Goal: Task Accomplishment & Management: Use online tool/utility

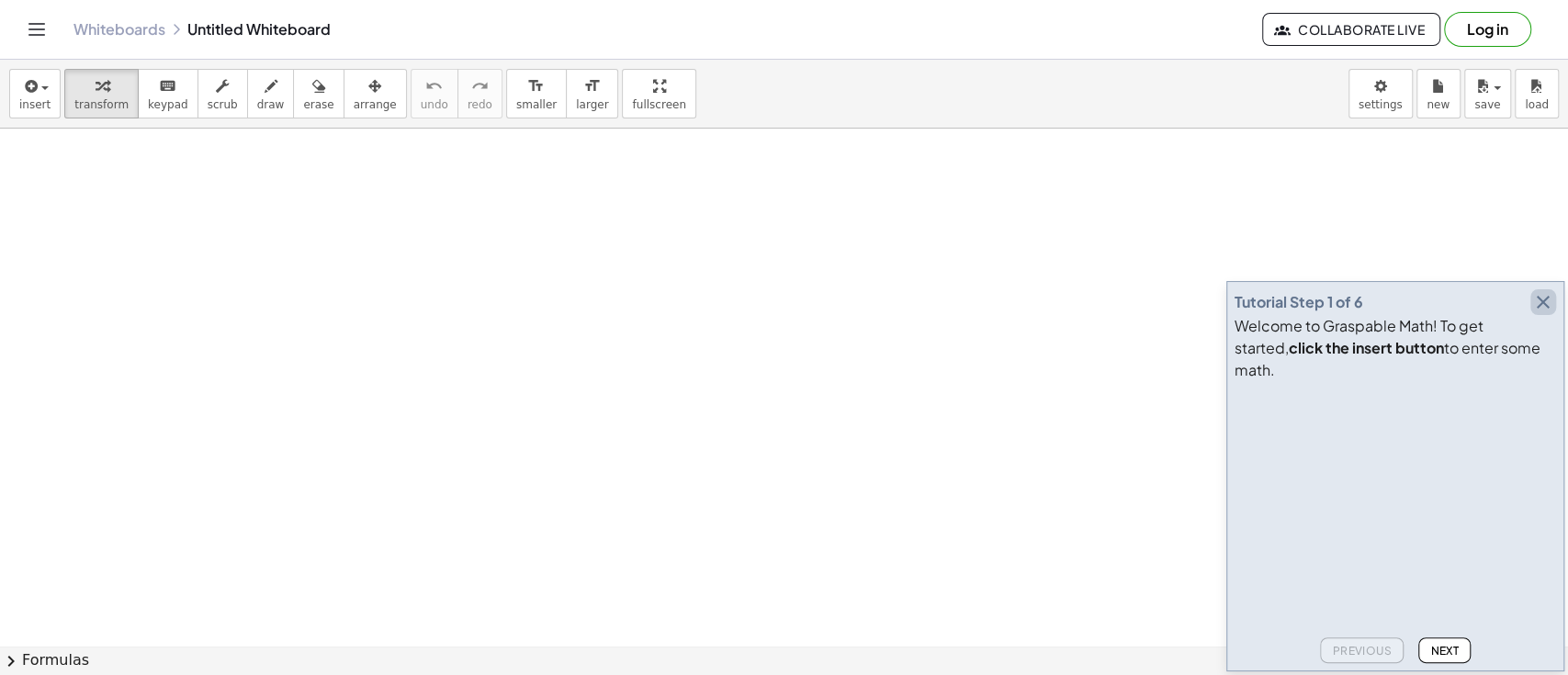
click at [930, 313] on icon "button" at bounding box center [1543, 302] width 22 height 22
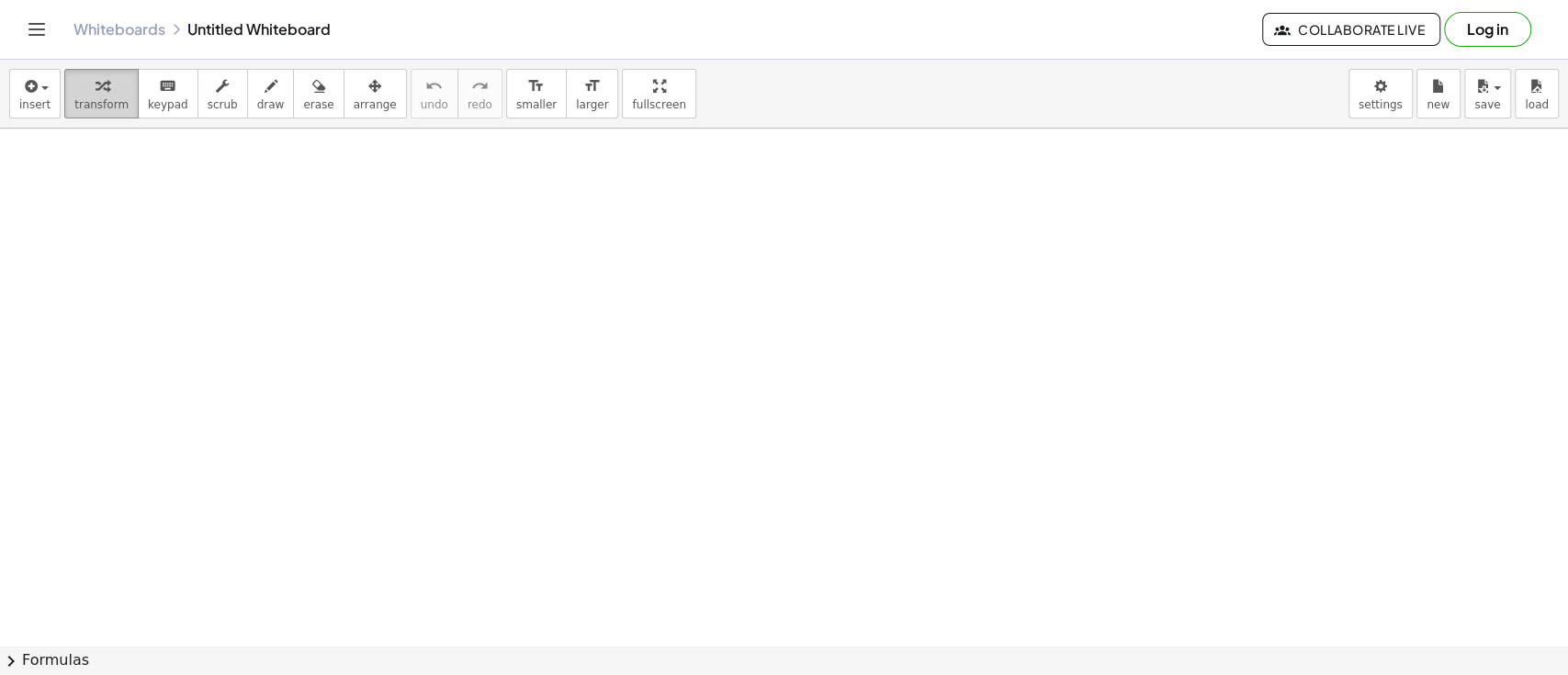
click at [80, 85] on div "button" at bounding box center [101, 85] width 54 height 22
click at [148, 85] on div "keyboard" at bounding box center [168, 85] width 41 height 22
click at [33, 85] on icon "button" at bounding box center [29, 86] width 17 height 22
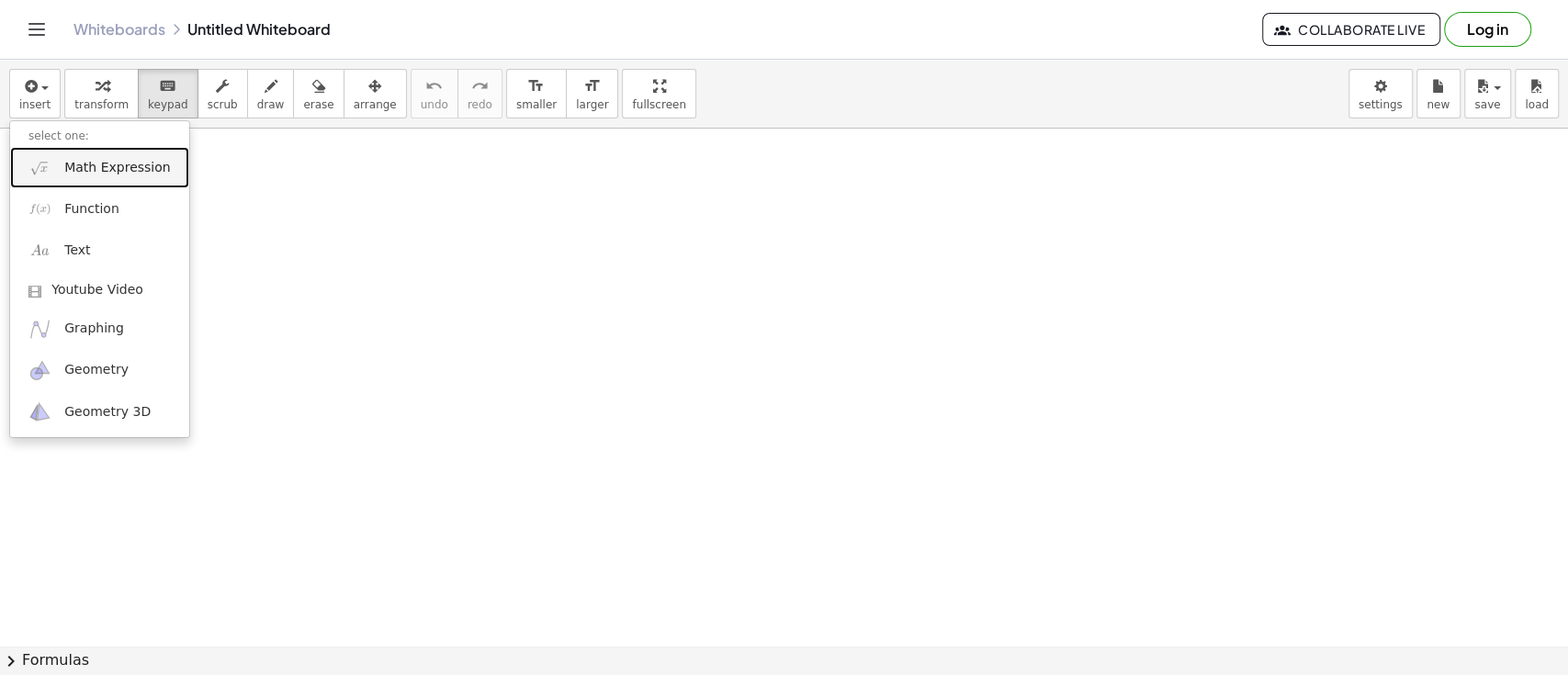
click at [44, 175] on img at bounding box center [40, 167] width 23 height 23
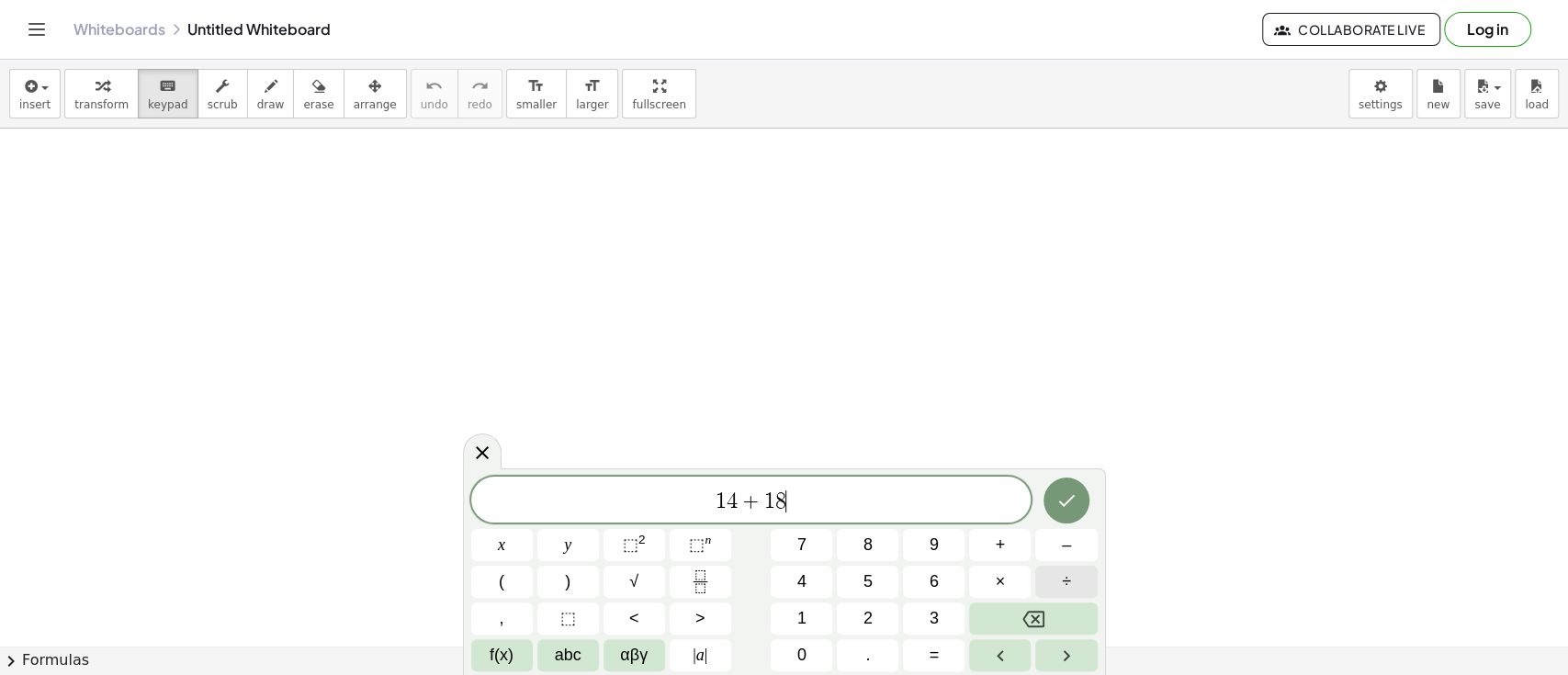
click at [930, 585] on span "÷" at bounding box center [1066, 581] width 9 height 25
click at [930, 566] on button "×" at bounding box center [1000, 582] width 61 height 33
click at [930, 540] on button "–" at bounding box center [1066, 546] width 61 height 33
click at [794, 555] on button "7" at bounding box center [801, 546] width 61 height 33
click at [930, 503] on icon "Done" at bounding box center [1066, 501] width 22 height 22
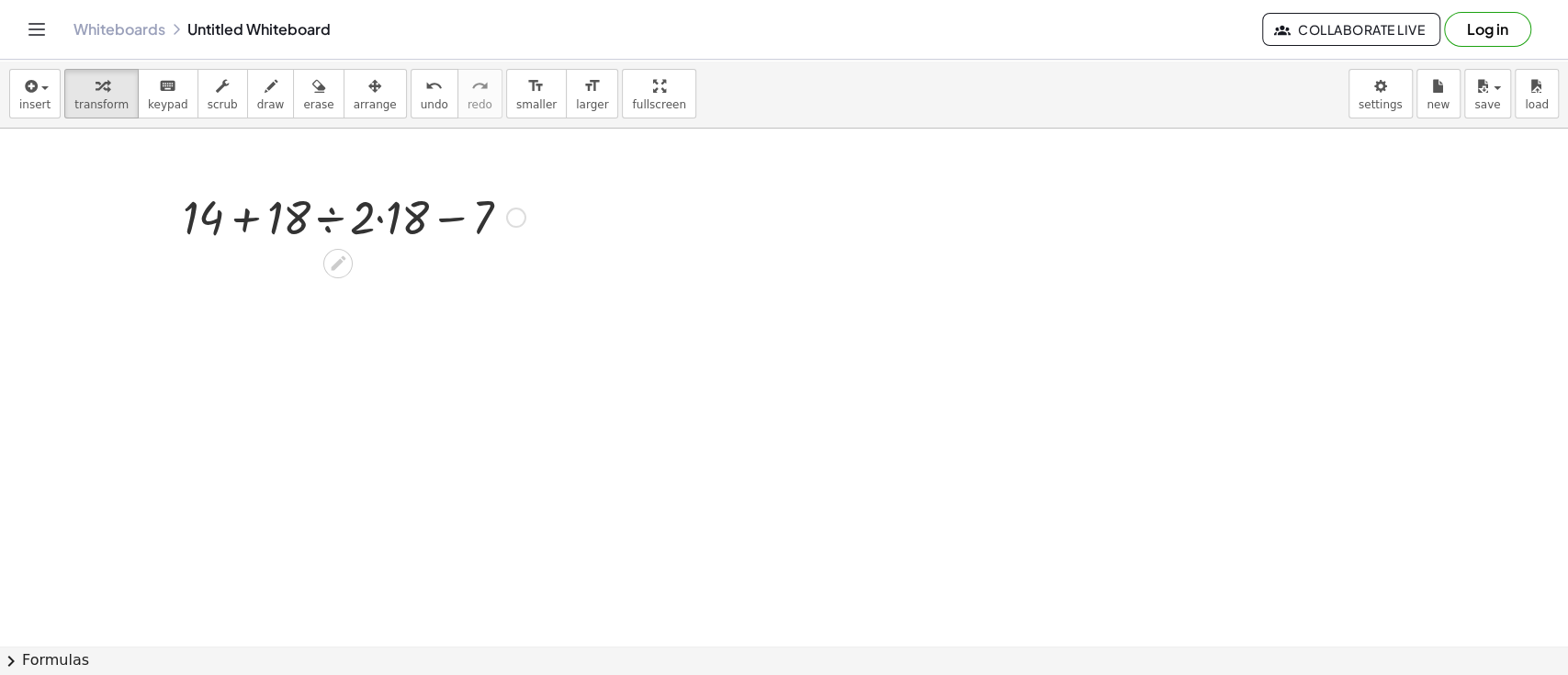
click at [453, 214] on div at bounding box center [354, 215] width 361 height 62
click at [250, 215] on div at bounding box center [354, 215] width 361 height 62
click at [338, 228] on div at bounding box center [354, 215] width 361 height 62
click at [263, 284] on div at bounding box center [354, 278] width 361 height 62
click at [430, 290] on div at bounding box center [354, 278] width 361 height 62
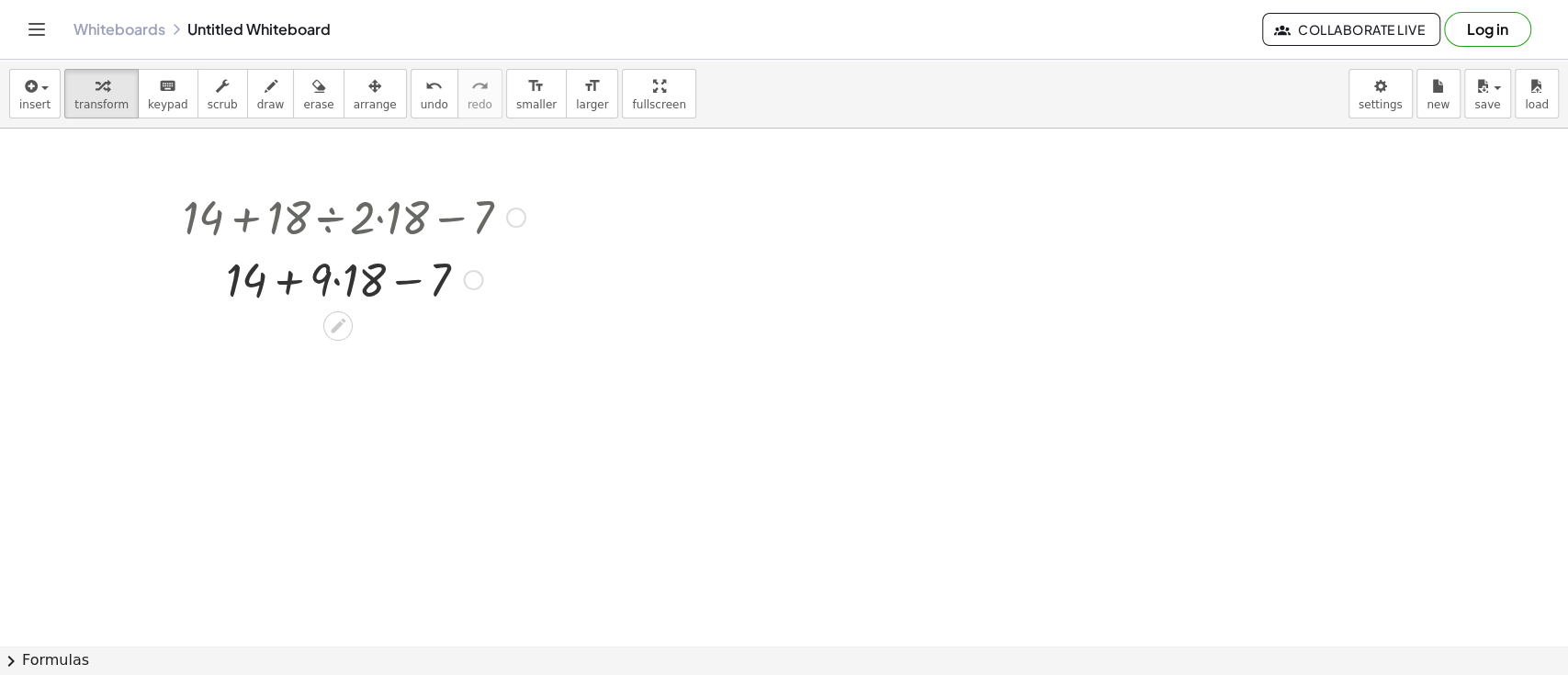
click at [349, 294] on div at bounding box center [354, 278] width 361 height 62
click at [257, 289] on div at bounding box center [354, 278] width 361 height 62
click at [404, 279] on div at bounding box center [354, 278] width 361 height 62
click at [336, 385] on icon at bounding box center [338, 388] width 15 height 15
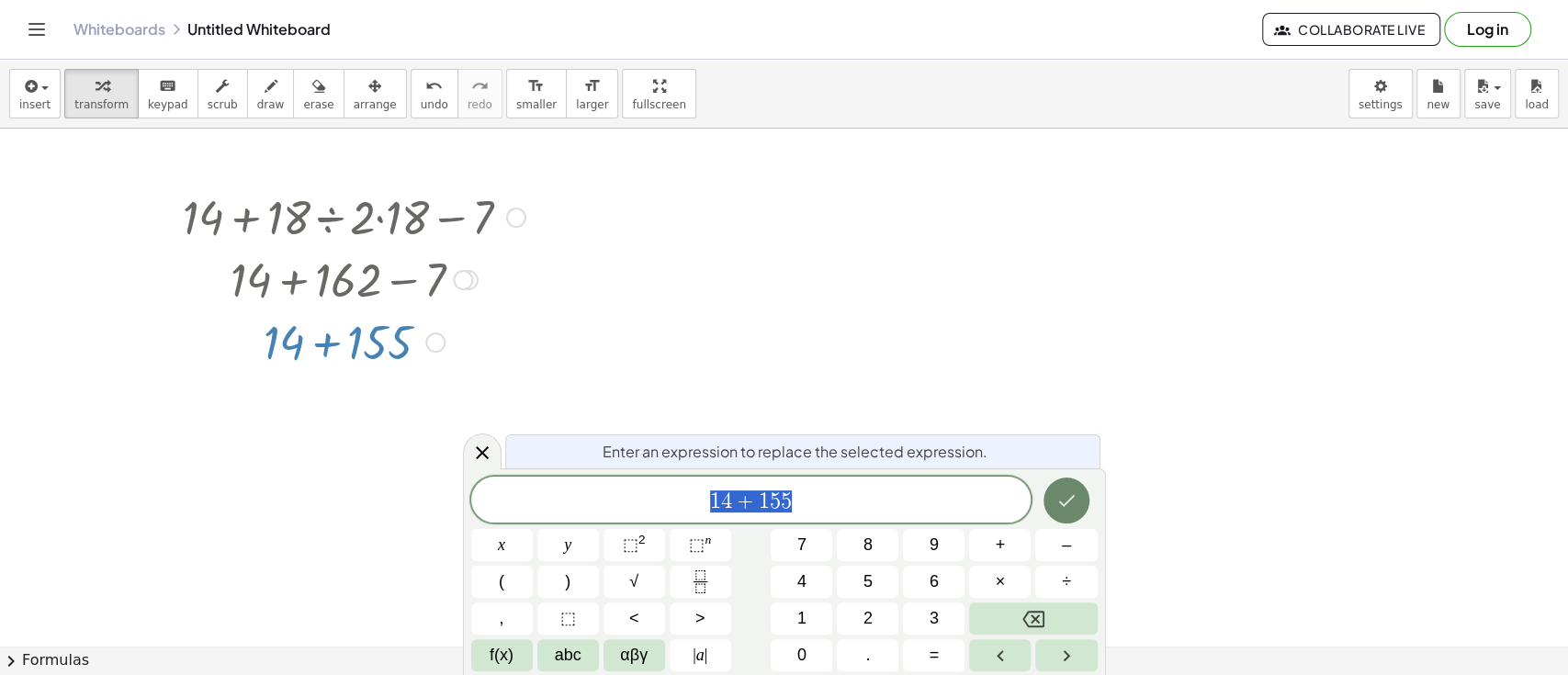
click at [930, 485] on button "Done" at bounding box center [1066, 500] width 45 height 45
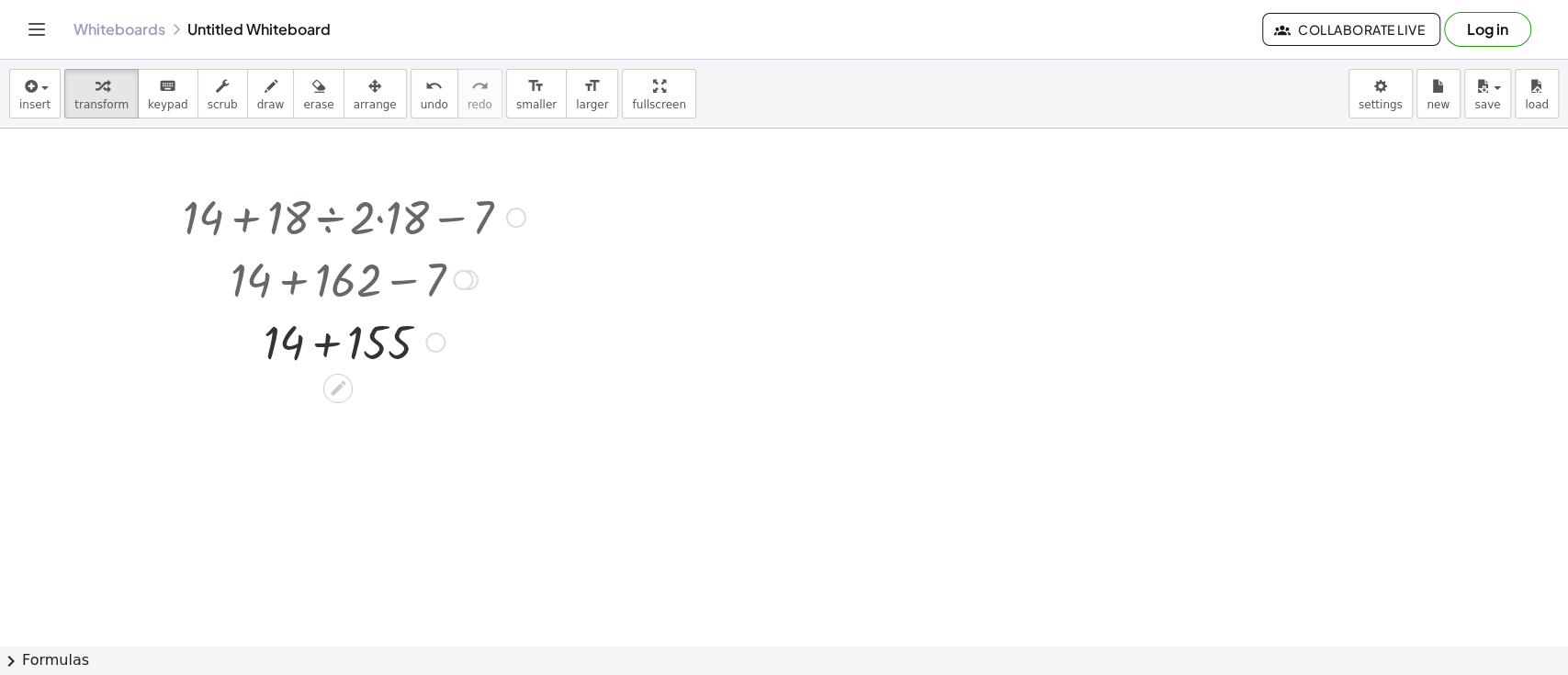
click at [357, 339] on div at bounding box center [354, 340] width 361 height 62
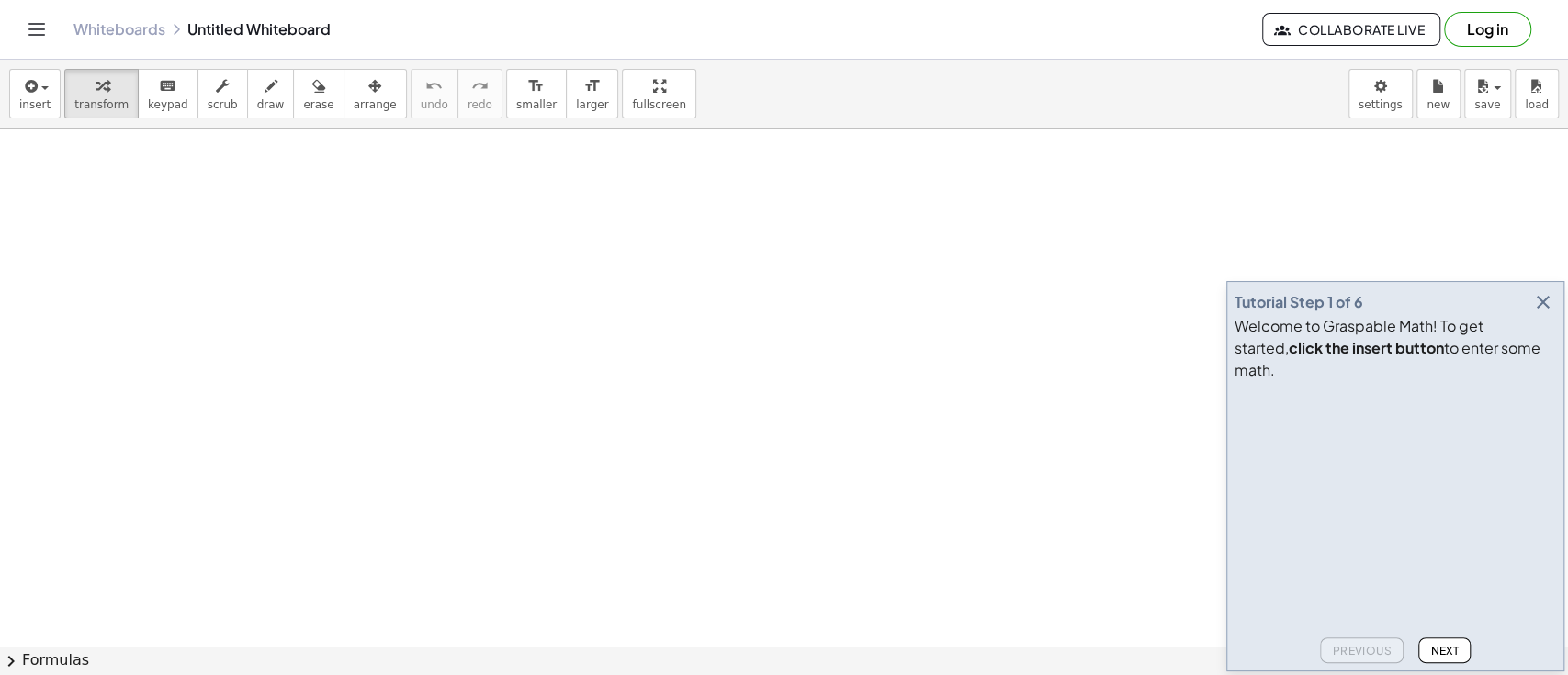
click at [1543, 313] on icon "button" at bounding box center [1543, 302] width 22 height 22
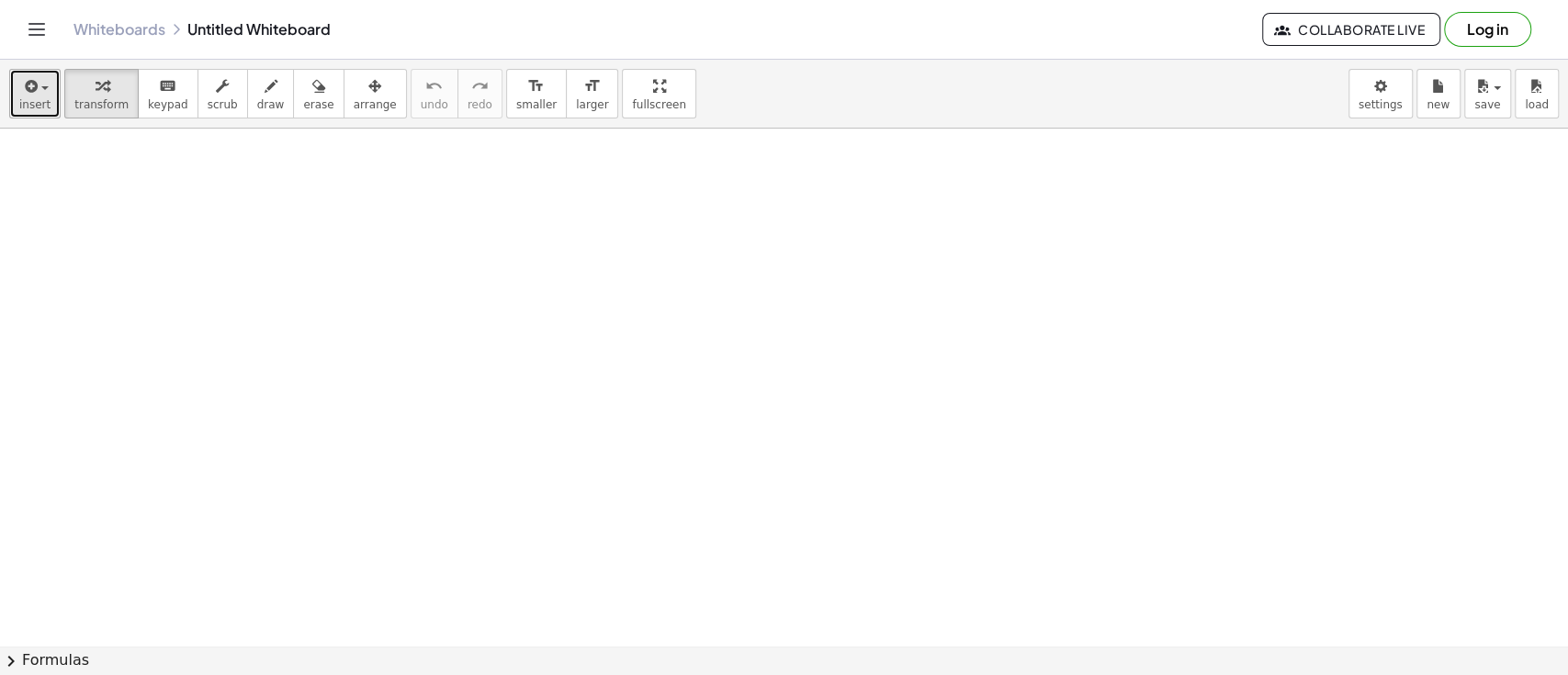
click at [29, 92] on icon "button" at bounding box center [29, 86] width 17 height 22
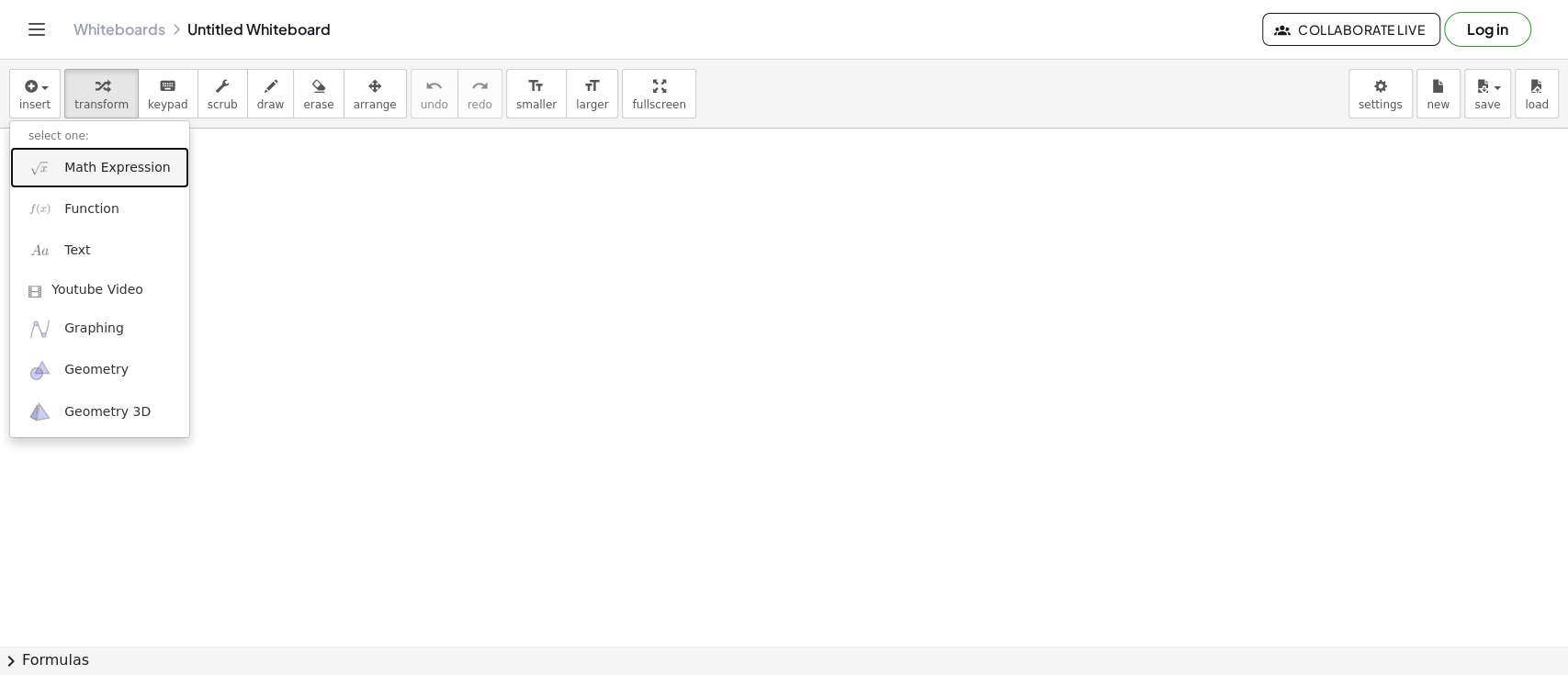
click at [95, 167] on span "Math Expression" at bounding box center [117, 168] width 106 height 19
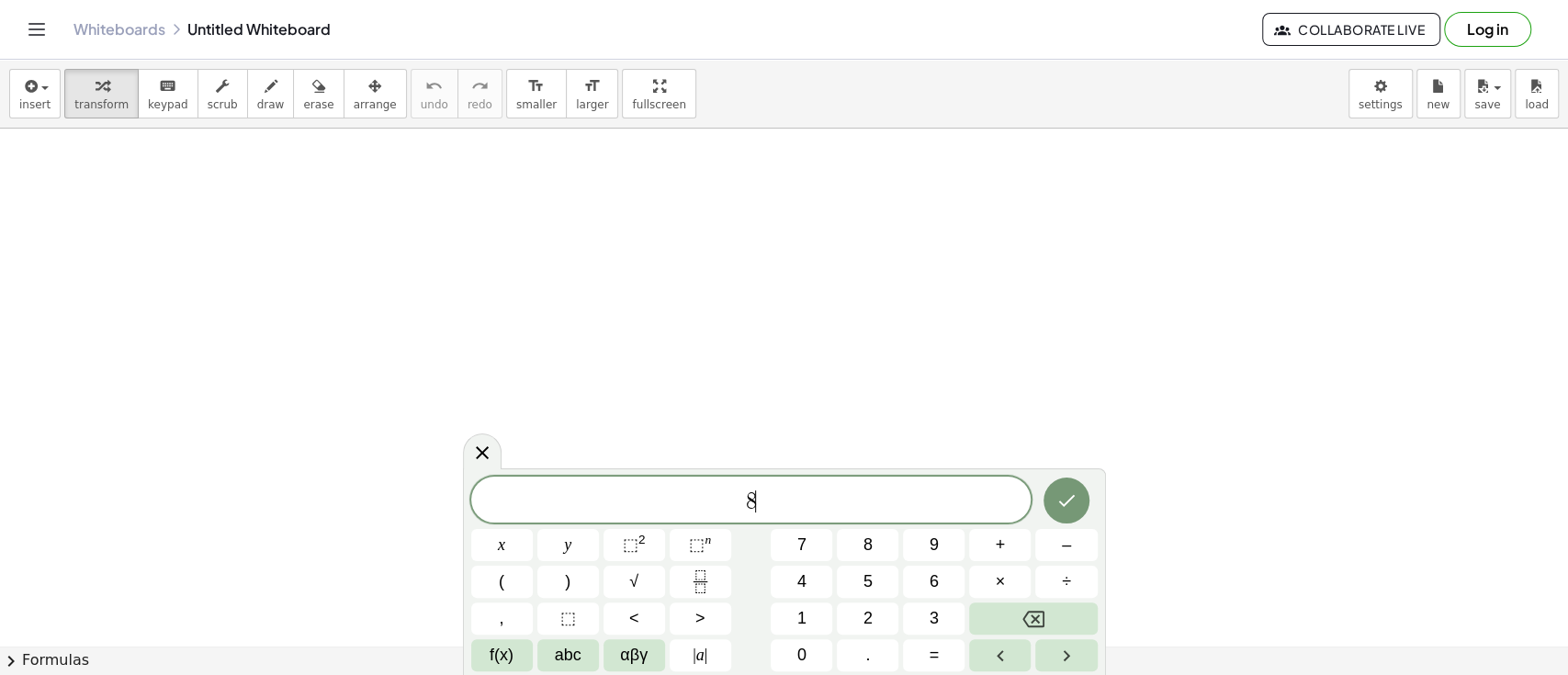
click at [1001, 581] on span "×" at bounding box center [1001, 581] width 10 height 25
click at [1069, 585] on span "÷" at bounding box center [1066, 581] width 9 height 25
click at [1070, 630] on button "Backspace" at bounding box center [1032, 619] width 127 height 33
click at [993, 543] on button "+" at bounding box center [1000, 546] width 61 height 33
click at [941, 542] on button "9" at bounding box center [934, 546] width 61 height 33
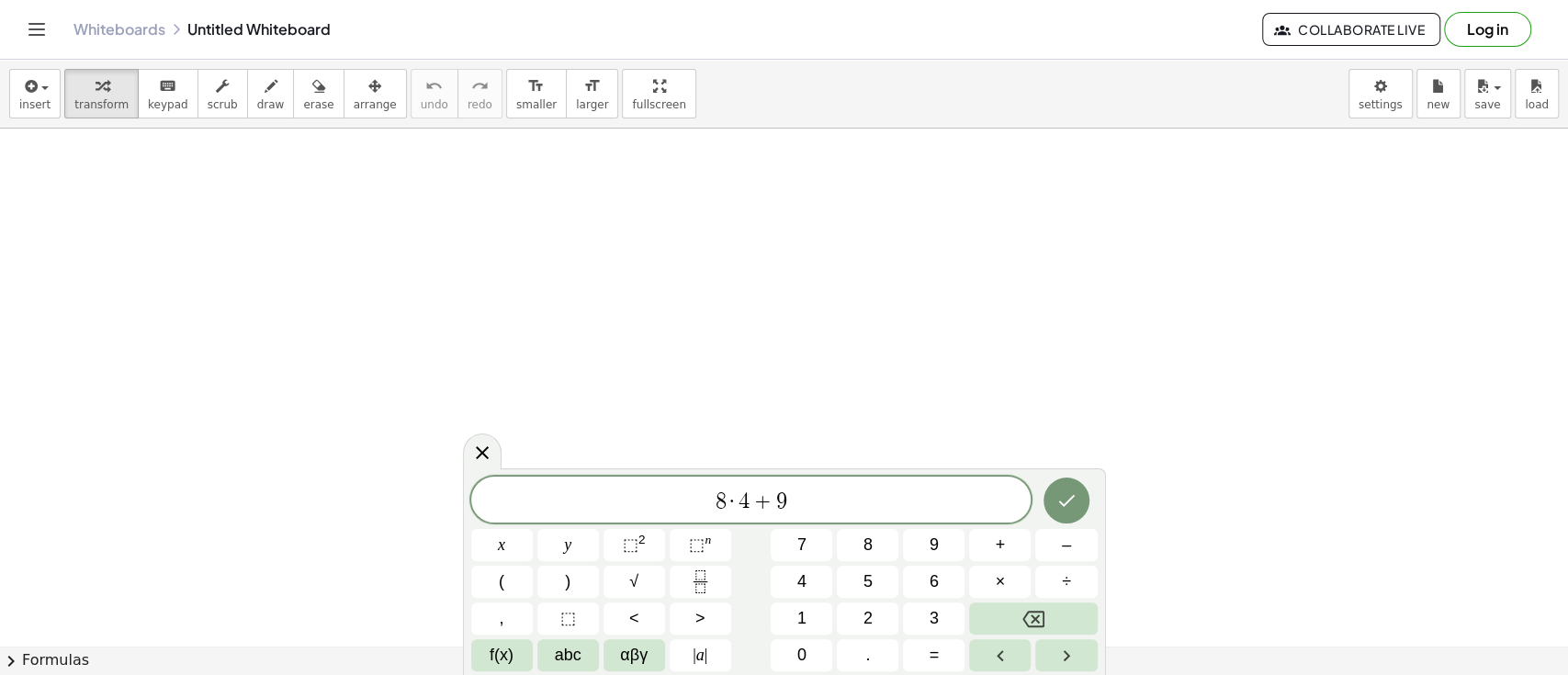
click at [1083, 543] on button "–" at bounding box center [1066, 546] width 61 height 33
click at [936, 543] on span "9" at bounding box center [934, 545] width 9 height 25
click at [999, 543] on span "+" at bounding box center [1001, 545] width 10 height 25
click at [805, 605] on button "1" at bounding box center [801, 619] width 61 height 33
click at [876, 530] on button "8" at bounding box center [867, 546] width 61 height 33
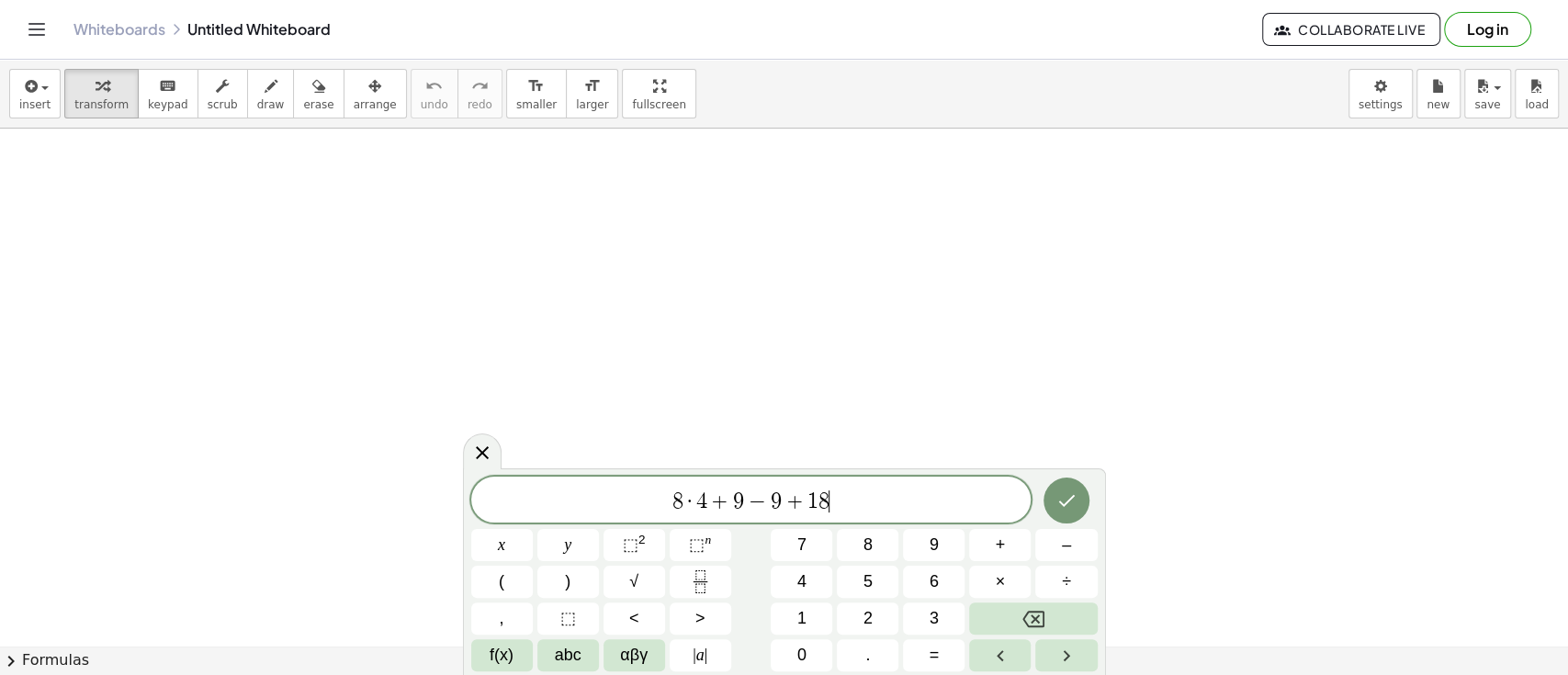
click at [1073, 490] on icon "Done" at bounding box center [1066, 501] width 22 height 22
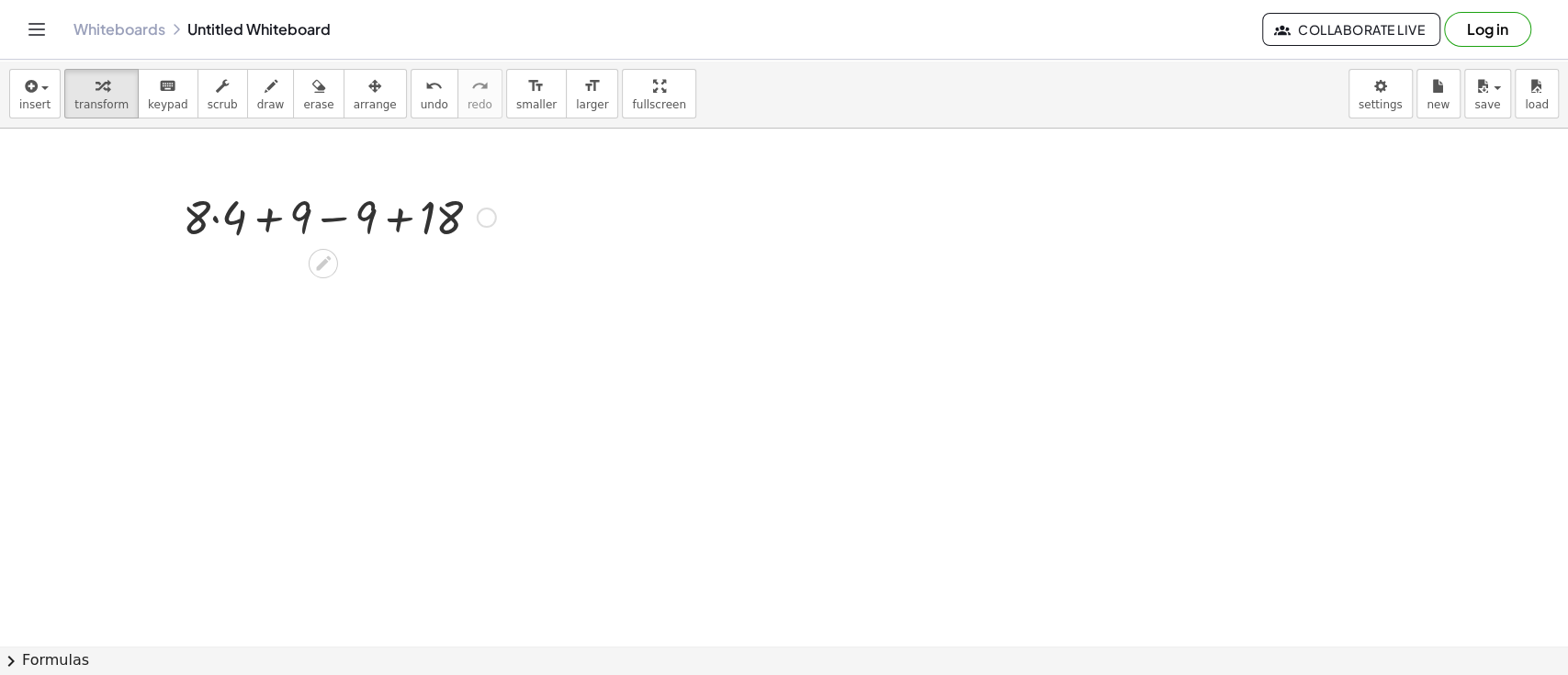
click at [318, 229] on div at bounding box center [340, 215] width 332 height 62
click at [282, 284] on div at bounding box center [340, 278] width 332 height 62
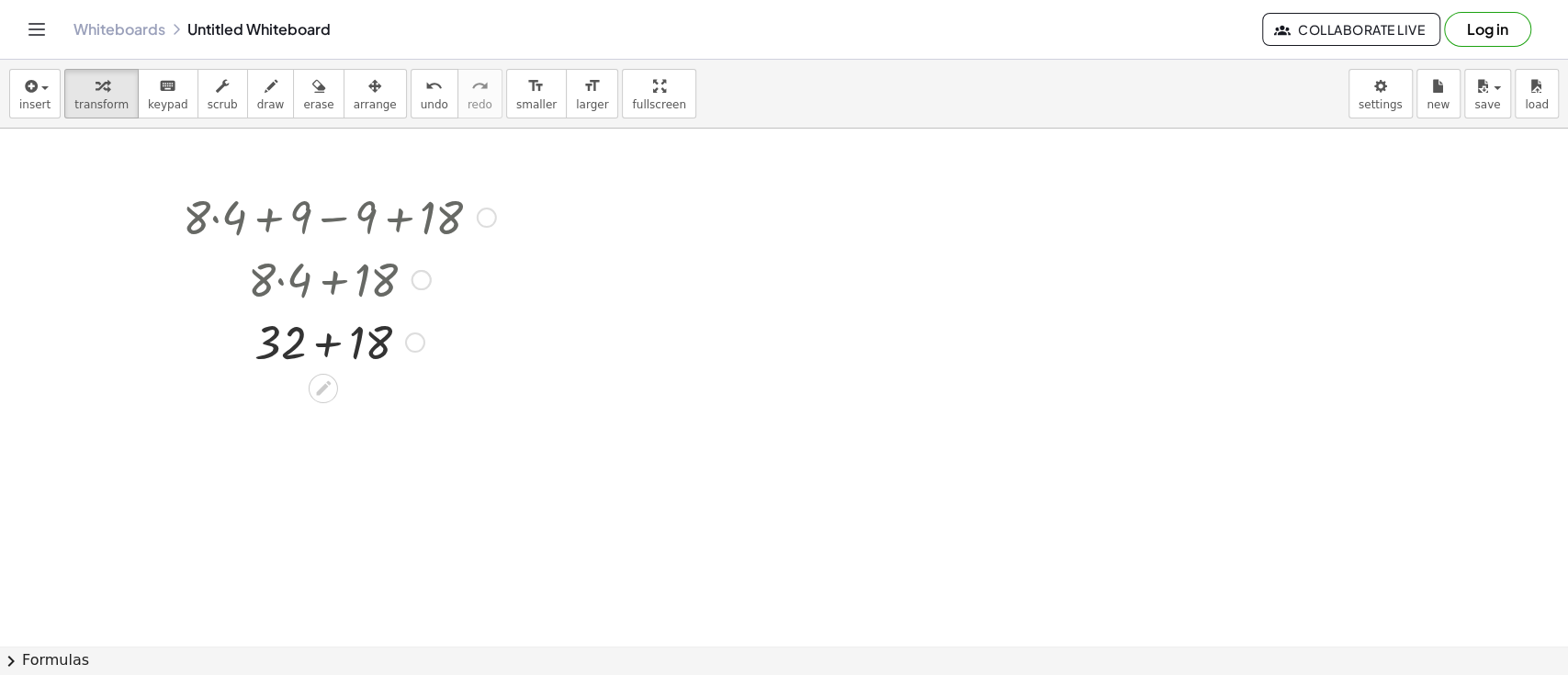
click at [323, 345] on div at bounding box center [340, 340] width 332 height 62
click at [304, 74] on div "button" at bounding box center [318, 85] width 31 height 22
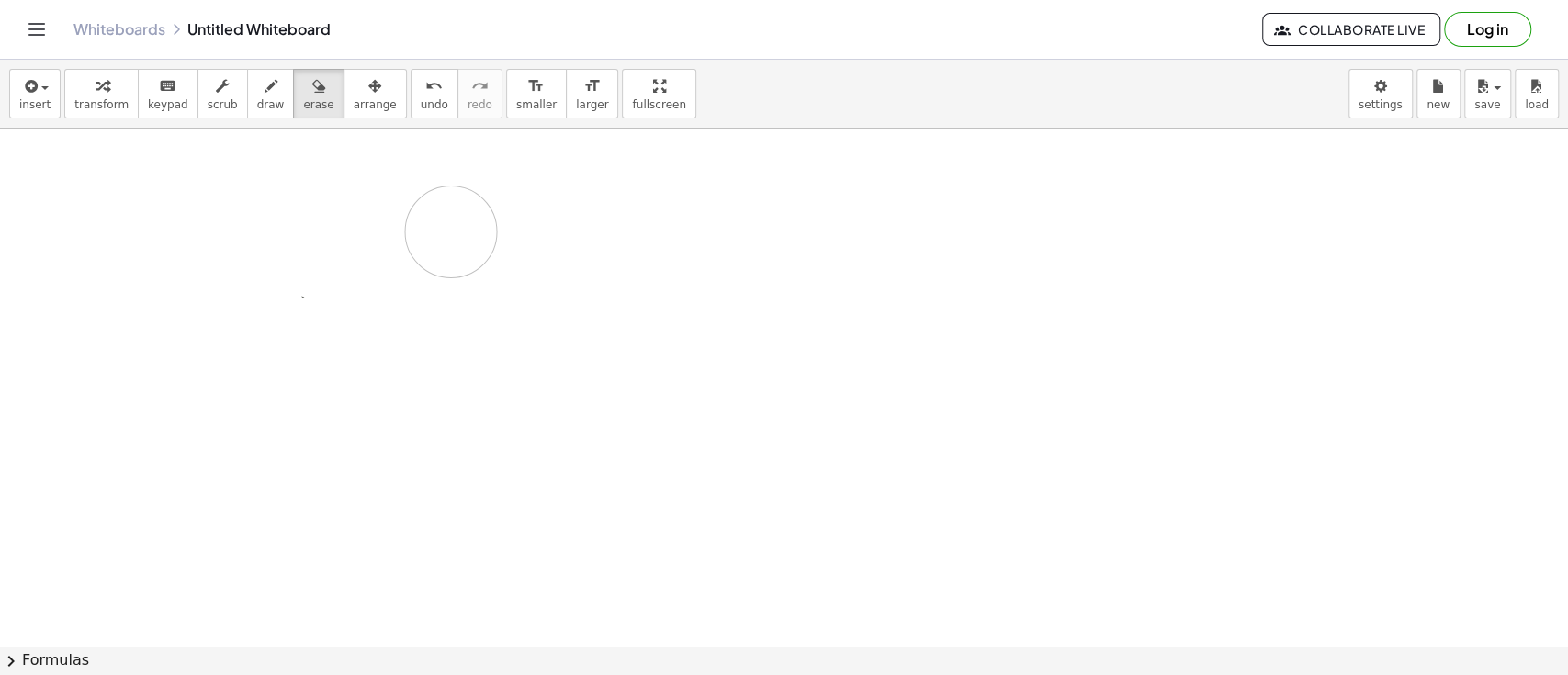
drag, startPoint x: 208, startPoint y: 227, endPoint x: 457, endPoint y: 233, distance: 249.1
drag, startPoint x: 193, startPoint y: 207, endPoint x: 243, endPoint y: 211, distance: 50.2
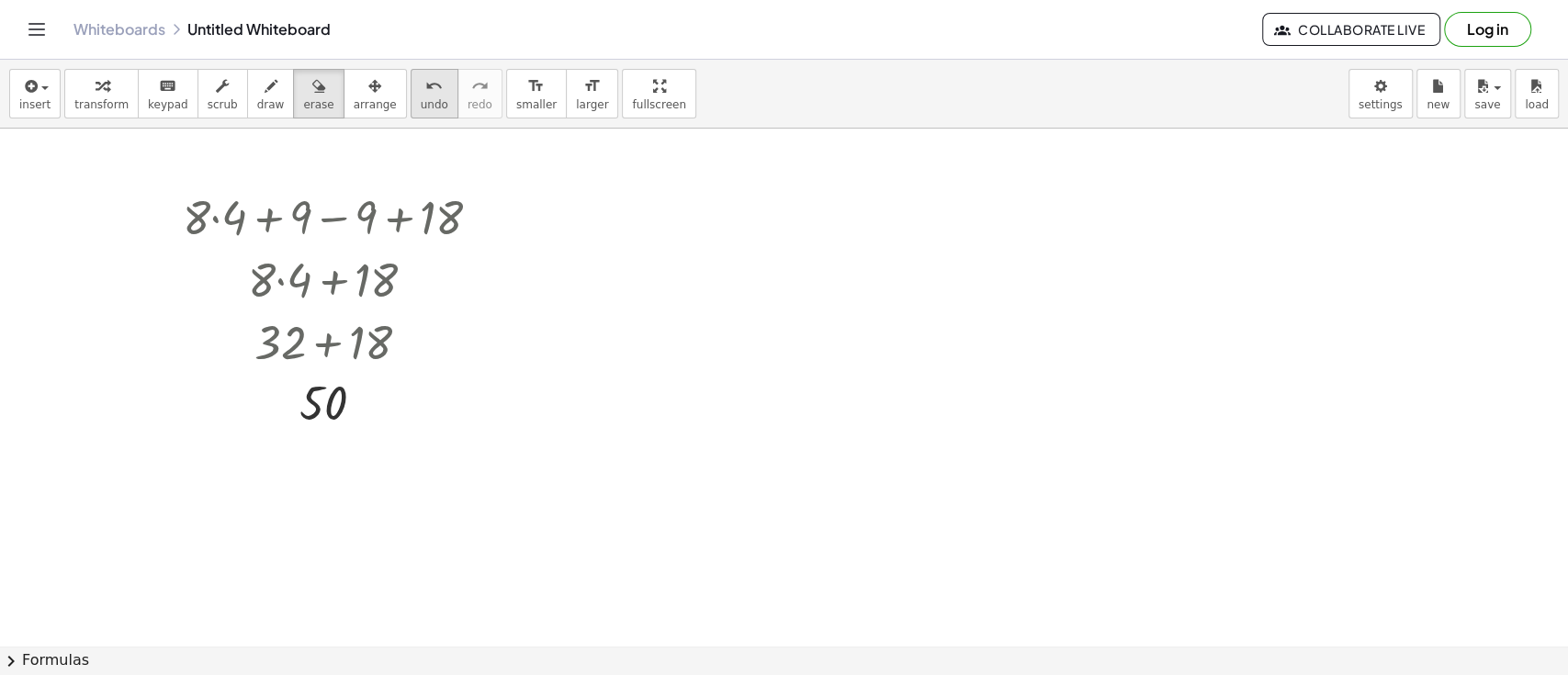
click at [425, 91] on icon "undo" at bounding box center [434, 86] width 18 height 22
drag, startPoint x: 390, startPoint y: 91, endPoint x: 376, endPoint y: 74, distance: 22.0
click at [411, 74] on button "undo undo" at bounding box center [435, 94] width 47 height 49
click at [421, 102] on span "undo" at bounding box center [435, 104] width 28 height 13
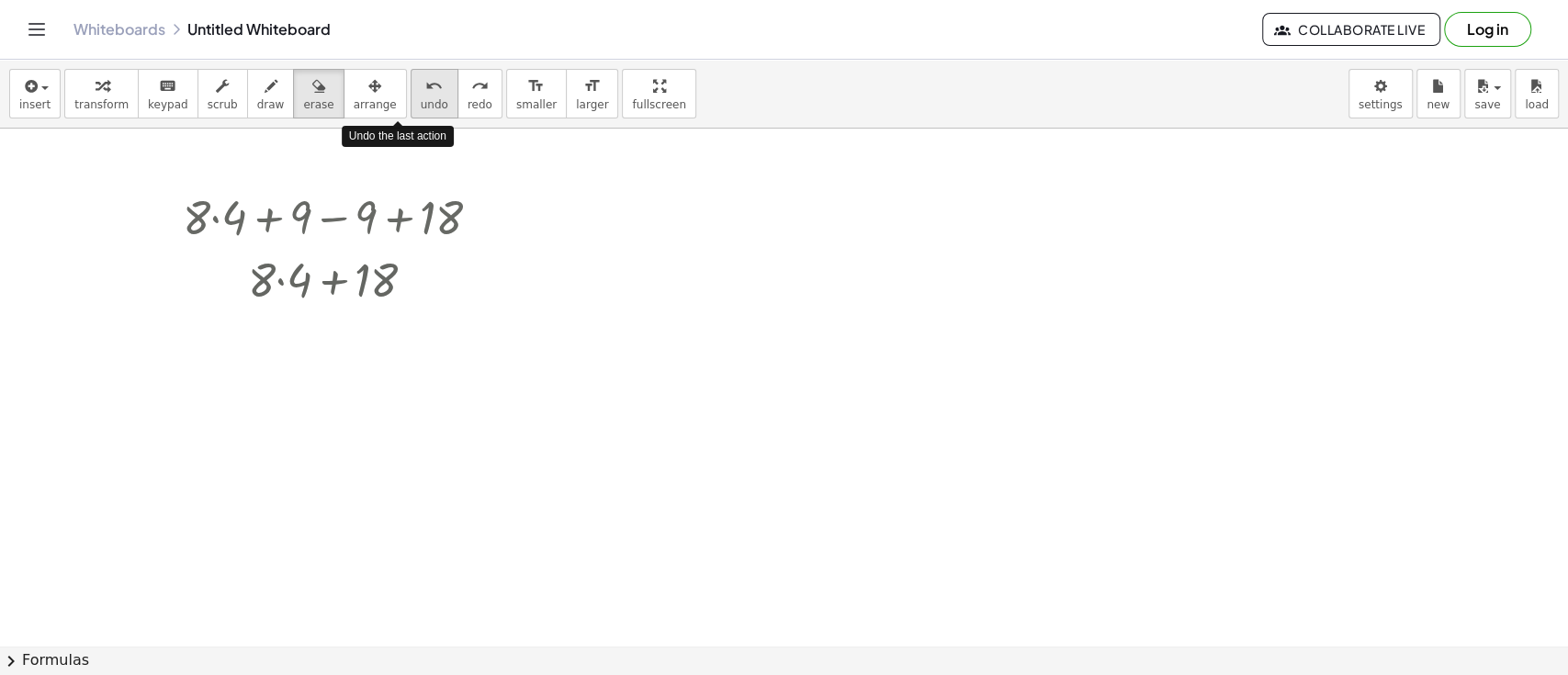
click at [421, 102] on span "undo" at bounding box center [435, 104] width 28 height 13
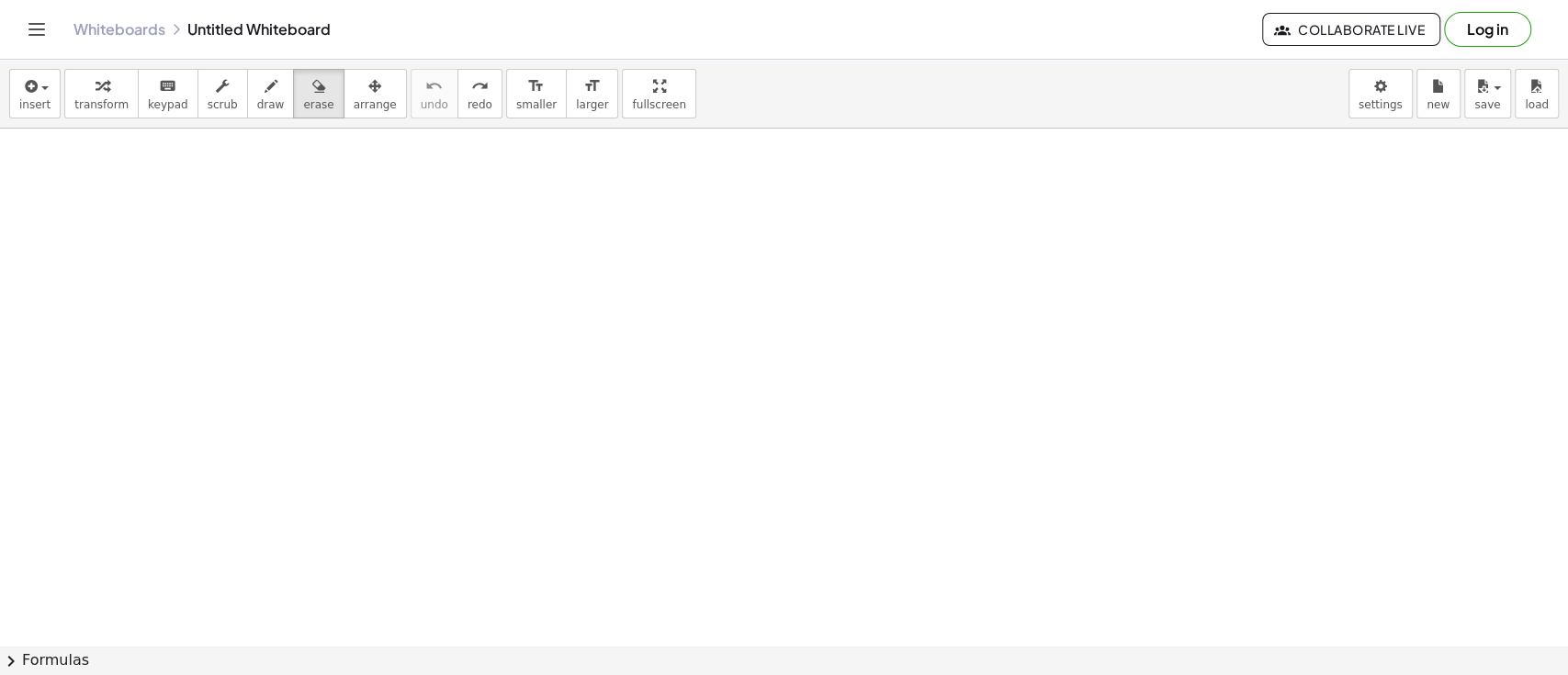
click at [44, 98] on span "insert" at bounding box center [36, 104] width 32 height 13
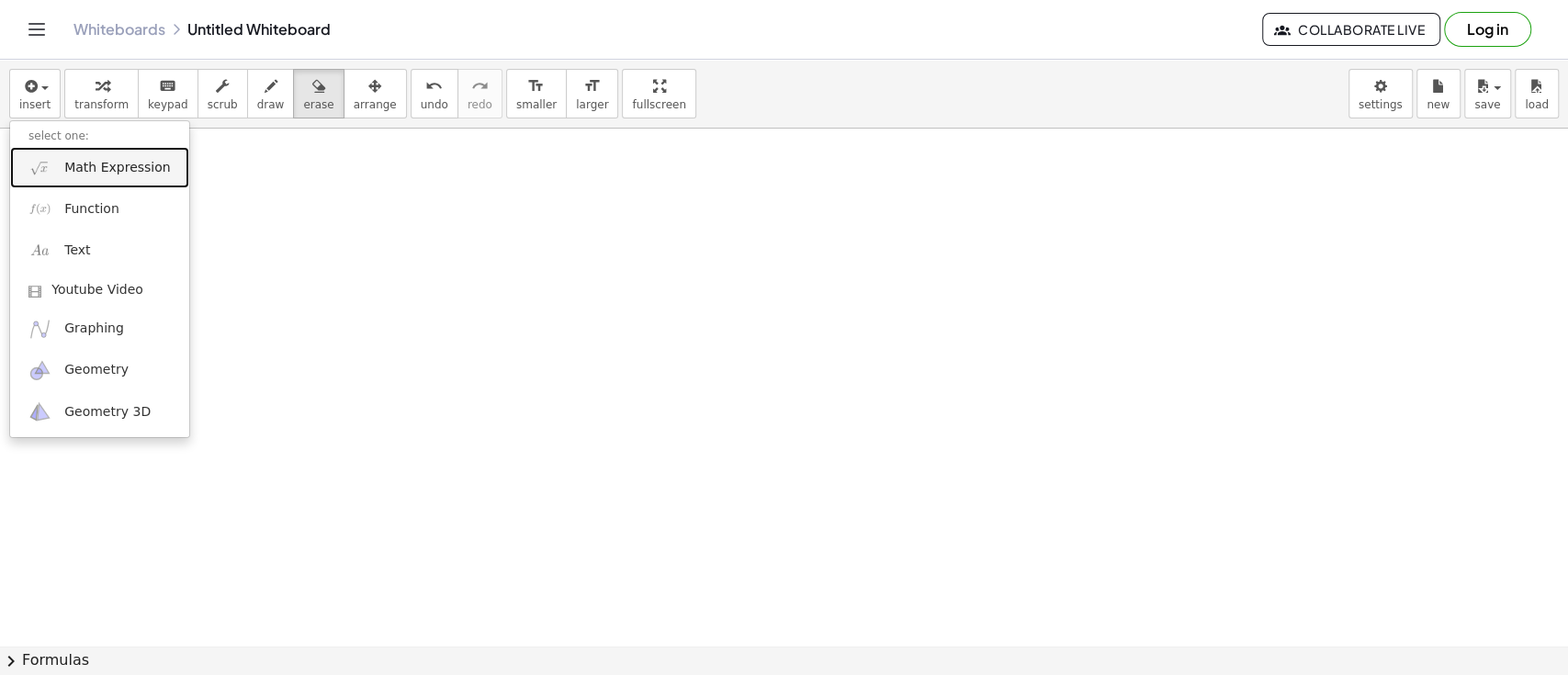
click at [78, 170] on span "Math Expression" at bounding box center [117, 168] width 106 height 19
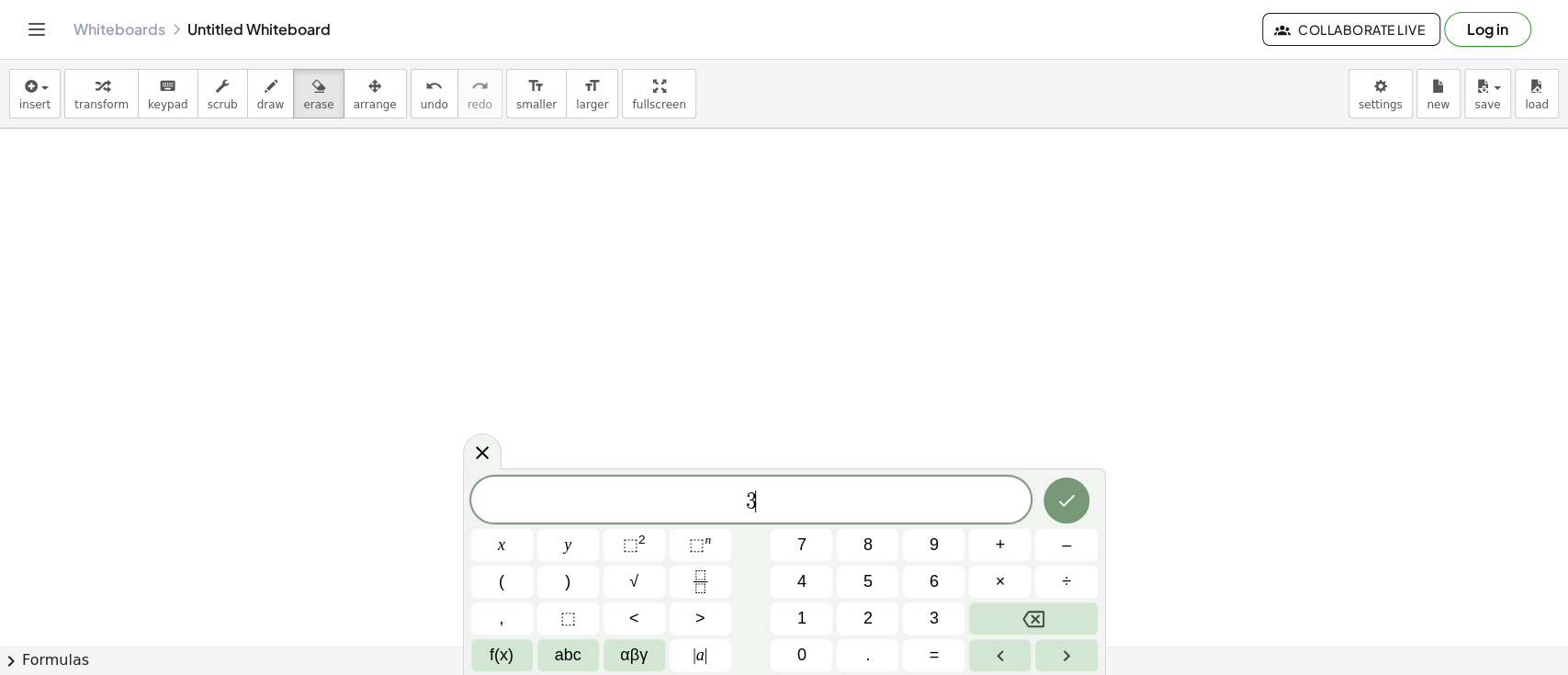
click at [987, 575] on button "×" at bounding box center [1000, 582] width 61 height 33
click at [987, 583] on button "×" at bounding box center [1000, 582] width 61 height 33
click at [996, 551] on span "+" at bounding box center [1001, 545] width 10 height 25
click at [1058, 579] on button "÷" at bounding box center [1066, 582] width 61 height 33
click at [1067, 511] on icon "Done" at bounding box center [1066, 501] width 22 height 22
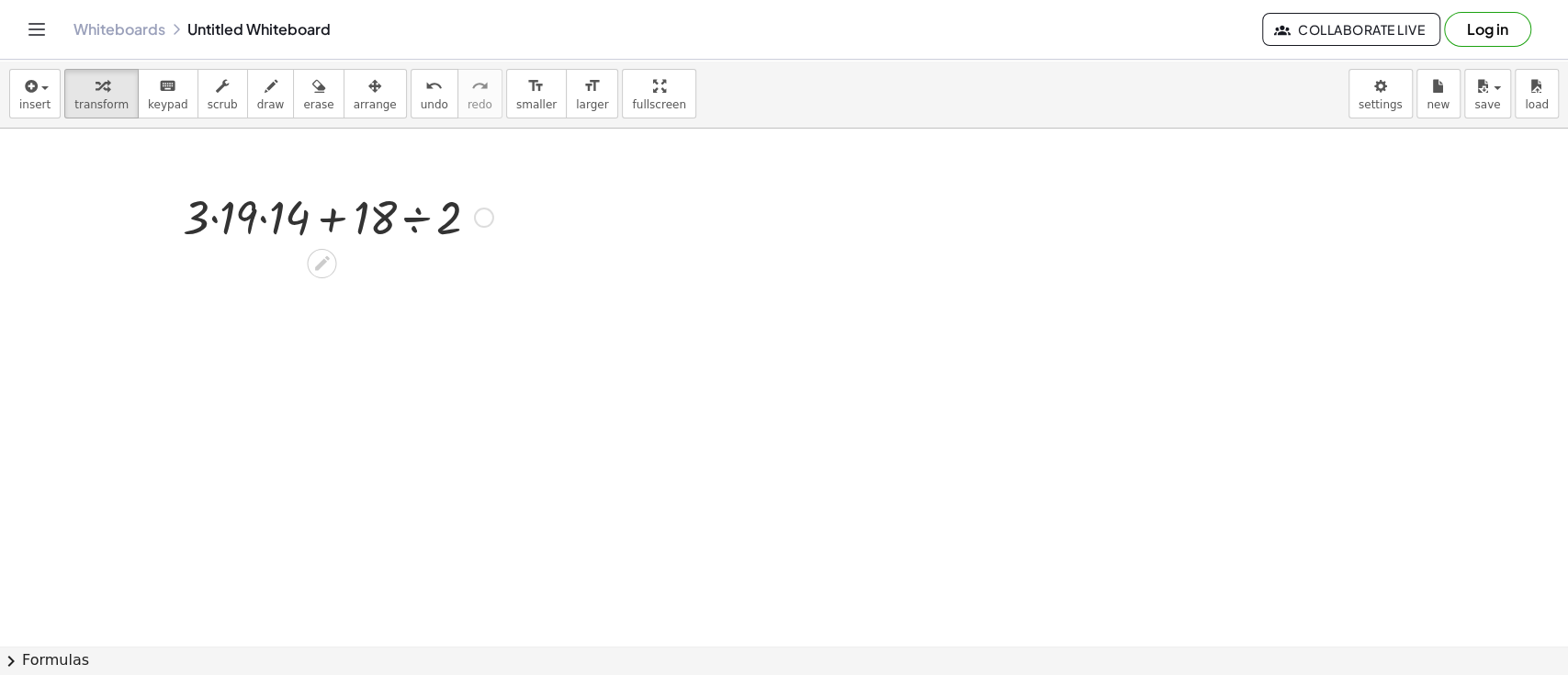
click at [412, 215] on div at bounding box center [338, 215] width 329 height 62
click at [284, 268] on div at bounding box center [338, 278] width 329 height 62
click at [289, 291] on div at bounding box center [338, 278] width 329 height 62
click at [331, 286] on div at bounding box center [338, 278] width 329 height 62
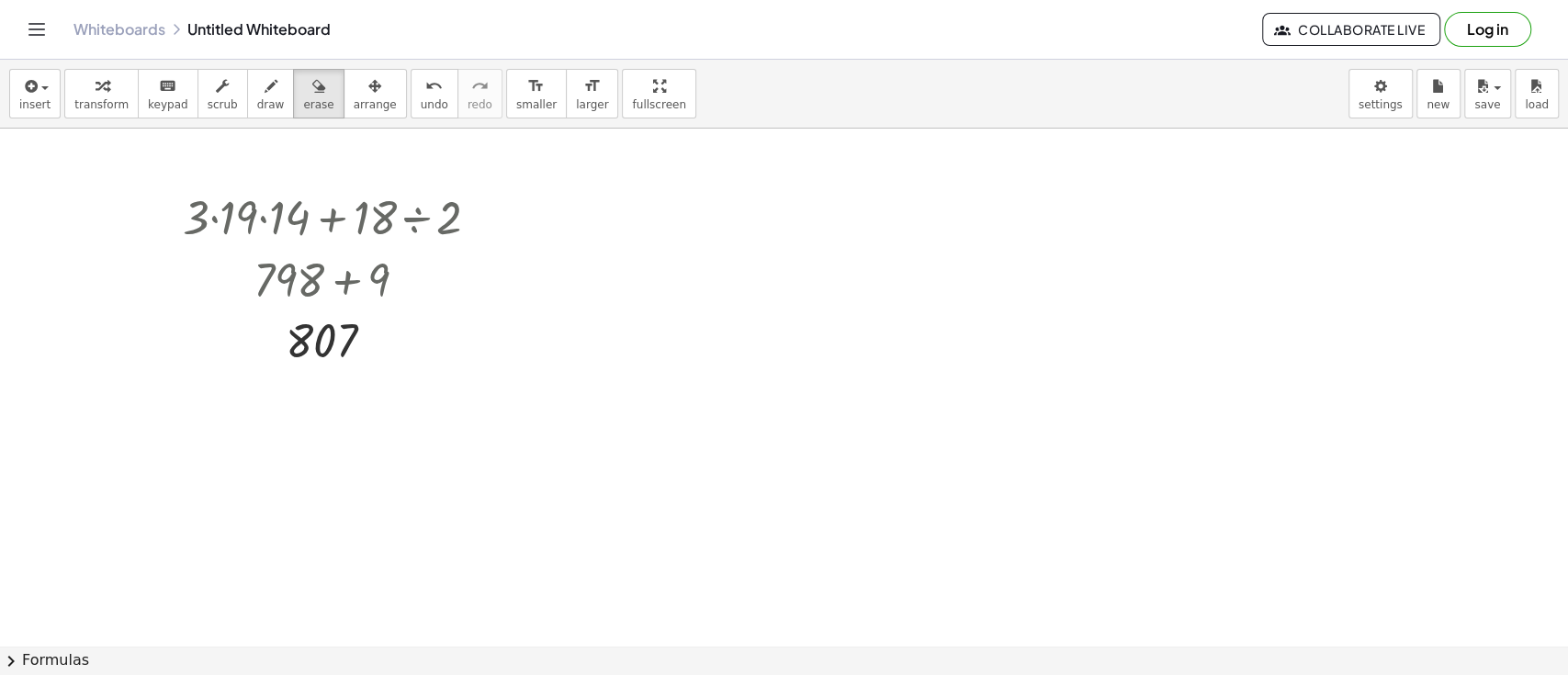
drag, startPoint x: 294, startPoint y: 98, endPoint x: 202, endPoint y: 211, distance: 145.7
click at [202, 211] on div "insert select one: Math Expression Function Text Youtube Video Graphing Geometr…" at bounding box center [784, 367] width 1568 height 616
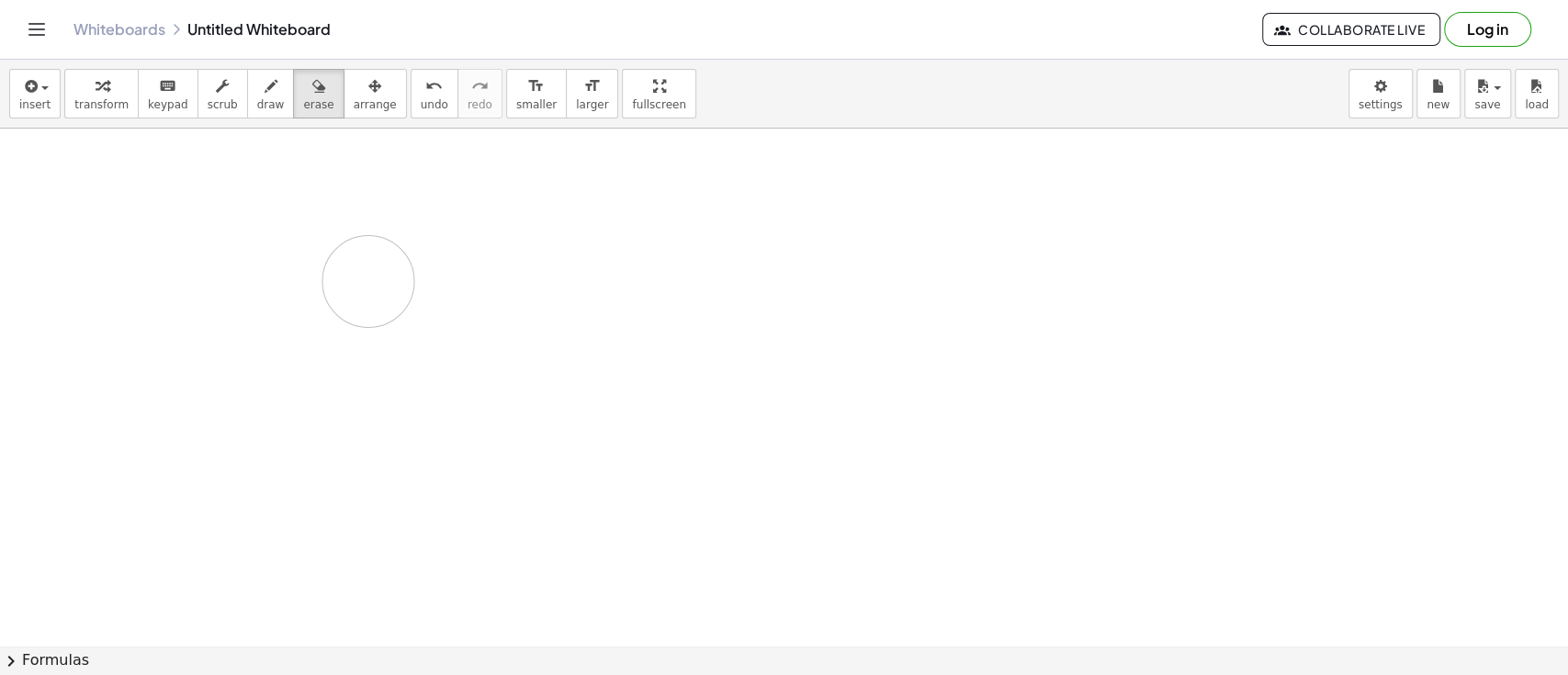
drag, startPoint x: 185, startPoint y: 216, endPoint x: 382, endPoint y: 285, distance: 208.7
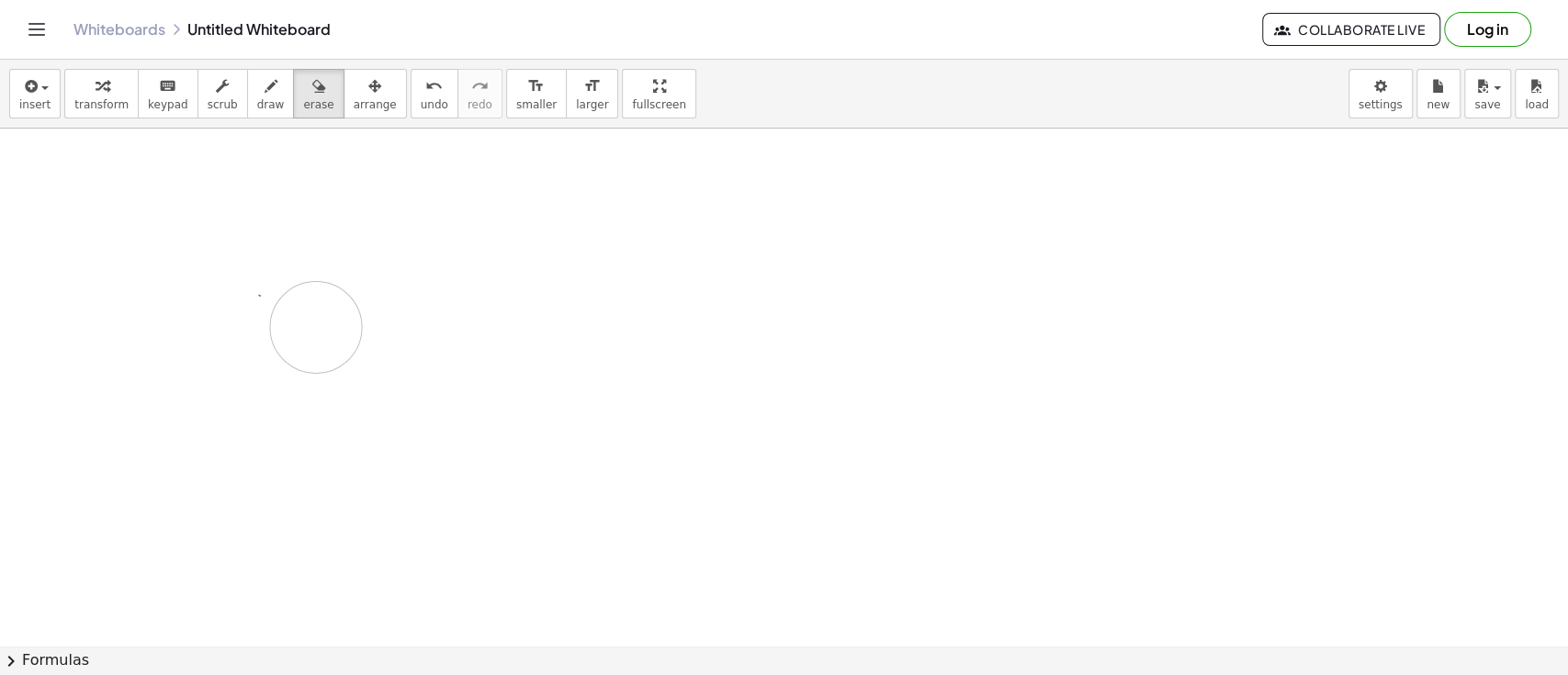
drag, startPoint x: 315, startPoint y: 215, endPoint x: 306, endPoint y: 315, distance: 100.4
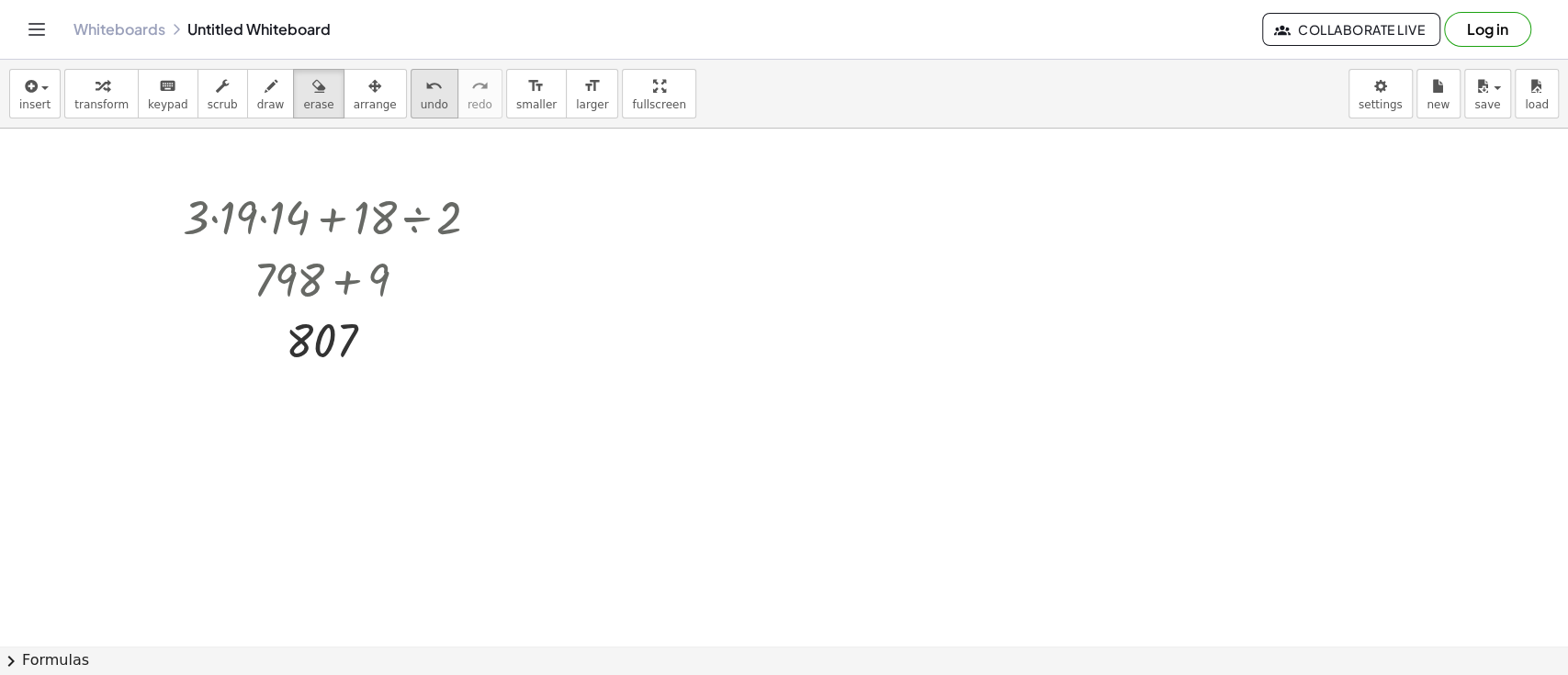
click at [411, 99] on button "undo undo" at bounding box center [435, 94] width 47 height 49
click at [411, 100] on button "undo undo" at bounding box center [435, 94] width 47 height 49
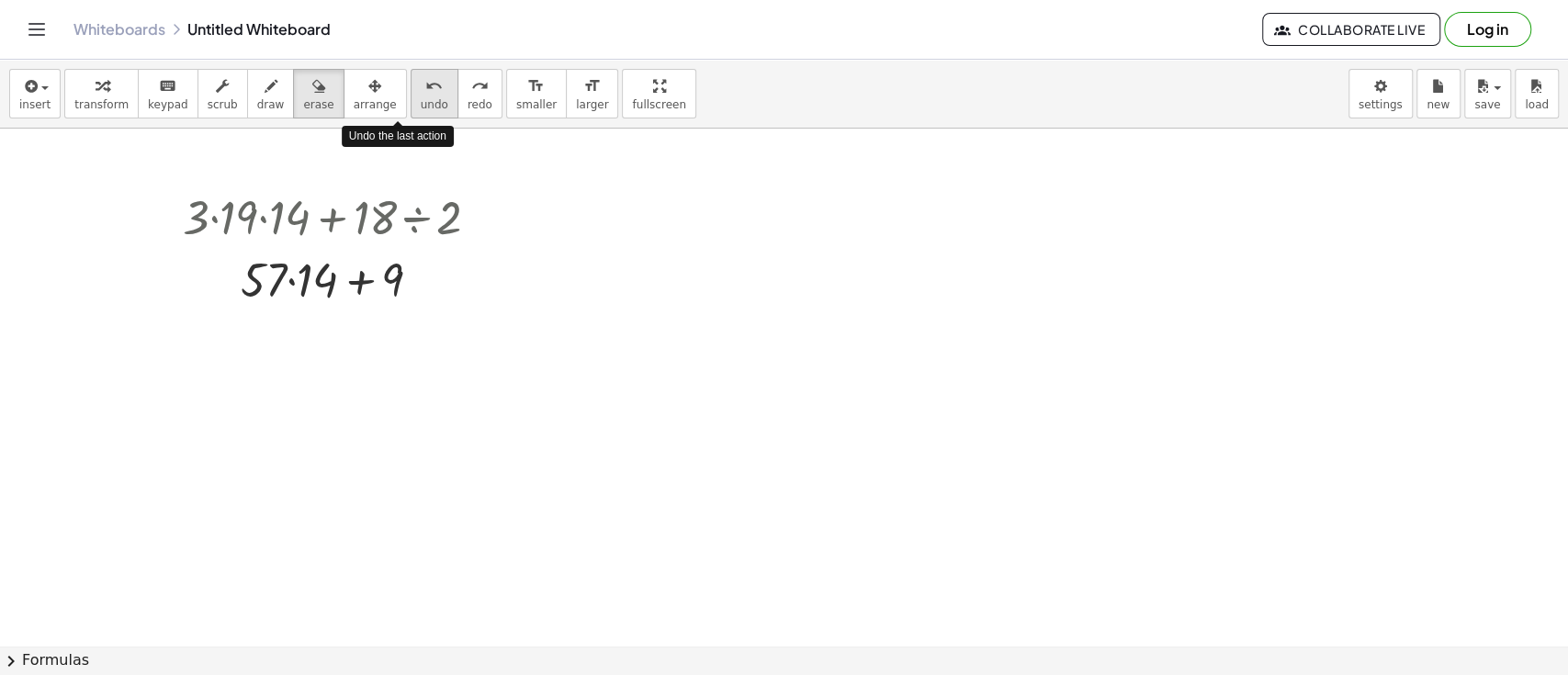
click at [421, 100] on span "undo" at bounding box center [435, 104] width 28 height 13
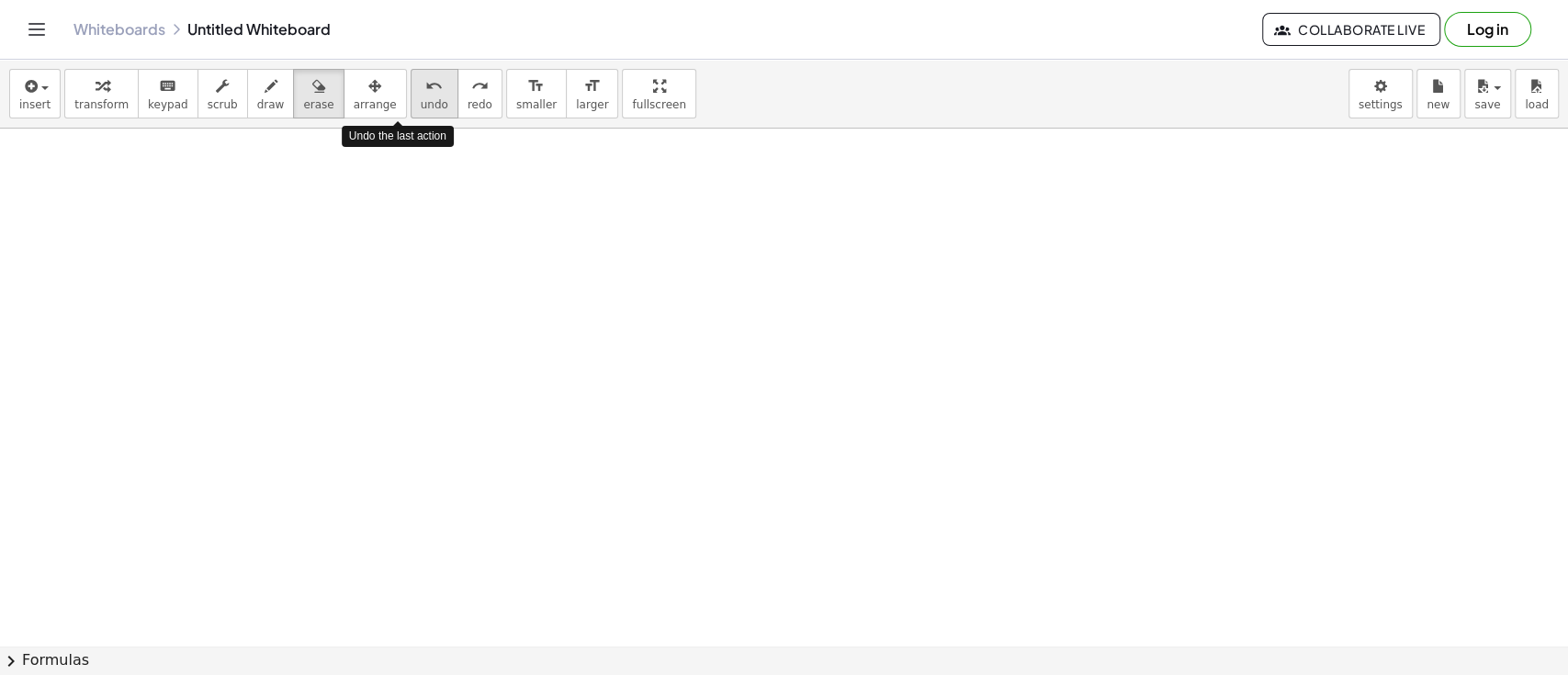
click at [421, 100] on span "undo" at bounding box center [435, 104] width 28 height 13
click at [41, 98] on span "insert" at bounding box center [36, 104] width 32 height 13
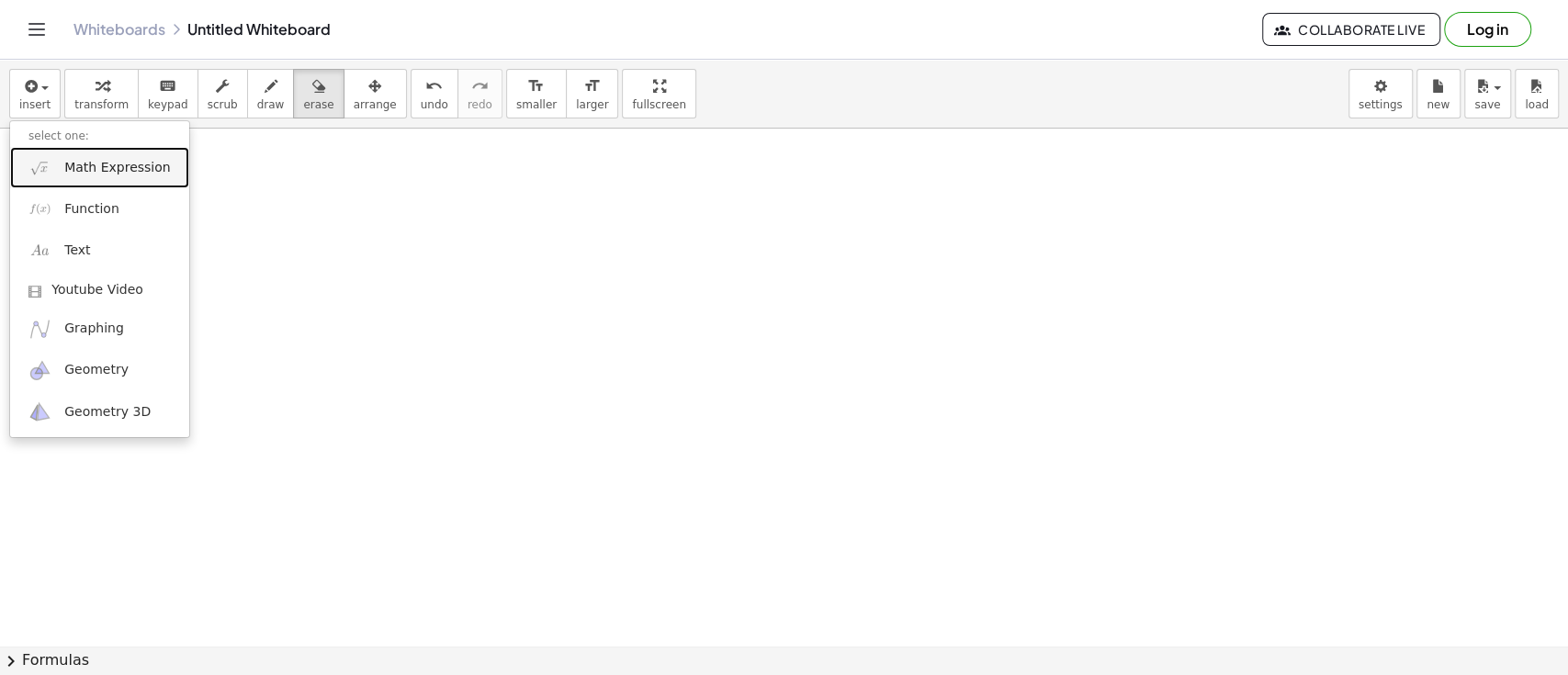
click at [78, 180] on link "Math Expression" at bounding box center [99, 168] width 179 height 42
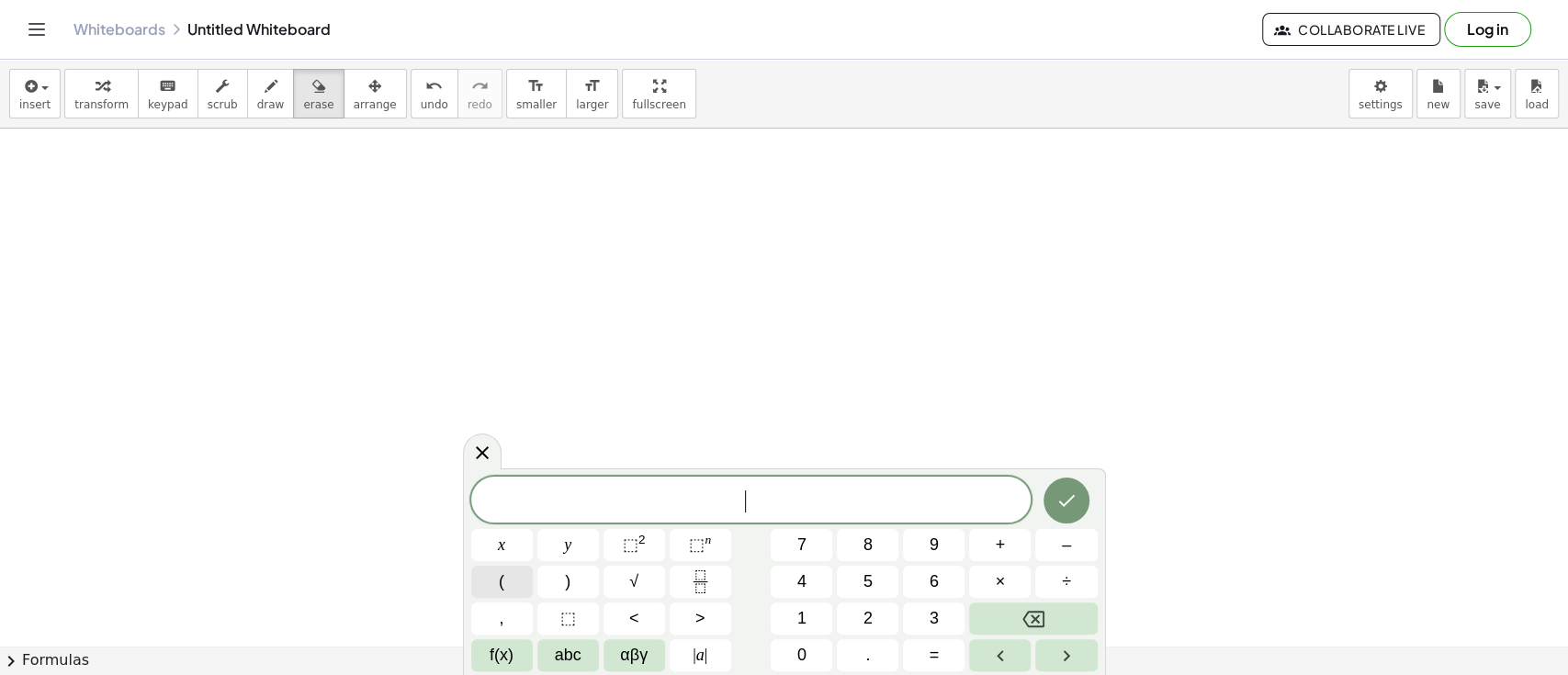
click at [517, 586] on button "(" at bounding box center [502, 582] width 61 height 33
click at [560, 582] on button ")" at bounding box center [568, 582] width 61 height 33
click at [645, 539] on button "⬚ 2" at bounding box center [634, 546] width 61 height 33
click at [804, 490] on span "( − 4 ) 3 ​" at bounding box center [751, 496] width 560 height 36
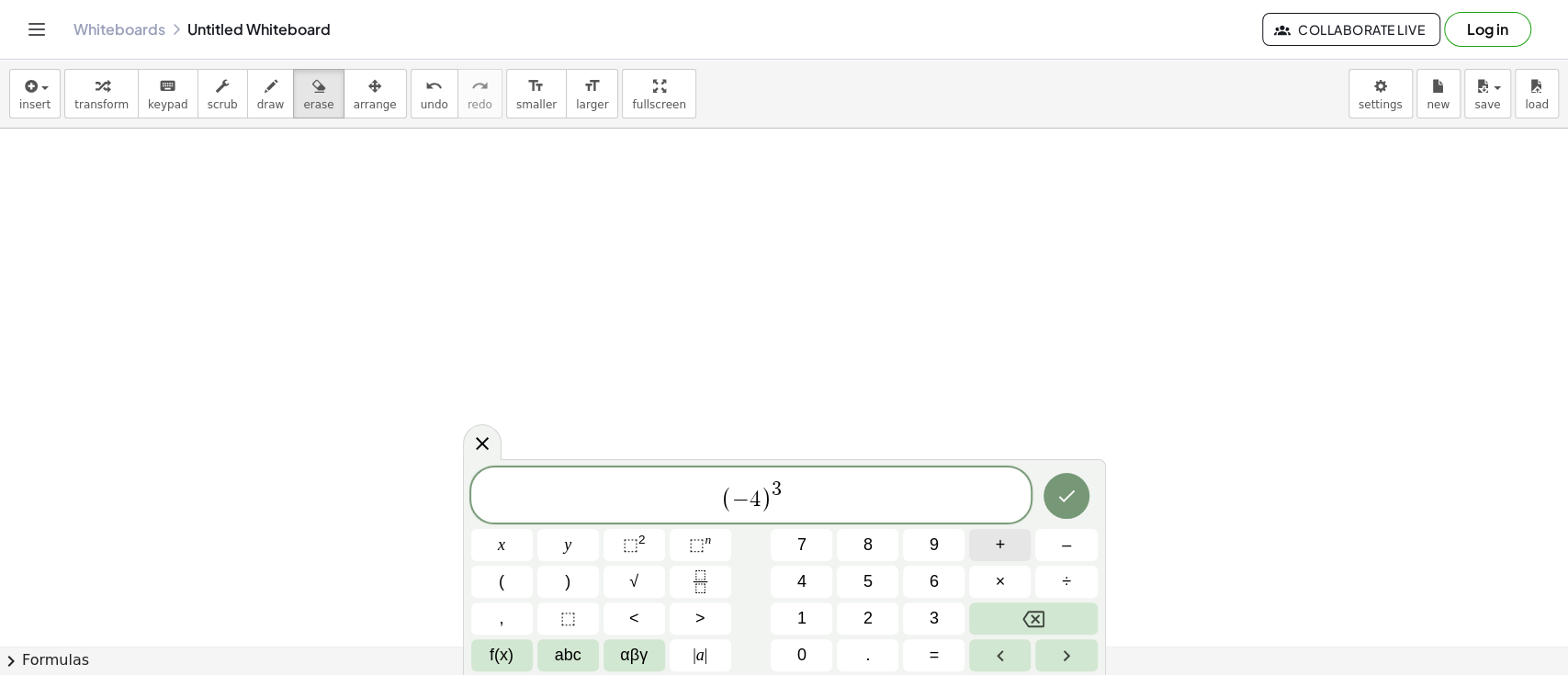
click at [1007, 546] on button "+" at bounding box center [1000, 546] width 61 height 33
click at [494, 570] on button "(" at bounding box center [502, 582] width 61 height 33
click at [1012, 545] on button "+" at bounding box center [1000, 546] width 61 height 33
click at [545, 581] on button ")" at bounding box center [568, 582] width 61 height 33
click at [994, 592] on button "×" at bounding box center [1000, 582] width 61 height 33
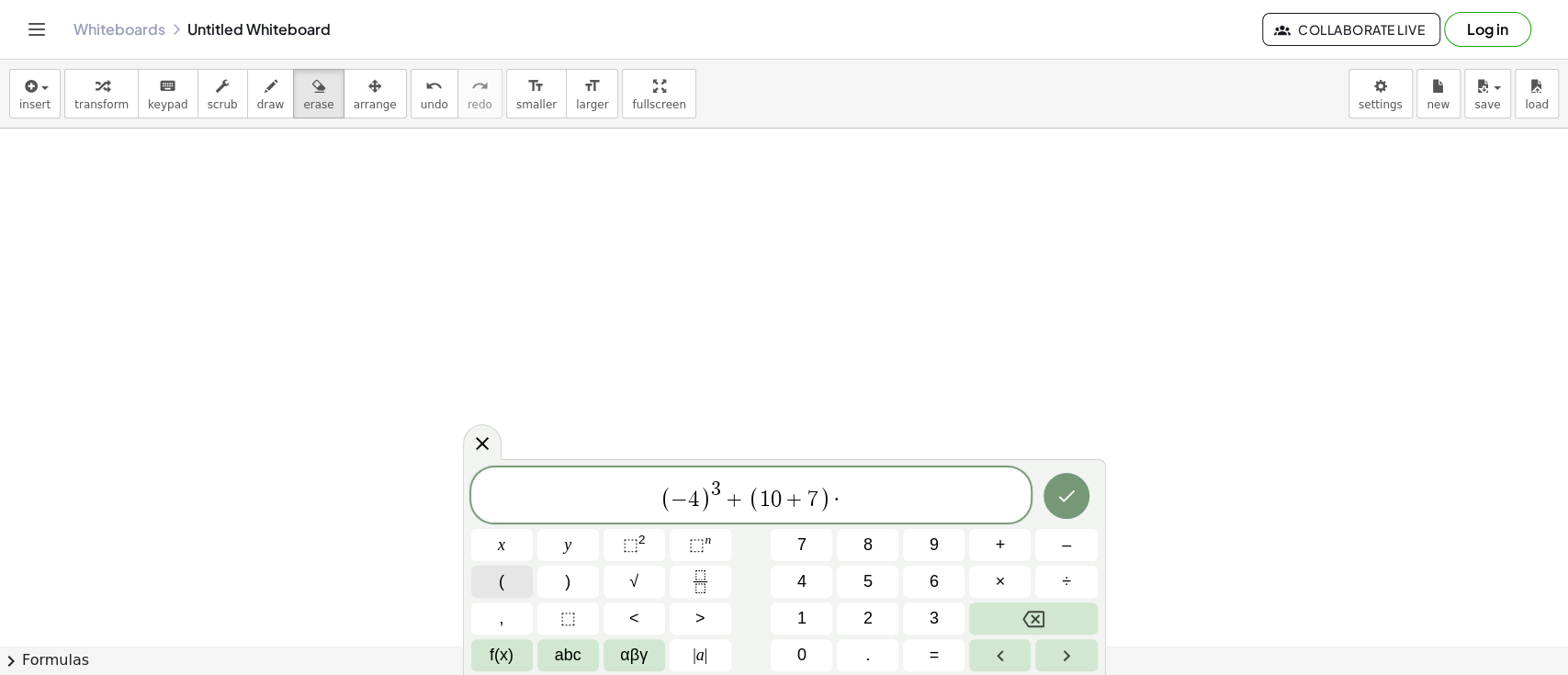
click at [515, 577] on button "(" at bounding box center [502, 582] width 61 height 33
click at [533, 530] on div at bounding box center [502, 546] width 61 height 33
click at [1057, 480] on button "Done" at bounding box center [1066, 496] width 45 height 45
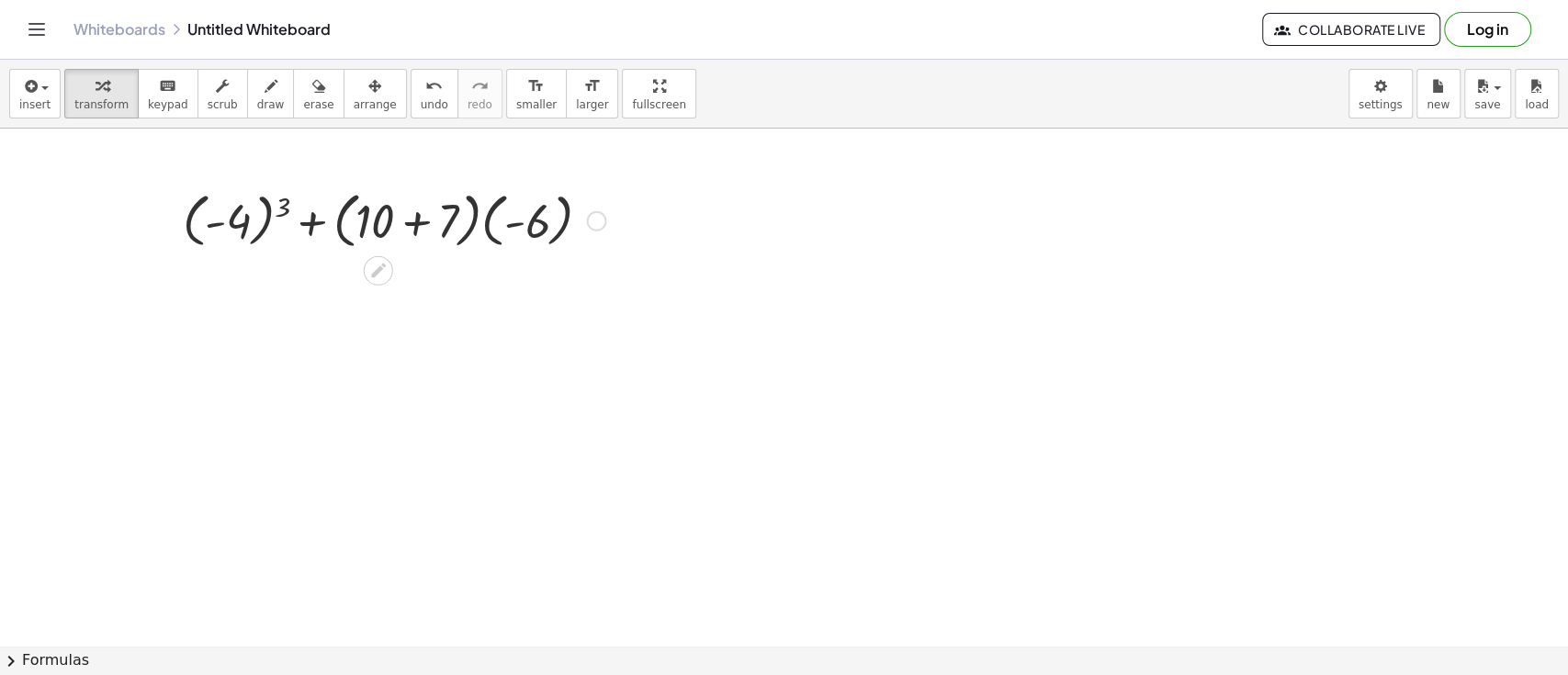
click at [276, 206] on div at bounding box center [394, 219] width 441 height 70
click at [421, 94] on div "undo" at bounding box center [435, 85] width 28 height 22
click at [374, 261] on icon at bounding box center [378, 271] width 20 height 20
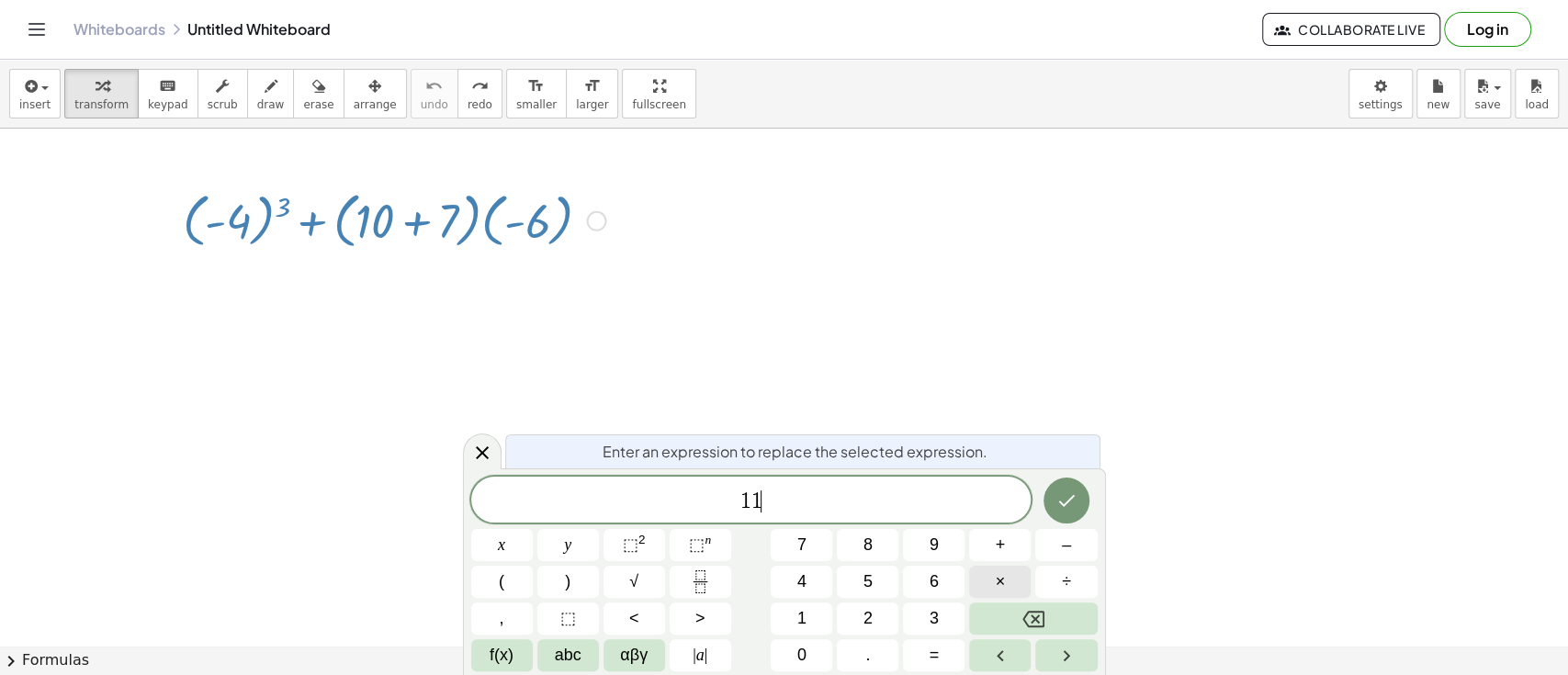
click at [1010, 580] on button "×" at bounding box center [1000, 582] width 61 height 33
click at [1071, 541] on button "–" at bounding box center [1066, 546] width 61 height 33
click at [1004, 575] on span "×" at bounding box center [1001, 581] width 10 height 25
click at [994, 540] on button "+" at bounding box center [1000, 546] width 61 height 33
click at [1065, 507] on icon "Done" at bounding box center [1066, 501] width 22 height 22
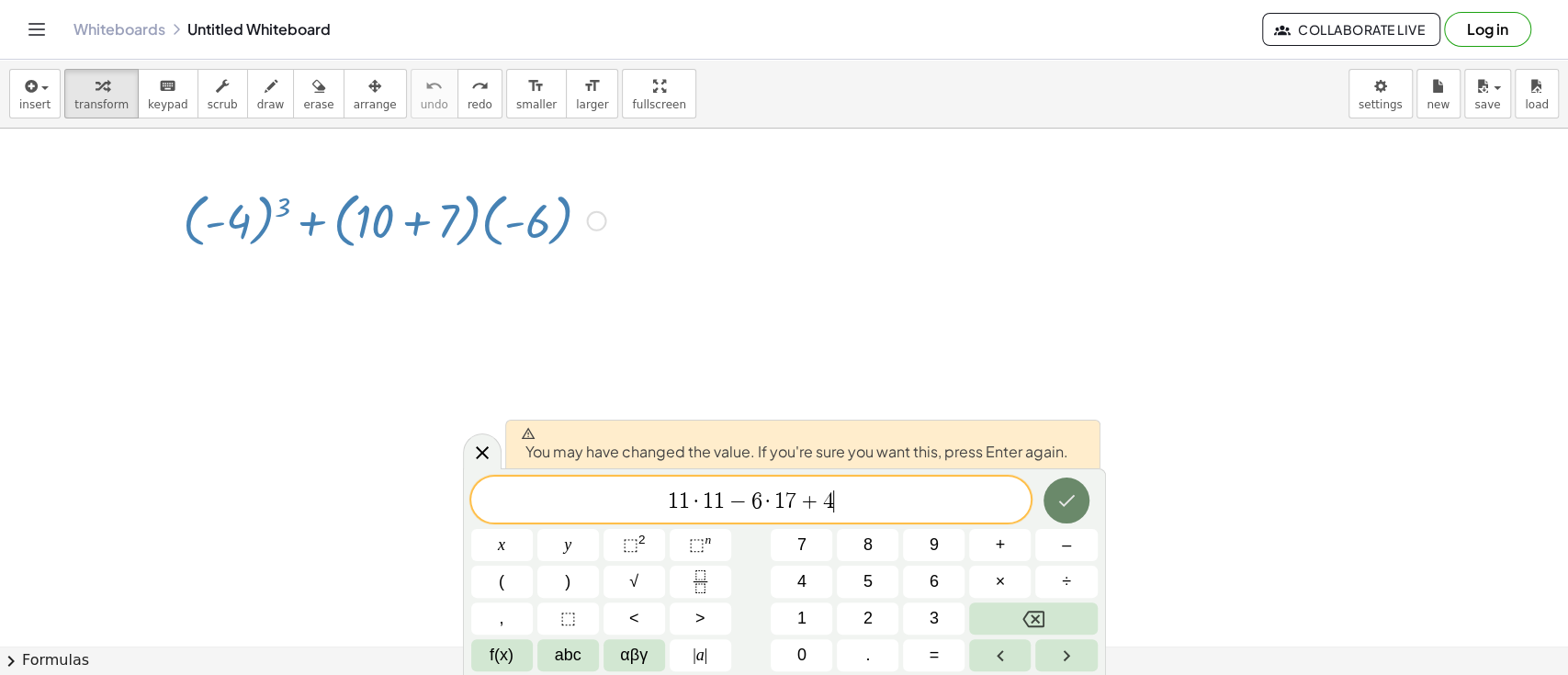
click at [1067, 489] on button "Done" at bounding box center [1066, 500] width 45 height 45
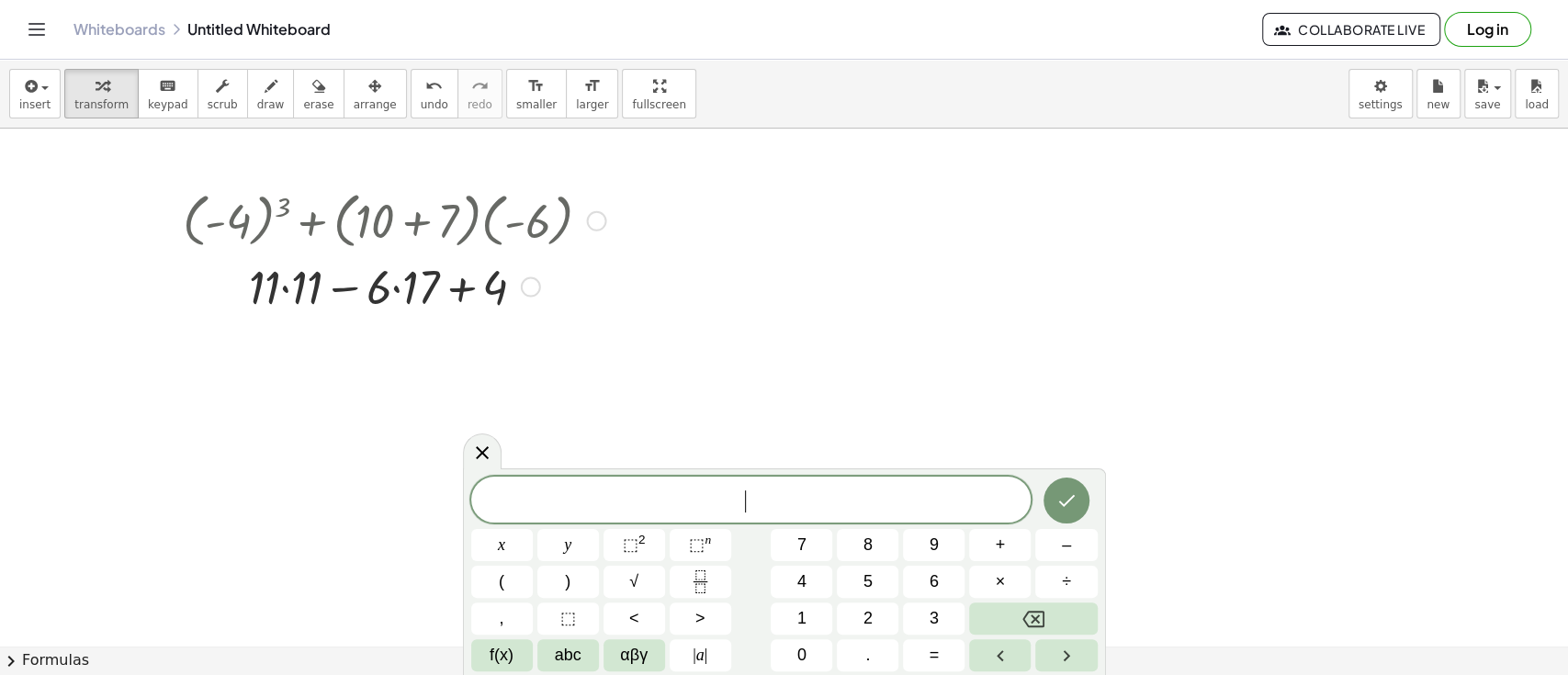
click at [561, 254] on div at bounding box center [394, 285] width 441 height 62
click at [585, 236] on div at bounding box center [394, 219] width 441 height 70
click at [592, 224] on div at bounding box center [596, 221] width 20 height 20
click at [684, 200] on li "Go back to this line" at bounding box center [708, 194] width 156 height 28
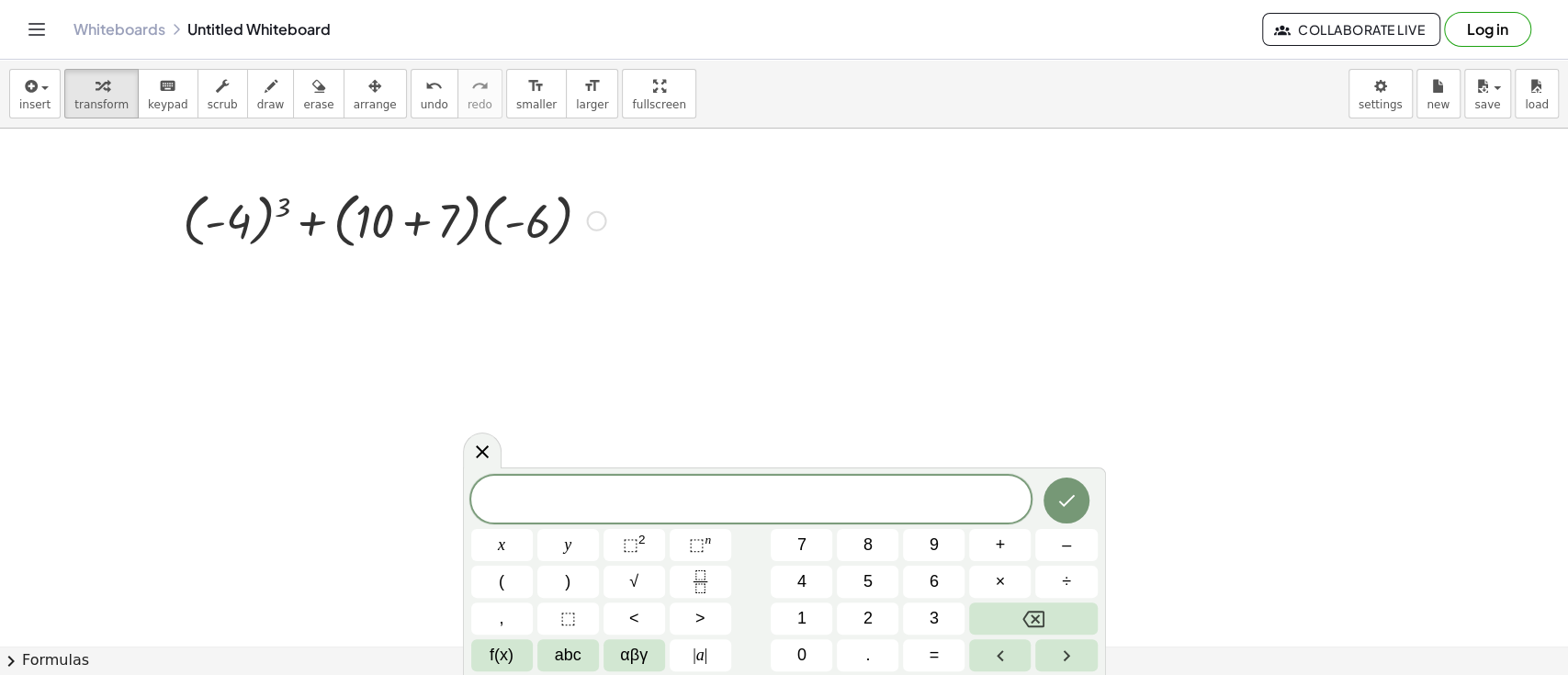
click at [595, 221] on div "Go back to this line Copy line as LaTeX Copy derivation as LaTeX" at bounding box center [596, 221] width 20 height 20
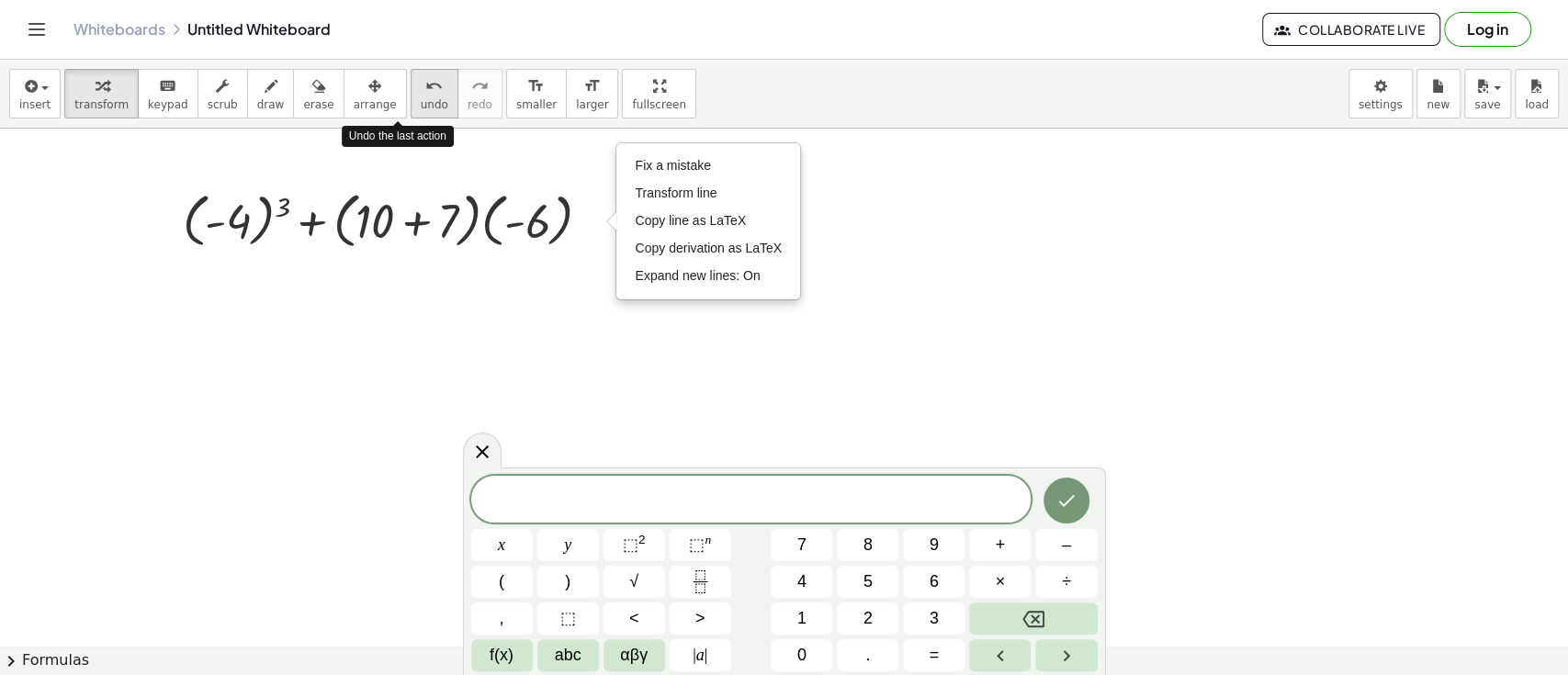
click at [421, 98] on span "undo" at bounding box center [435, 104] width 28 height 13
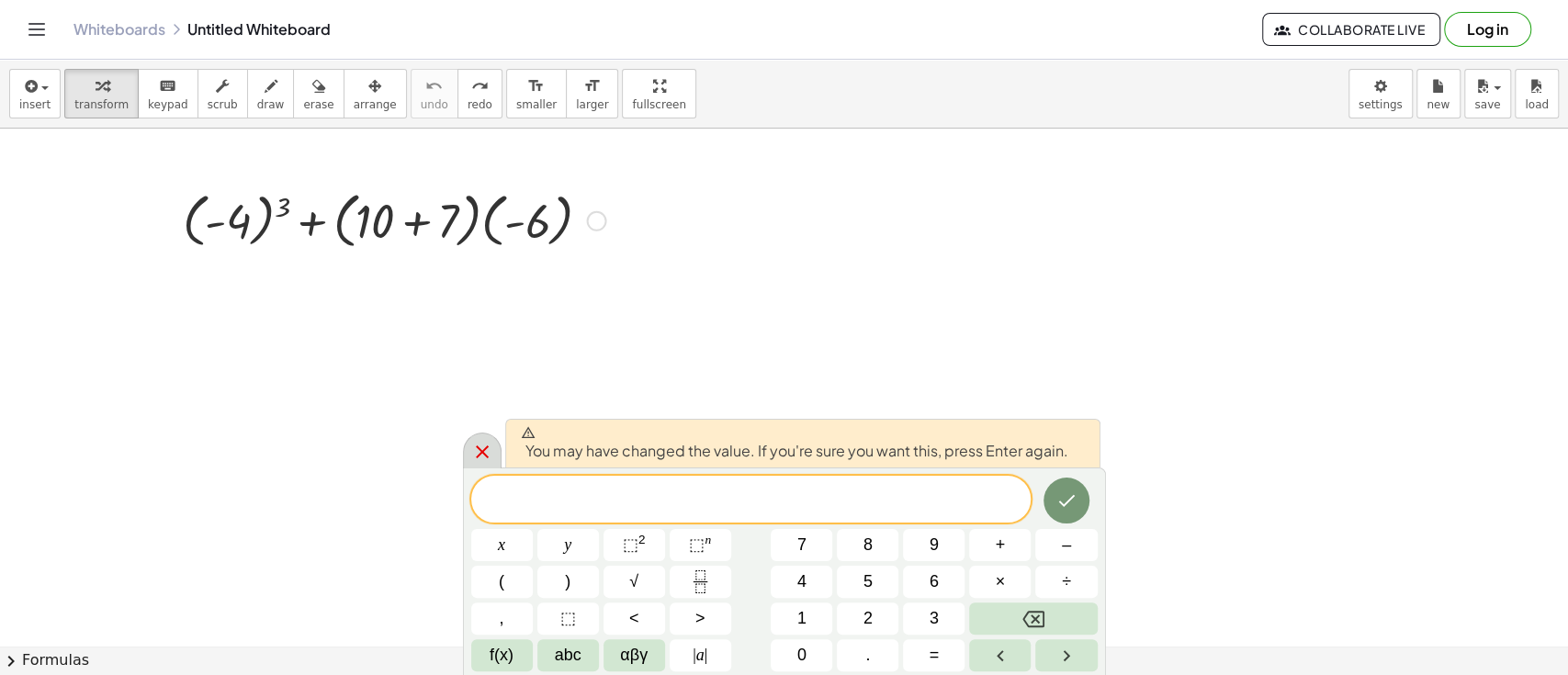
click at [478, 440] on div at bounding box center [482, 451] width 39 height 36
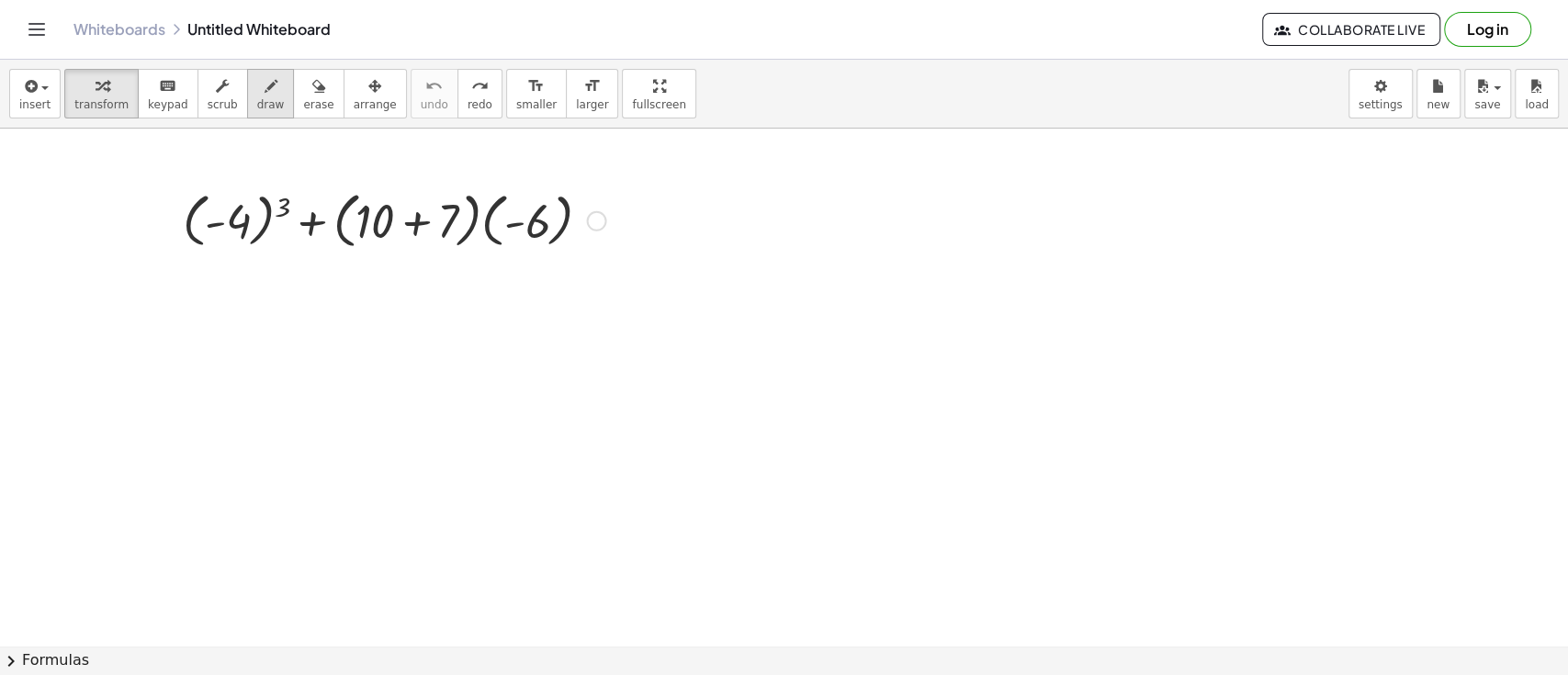
click at [257, 88] on div "button" at bounding box center [271, 85] width 28 height 22
drag, startPoint x: 198, startPoint y: 211, endPoint x: 600, endPoint y: 225, distance: 402.2
click at [293, 101] on button "erase" at bounding box center [318, 94] width 50 height 49
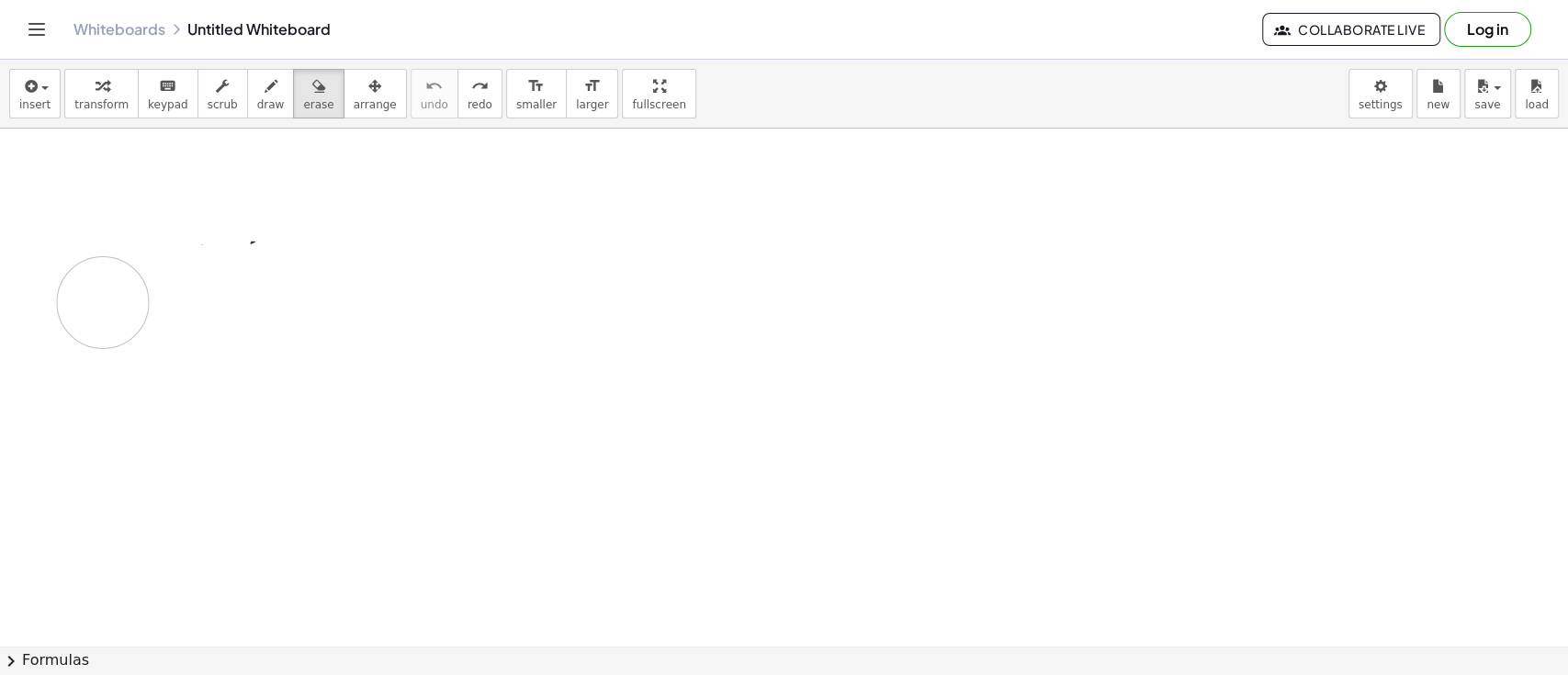
drag, startPoint x: 195, startPoint y: 199, endPoint x: 128, endPoint y: 299, distance: 120.4
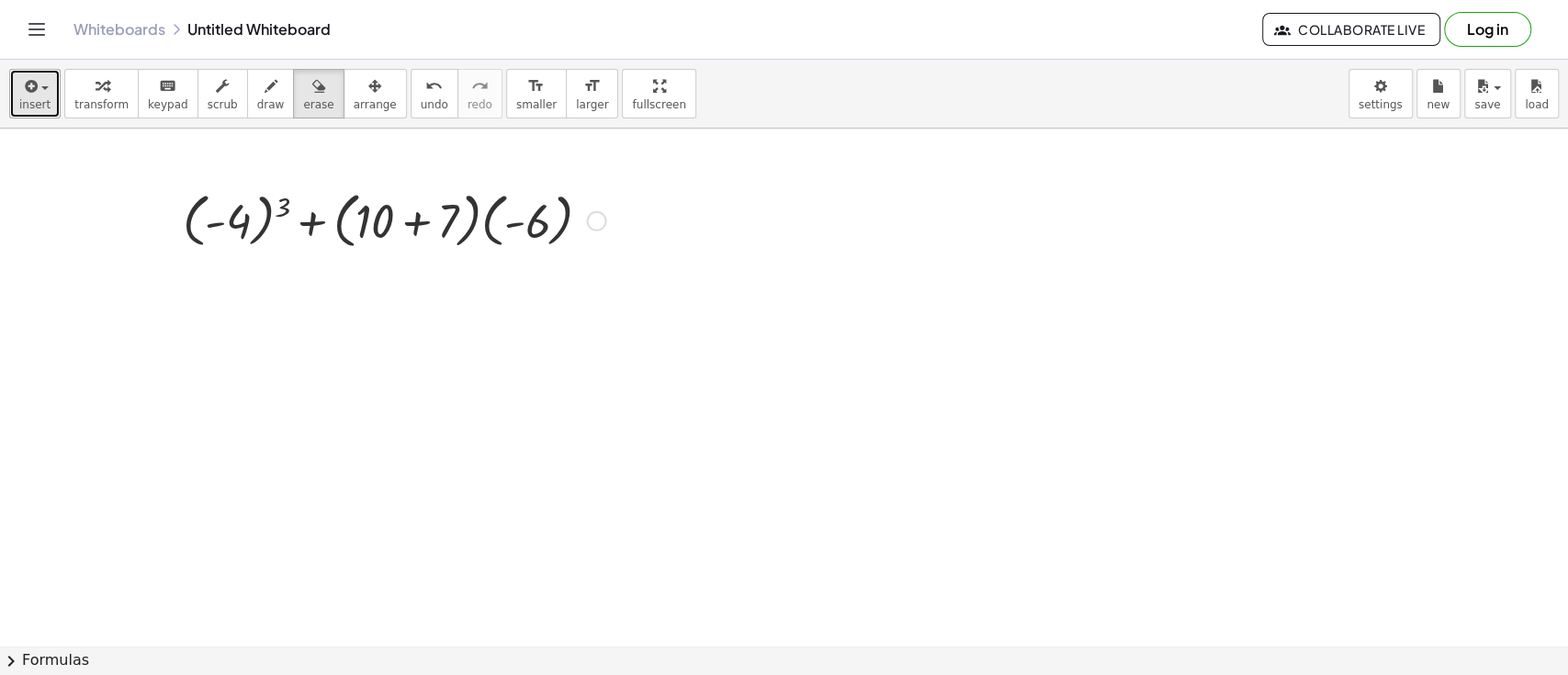
click at [42, 114] on button "insert" at bounding box center [35, 94] width 51 height 49
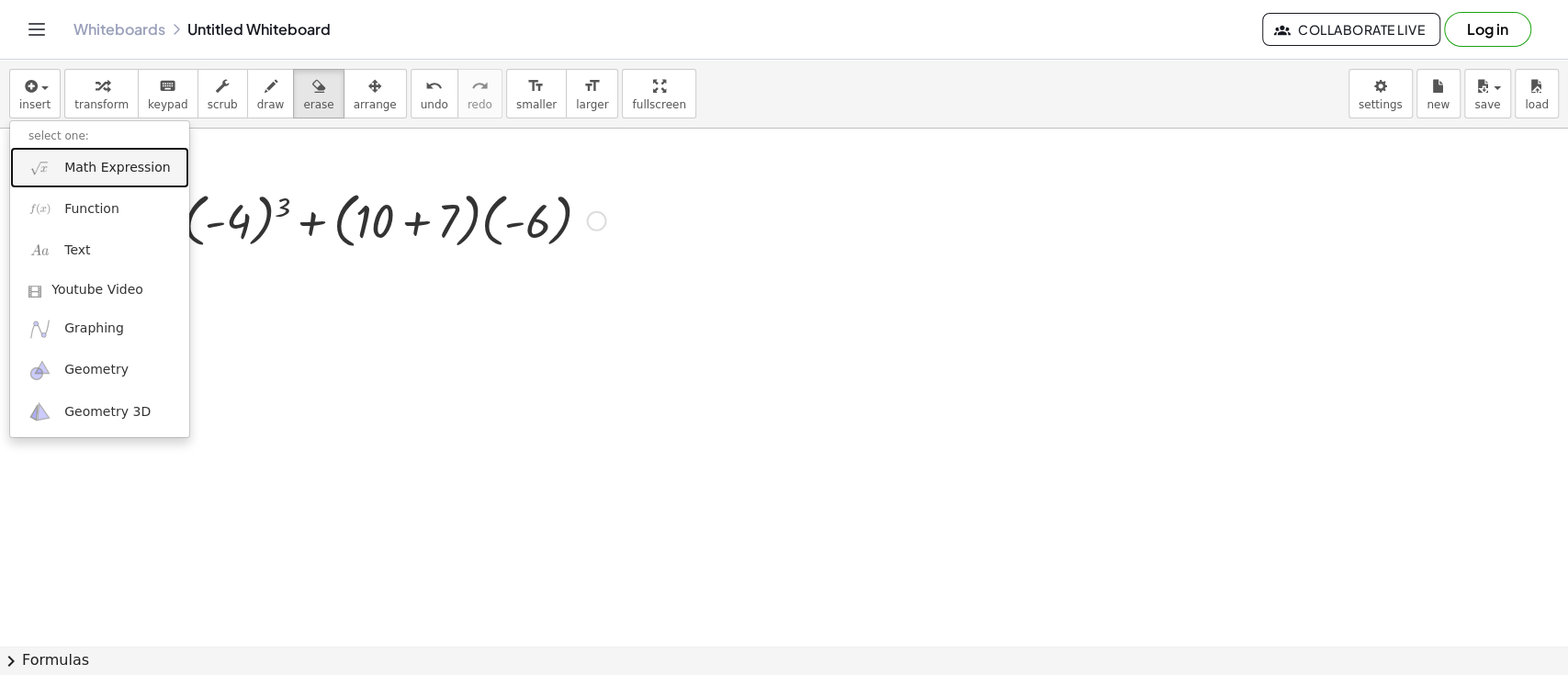
click at [86, 172] on span "Math Expression" at bounding box center [117, 168] width 106 height 19
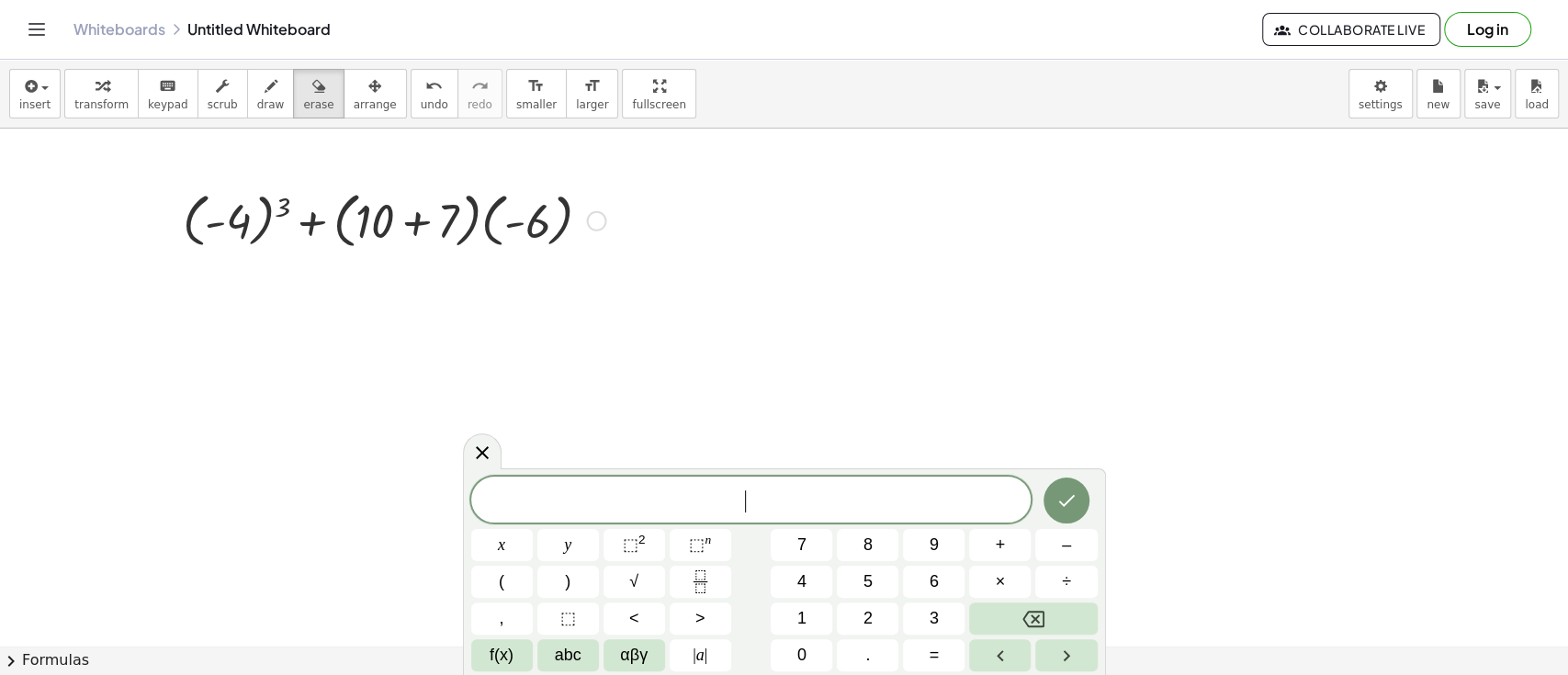
click at [533, 530] on div at bounding box center [502, 546] width 61 height 33
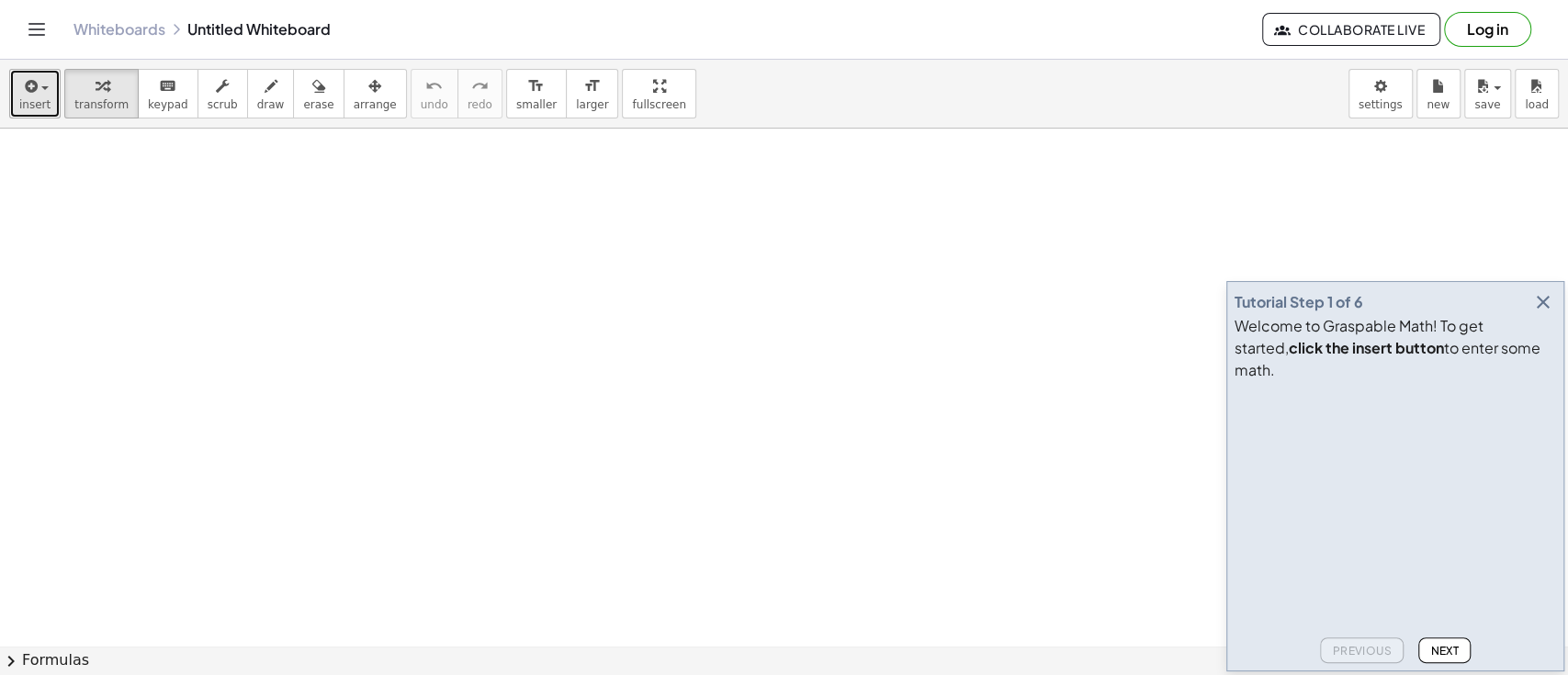
click at [24, 90] on icon "button" at bounding box center [29, 86] width 17 height 22
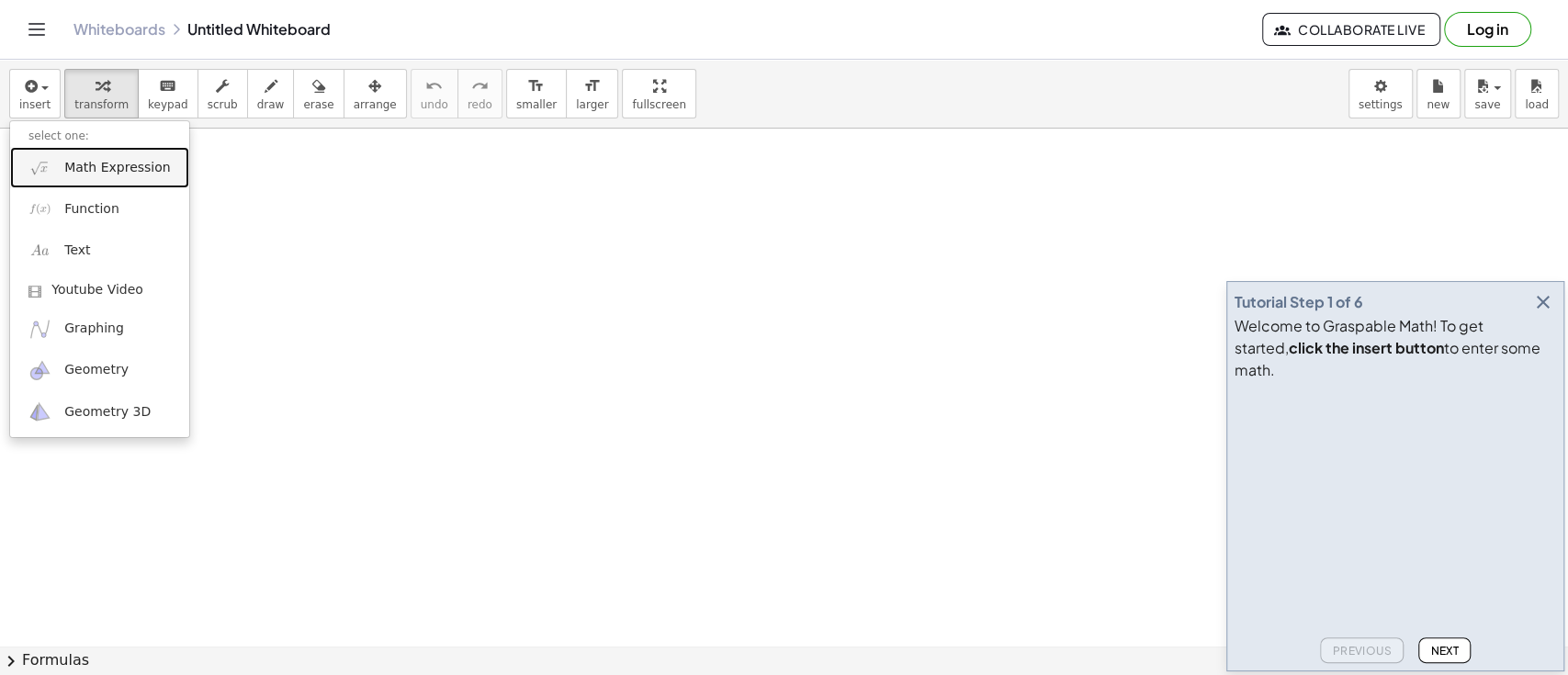
click at [51, 162] on link "Math Expression" at bounding box center [99, 168] width 179 height 42
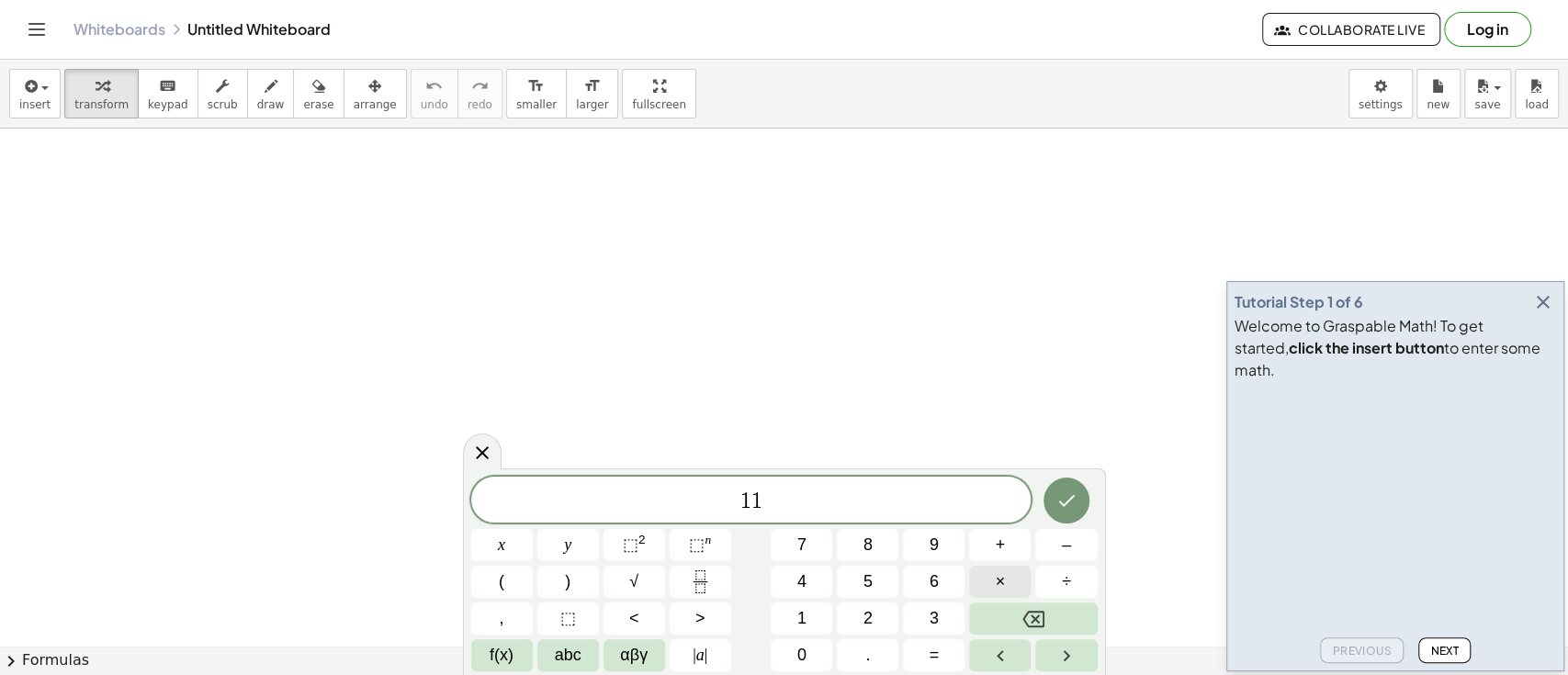
click at [980, 578] on button "×" at bounding box center [1000, 582] width 61 height 33
click at [1066, 546] on span "–" at bounding box center [1066, 545] width 9 height 25
click at [1016, 578] on button "×" at bounding box center [1000, 582] width 61 height 33
click at [994, 548] on button "+" at bounding box center [1000, 546] width 61 height 33
click at [823, 583] on button "4" at bounding box center [801, 582] width 61 height 33
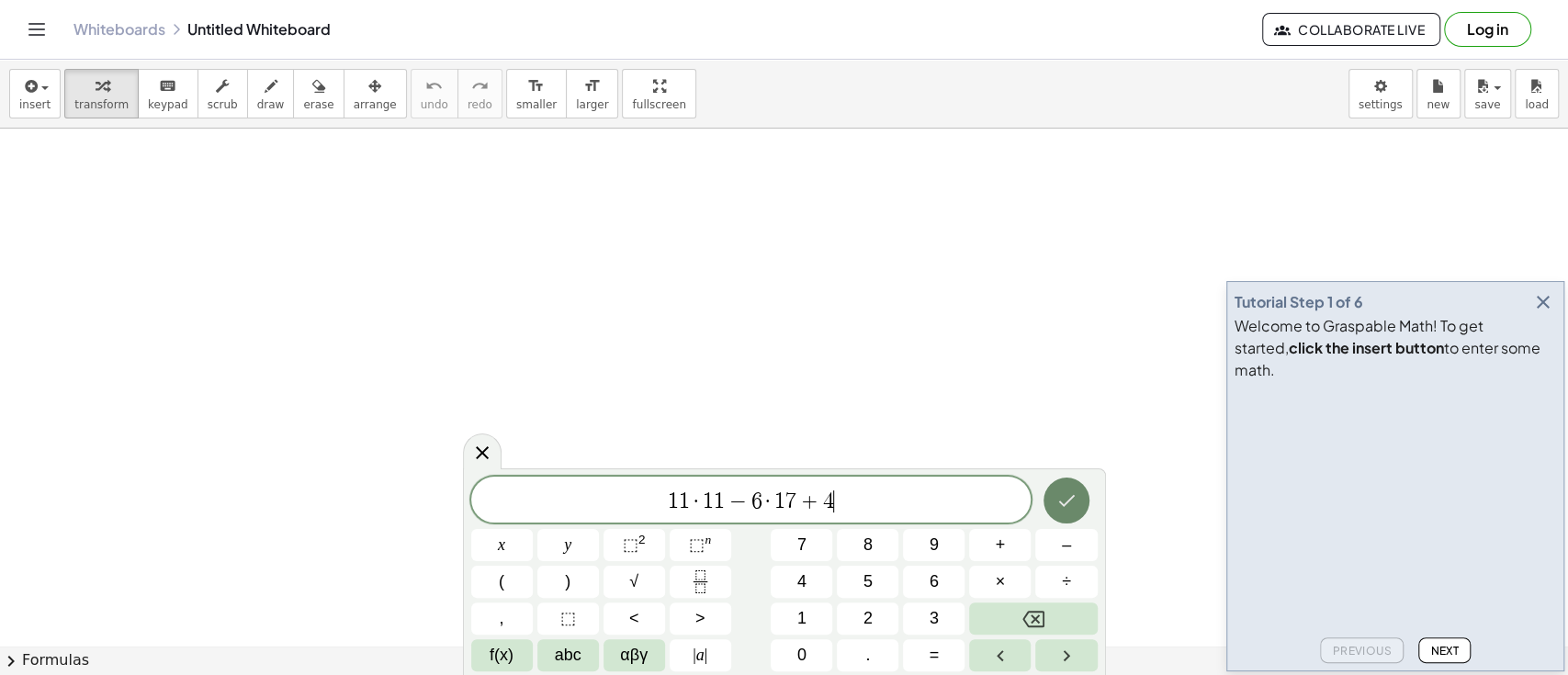
click at [1065, 503] on icon "Done" at bounding box center [1066, 501] width 17 height 12
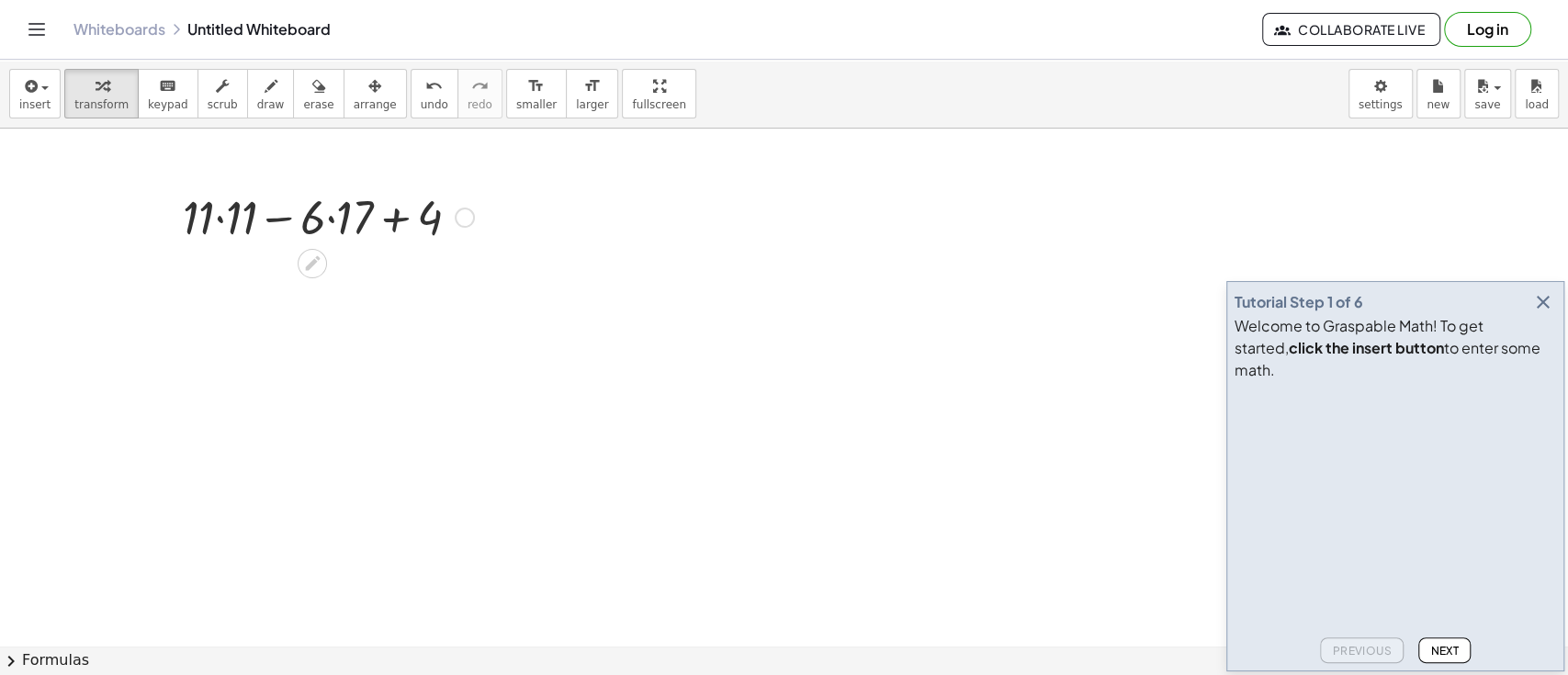
click at [334, 224] on div at bounding box center [328, 215] width 309 height 62
click at [228, 282] on div at bounding box center [328, 278] width 309 height 62
click at [281, 276] on div at bounding box center [328, 278] width 309 height 62
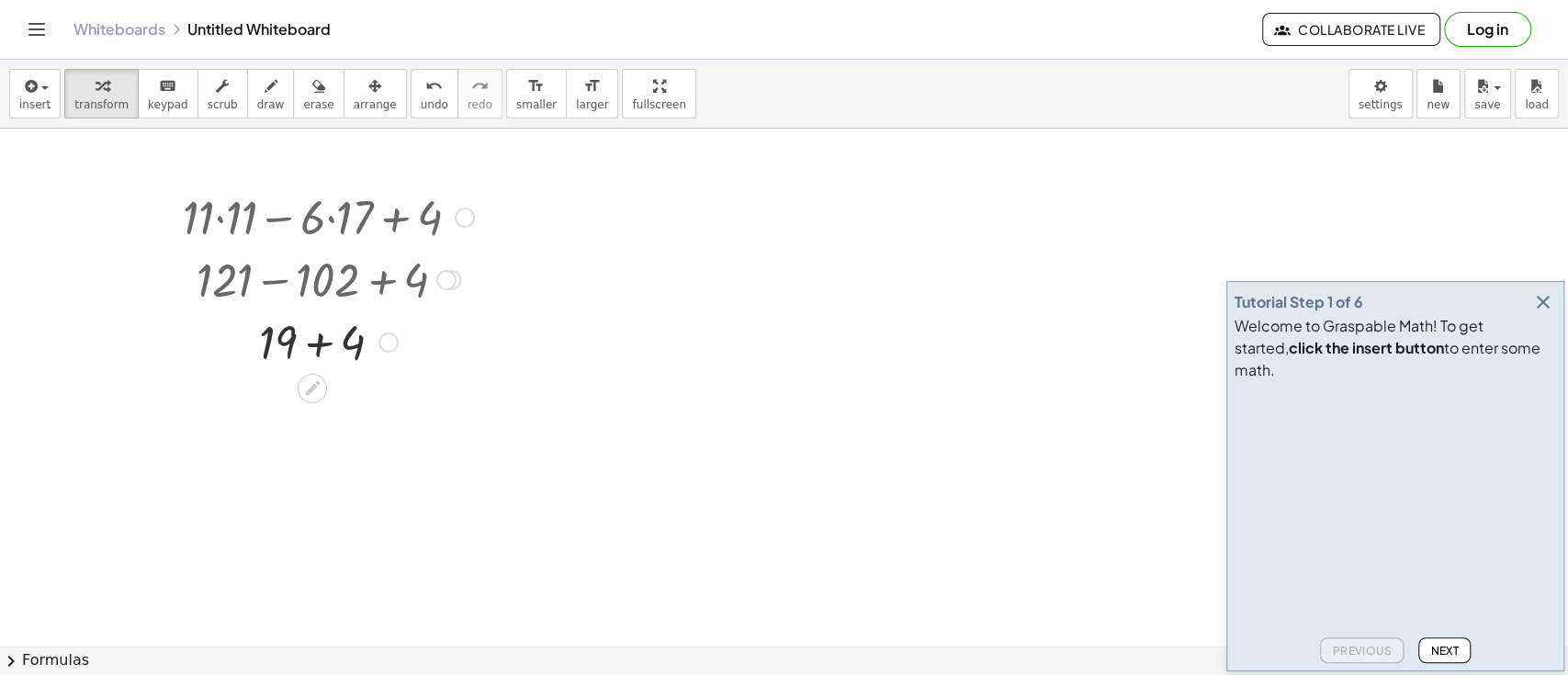
click at [311, 356] on div at bounding box center [328, 340] width 309 height 62
click at [314, 384] on icon at bounding box center [312, 387] width 15 height 15
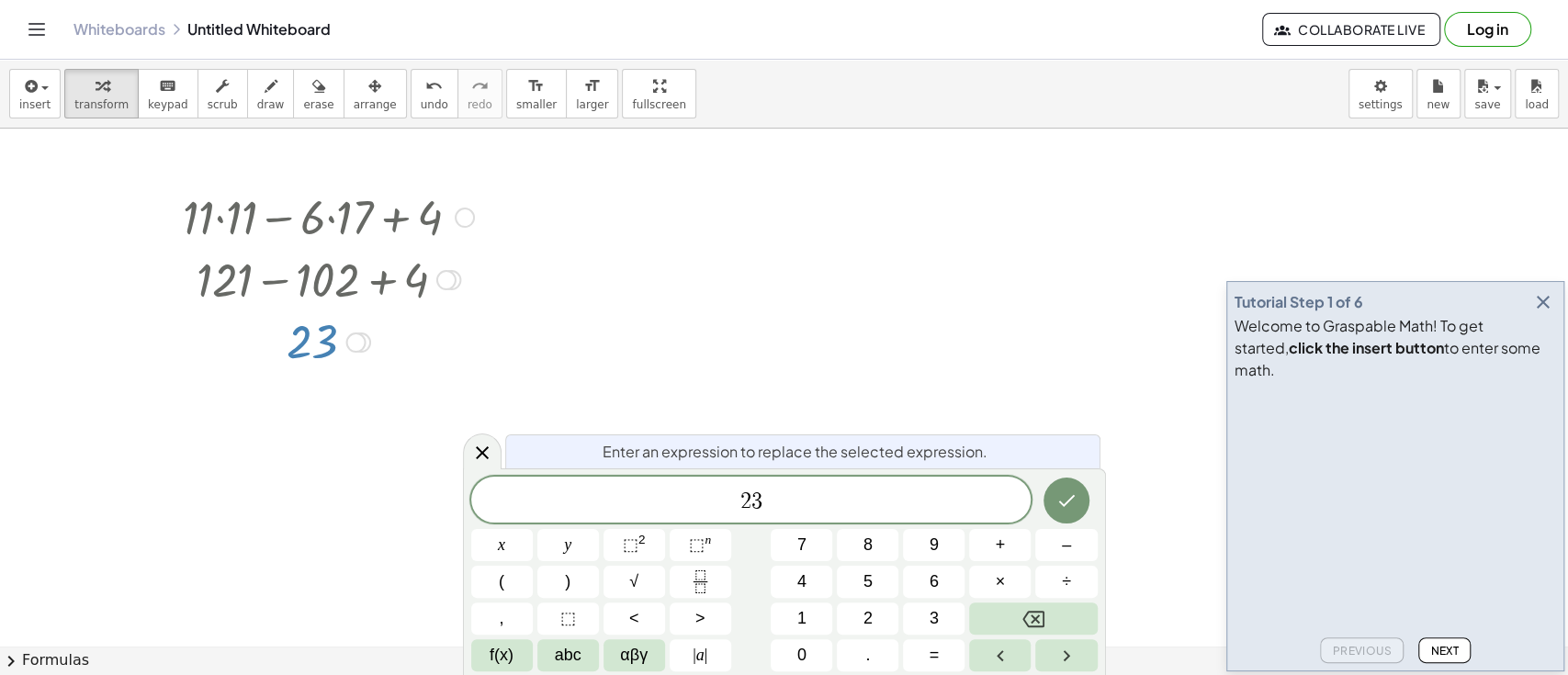
click at [404, 215] on div at bounding box center [328, 215] width 309 height 62
click at [332, 192] on div at bounding box center [328, 215] width 309 height 62
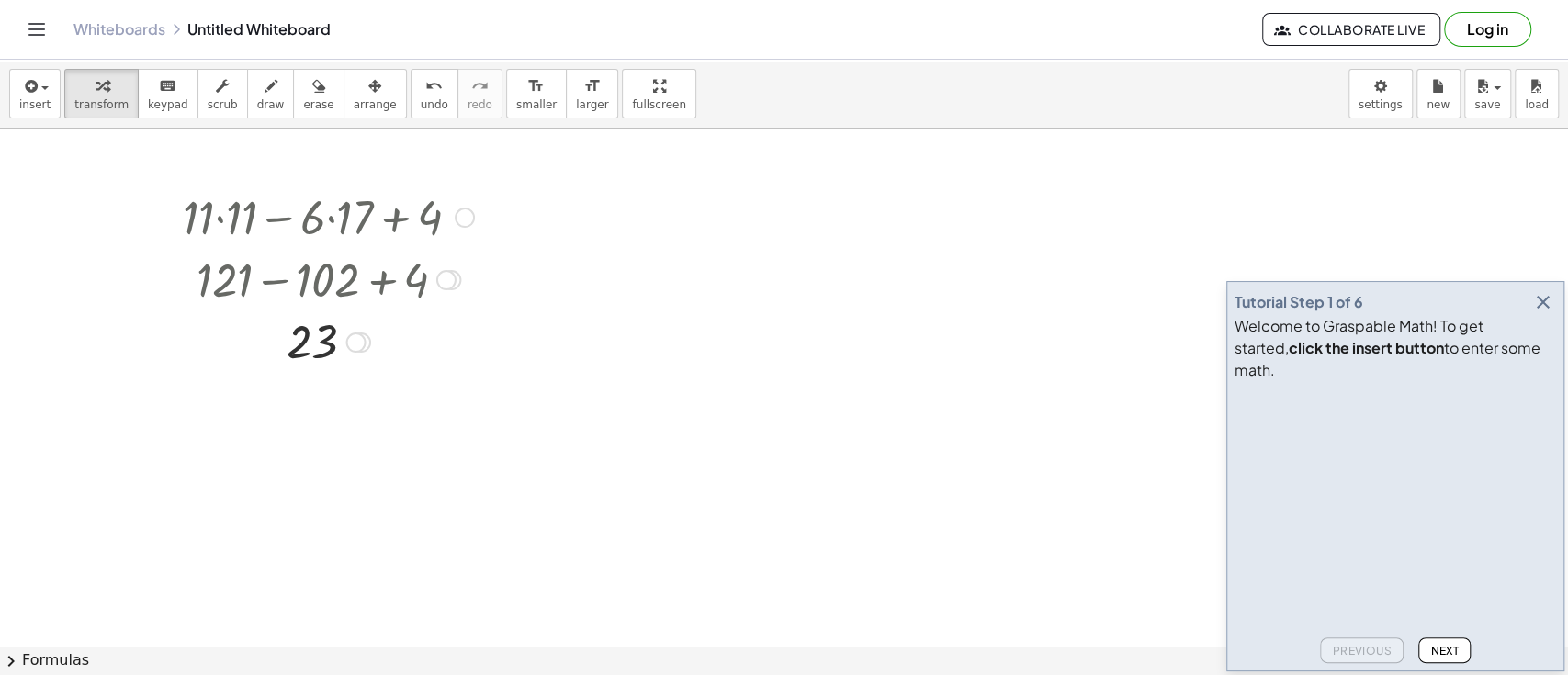
click at [466, 219] on div at bounding box center [464, 217] width 20 height 20
click at [363, 342] on div at bounding box center [356, 343] width 20 height 20
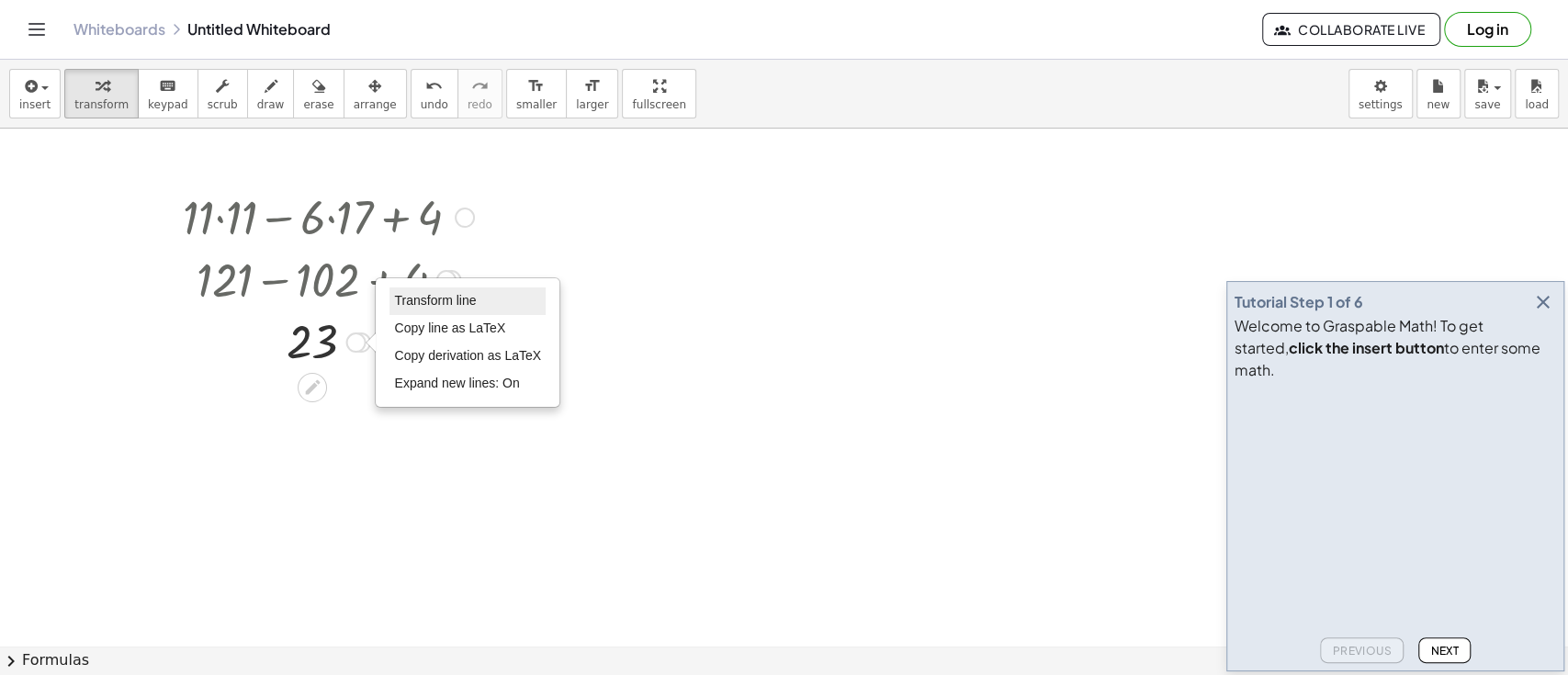
click at [420, 300] on span "Transform line" at bounding box center [435, 300] width 82 height 15
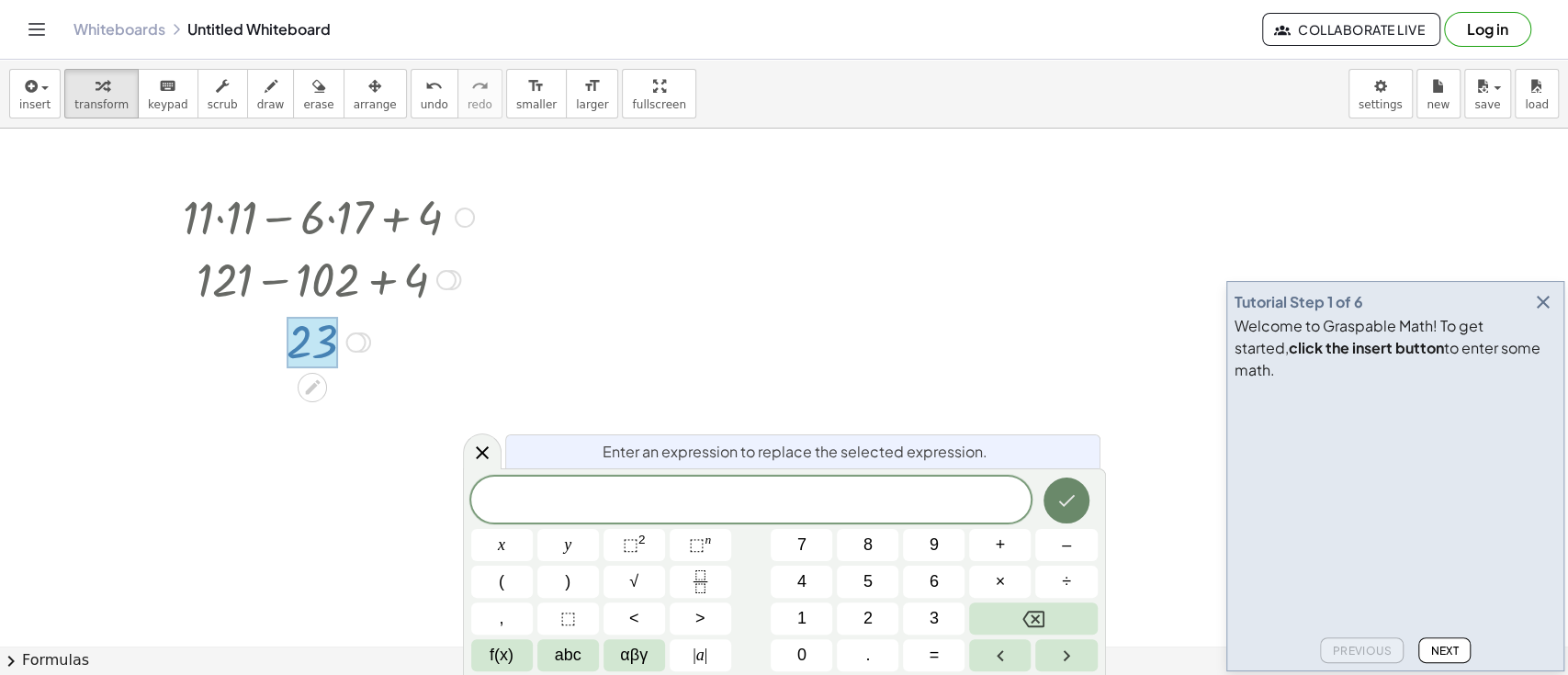
click at [1065, 501] on icon "Done" at bounding box center [1066, 501] width 22 height 22
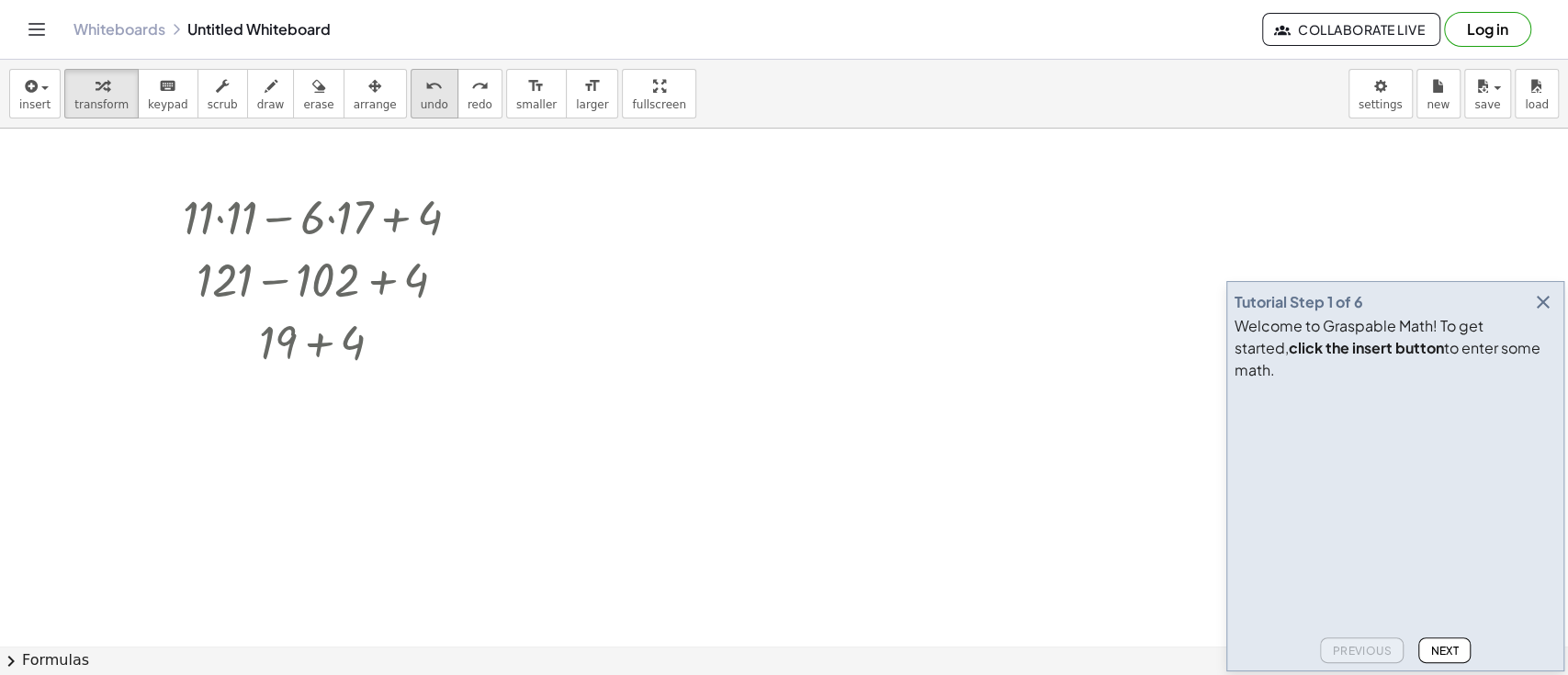
click at [425, 95] on icon "undo" at bounding box center [434, 86] width 18 height 22
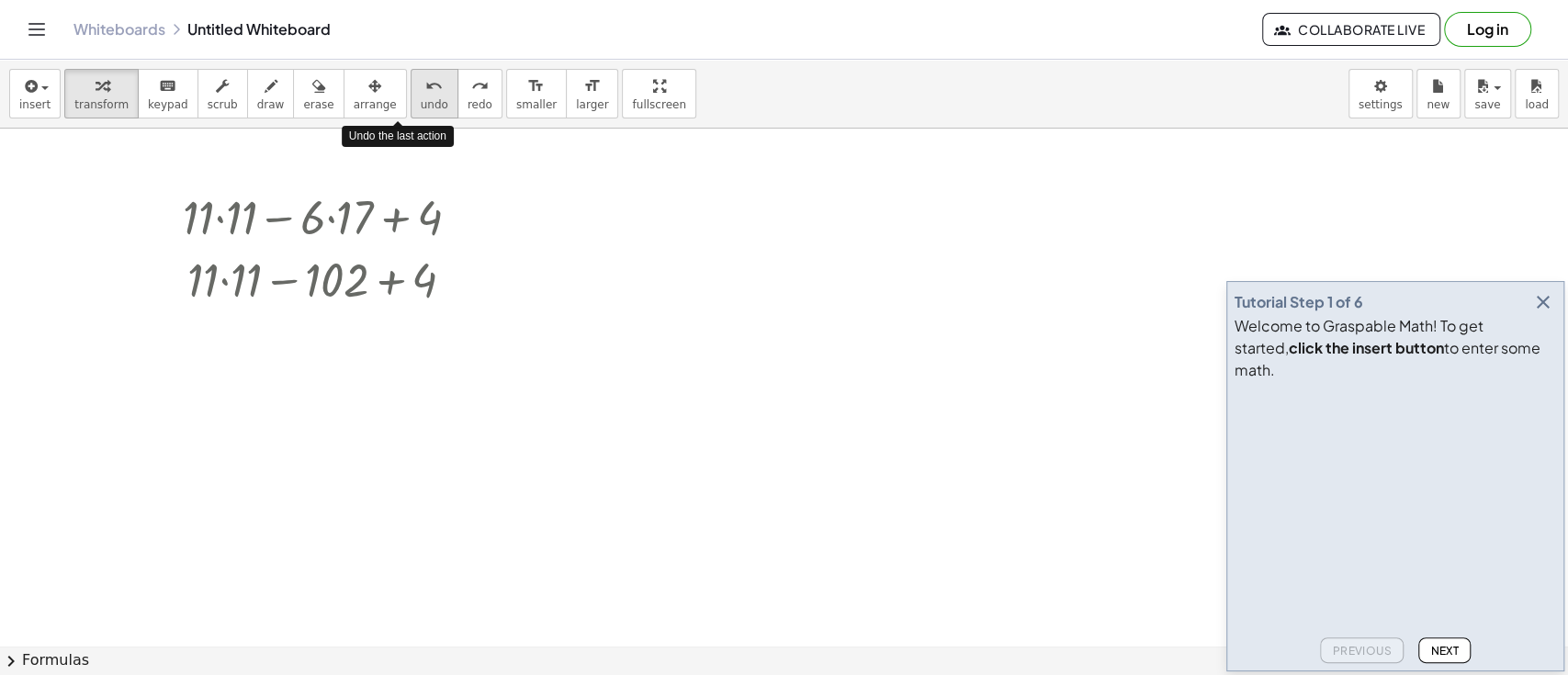
click at [425, 95] on icon "undo" at bounding box center [434, 86] width 18 height 22
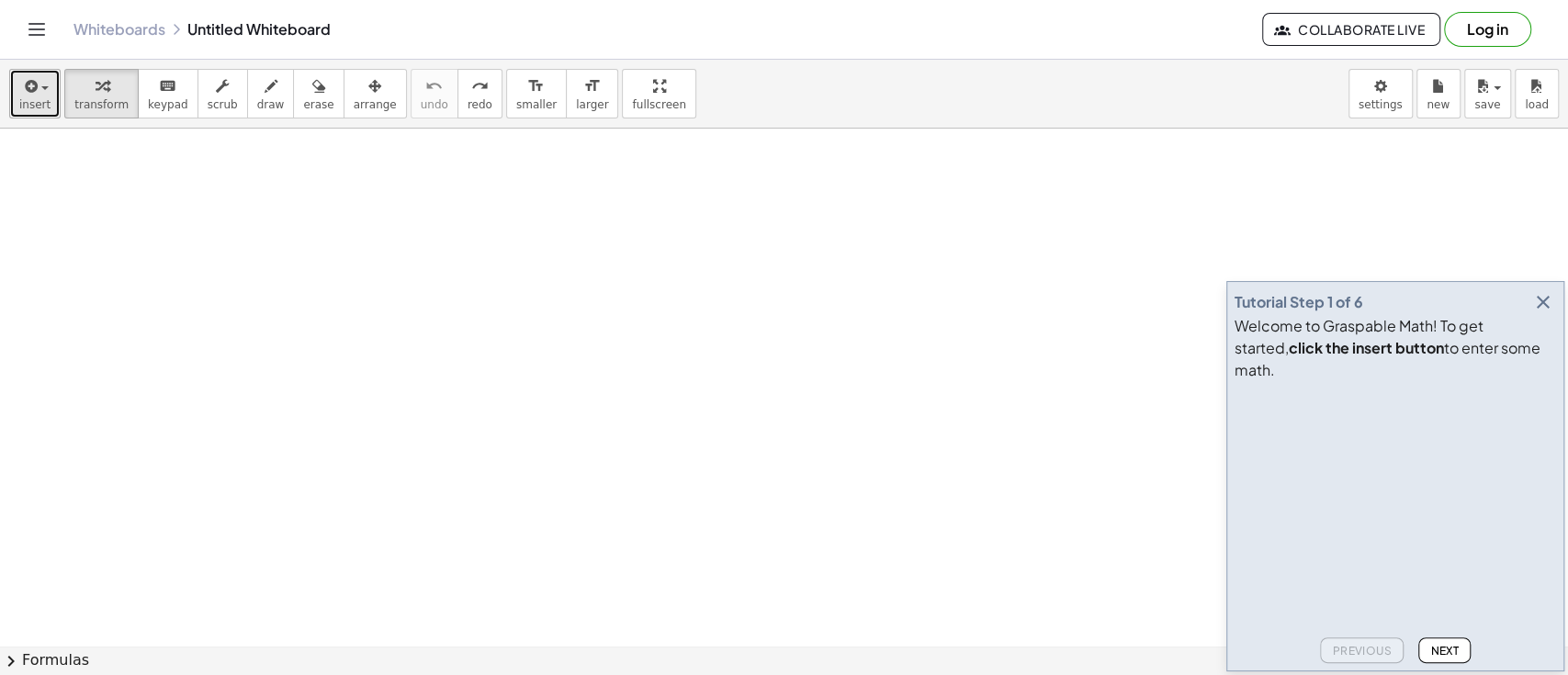
click at [24, 89] on icon "button" at bounding box center [29, 86] width 17 height 22
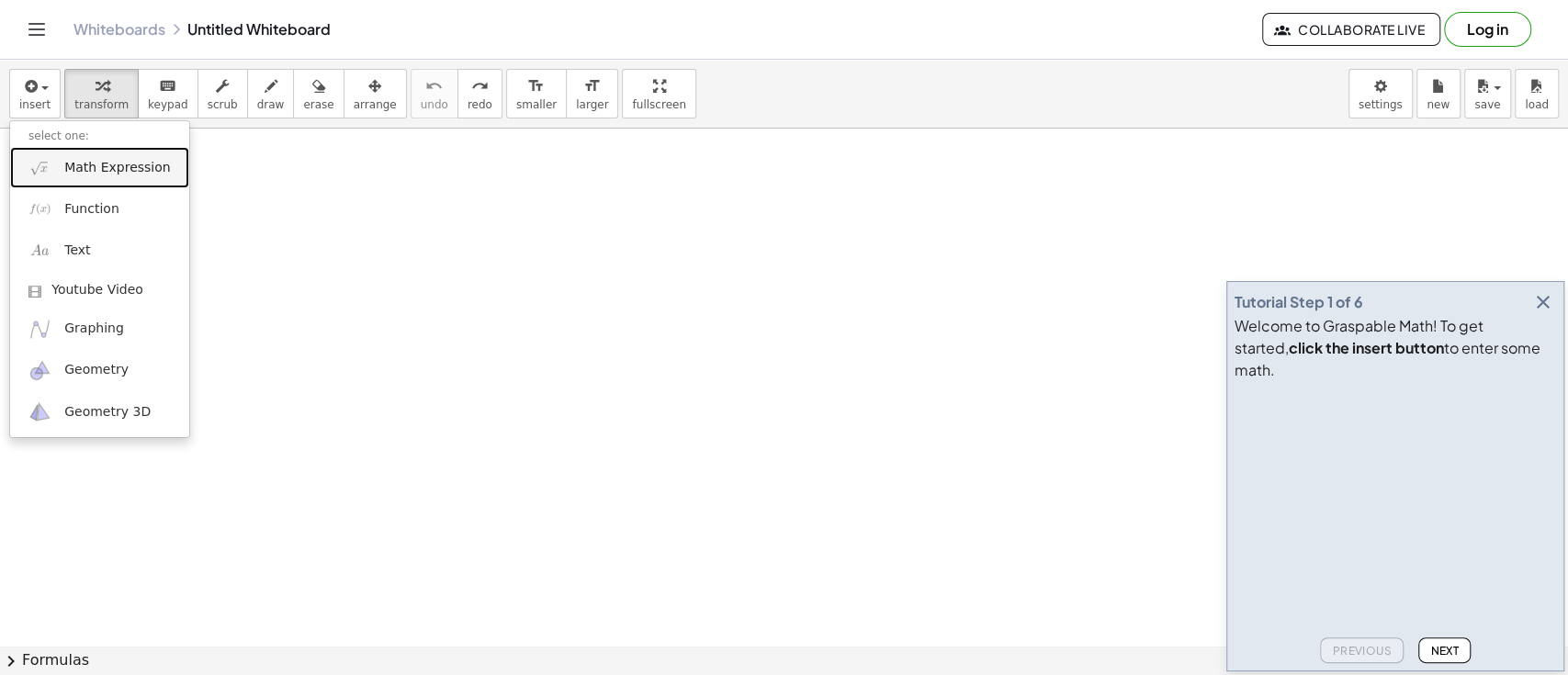
click at [104, 175] on span "Math Expression" at bounding box center [117, 168] width 106 height 19
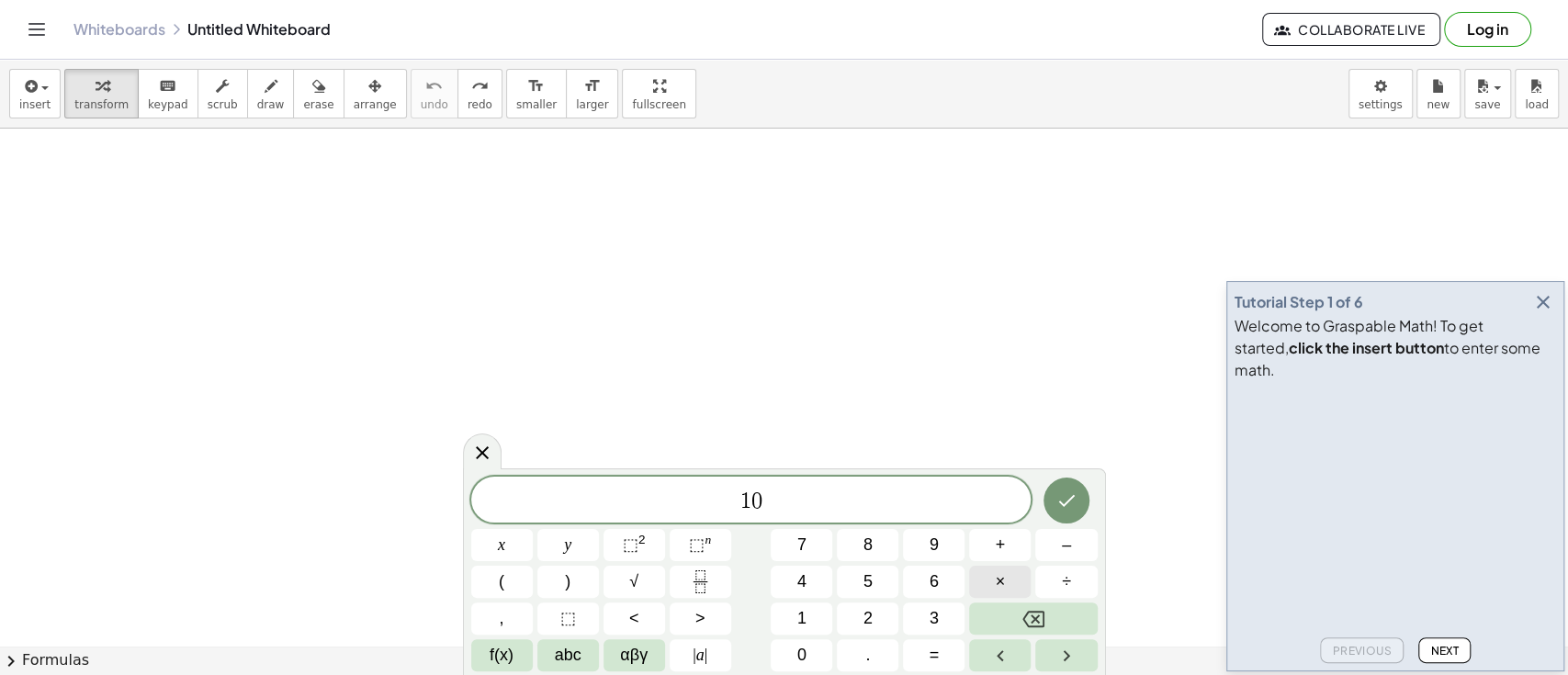
click at [1008, 580] on button "×" at bounding box center [1000, 582] width 61 height 33
click at [1076, 532] on button "–" at bounding box center [1066, 546] width 61 height 33
click at [1053, 555] on button "–" at bounding box center [1066, 546] width 61 height 33
click at [1036, 608] on icon "Backspace" at bounding box center [1033, 619] width 22 height 22
click at [1056, 588] on button "÷" at bounding box center [1066, 582] width 61 height 33
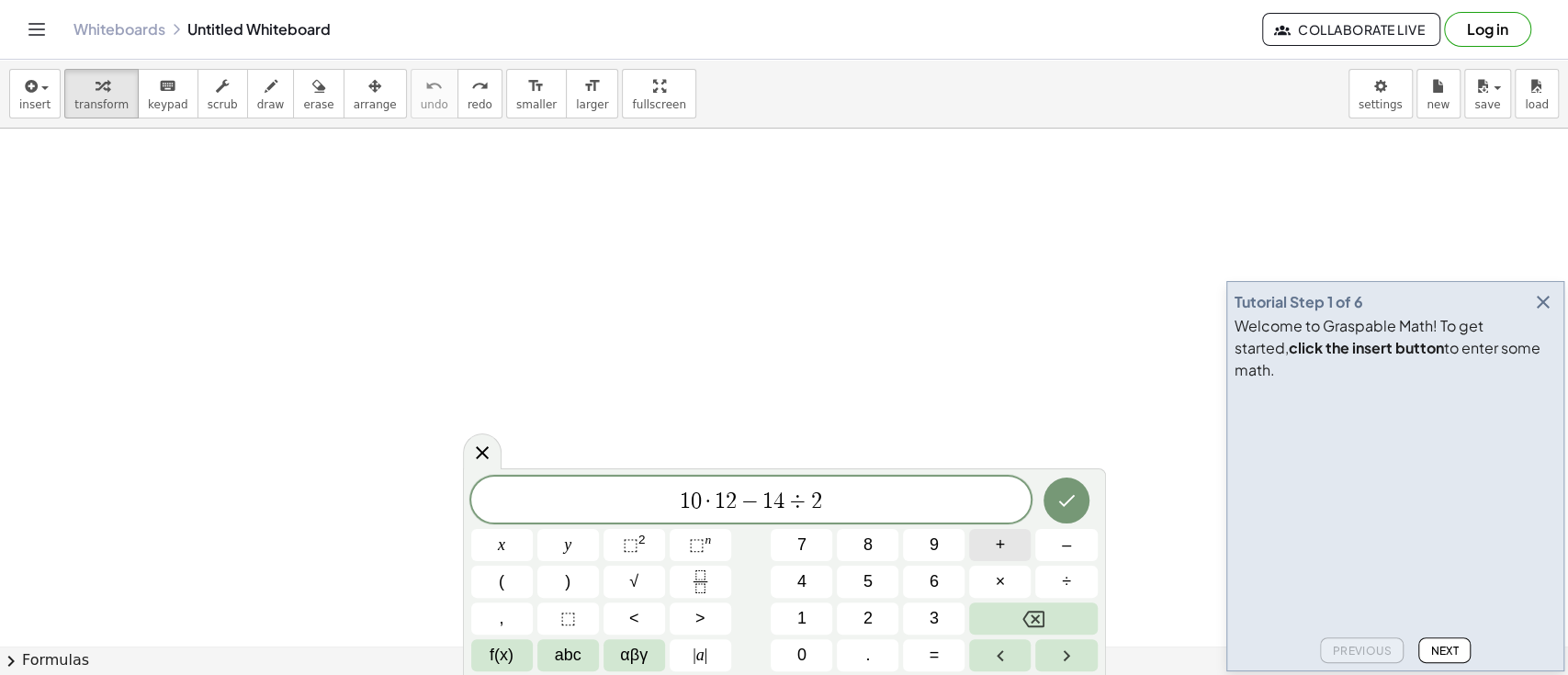
click at [1011, 548] on button "+" at bounding box center [1000, 546] width 61 height 33
click at [1067, 503] on icon "Done" at bounding box center [1066, 501] width 17 height 12
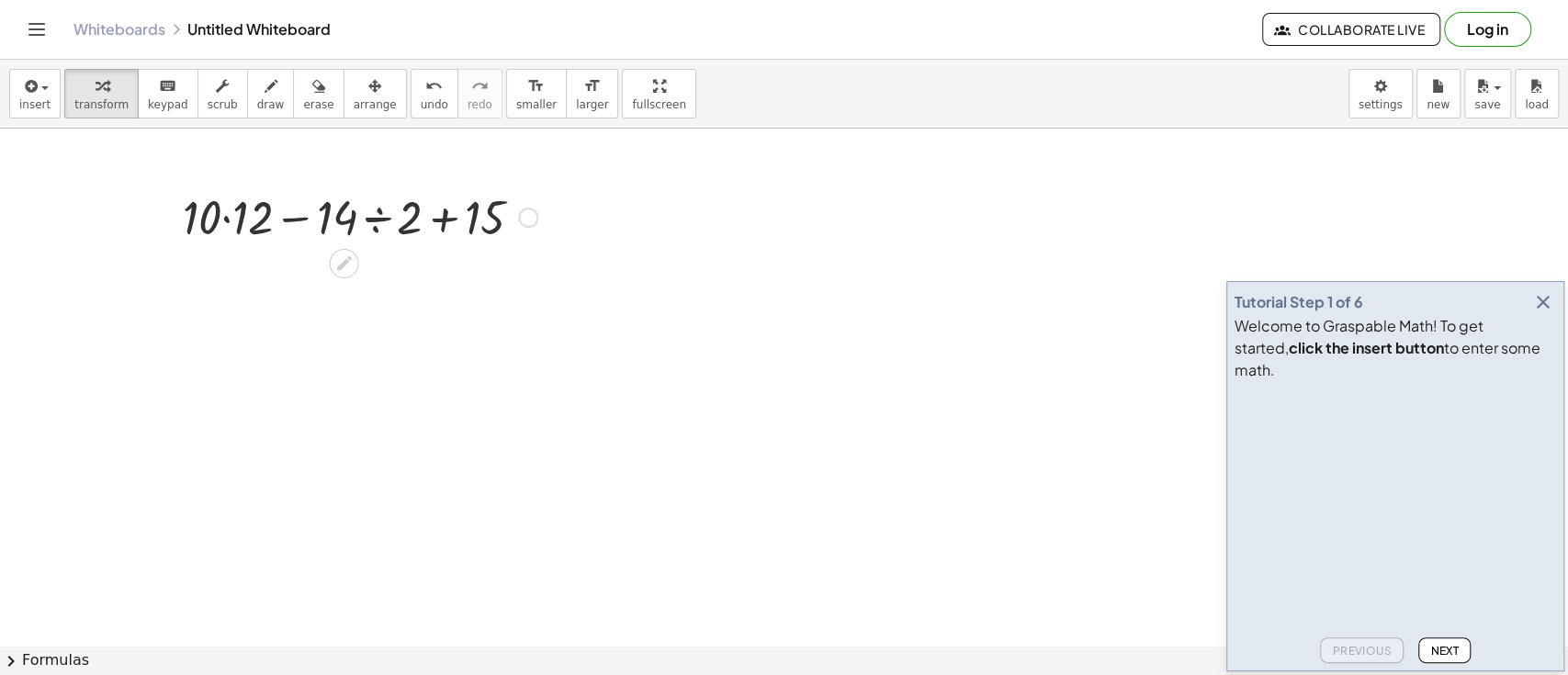
click at [450, 225] on div at bounding box center [360, 215] width 372 height 62
click at [297, 215] on div at bounding box center [360, 215] width 372 height 62
click at [374, 224] on div at bounding box center [360, 215] width 372 height 62
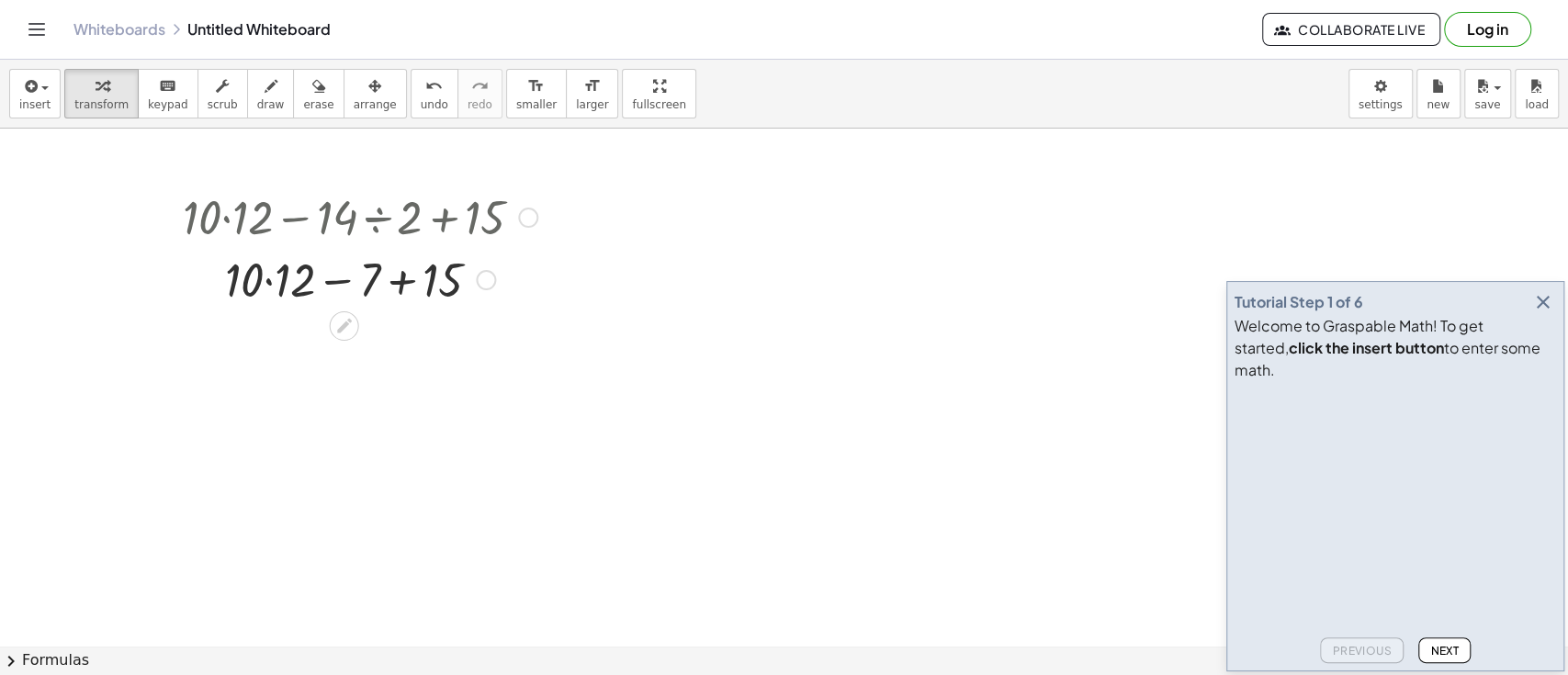
click at [399, 282] on div at bounding box center [360, 278] width 372 height 62
click at [297, 339] on div at bounding box center [360, 340] width 372 height 62
click at [308, 349] on div at bounding box center [360, 340] width 372 height 62
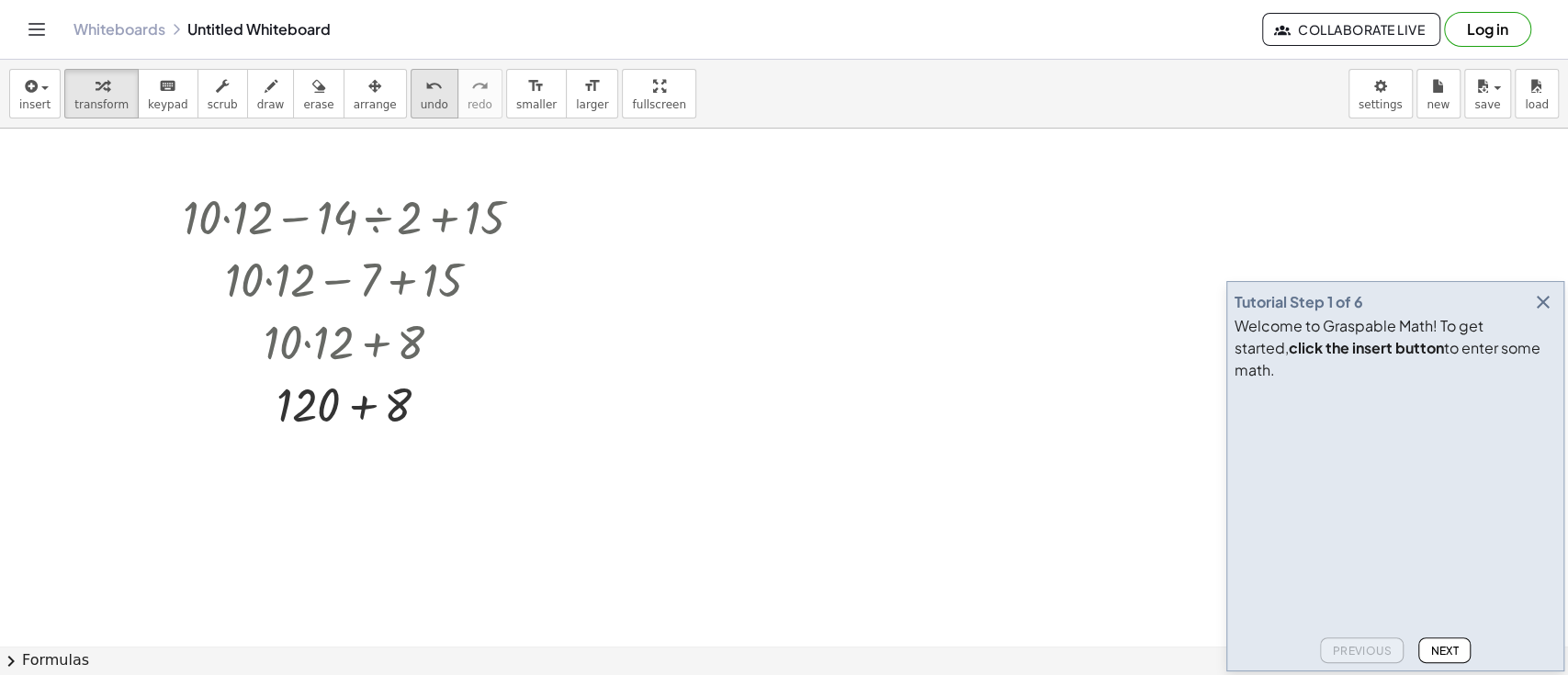
click at [421, 101] on span "undo" at bounding box center [435, 104] width 28 height 13
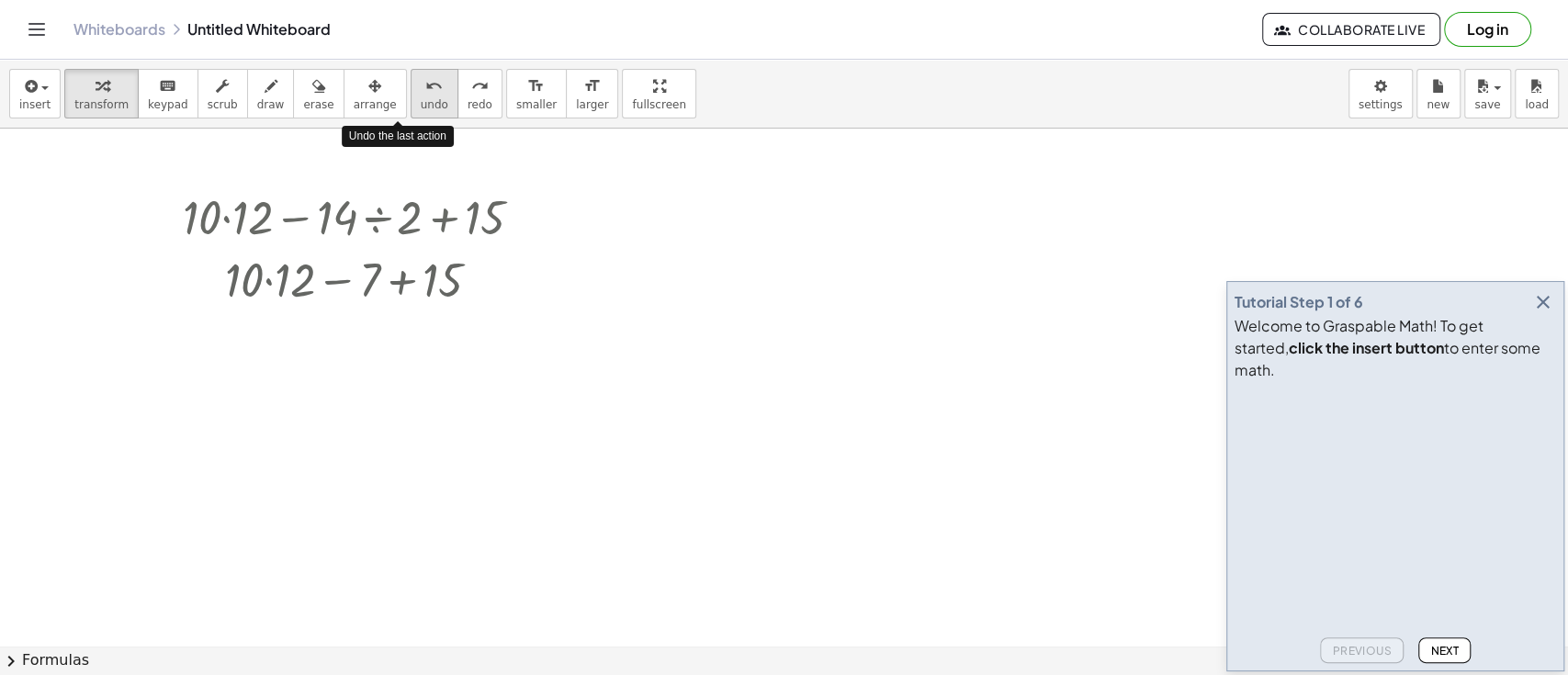
click at [421, 101] on span "undo" at bounding box center [435, 104] width 28 height 13
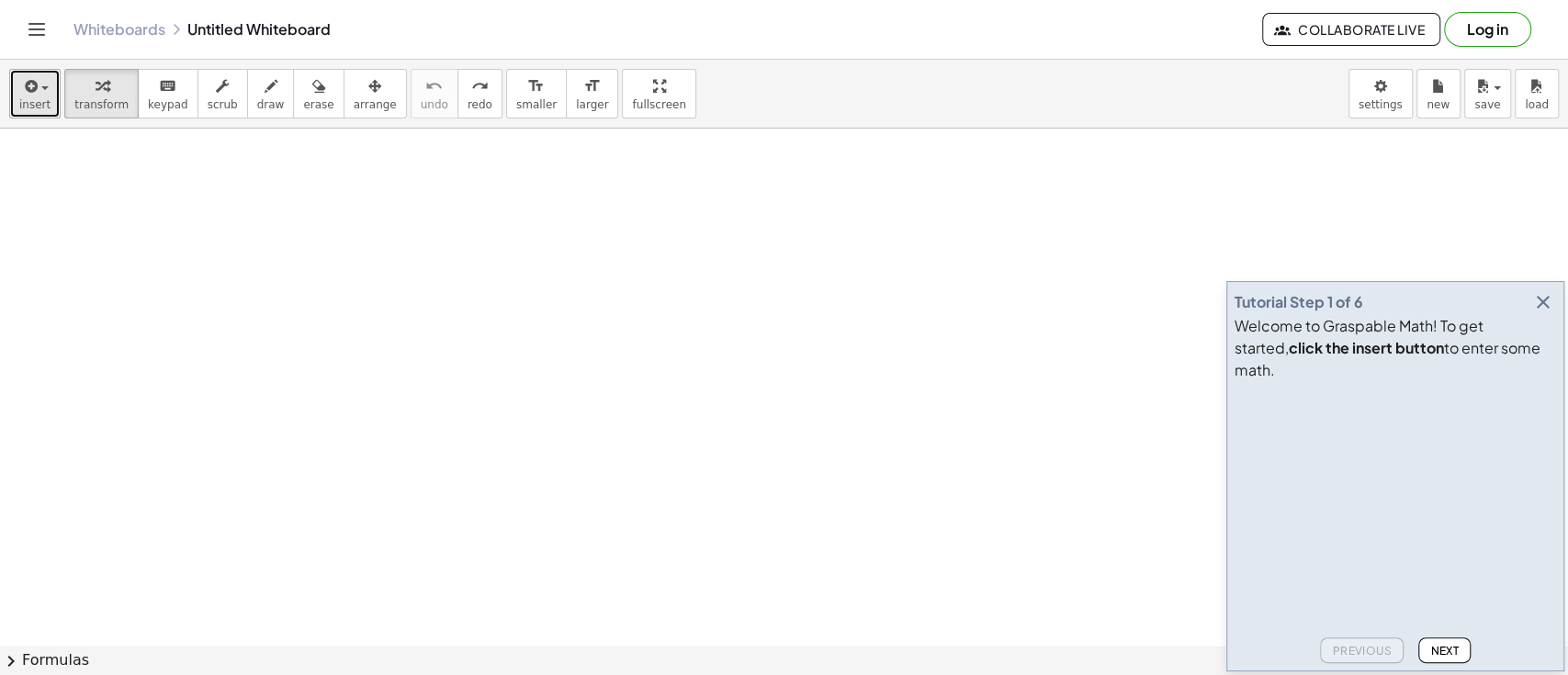
click at [39, 85] on div "button" at bounding box center [36, 85] width 32 height 22
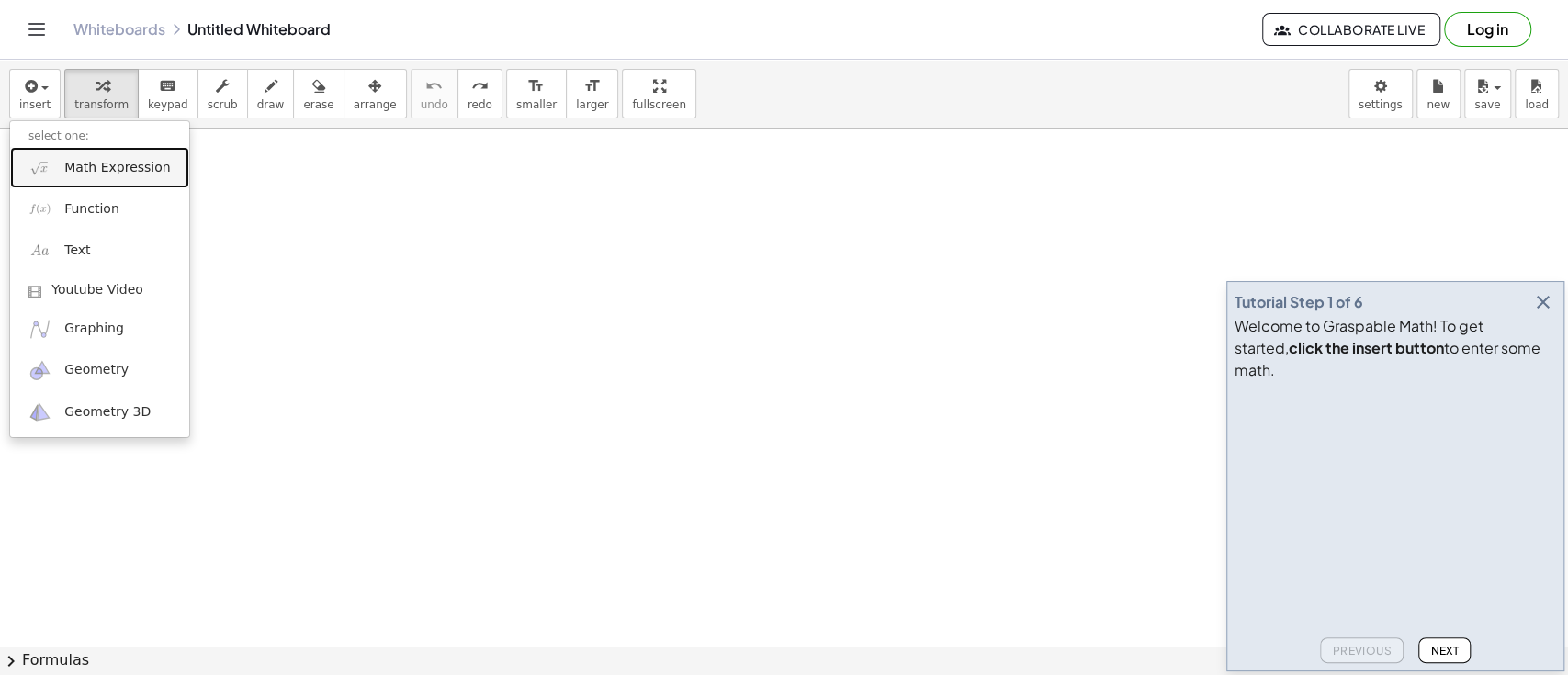
click at [119, 169] on span "Math Expression" at bounding box center [117, 168] width 106 height 19
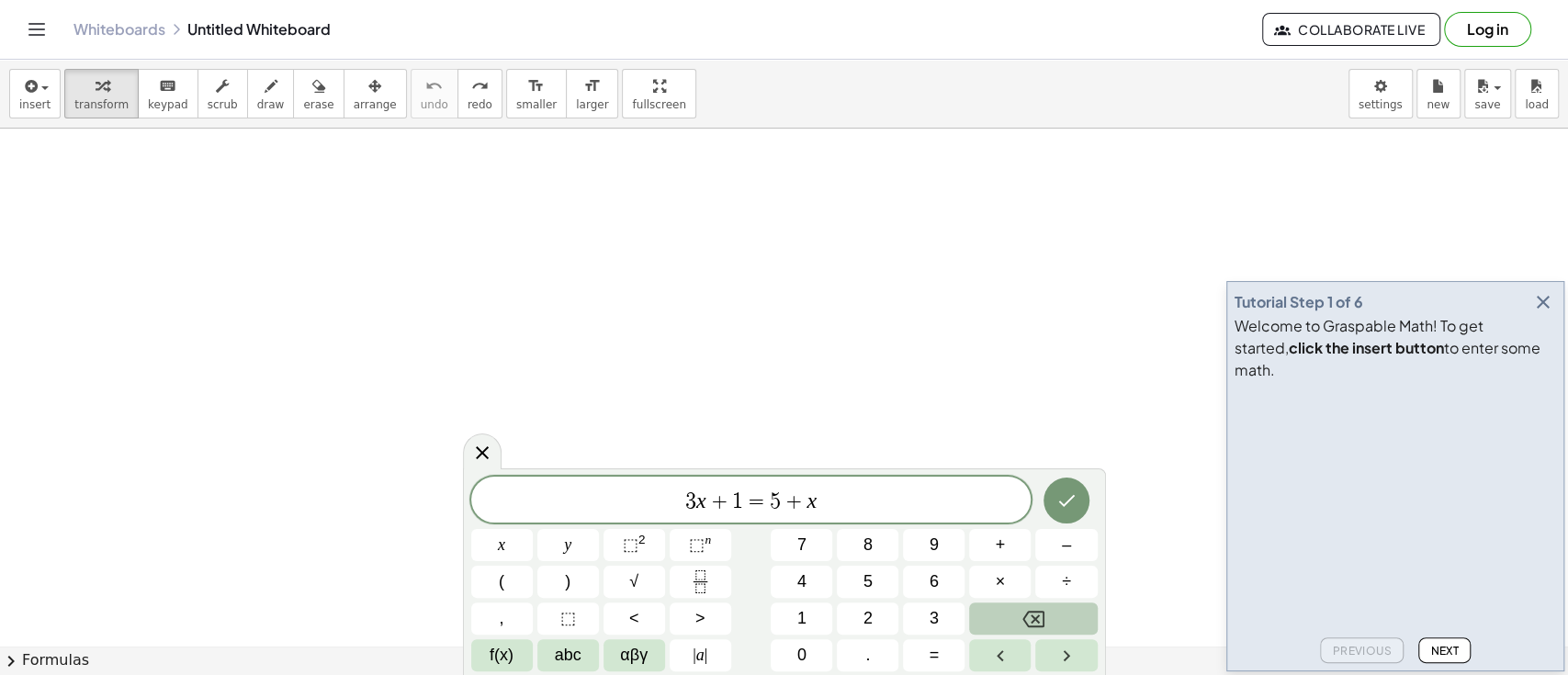
click at [1007, 620] on button "Backspace" at bounding box center [1032, 619] width 127 height 33
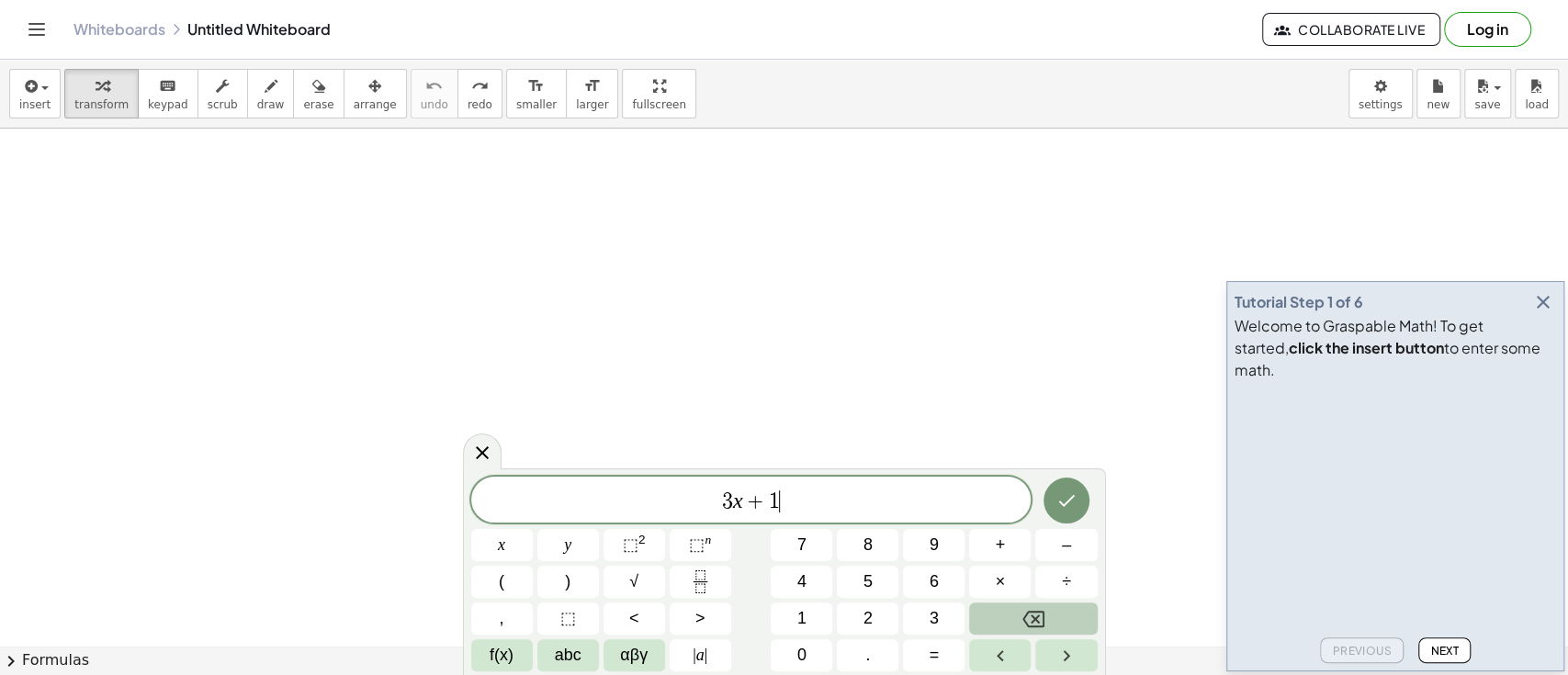
click at [1007, 620] on button "Backspace" at bounding box center [1032, 619] width 127 height 33
click at [1008, 620] on button "Backspace" at bounding box center [1032, 619] width 127 height 33
click at [1003, 545] on span "+" at bounding box center [1001, 545] width 10 height 25
click at [1005, 575] on button "×" at bounding box center [1000, 582] width 61 height 33
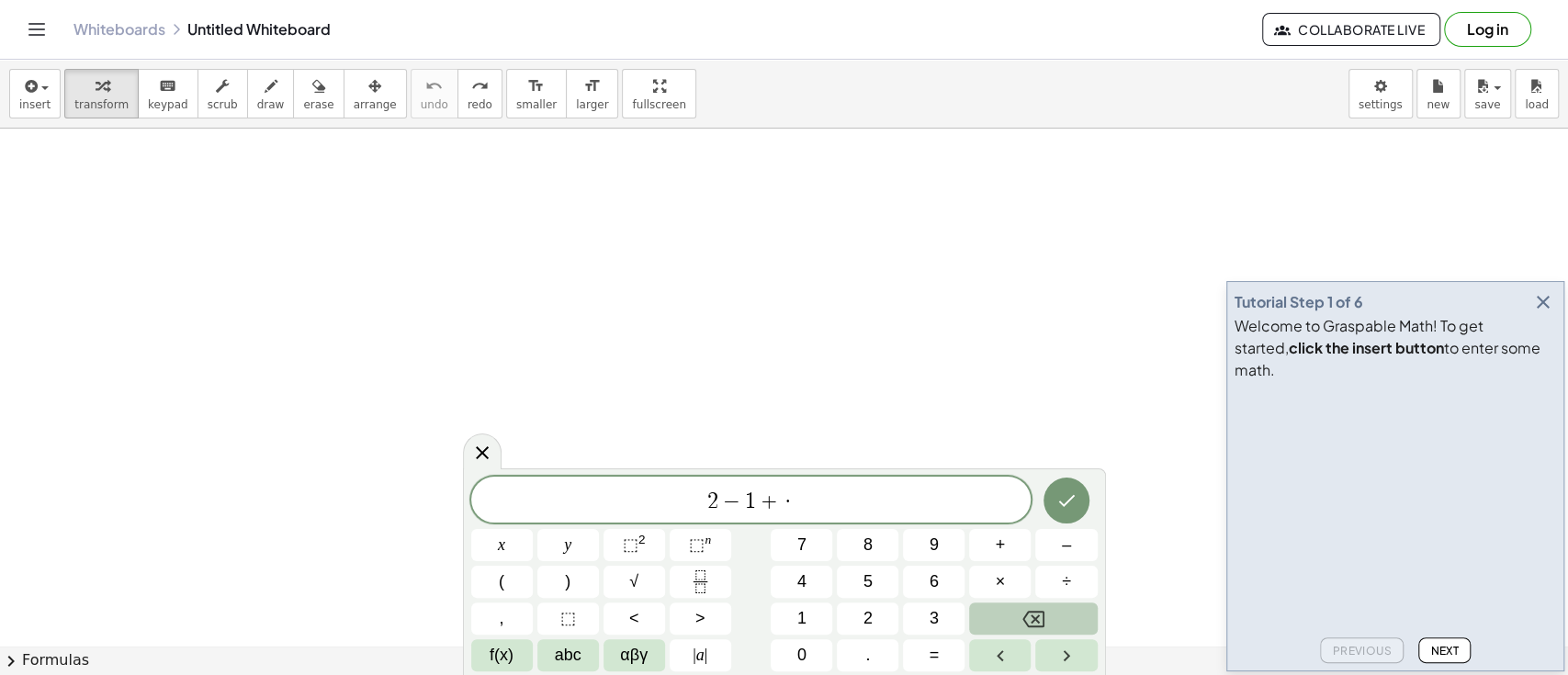
click at [1017, 611] on button "Backspace" at bounding box center [1032, 619] width 127 height 33
click at [994, 577] on button "×" at bounding box center [1000, 582] width 61 height 33
click at [998, 581] on span "×" at bounding box center [1001, 581] width 10 height 25
click at [801, 614] on span "1" at bounding box center [801, 619] width 9 height 25
click at [813, 607] on button "1" at bounding box center [801, 619] width 61 height 33
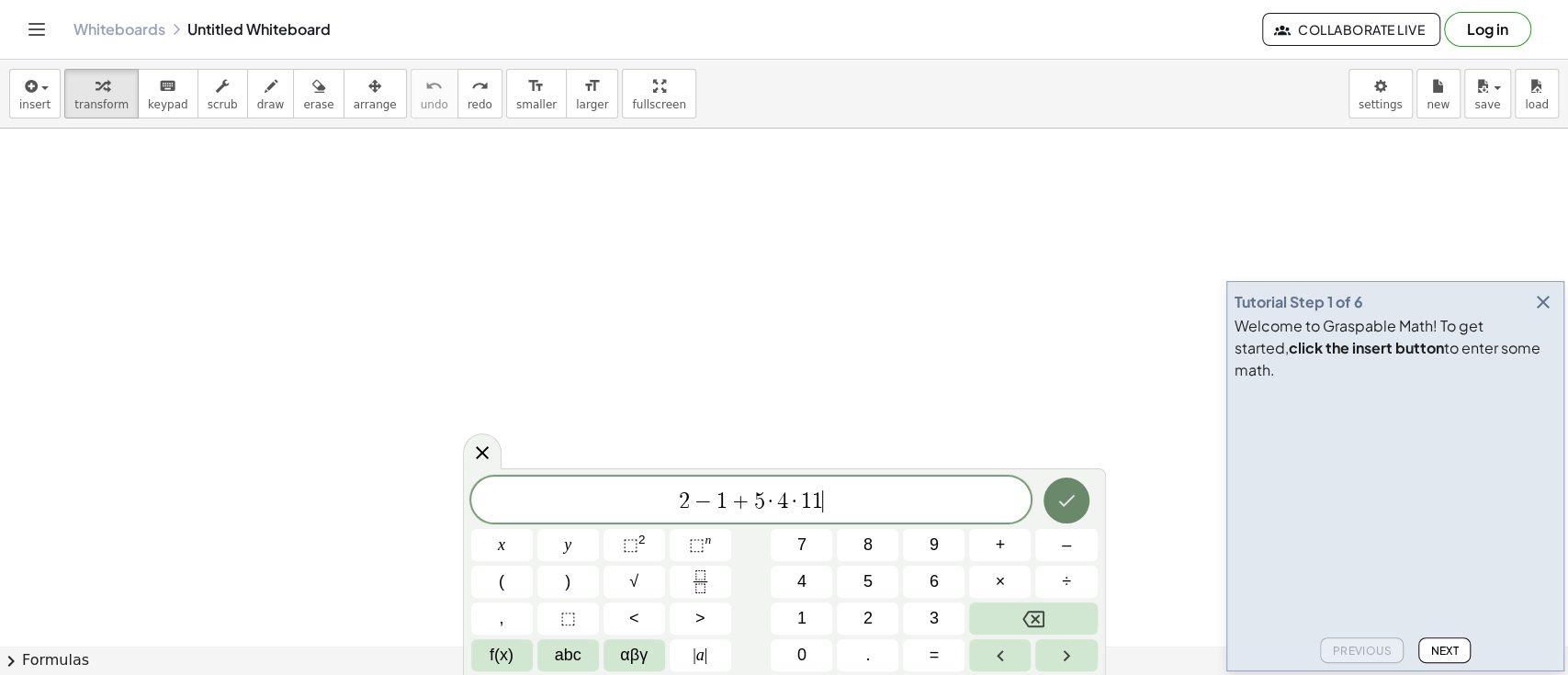
click at [1062, 493] on icon "Done" at bounding box center [1066, 501] width 22 height 22
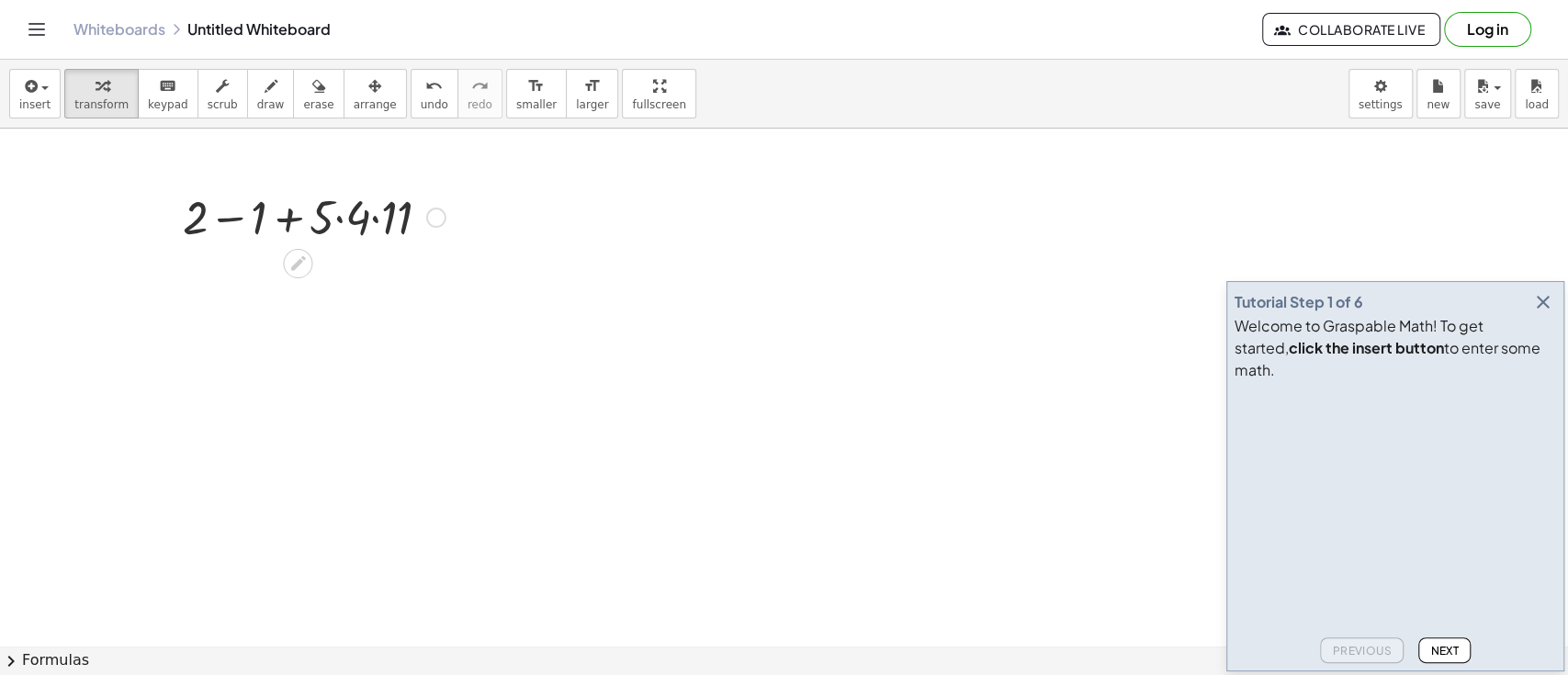
click at [220, 219] on div at bounding box center [314, 215] width 281 height 62
click at [340, 291] on div at bounding box center [314, 278] width 281 height 62
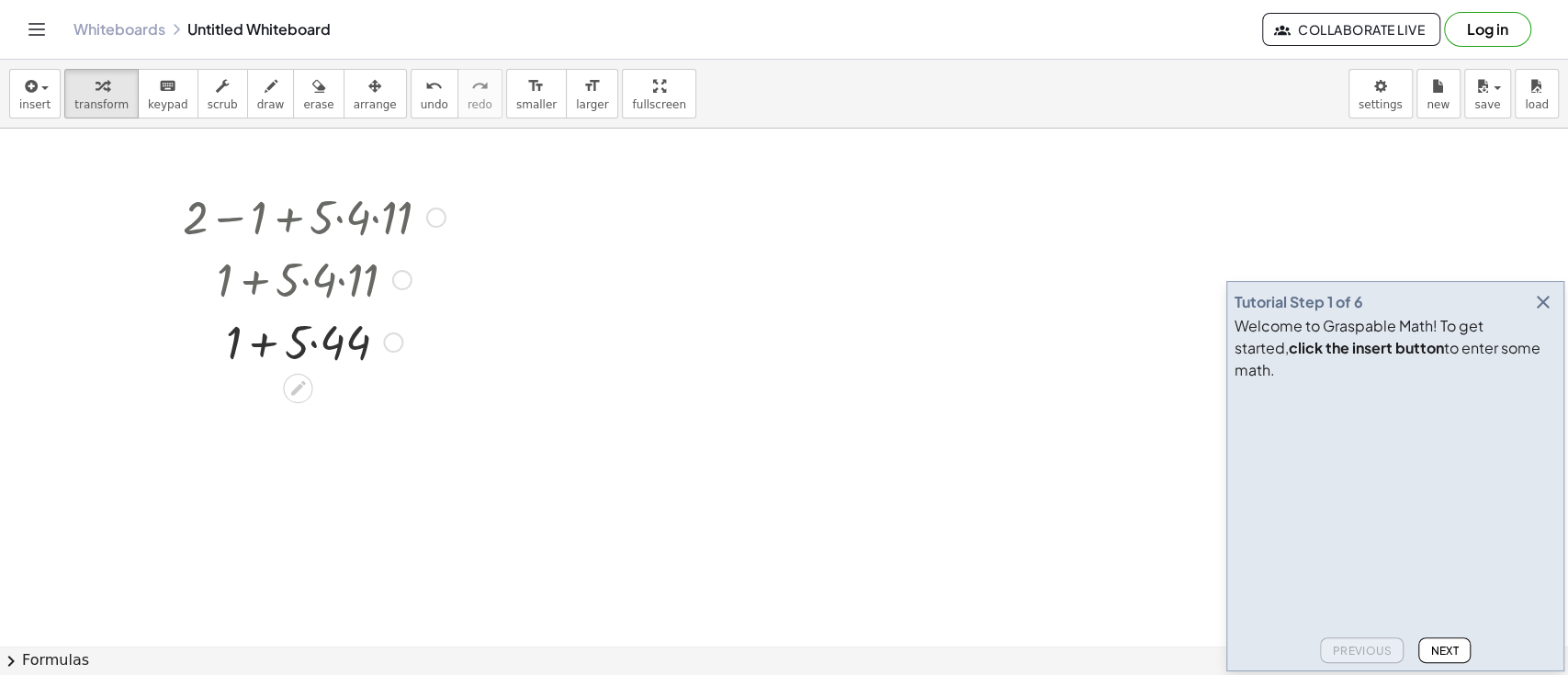
click at [316, 343] on div at bounding box center [314, 340] width 281 height 62
click at [421, 102] on span "undo" at bounding box center [435, 104] width 28 height 13
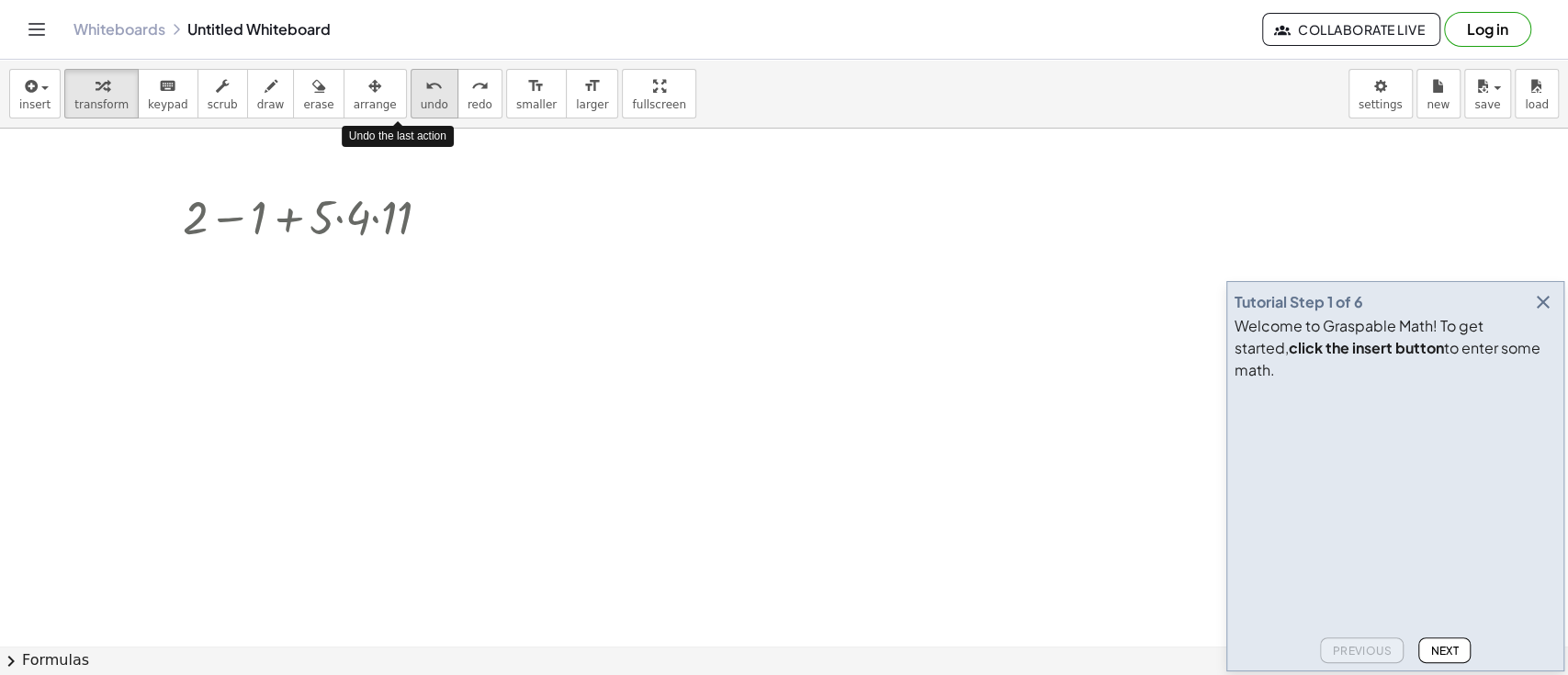
click at [421, 102] on span "undo" at bounding box center [435, 104] width 28 height 13
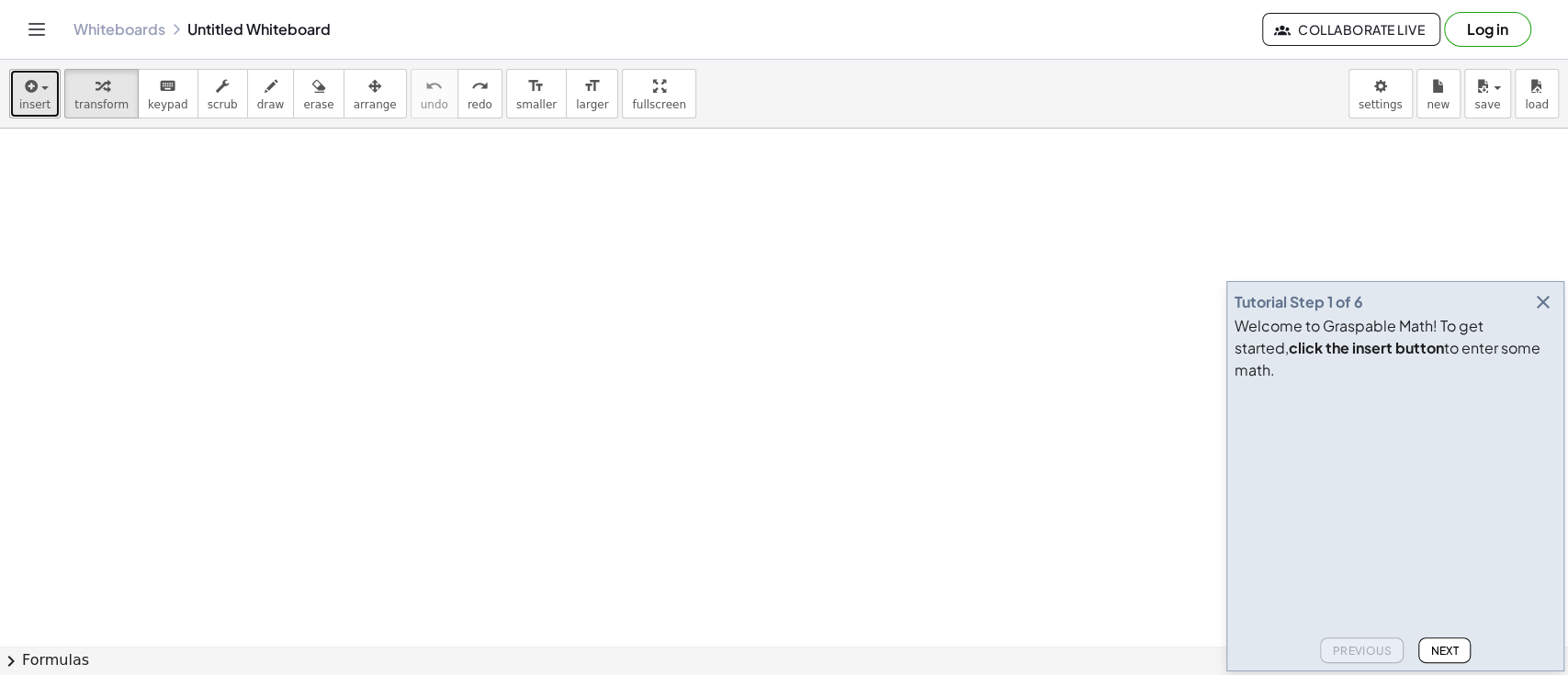
click at [50, 116] on button "insert" at bounding box center [35, 94] width 51 height 49
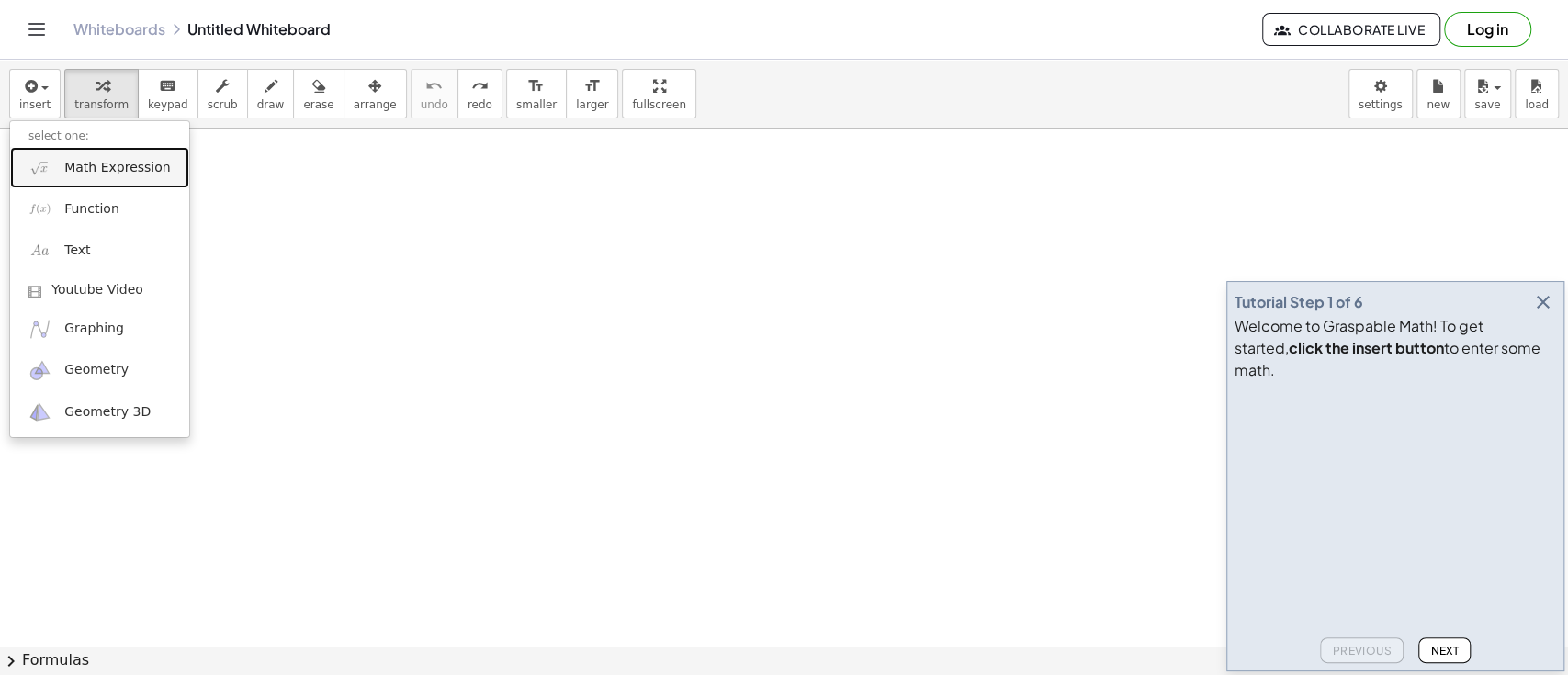
click at [73, 170] on span "Math Expression" at bounding box center [117, 168] width 106 height 19
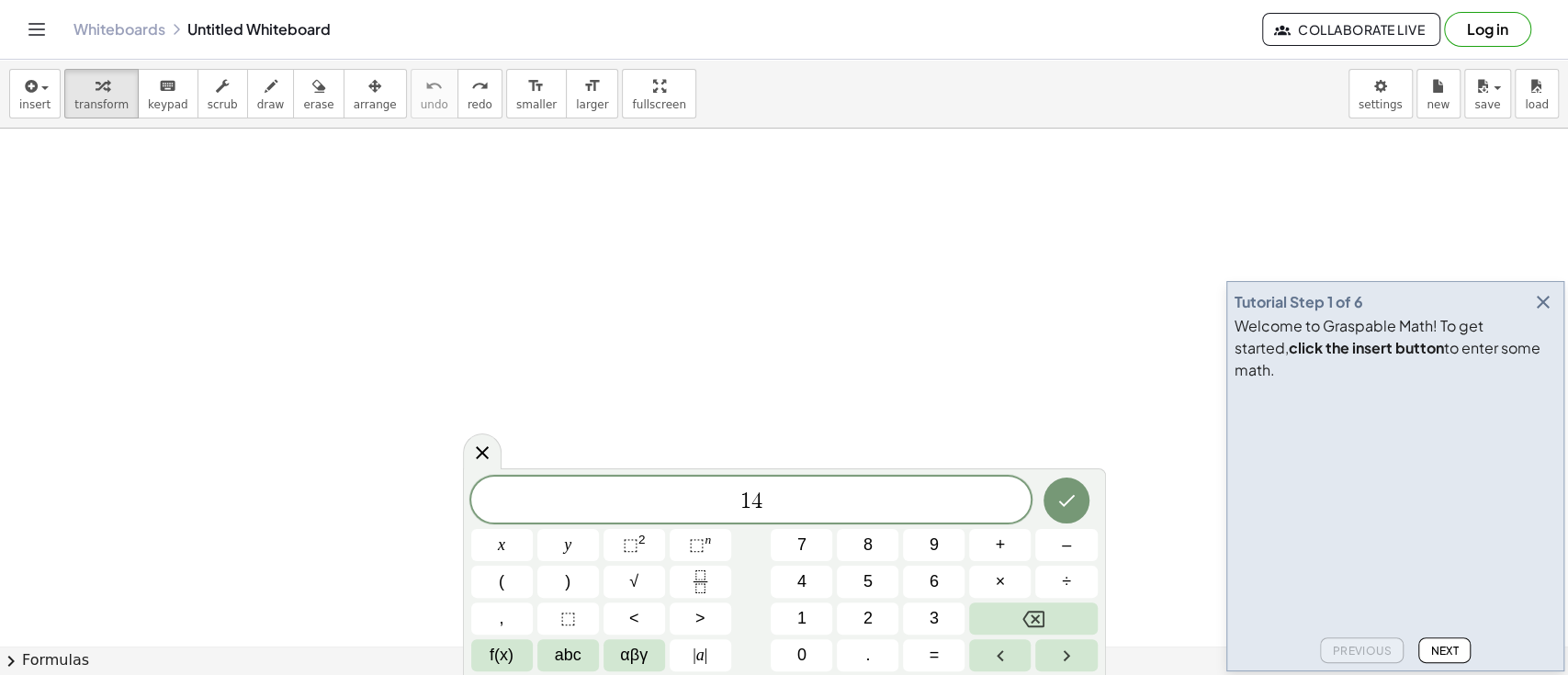
click at [1007, 534] on button "+" at bounding box center [1000, 546] width 61 height 33
click at [1064, 594] on span "÷" at bounding box center [1066, 581] width 9 height 25
click at [1057, 550] on button "–" at bounding box center [1066, 546] width 61 height 33
click at [993, 542] on button "+" at bounding box center [1000, 546] width 61 height 33
click at [1088, 494] on button "Done" at bounding box center [1066, 500] width 45 height 45
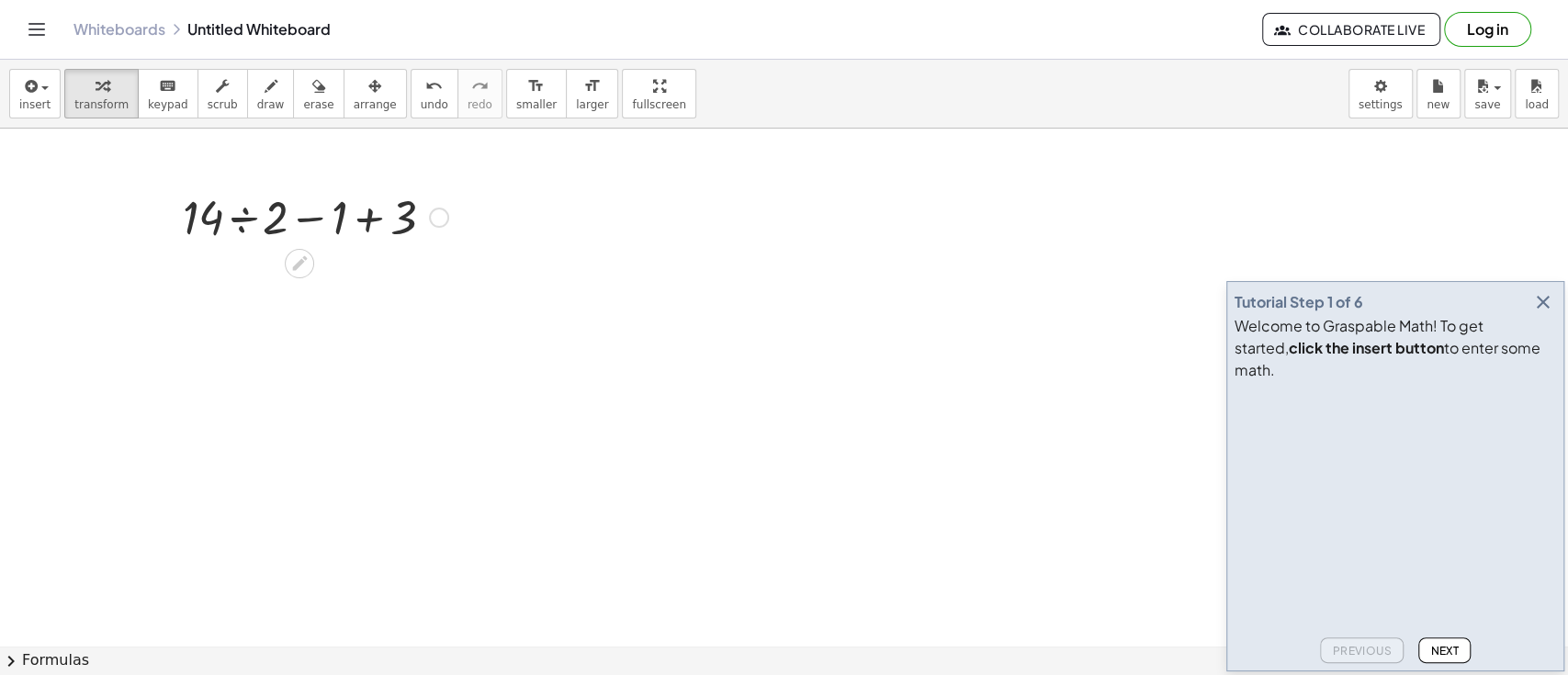
click at [261, 222] on div at bounding box center [315, 215] width 284 height 62
click at [319, 283] on div at bounding box center [315, 278] width 284 height 62
click at [307, 355] on div at bounding box center [315, 340] width 284 height 62
click at [421, 111] on span "undo" at bounding box center [435, 104] width 28 height 13
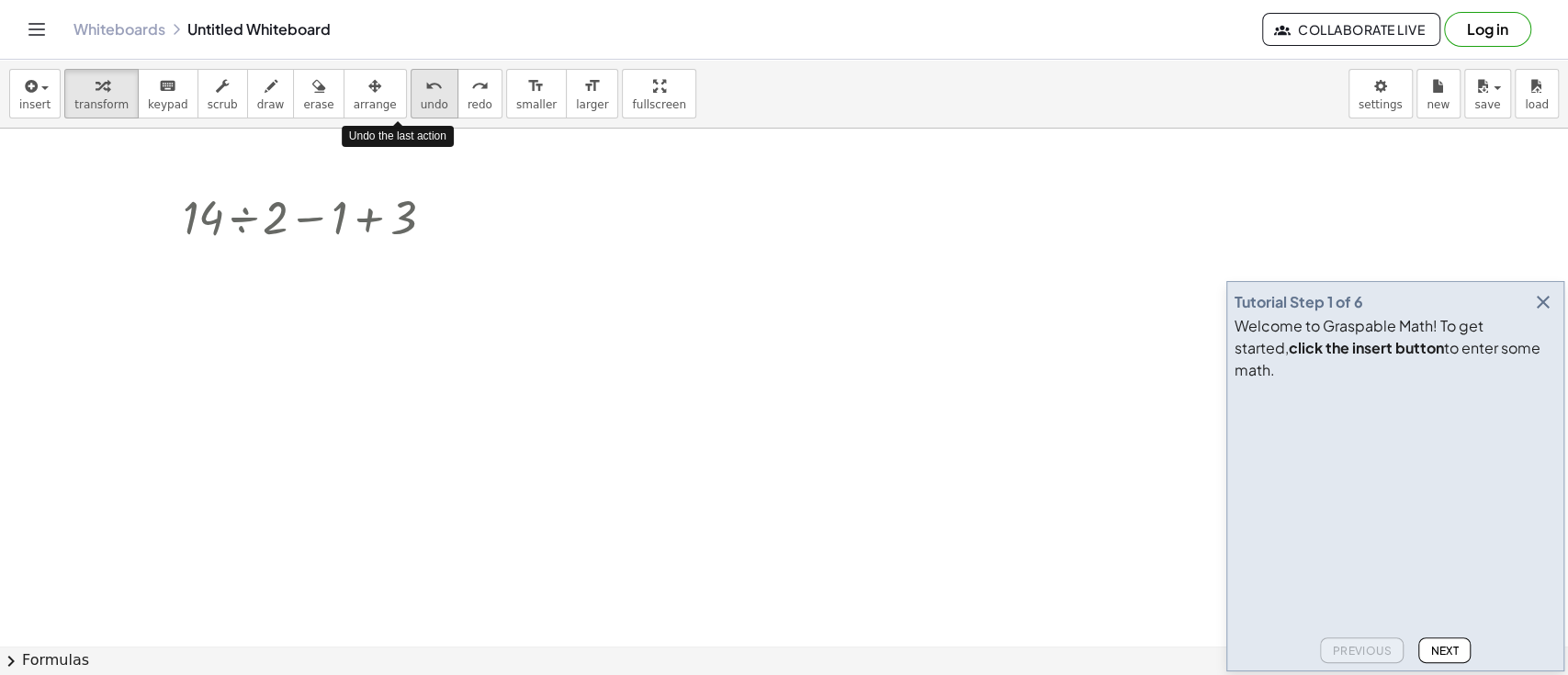
click at [421, 111] on span "undo" at bounding box center [435, 104] width 28 height 13
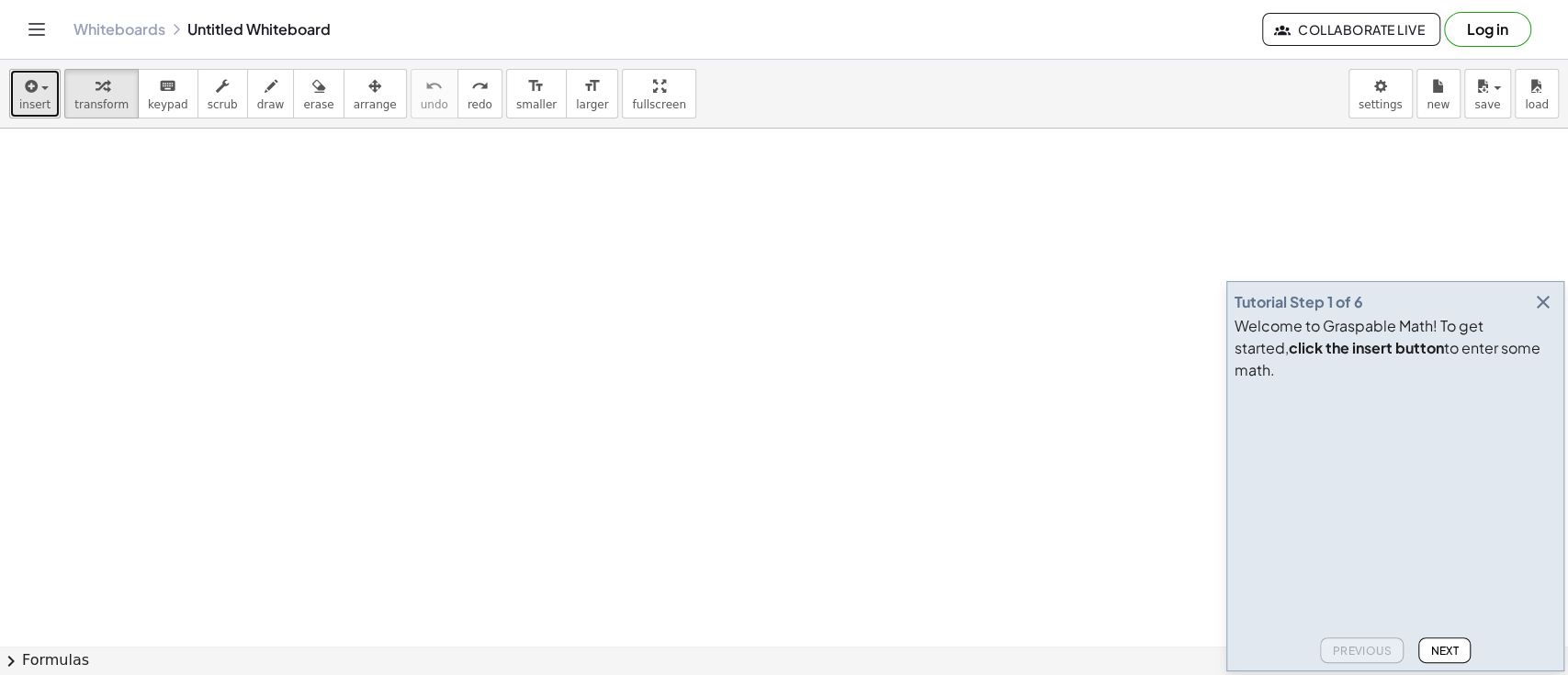
click at [30, 99] on span "insert" at bounding box center [36, 104] width 32 height 13
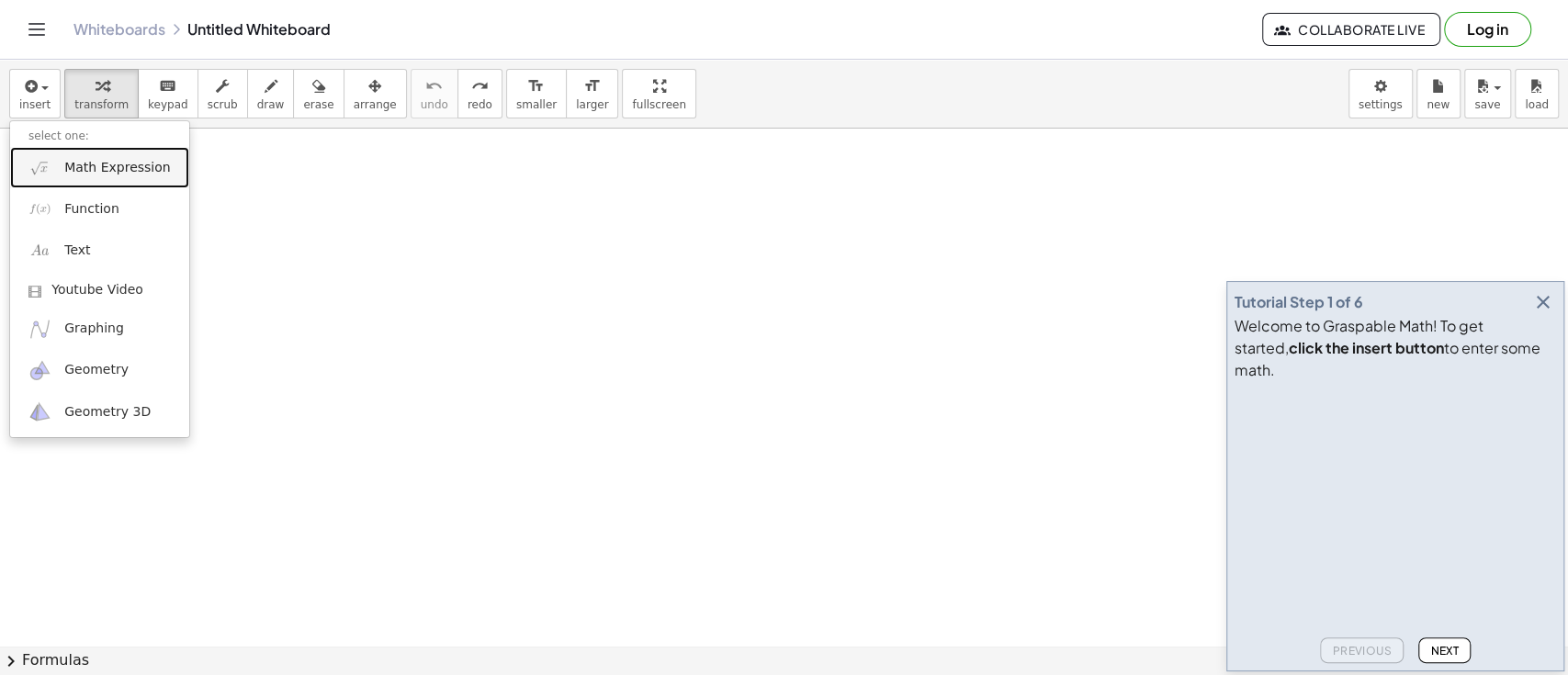
click at [76, 167] on span "Math Expression" at bounding box center [117, 168] width 106 height 19
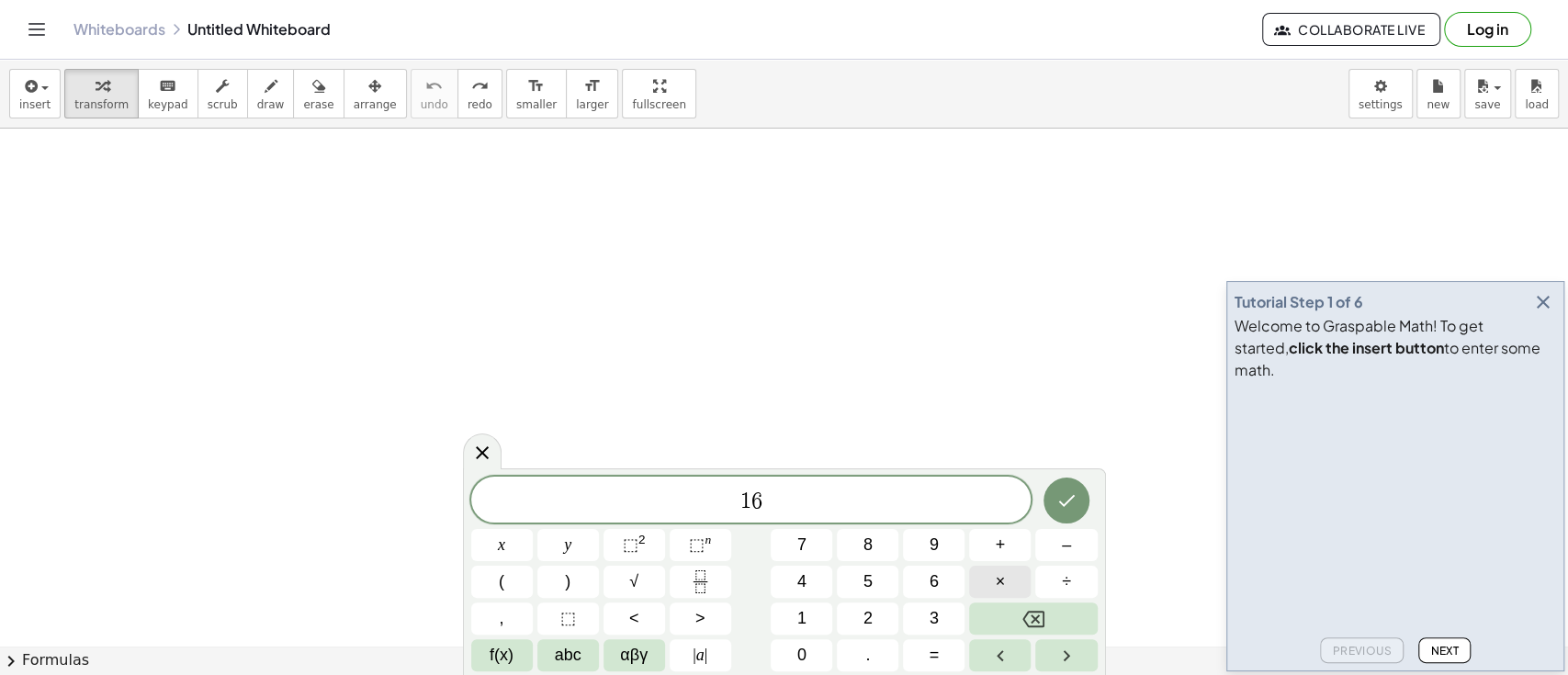
click at [1009, 571] on button "×" at bounding box center [1000, 582] width 61 height 33
click at [1009, 568] on button "×" at bounding box center [1000, 582] width 61 height 33
click at [1003, 540] on span "+" at bounding box center [1001, 545] width 10 height 25
click at [1055, 490] on icon "Done" at bounding box center [1066, 501] width 22 height 22
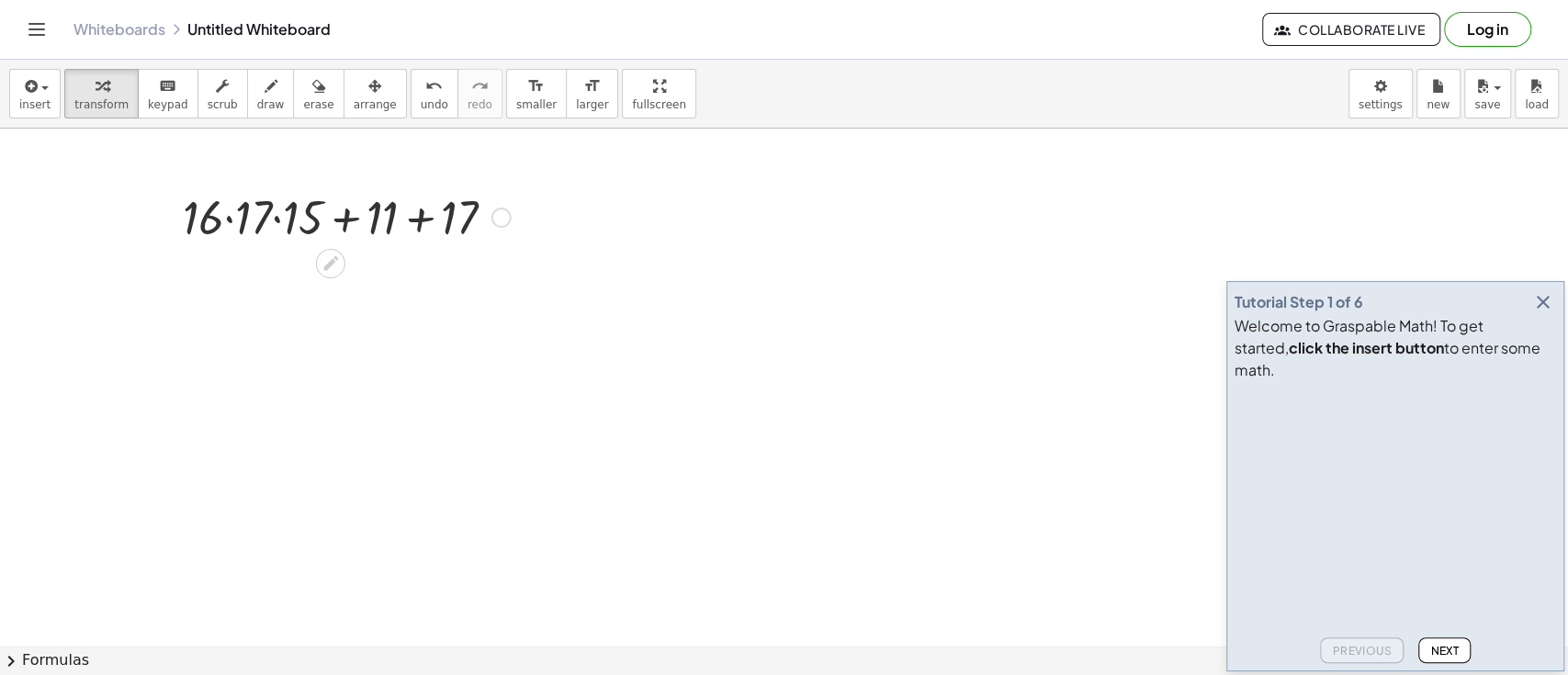
click at [416, 228] on div at bounding box center [347, 215] width 347 height 62
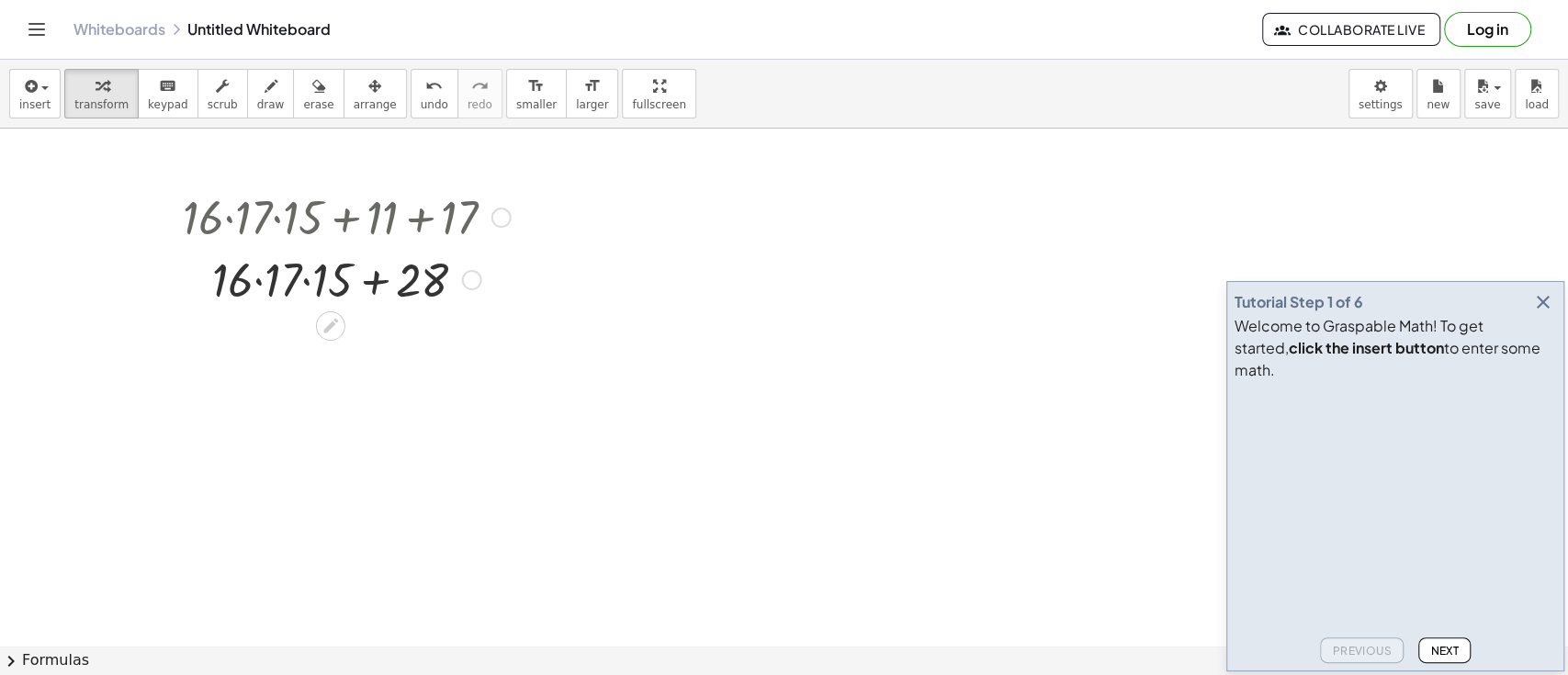
click at [255, 227] on div at bounding box center [347, 215] width 347 height 62
click at [411, 96] on button "undo undo" at bounding box center [435, 94] width 47 height 49
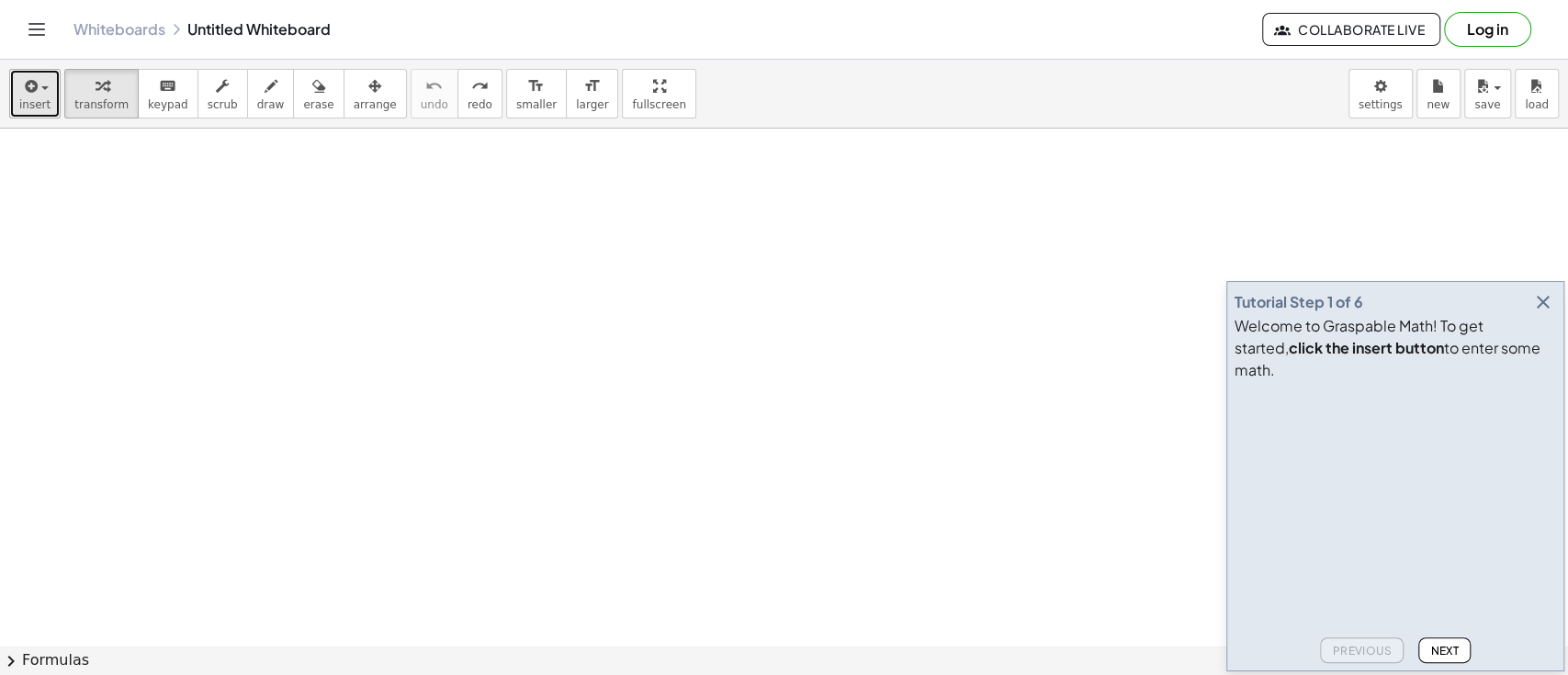
click at [41, 99] on span "insert" at bounding box center [36, 104] width 32 height 13
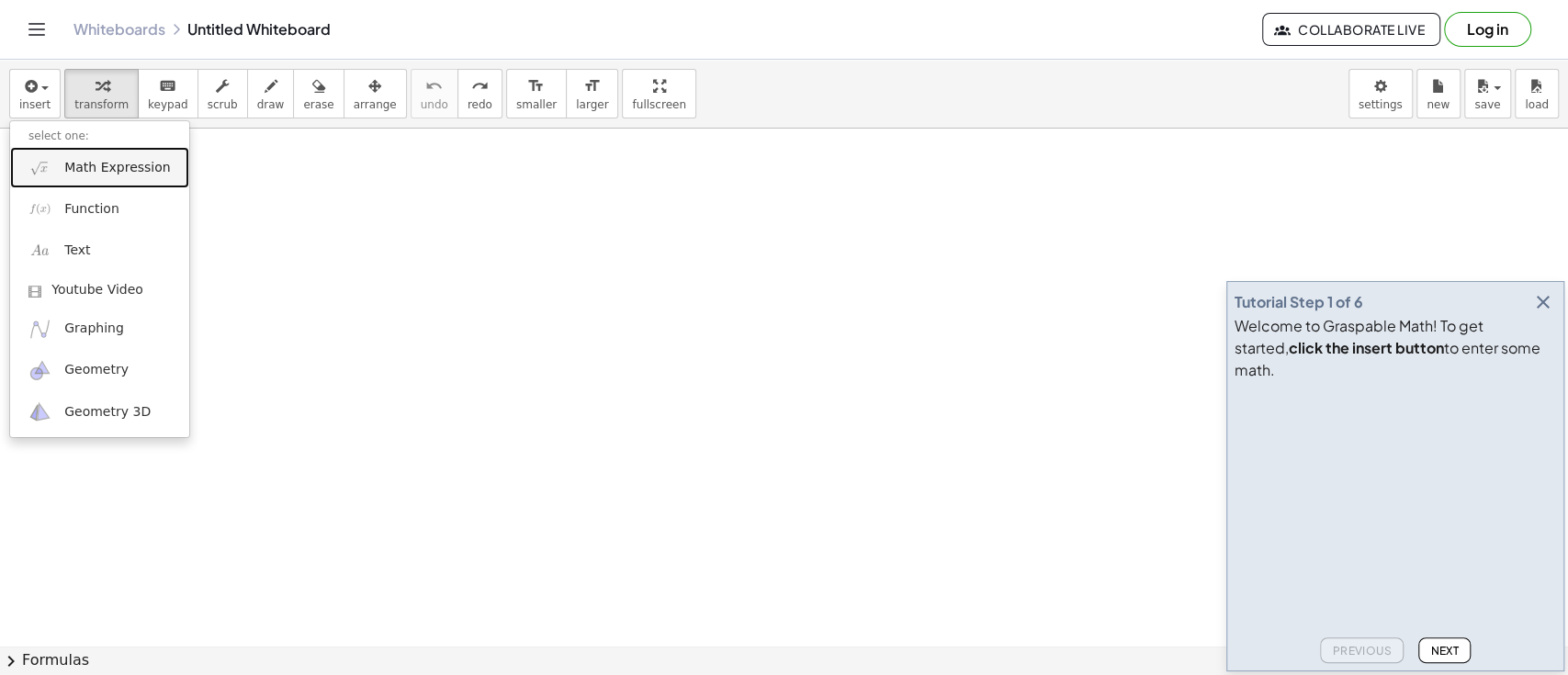
click at [96, 172] on span "Math Expression" at bounding box center [117, 168] width 106 height 19
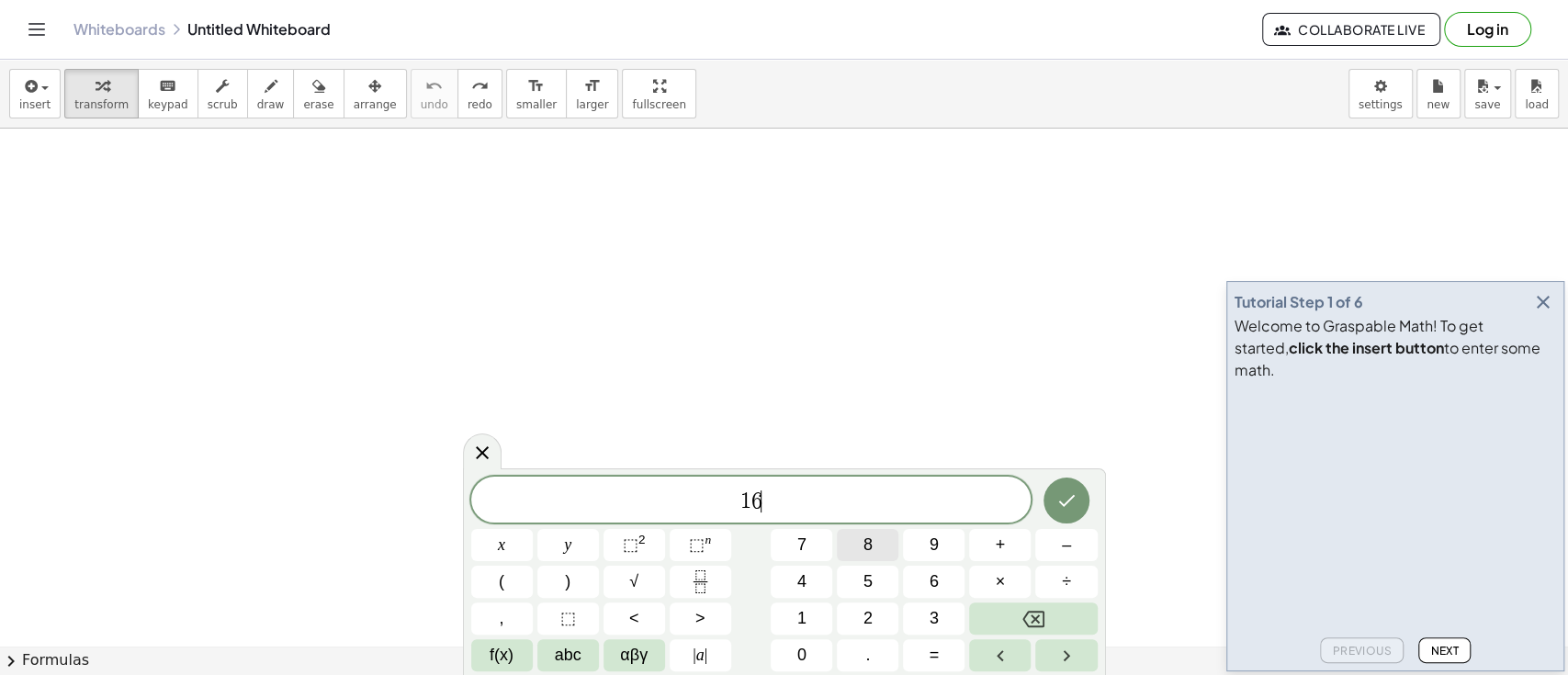
click at [1000, 596] on button "×" at bounding box center [1000, 582] width 61 height 33
click at [996, 596] on button "×" at bounding box center [1000, 582] width 61 height 33
click at [997, 545] on span "+" at bounding box center [1001, 545] width 10 height 25
click at [996, 547] on span "+" at bounding box center [1001, 545] width 10 height 25
click at [1075, 491] on icon "Done" at bounding box center [1066, 501] width 22 height 22
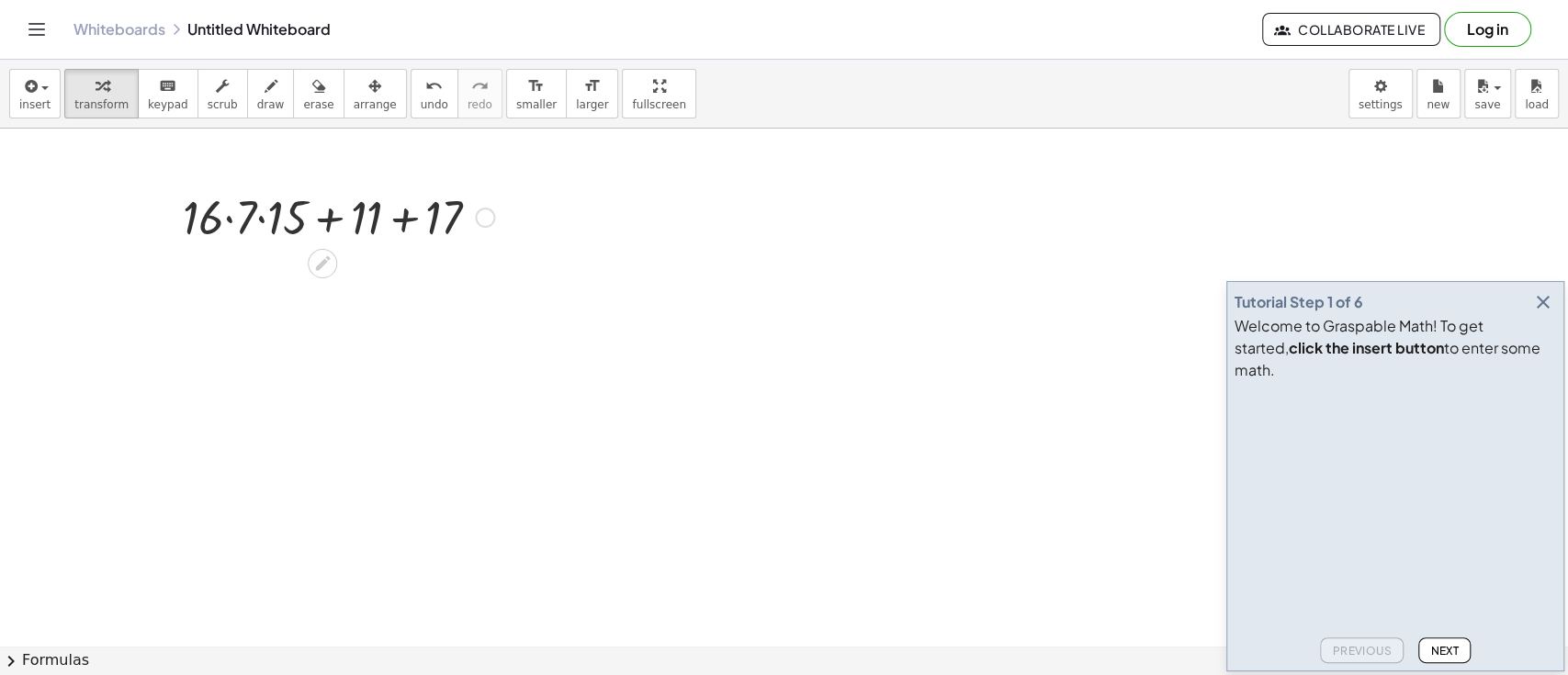
click at [413, 226] on div at bounding box center [339, 215] width 330 height 62
click at [295, 275] on div at bounding box center [339, 278] width 330 height 62
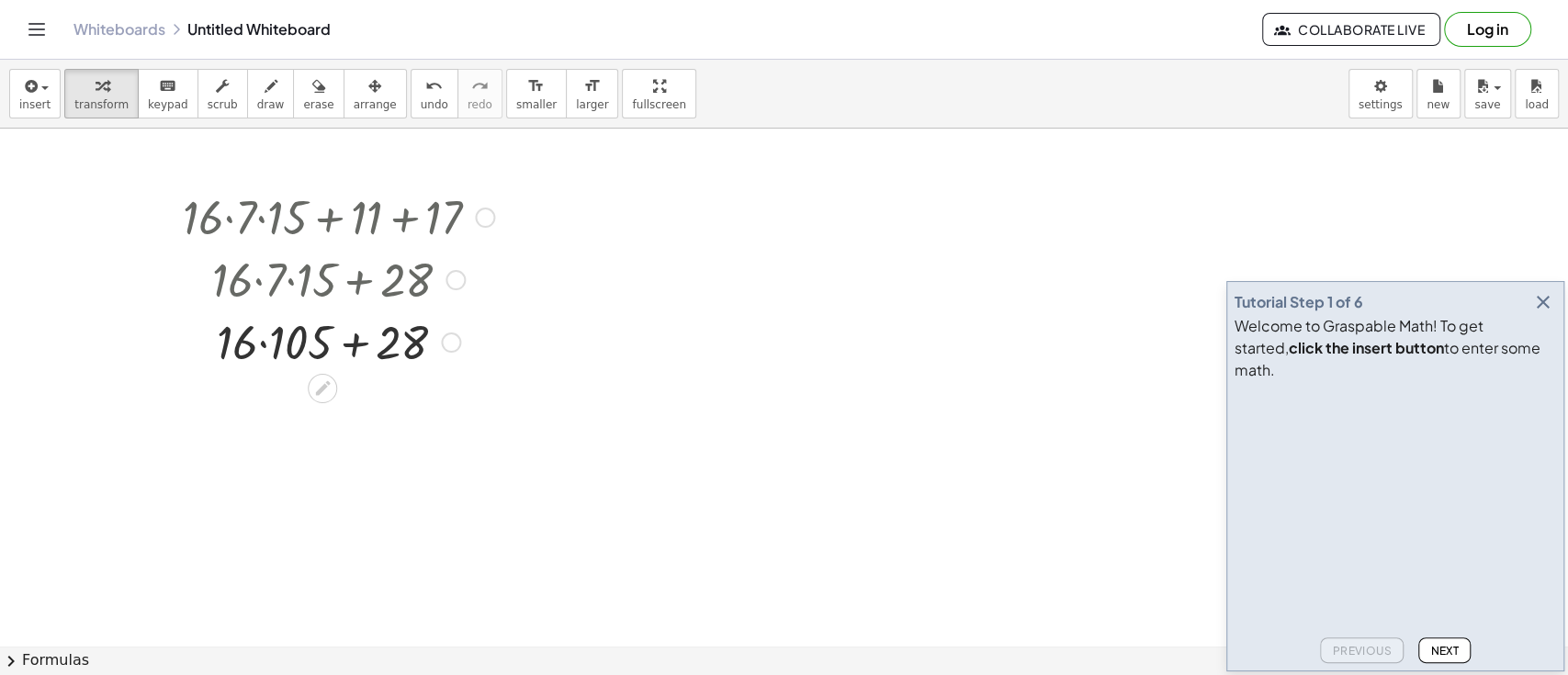
click at [262, 340] on div at bounding box center [339, 340] width 330 height 62
click at [360, 353] on div at bounding box center [339, 340] width 330 height 62
click at [425, 81] on icon "undo" at bounding box center [434, 86] width 18 height 22
drag, startPoint x: 401, startPoint y: 81, endPoint x: 386, endPoint y: 72, distance: 17.5
click at [411, 72] on button "undo undo" at bounding box center [435, 94] width 47 height 49
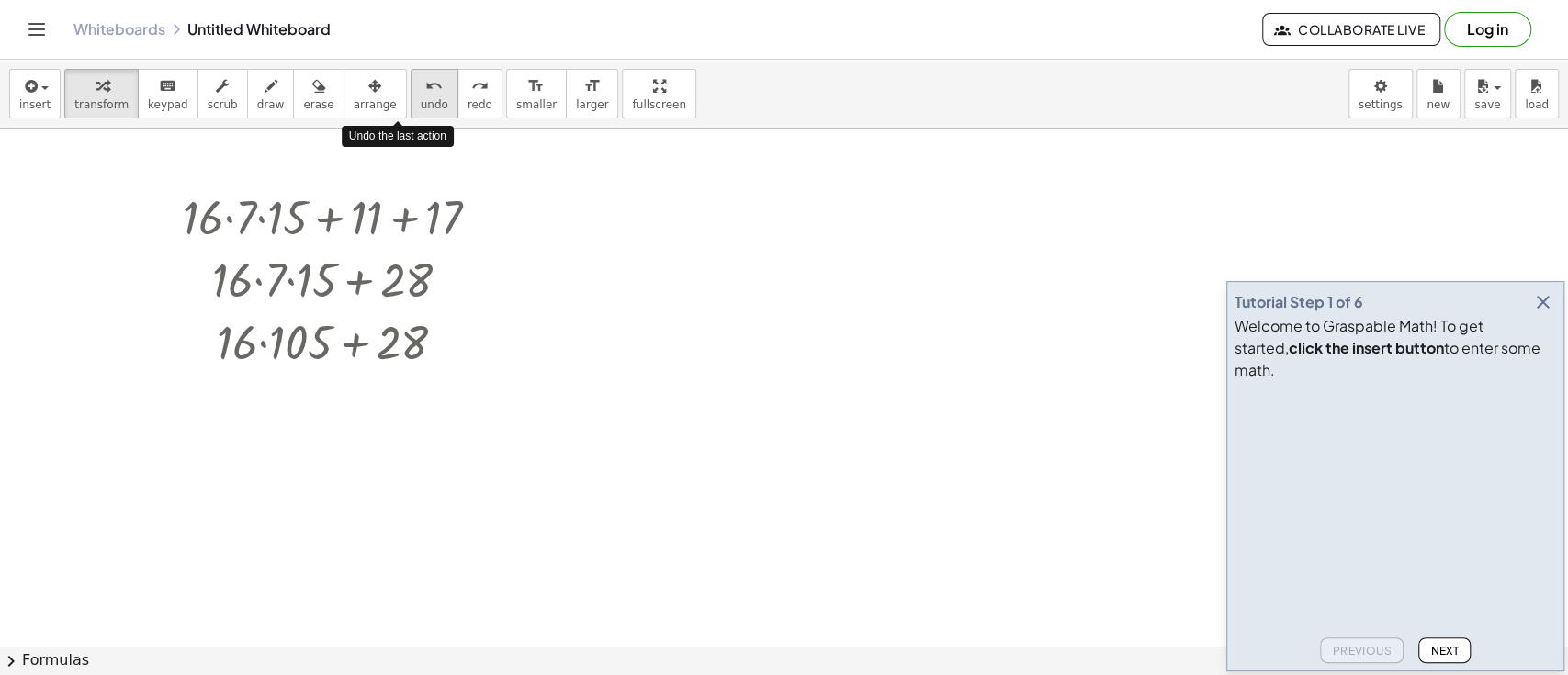
click at [411, 72] on button "undo undo" at bounding box center [435, 94] width 47 height 49
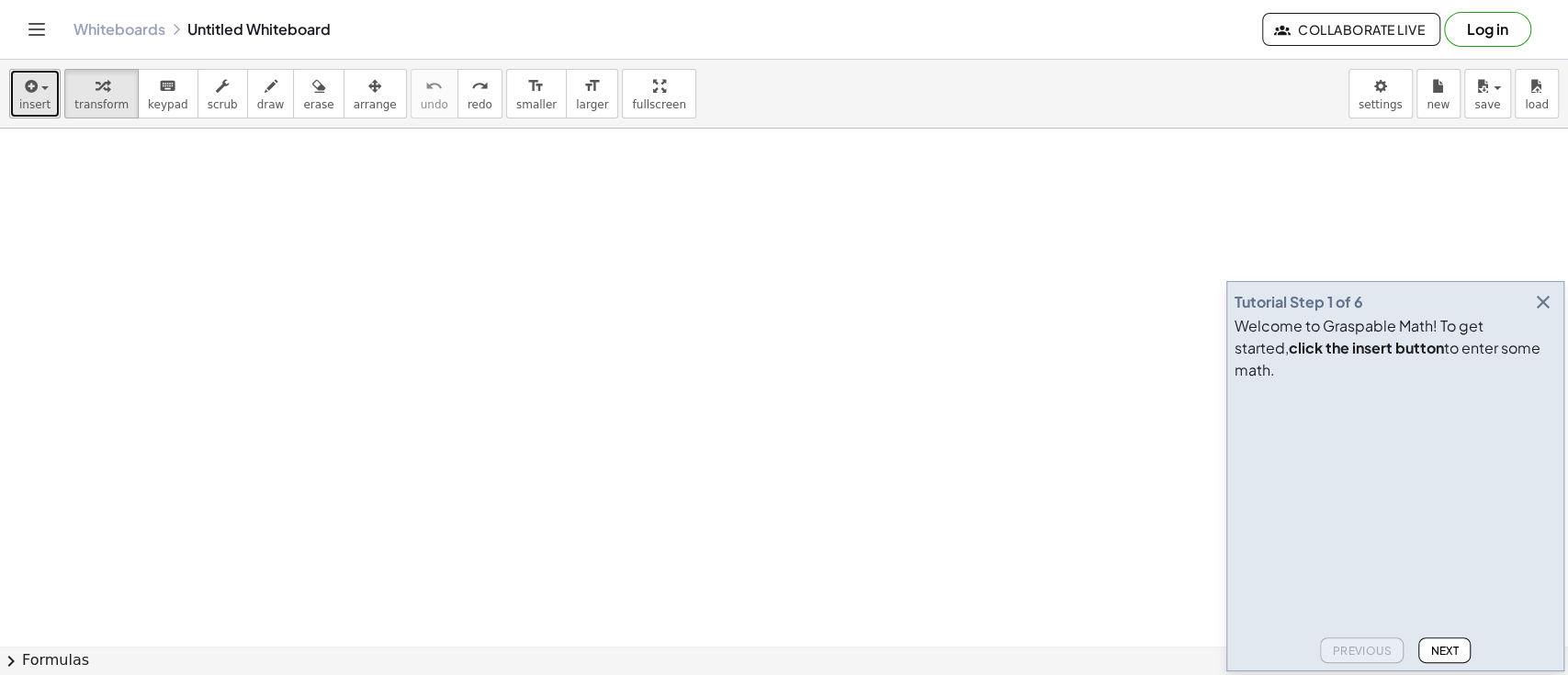
click at [20, 99] on span "insert" at bounding box center [36, 104] width 32 height 13
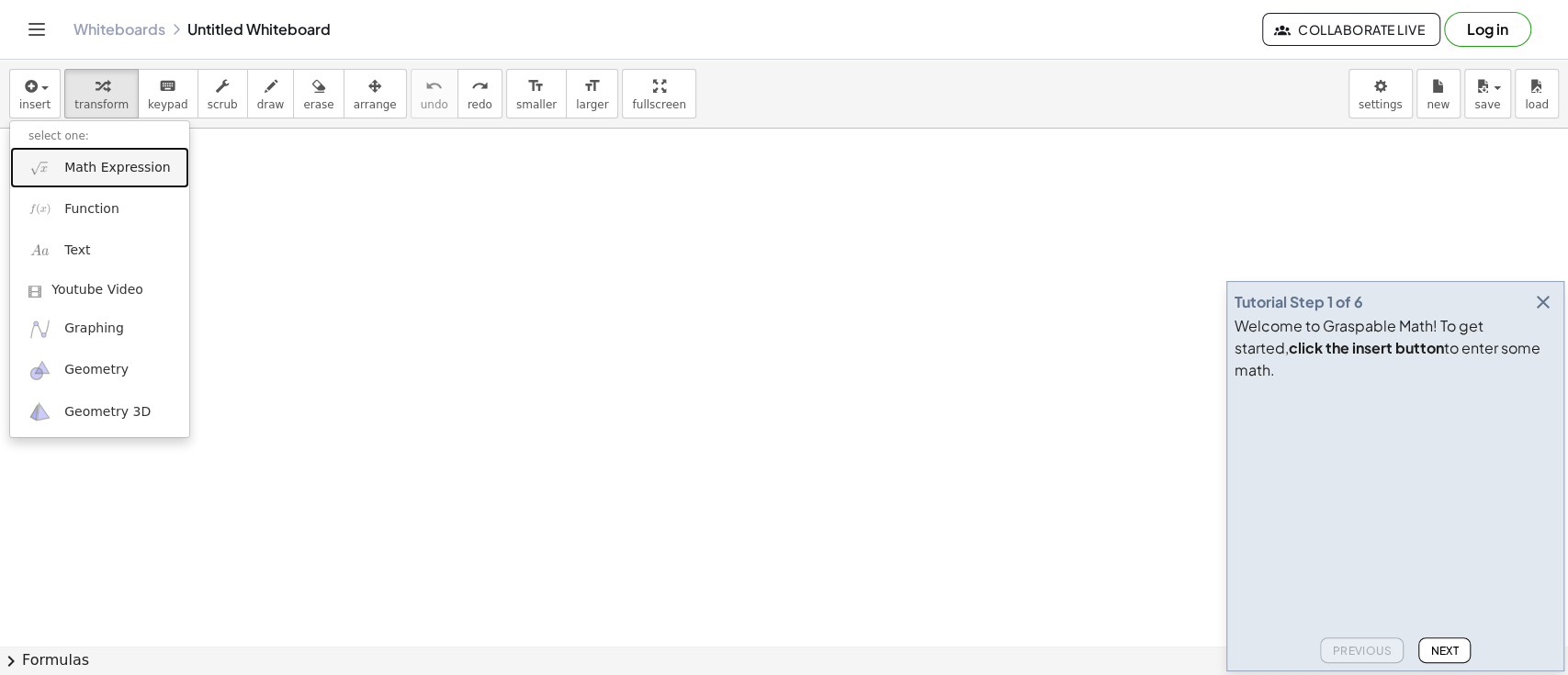
click at [65, 164] on span "Math Expression" at bounding box center [117, 168] width 106 height 19
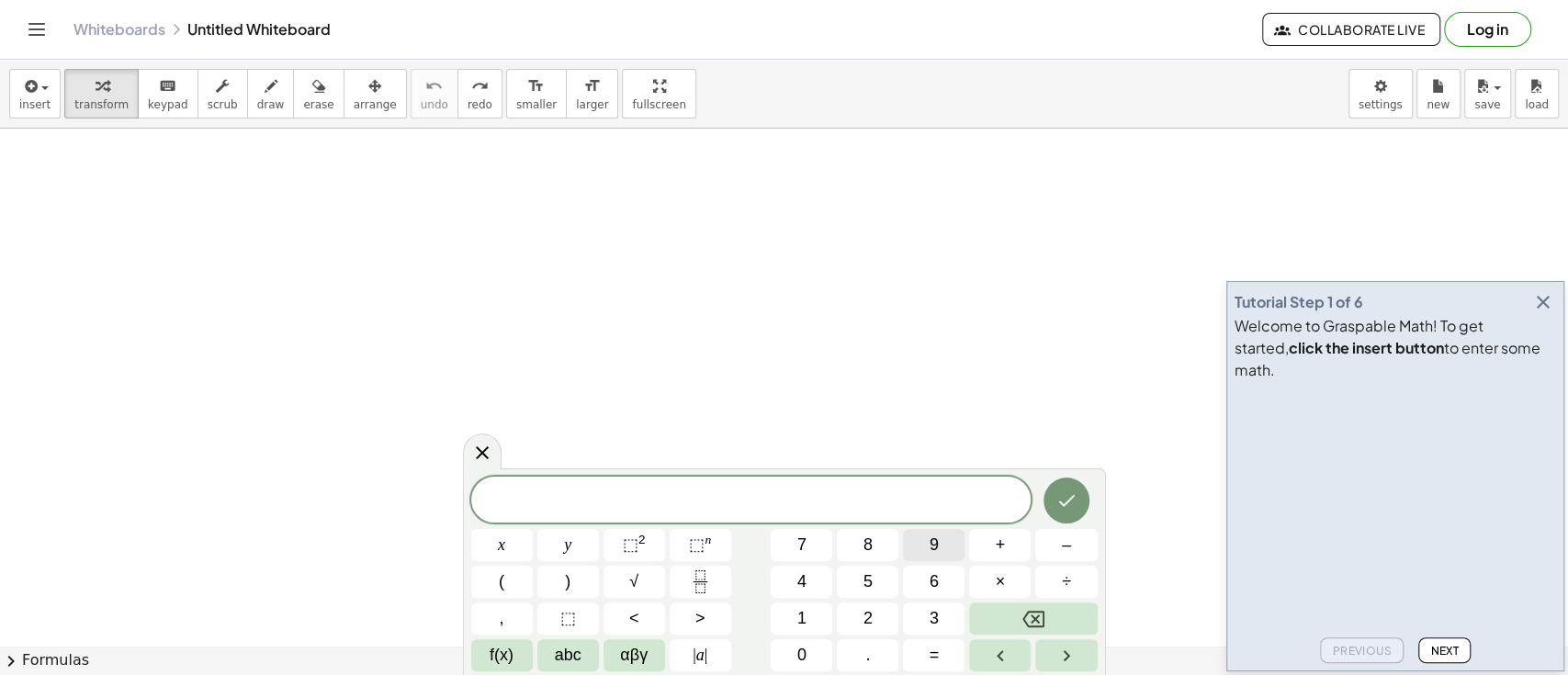
click at [949, 546] on button "9" at bounding box center [934, 546] width 61 height 33
click at [992, 546] on button "+" at bounding box center [1000, 546] width 61 height 33
click at [1088, 585] on button "÷" at bounding box center [1066, 582] width 61 height 33
click at [999, 578] on span "×" at bounding box center [1001, 581] width 10 height 25
click at [1070, 493] on icon "Done" at bounding box center [1066, 501] width 22 height 22
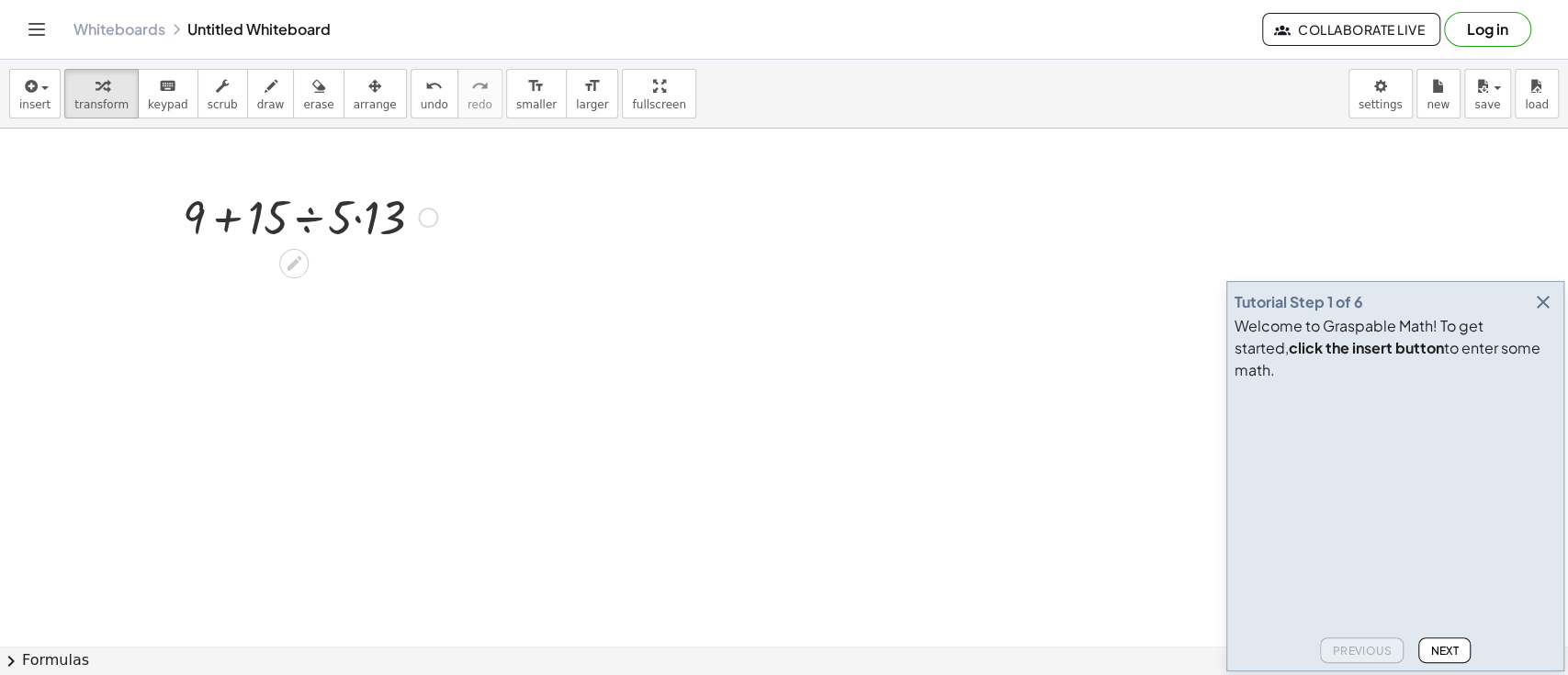
click at [367, 235] on div at bounding box center [310, 215] width 273 height 62
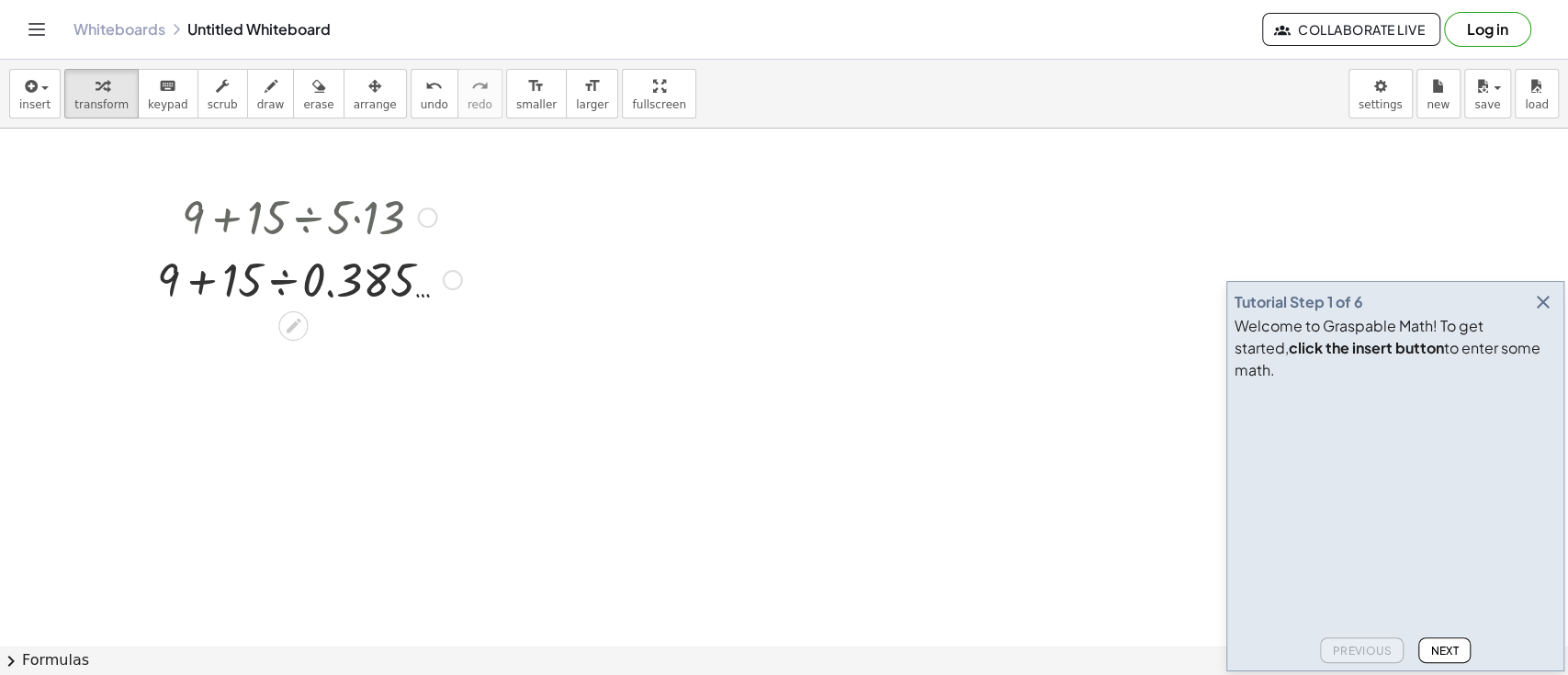
click at [424, 223] on div at bounding box center [428, 217] width 20 height 20
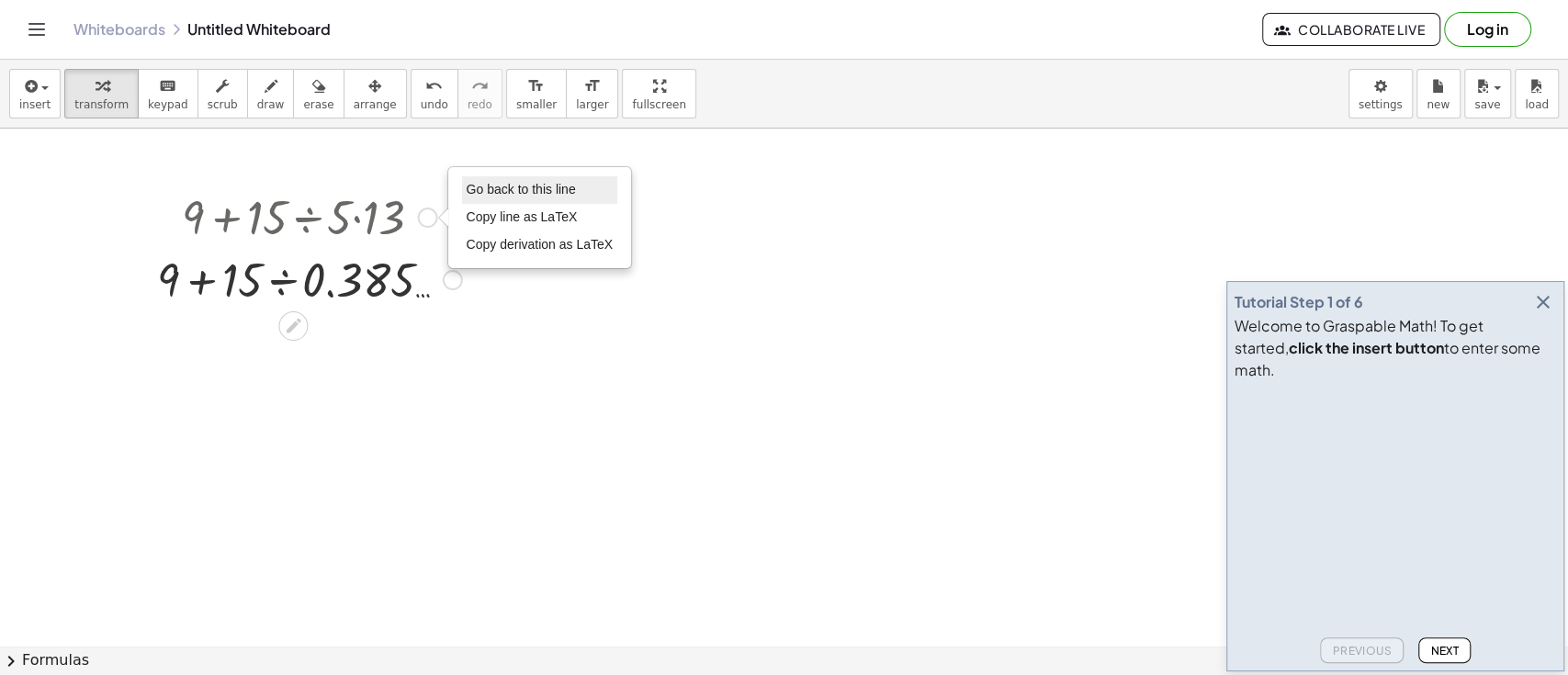
click at [514, 185] on span "Go back to this line" at bounding box center [521, 189] width 110 height 15
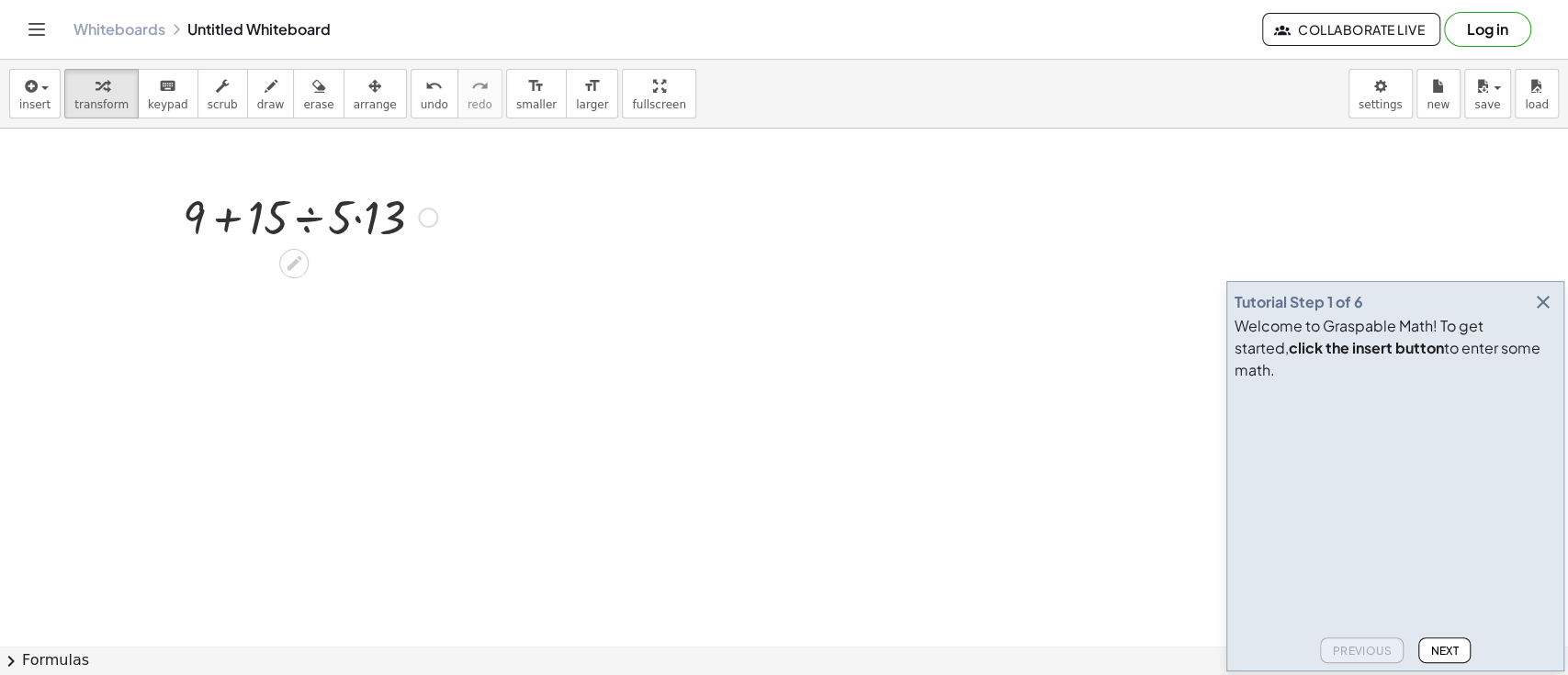
click at [307, 219] on div at bounding box center [310, 215] width 273 height 62
click at [320, 281] on div at bounding box center [310, 278] width 273 height 62
click at [280, 291] on div at bounding box center [310, 278] width 273 height 62
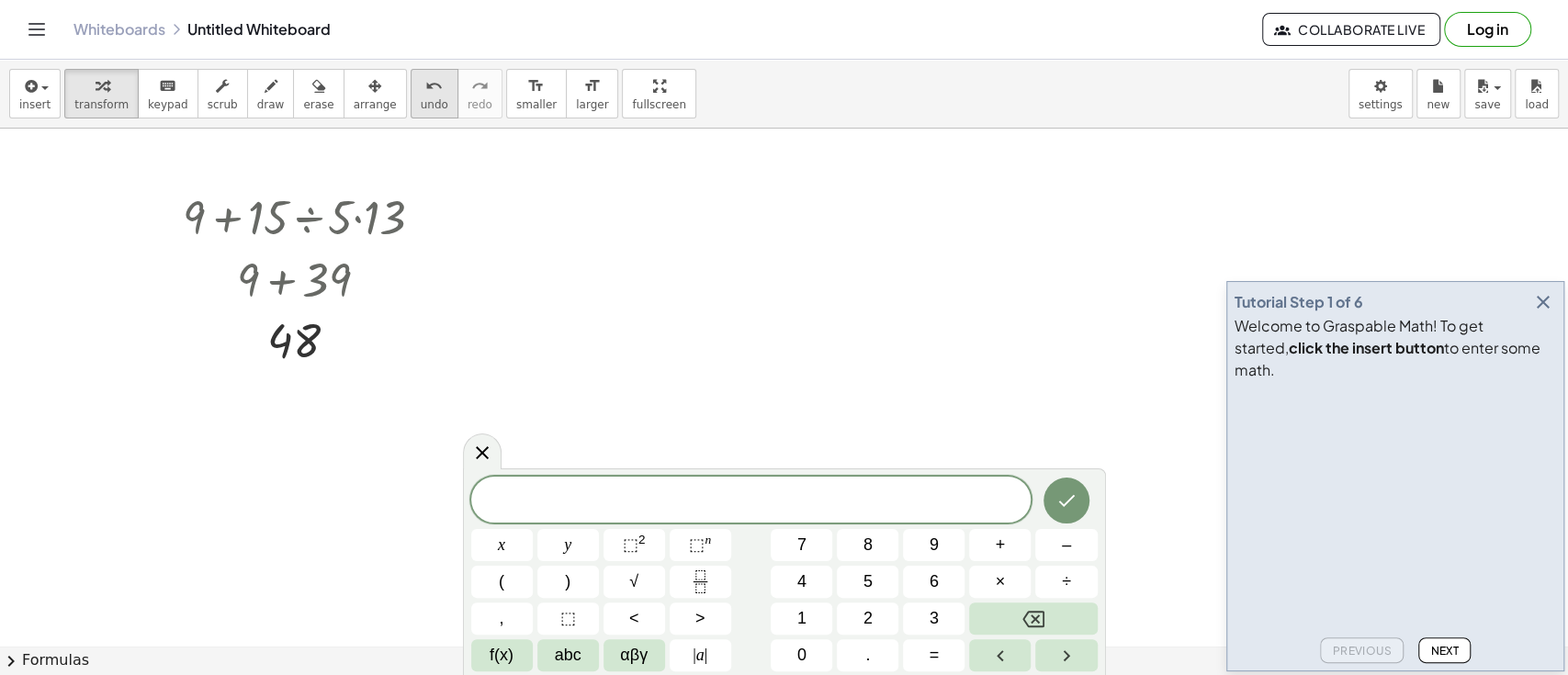
click at [421, 104] on span "undo" at bounding box center [435, 104] width 28 height 13
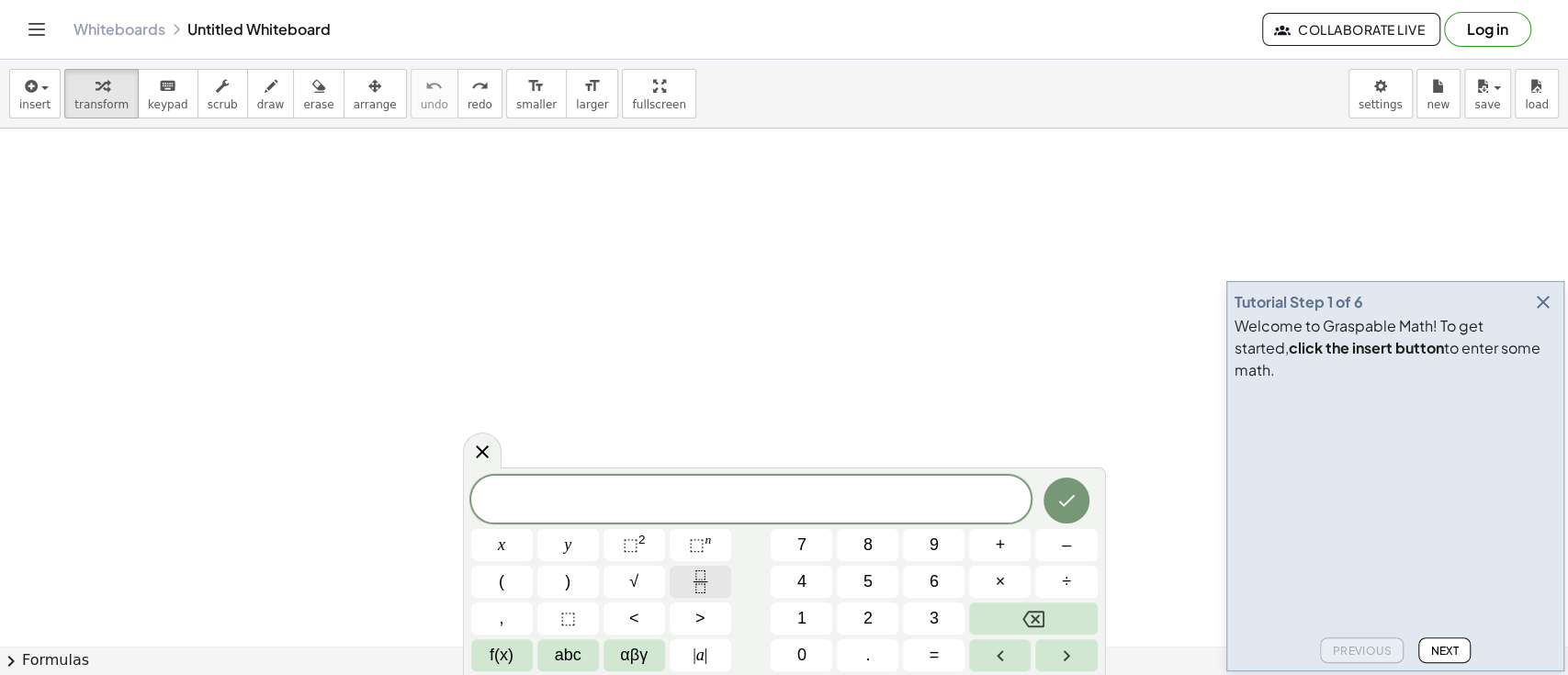
click at [693, 573] on icon "Fraction" at bounding box center [700, 581] width 23 height 23
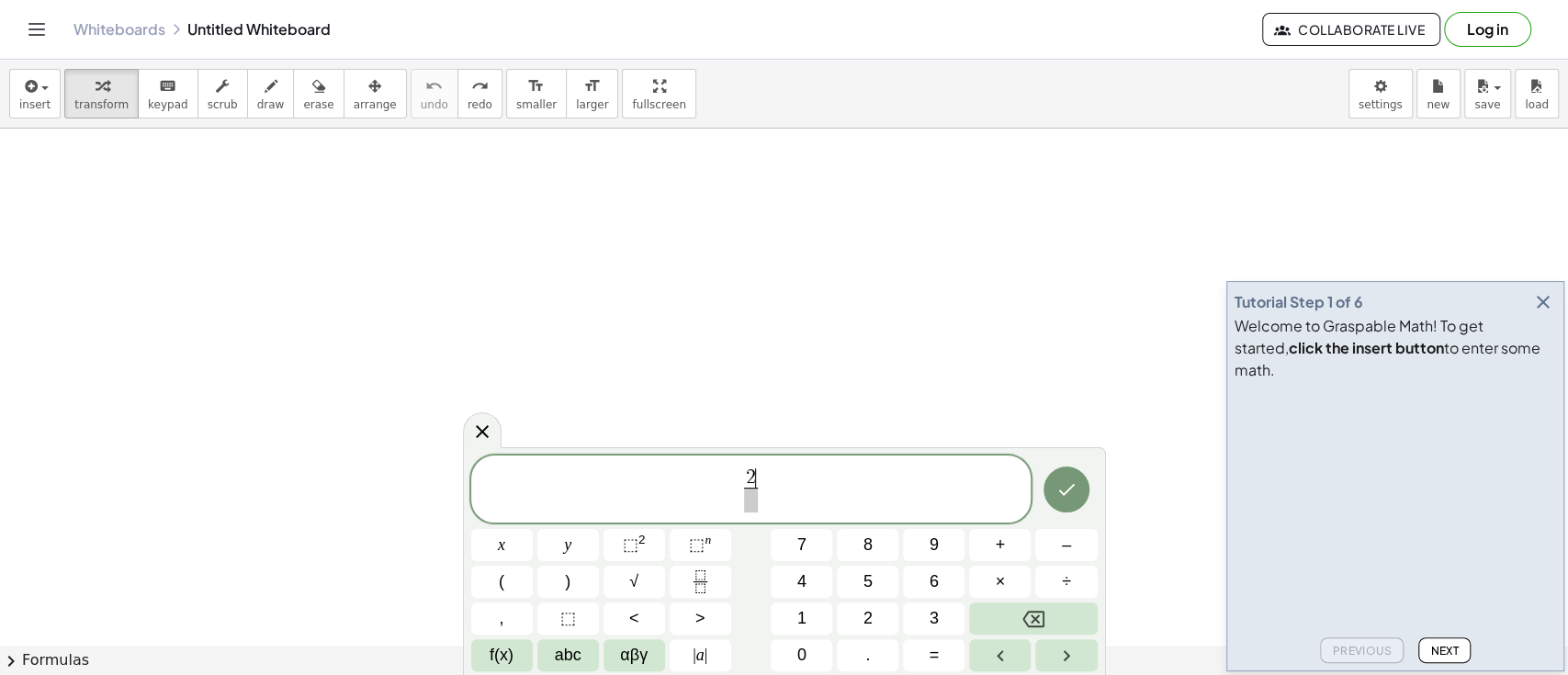
click at [750, 507] on span at bounding box center [751, 500] width 14 height 25
click at [1074, 496] on icon "Done" at bounding box center [1066, 489] width 22 height 22
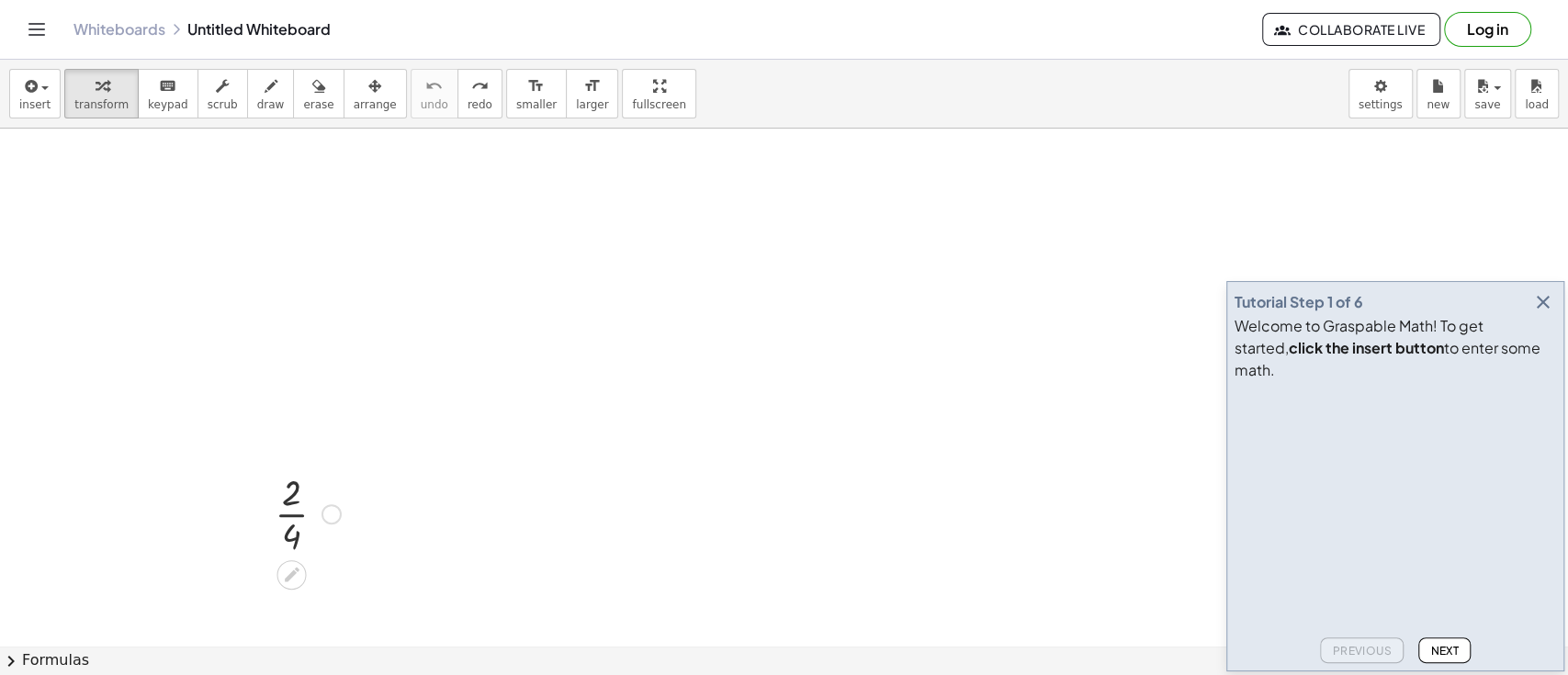
click at [292, 512] on div at bounding box center [308, 512] width 85 height 92
click at [293, 511] on div at bounding box center [308, 512] width 85 height 92
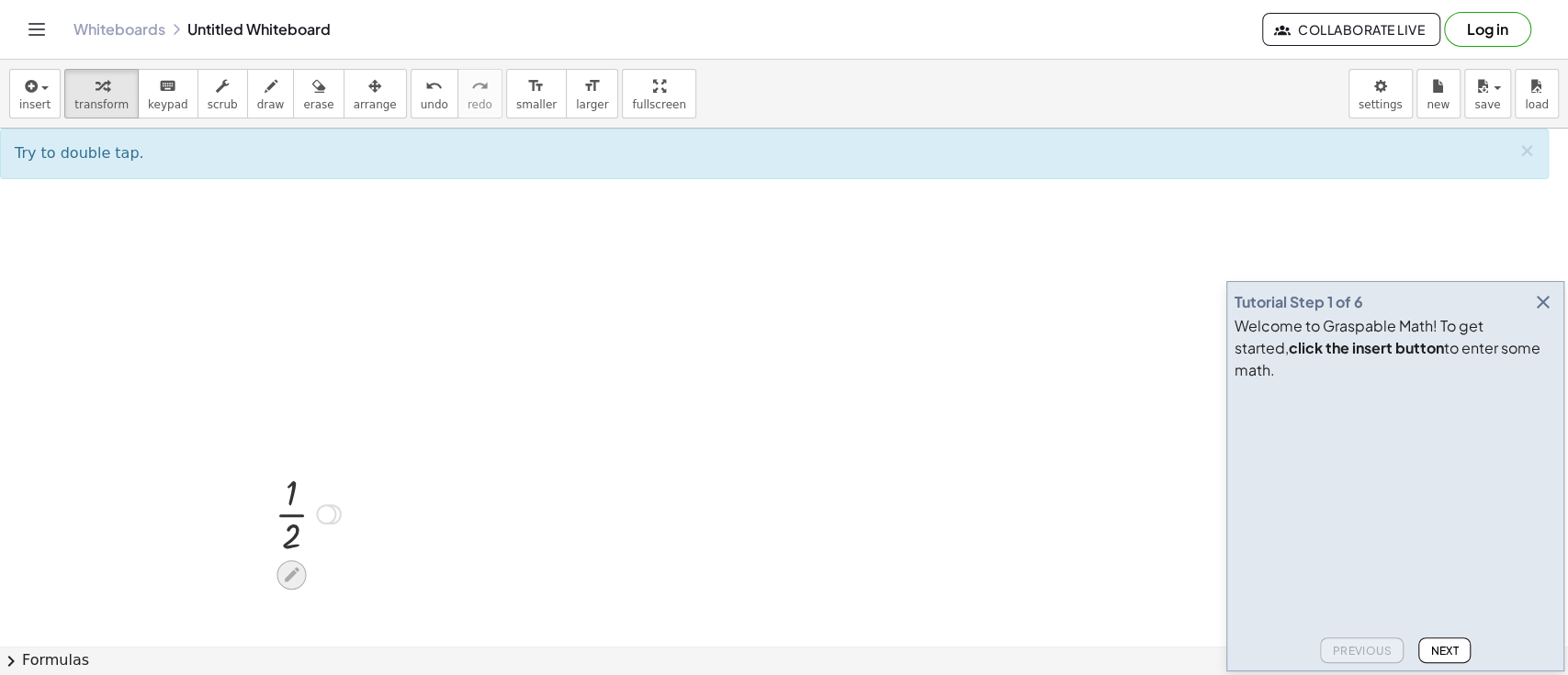
click at [289, 560] on div at bounding box center [291, 575] width 30 height 30
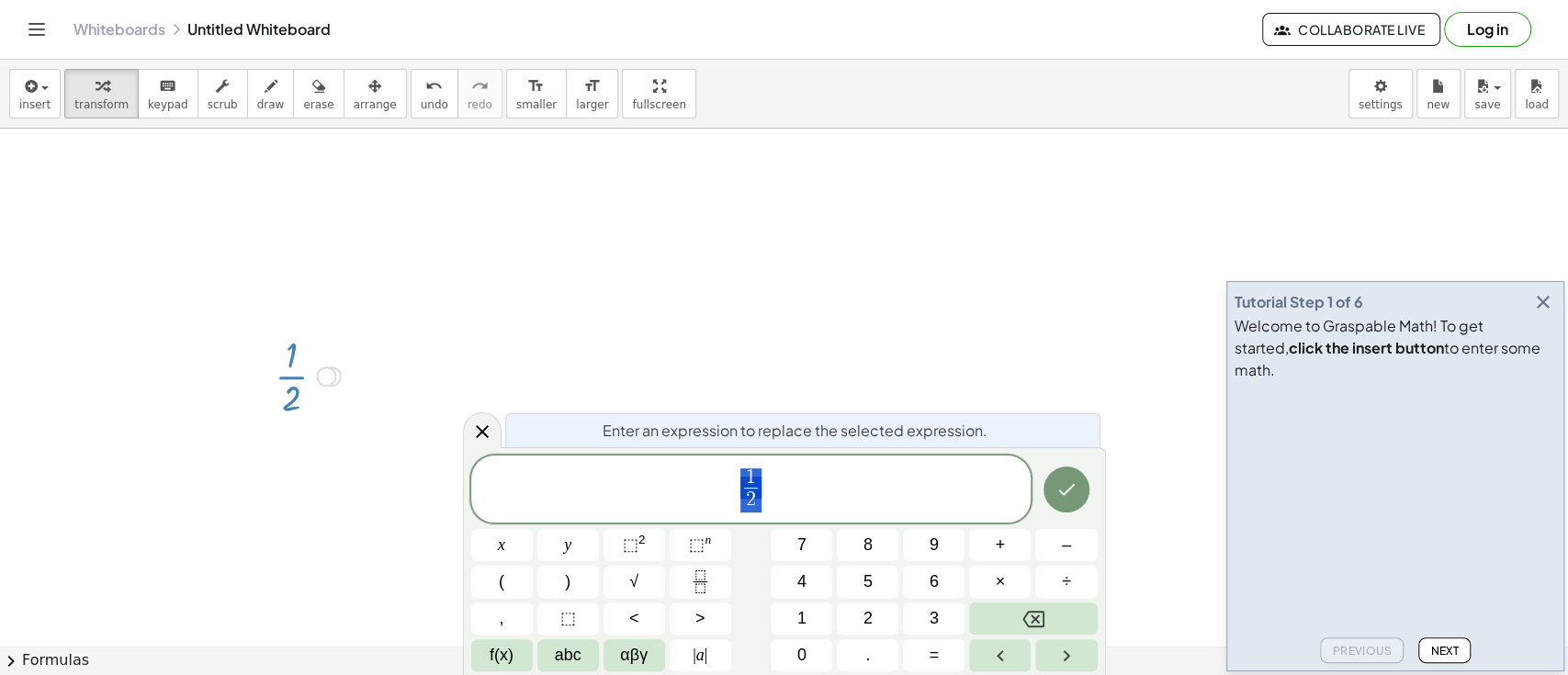
scroll to position [139, 0]
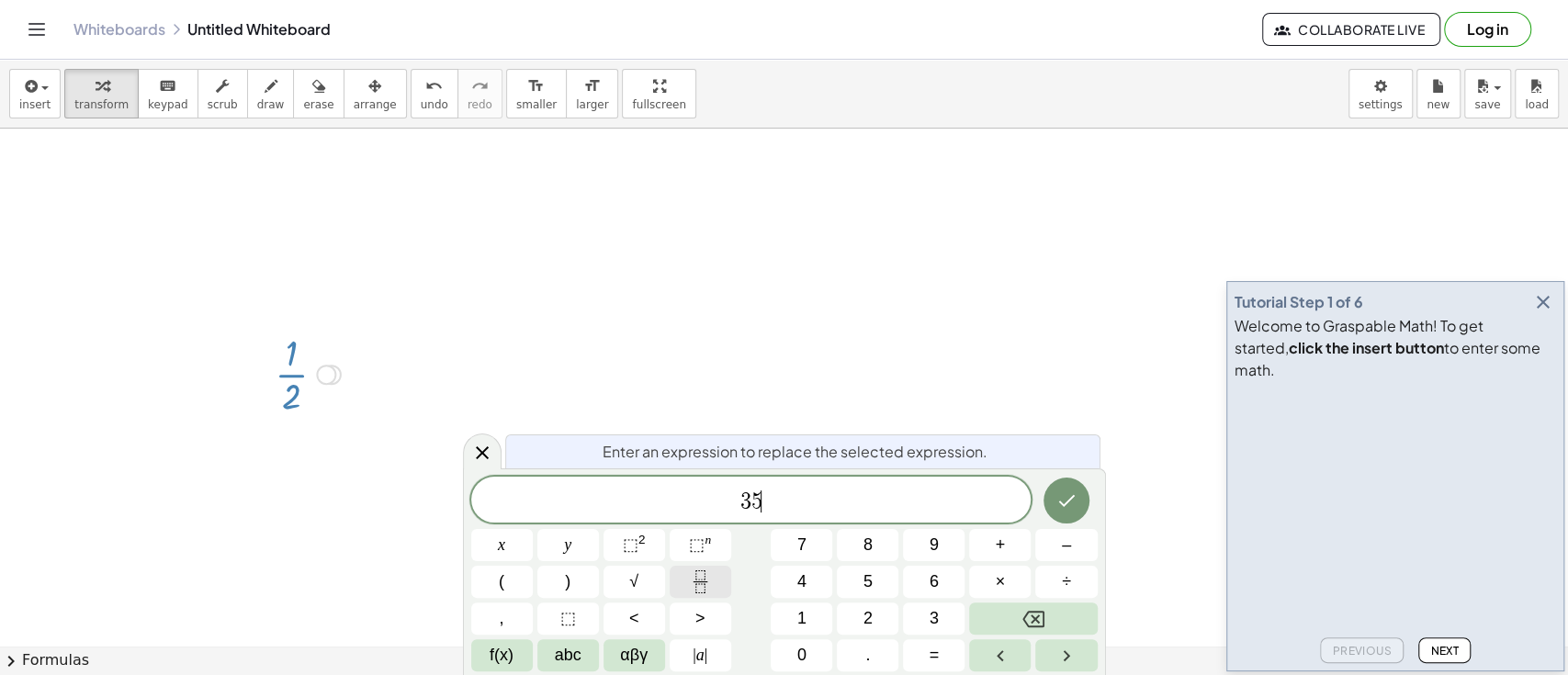
click at [686, 573] on button "Fraction" at bounding box center [701, 582] width 61 height 33
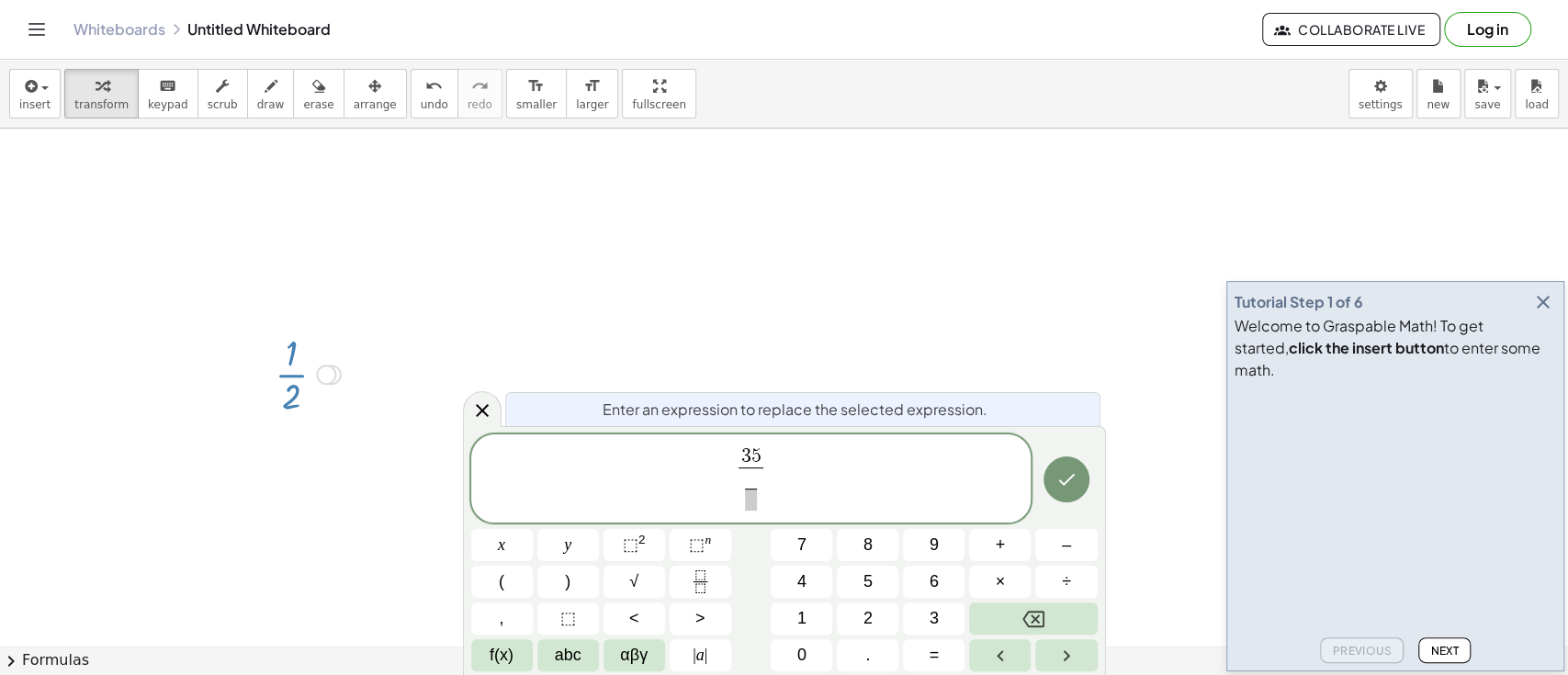
click at [748, 512] on span "​ ​" at bounding box center [750, 490] width 24 height 45
click at [758, 511] on span "​ ​" at bounding box center [750, 490] width 24 height 45
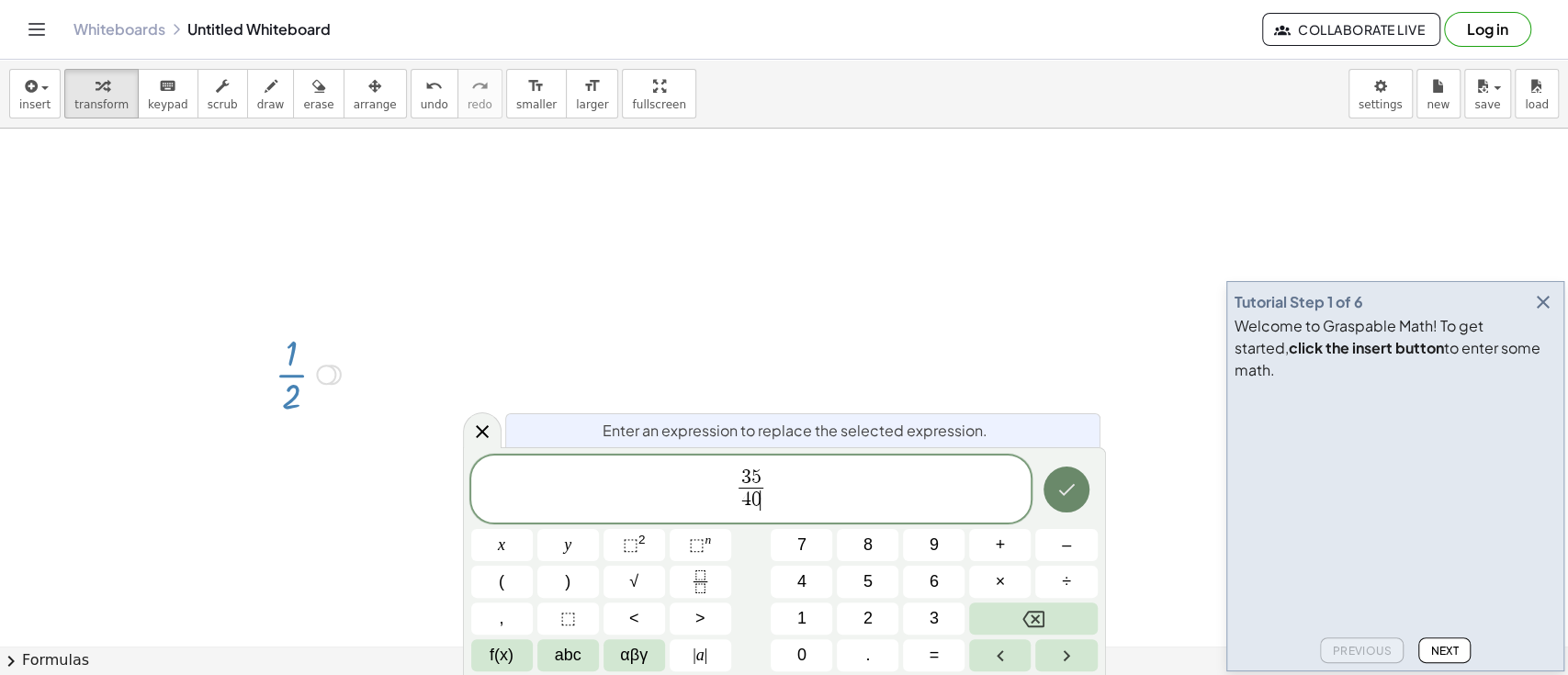
click at [1055, 481] on icon "Done" at bounding box center [1066, 489] width 22 height 22
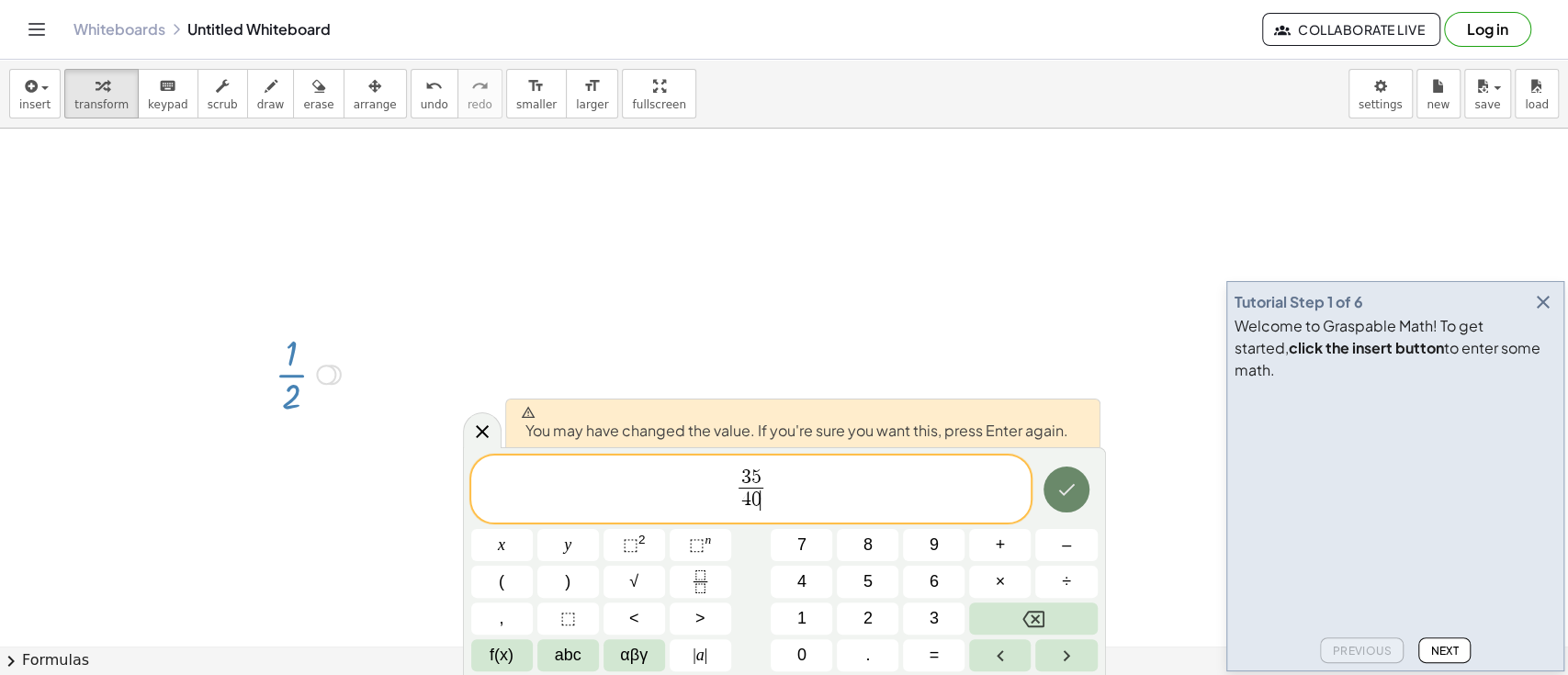
click at [1052, 489] on button "Done" at bounding box center [1066, 489] width 45 height 45
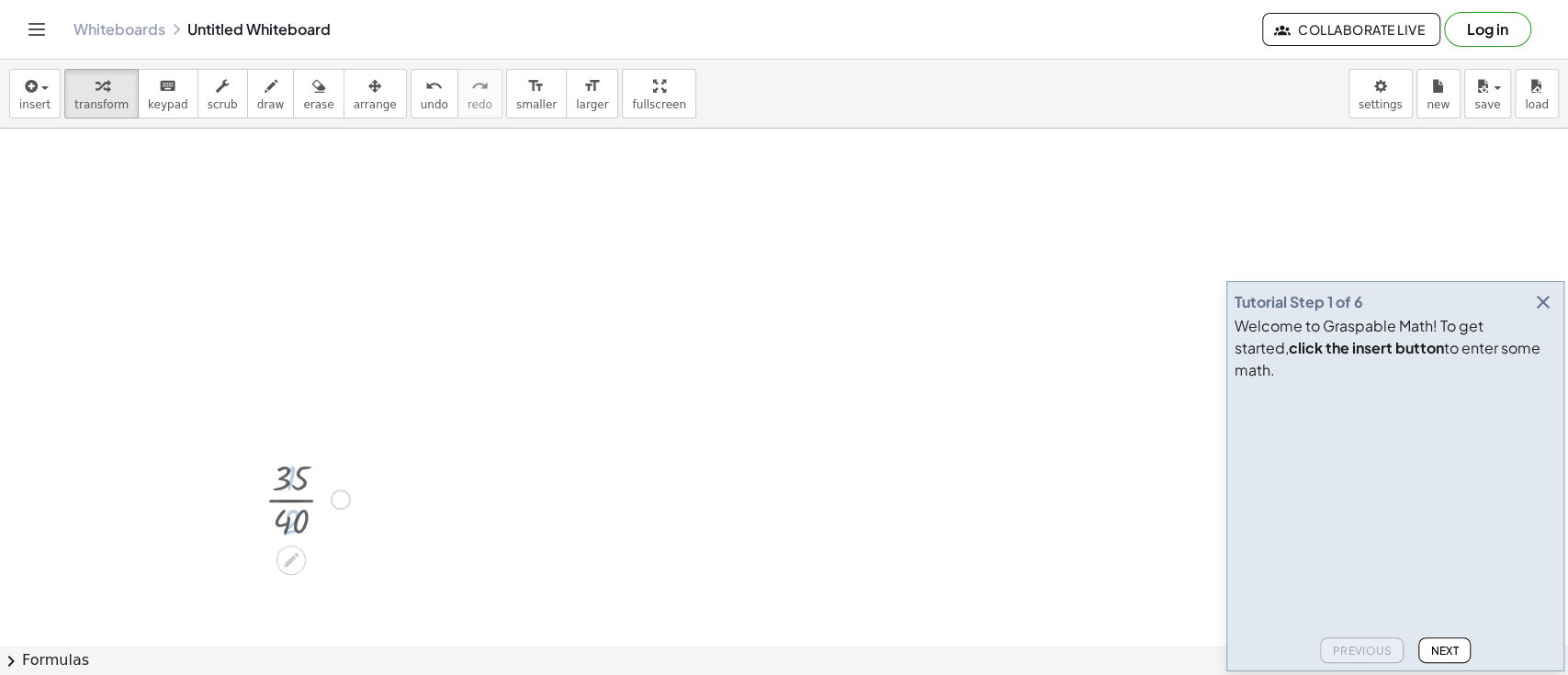
scroll to position [0, 0]
click at [286, 604] on div at bounding box center [306, 604] width 104 height 92
click at [297, 380] on div at bounding box center [291, 394] width 30 height 30
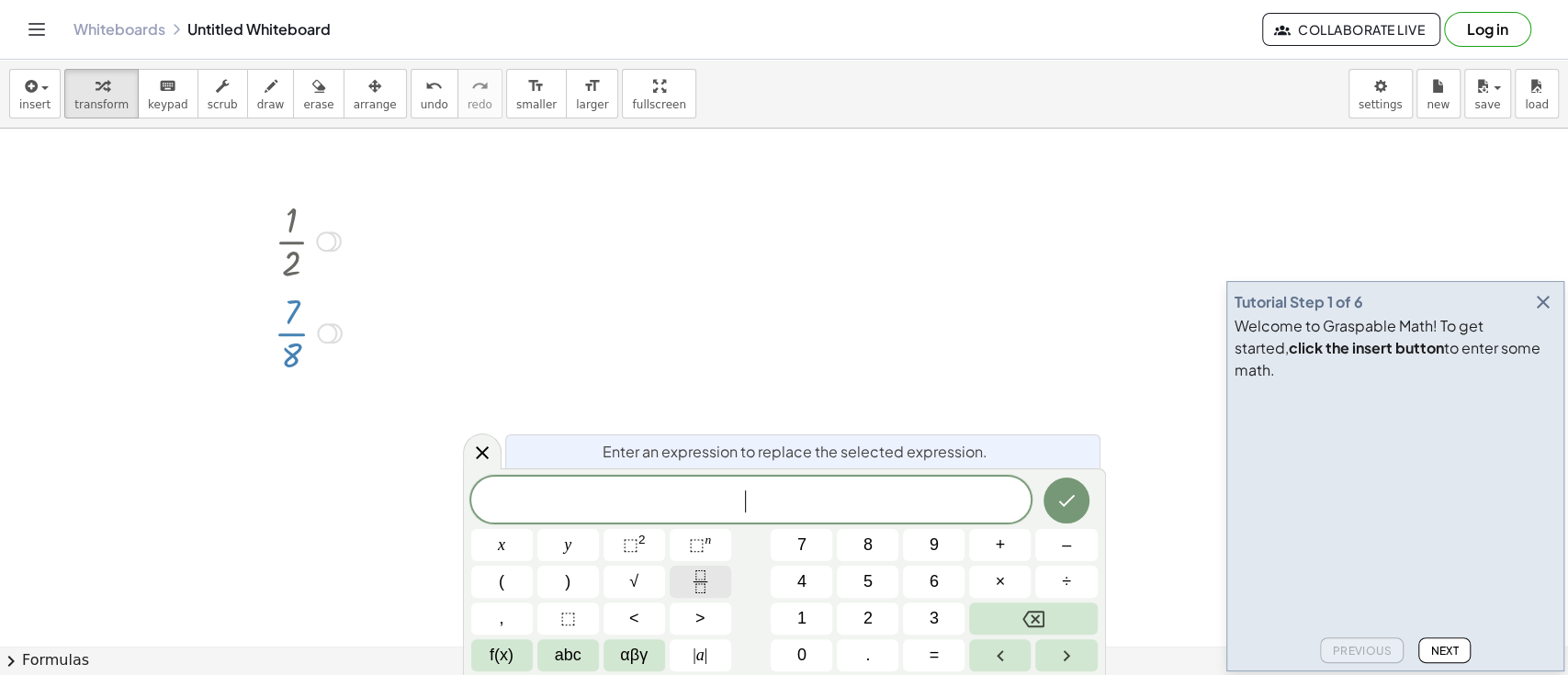
click at [706, 584] on icon "Fraction" at bounding box center [700, 581] width 23 height 23
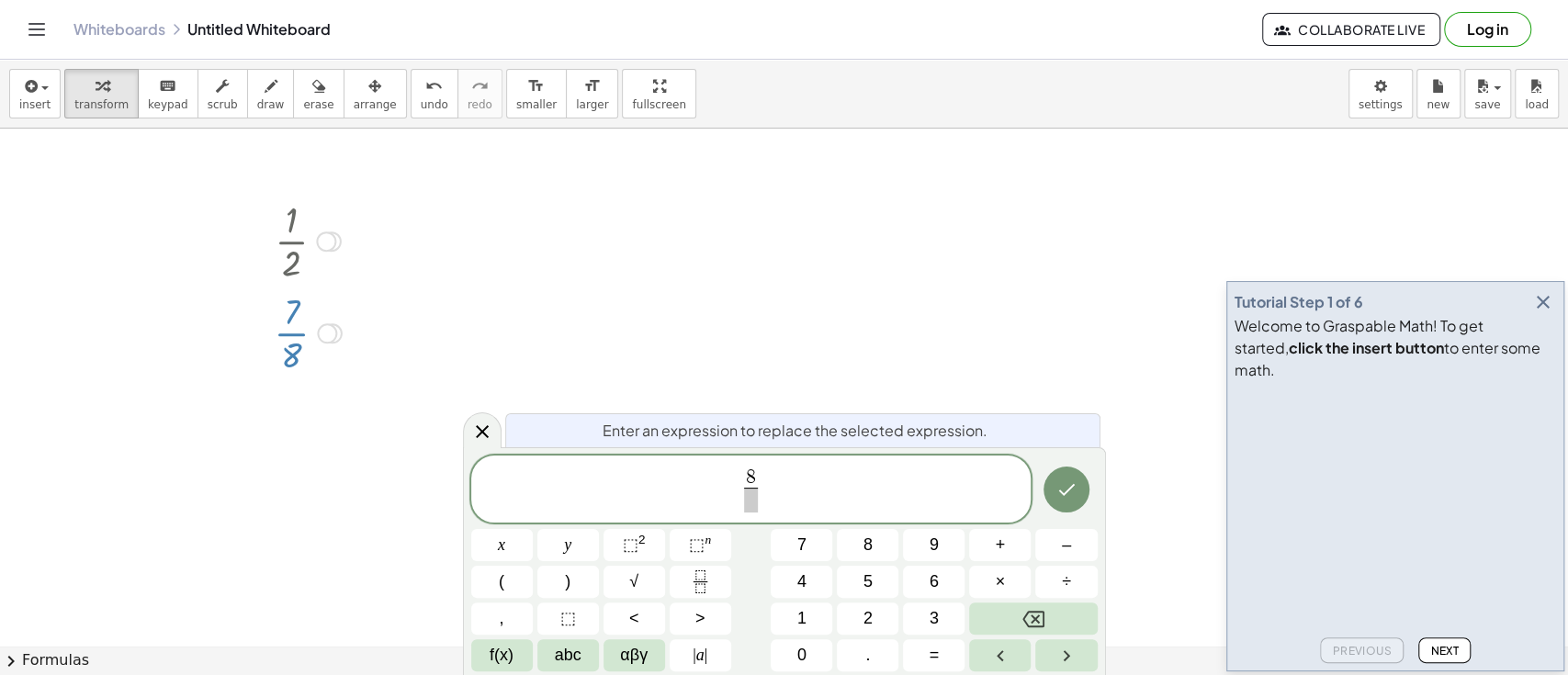
click at [756, 503] on span at bounding box center [751, 500] width 14 height 25
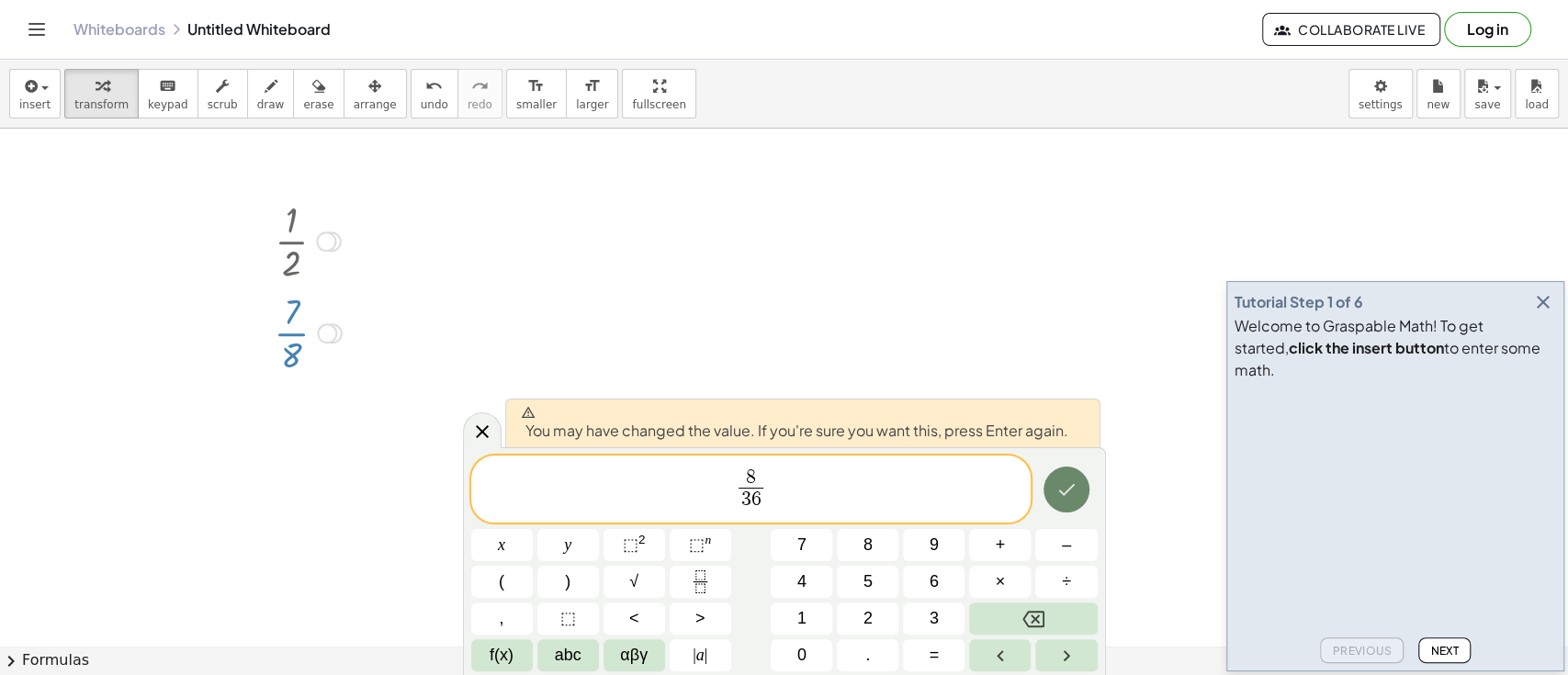
click at [1059, 472] on button "Done" at bounding box center [1066, 489] width 45 height 45
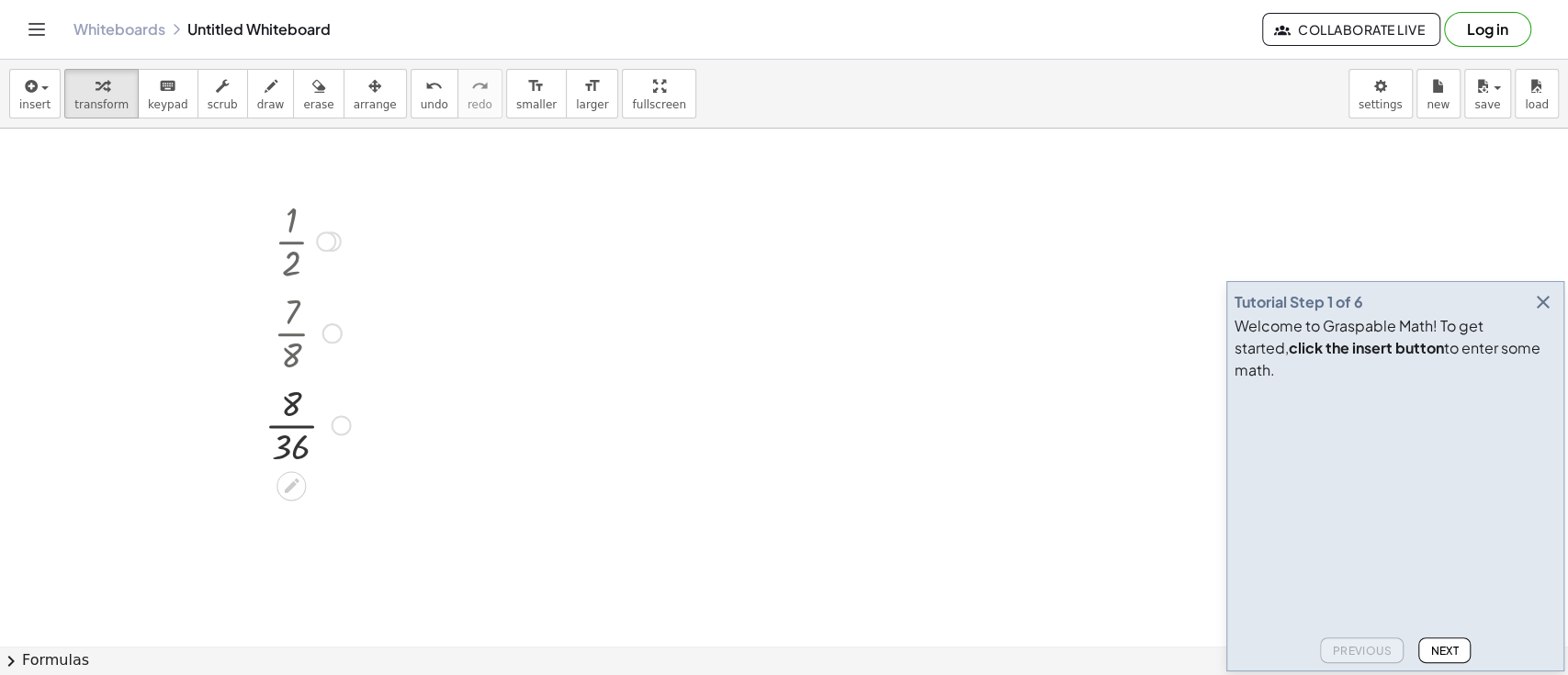
click at [282, 438] on div at bounding box center [307, 423] width 105 height 92
click at [291, 520] on div at bounding box center [307, 515] width 105 height 92
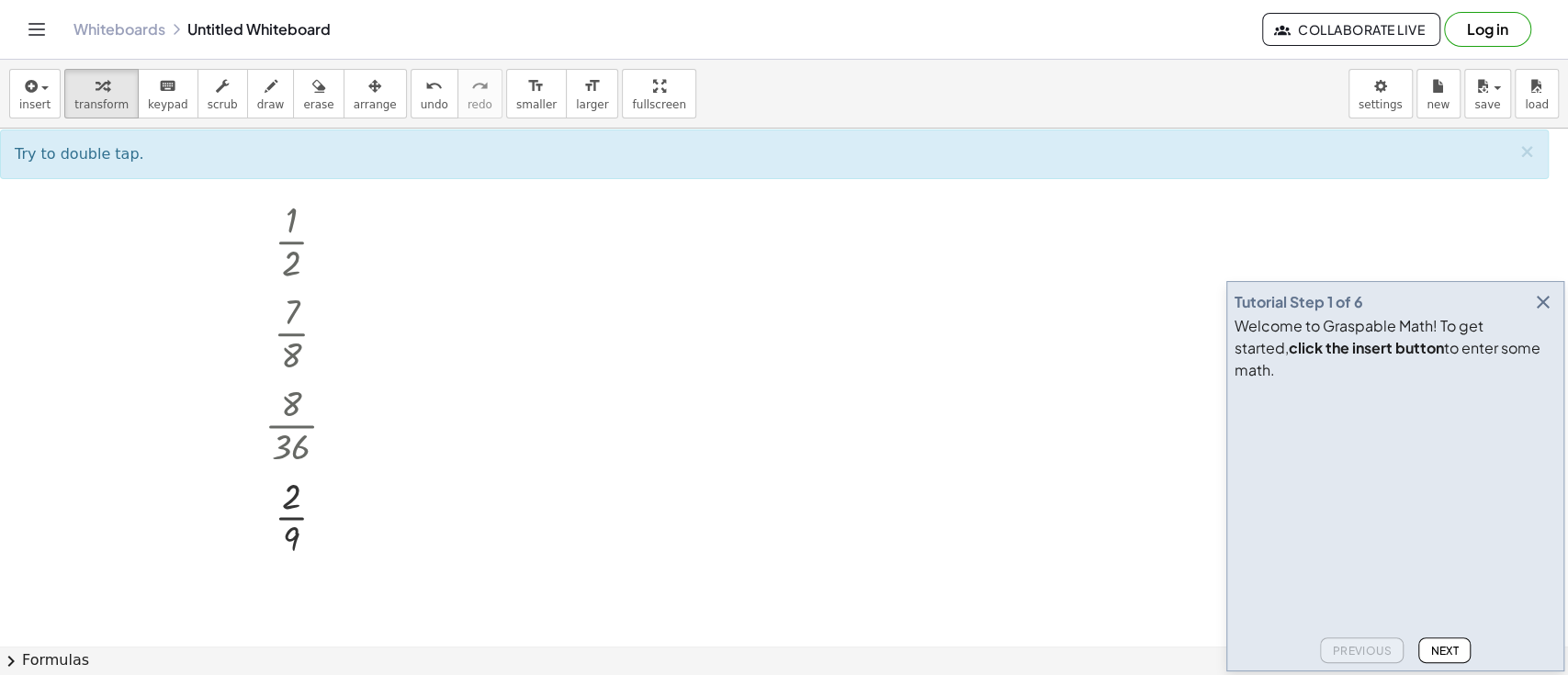
click at [396, 527] on div at bounding box center [784, 433] width 1568 height 1155
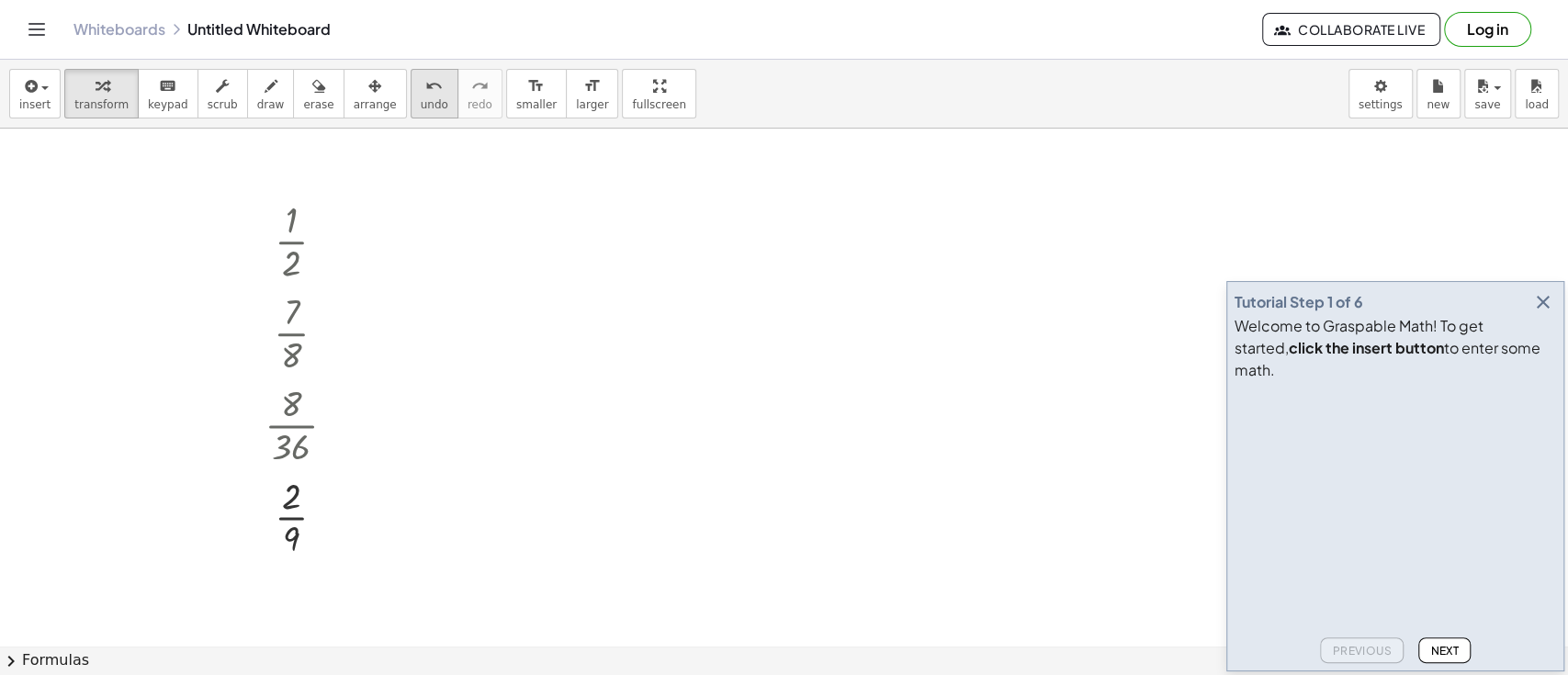
click at [421, 99] on span "undo" at bounding box center [435, 104] width 28 height 13
click at [298, 240] on div at bounding box center [308, 239] width 85 height 92
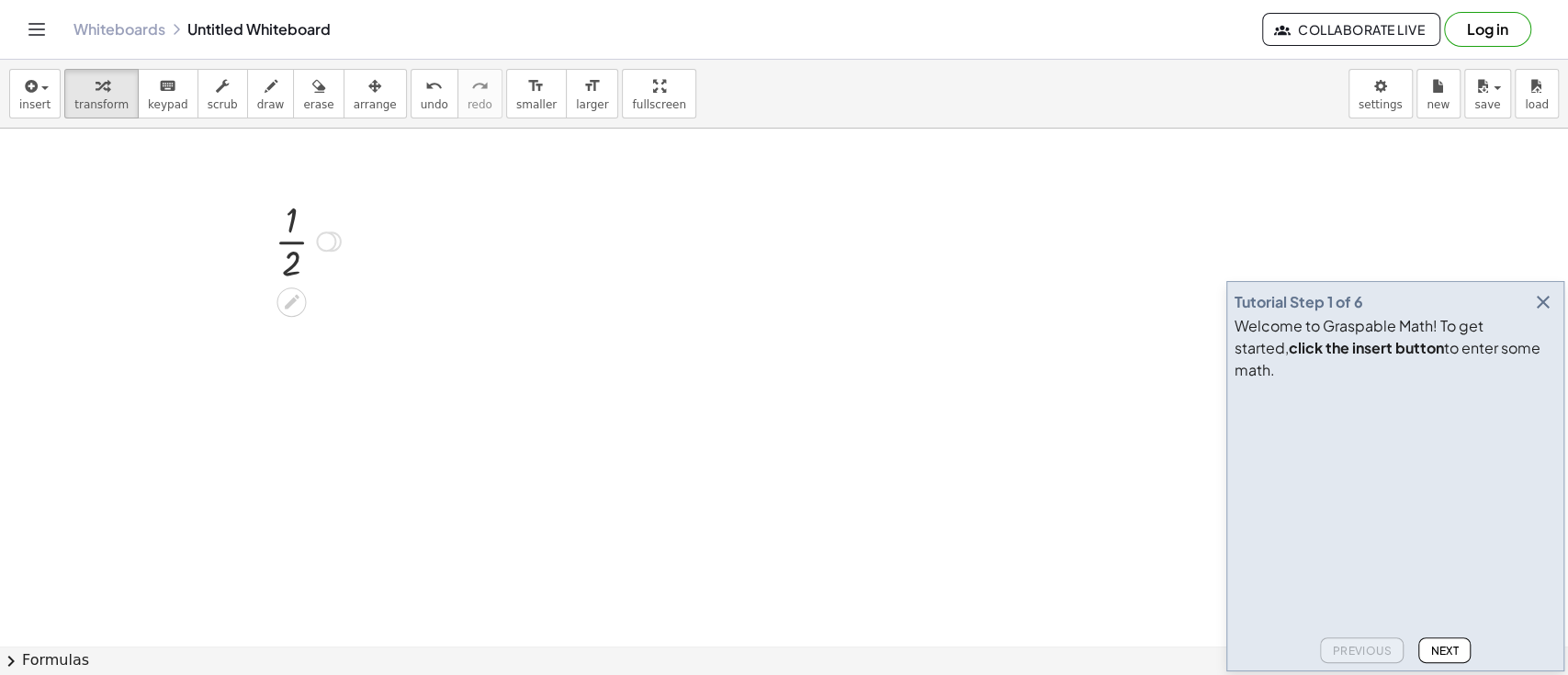
click at [292, 261] on div at bounding box center [308, 239] width 85 height 92
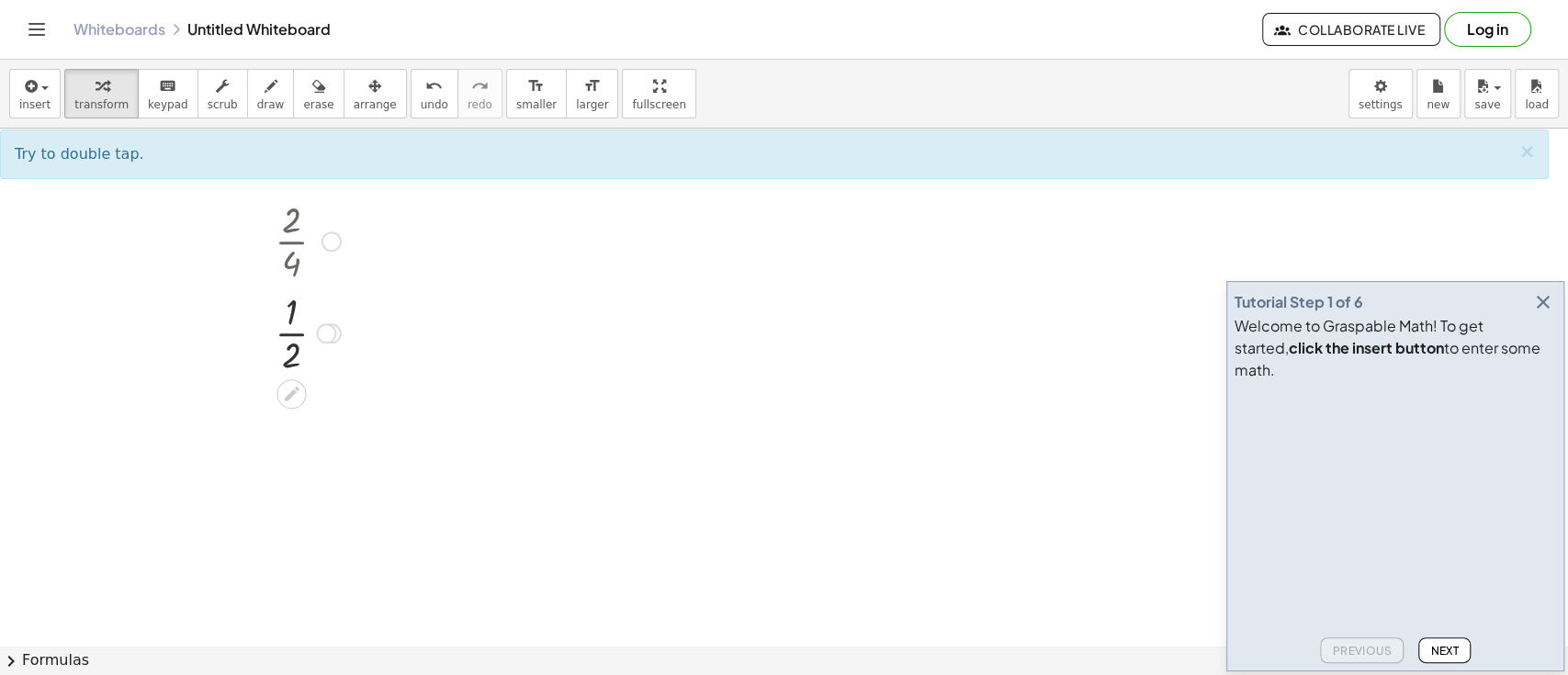
click at [292, 261] on div at bounding box center [308, 239] width 85 height 92
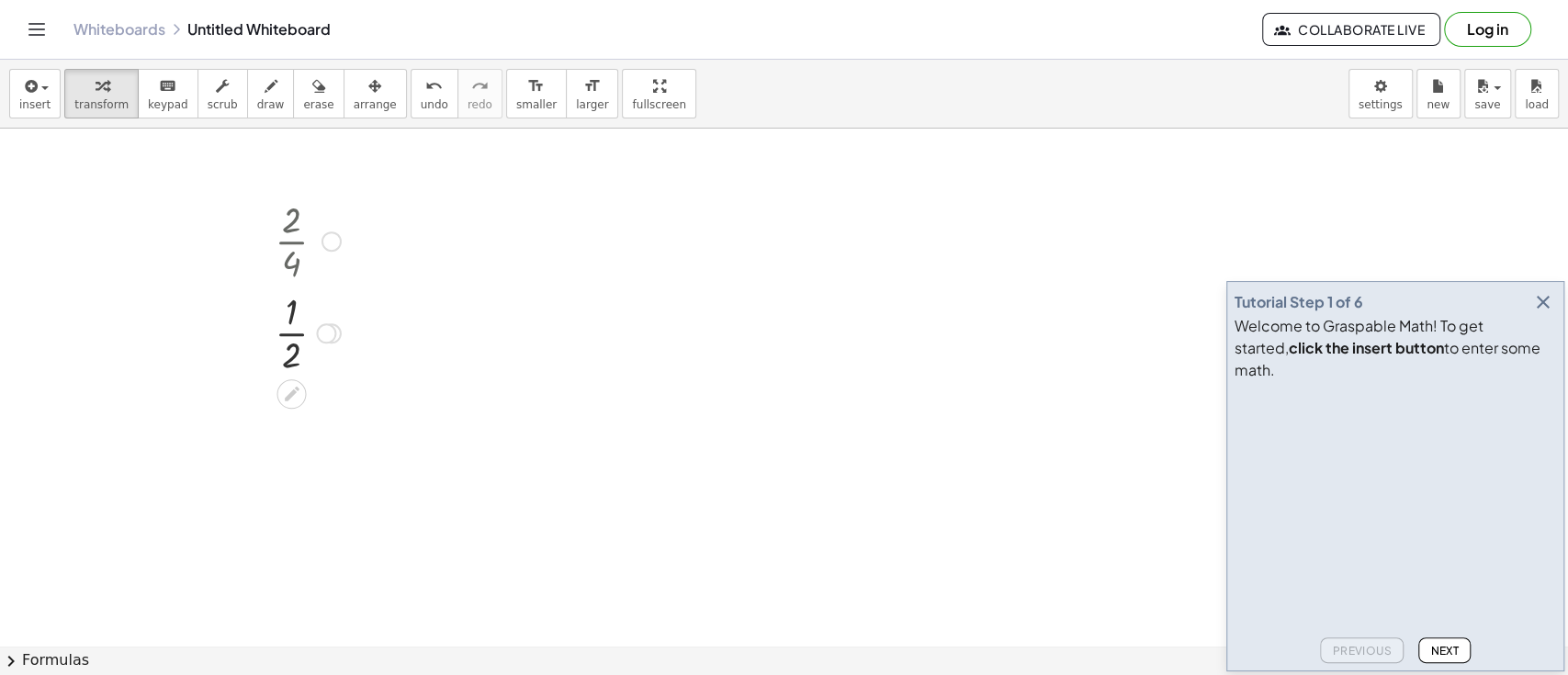
click at [292, 261] on div at bounding box center [308, 239] width 85 height 92
click at [1366, 108] on body "Graspable Math Activities Get Started Activity Bank Assigned Work Classes White…" at bounding box center [784, 337] width 1568 height 675
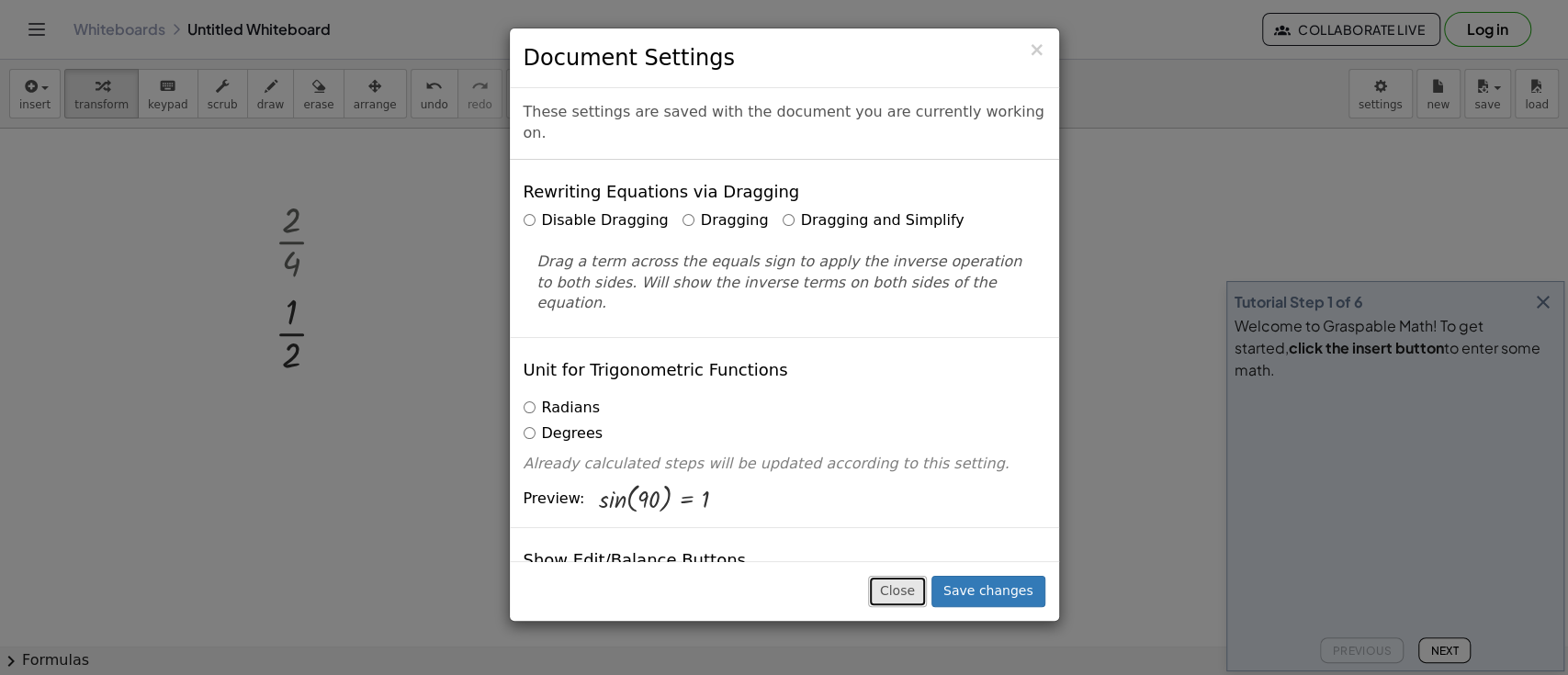
click at [918, 582] on button "Close" at bounding box center [898, 592] width 59 height 32
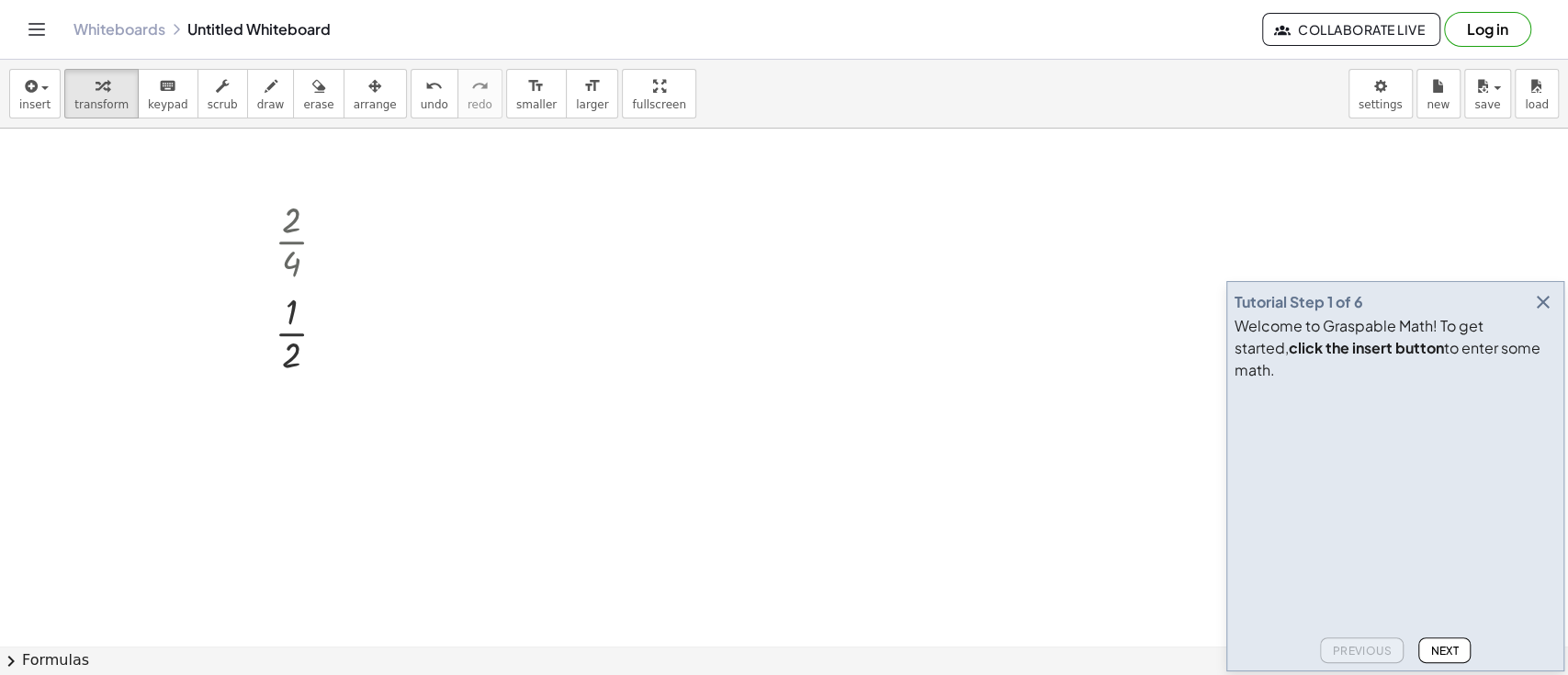
click at [1440, 647] on span "Next" at bounding box center [1444, 651] width 29 height 14
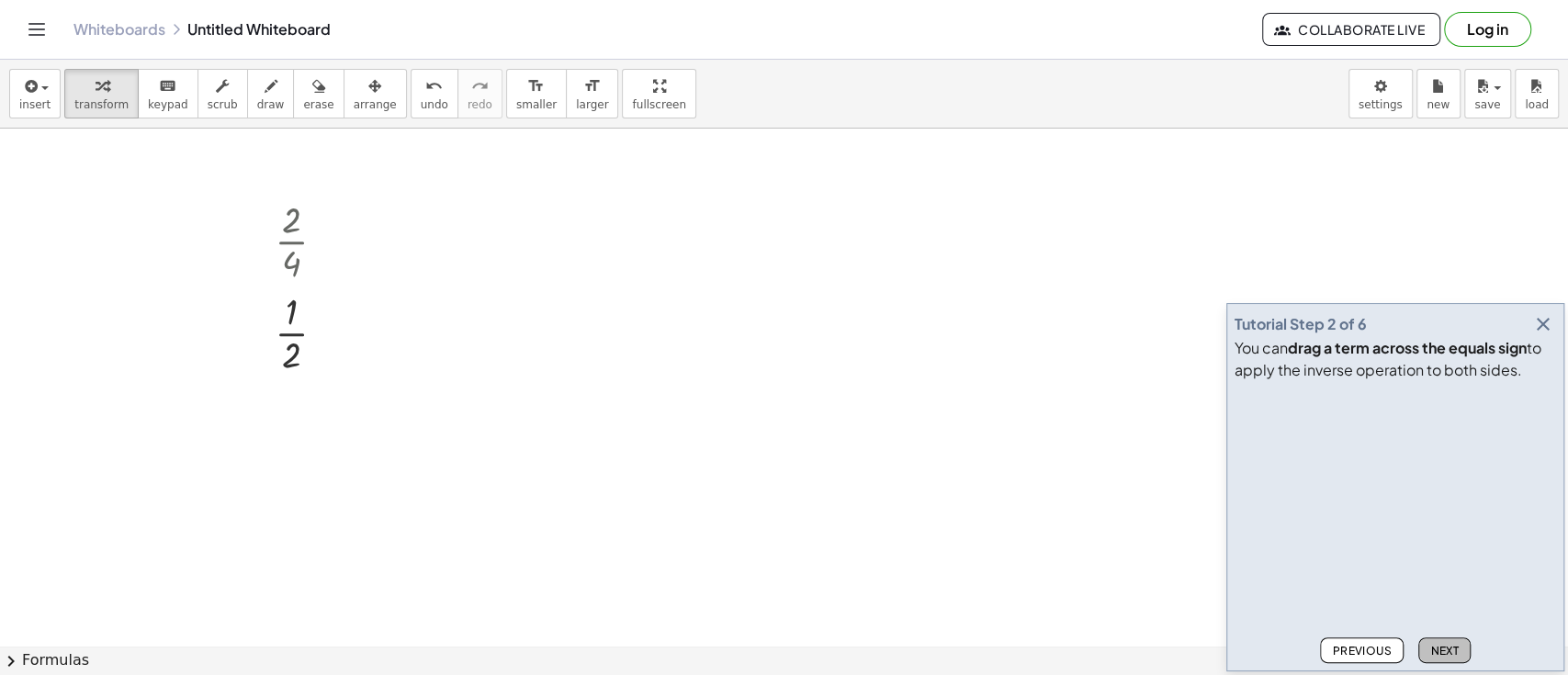
click at [1440, 647] on span "Next" at bounding box center [1444, 651] width 29 height 14
click at [1443, 649] on span "Next" at bounding box center [1444, 651] width 29 height 14
click at [1440, 655] on span "Next" at bounding box center [1444, 651] width 29 height 14
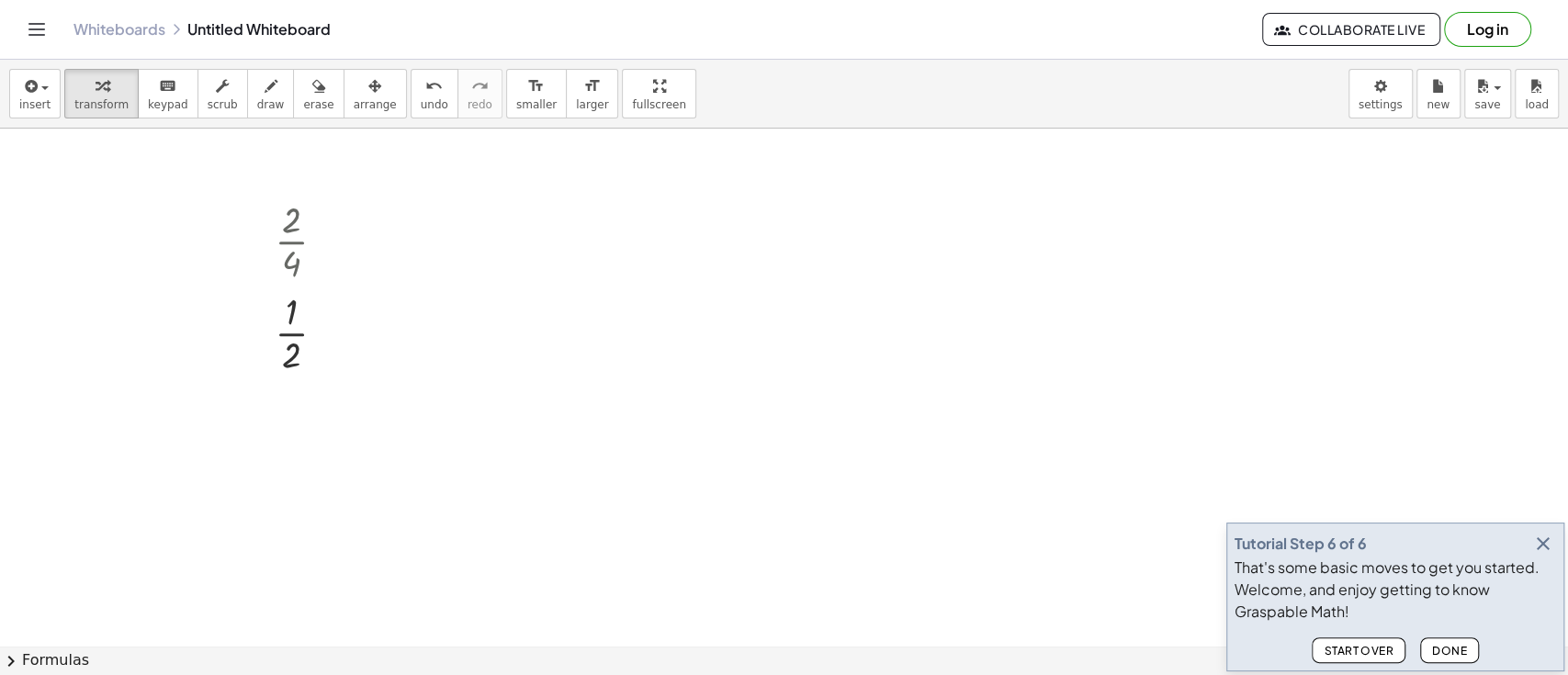
click at [1537, 544] on icon "button" at bounding box center [1543, 544] width 22 height 22
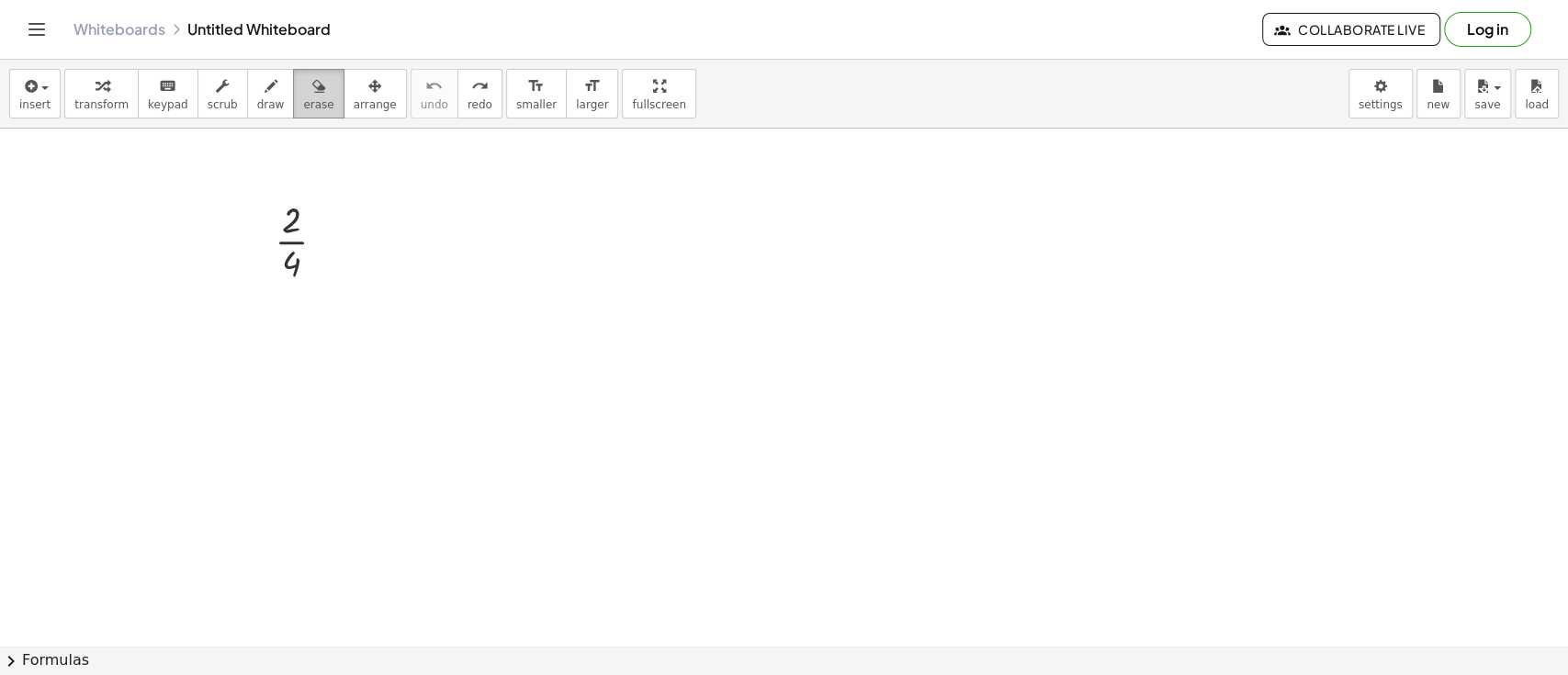
click at [303, 99] on span "erase" at bounding box center [318, 104] width 31 height 13
drag, startPoint x: 287, startPoint y: 215, endPoint x: 292, endPoint y: 291, distance: 76.2
click at [292, 291] on div at bounding box center [784, 433] width 1568 height 1155
click at [301, 234] on div at bounding box center [784, 433] width 1568 height 1155
click at [292, 232] on div at bounding box center [784, 433] width 1568 height 1155
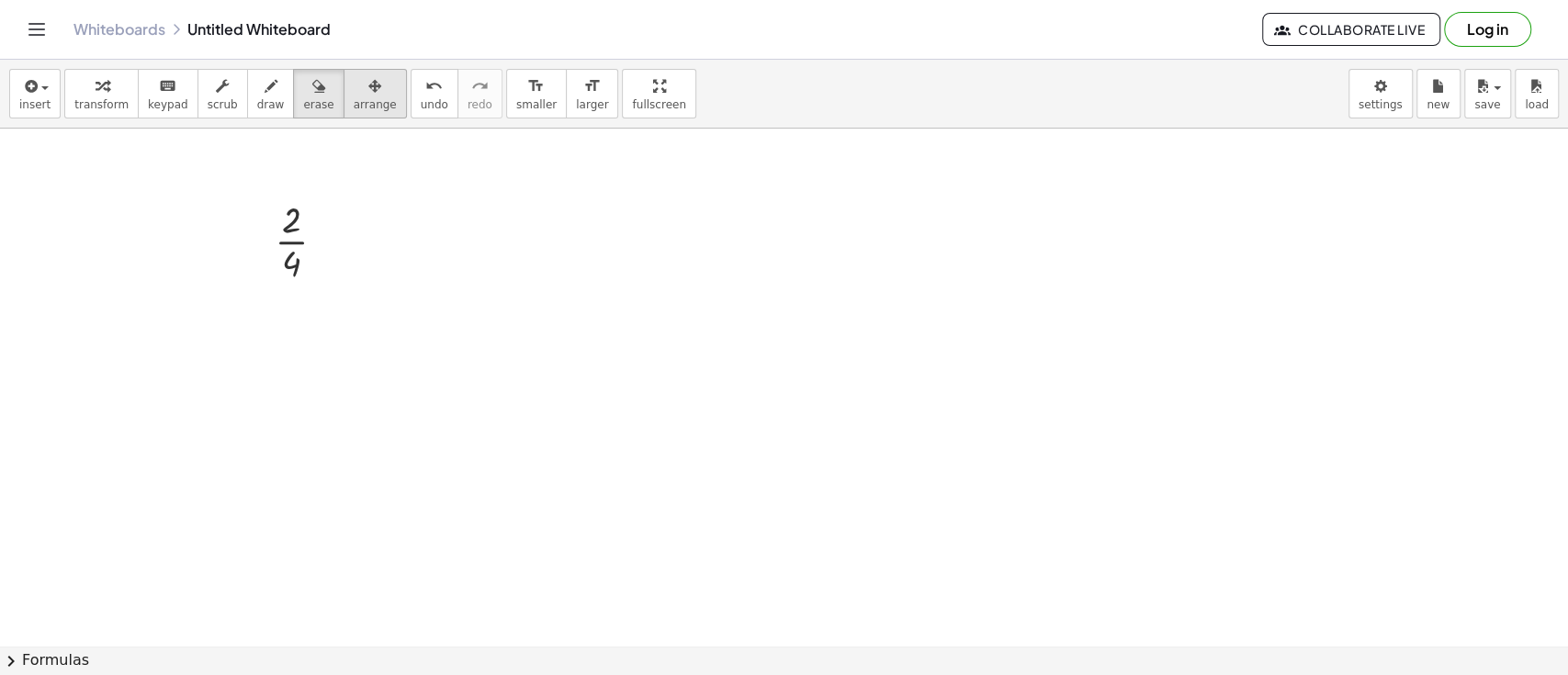
click at [344, 93] on button "arrange" at bounding box center [375, 94] width 63 height 49
click at [312, 92] on icon "button" at bounding box center [318, 86] width 13 height 22
click at [35, 90] on icon "button" at bounding box center [29, 86] width 17 height 22
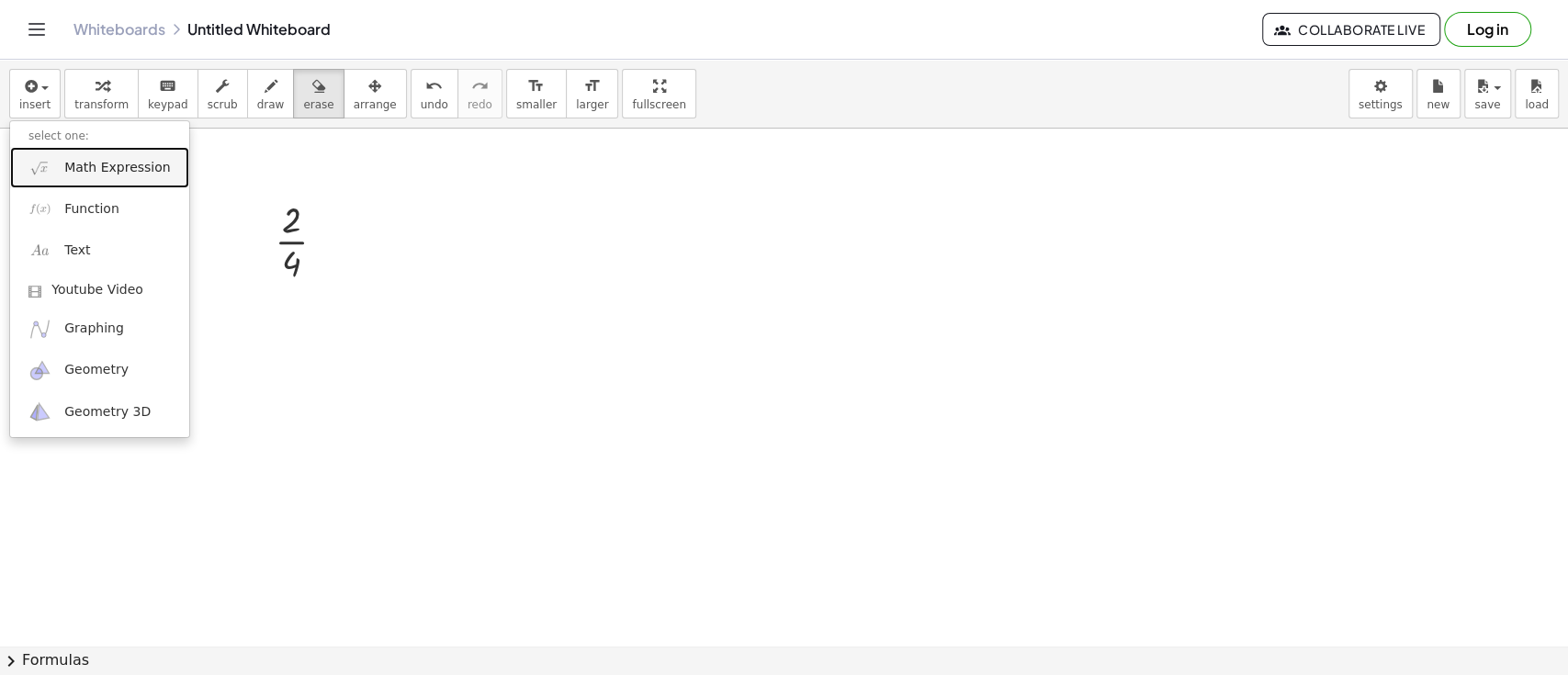
click at [118, 180] on link "Math Expression" at bounding box center [99, 168] width 179 height 42
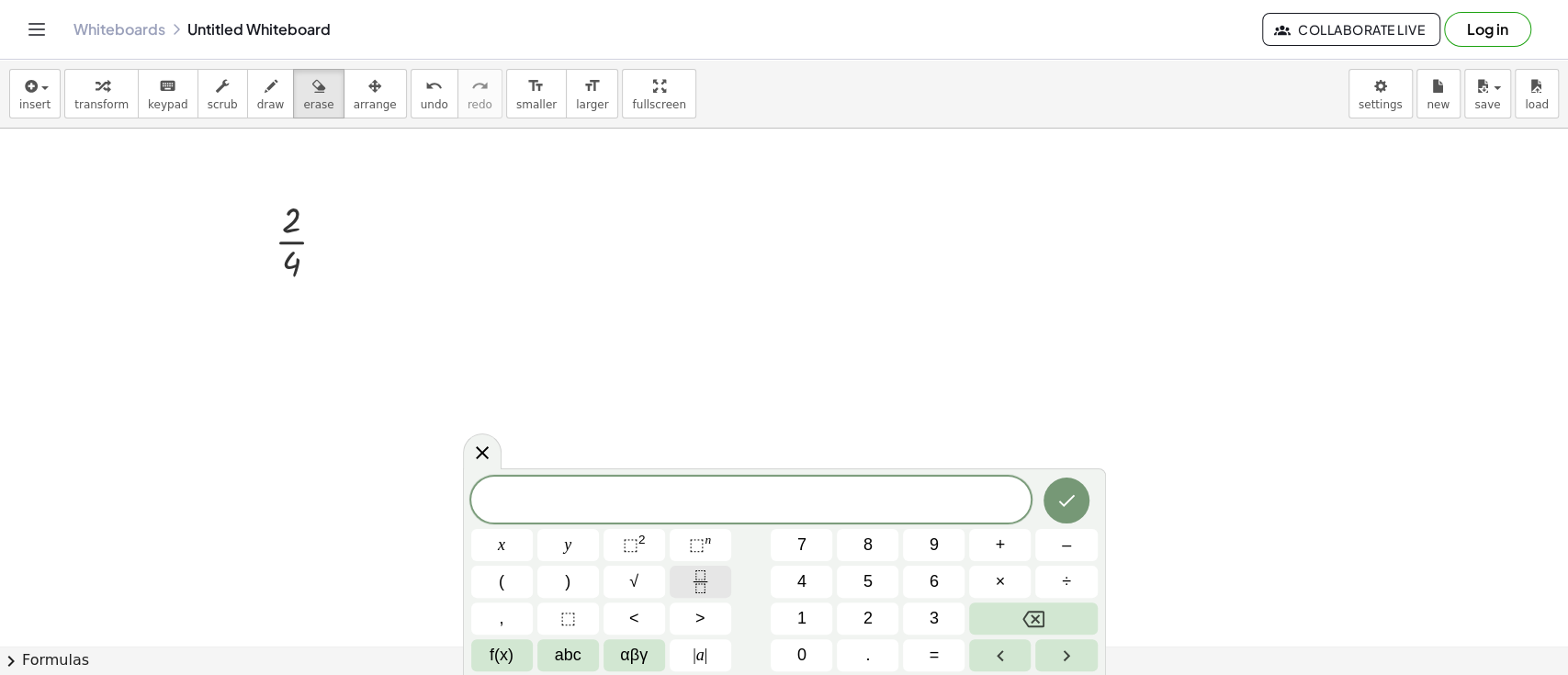
click at [680, 591] on button "Fraction" at bounding box center [701, 582] width 61 height 33
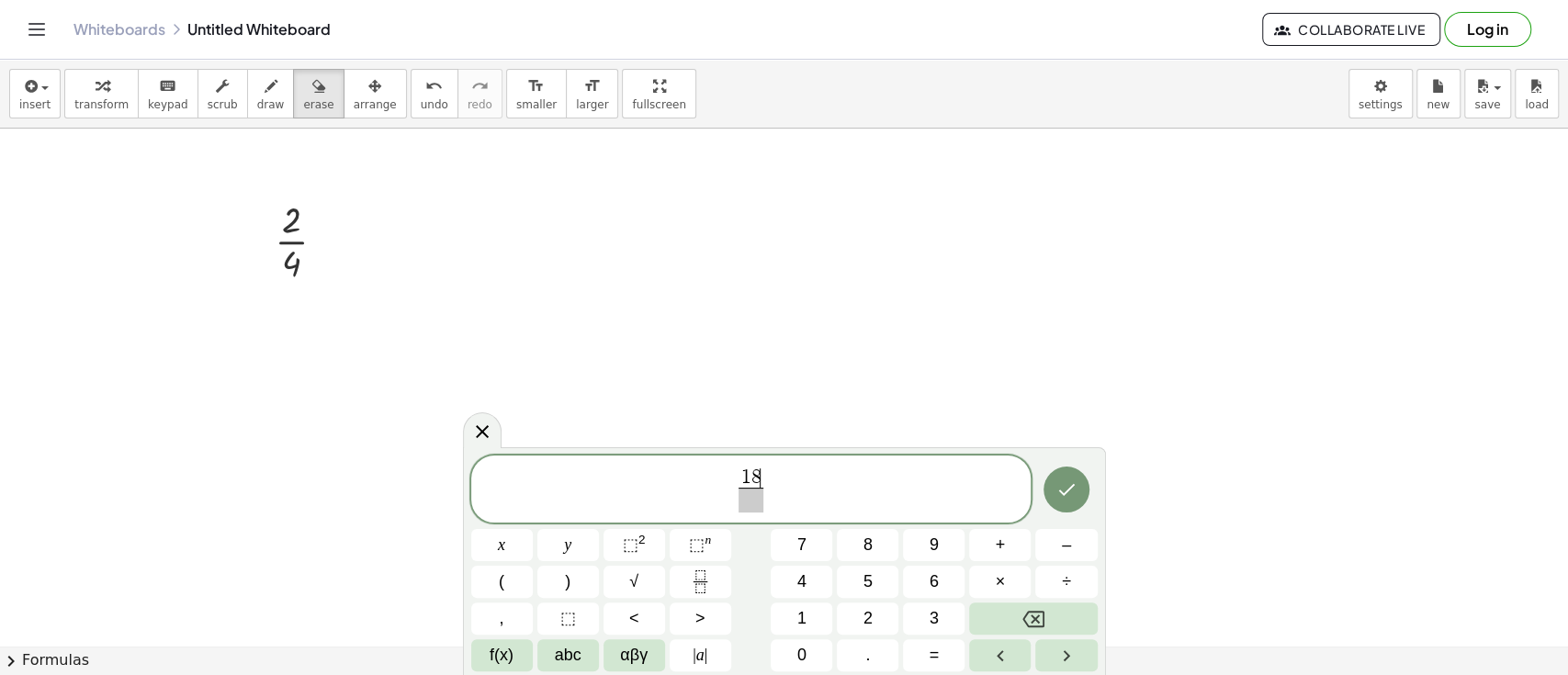
click at [749, 506] on span at bounding box center [750, 500] width 24 height 25
click at [1069, 489] on icon "Done" at bounding box center [1066, 490] width 17 height 12
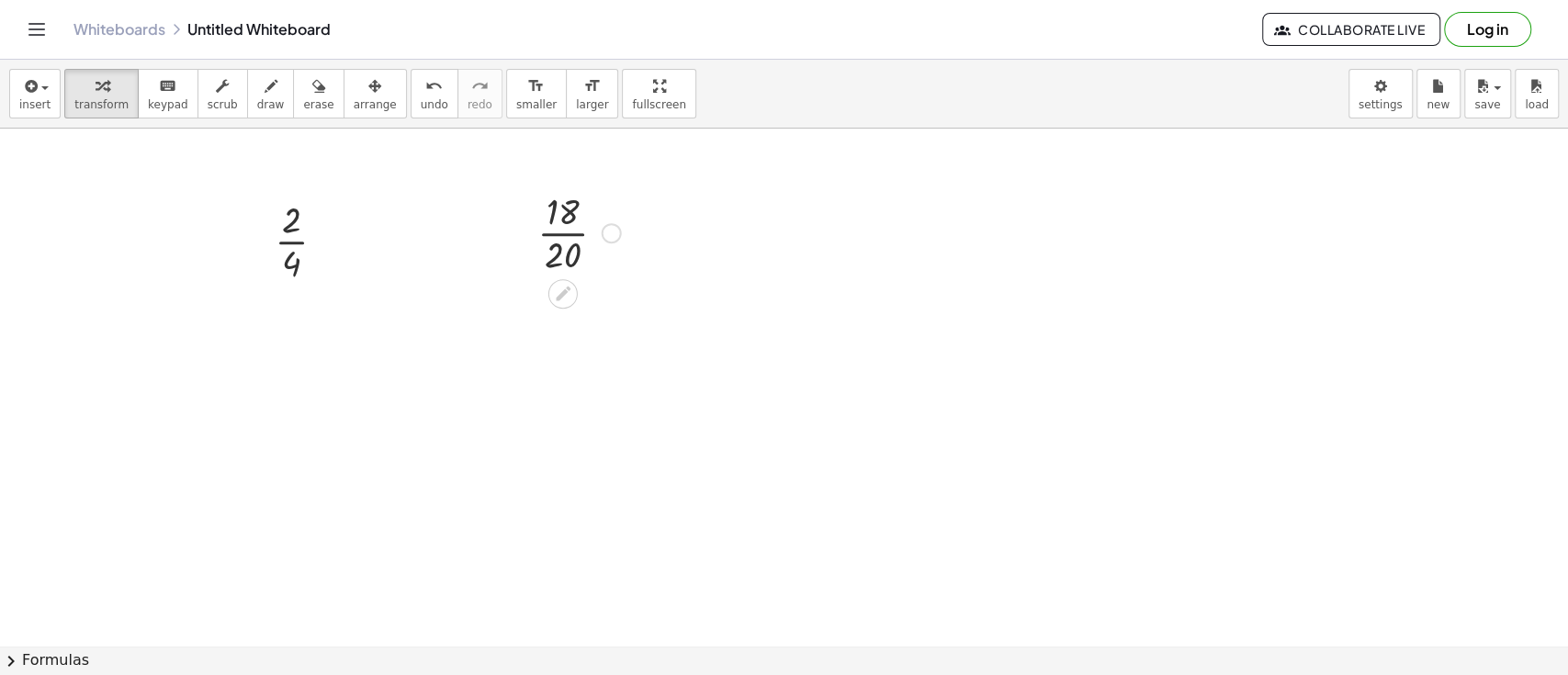
click at [563, 247] on div at bounding box center [579, 231] width 102 height 92
click at [559, 387] on icon at bounding box center [562, 385] width 15 height 15
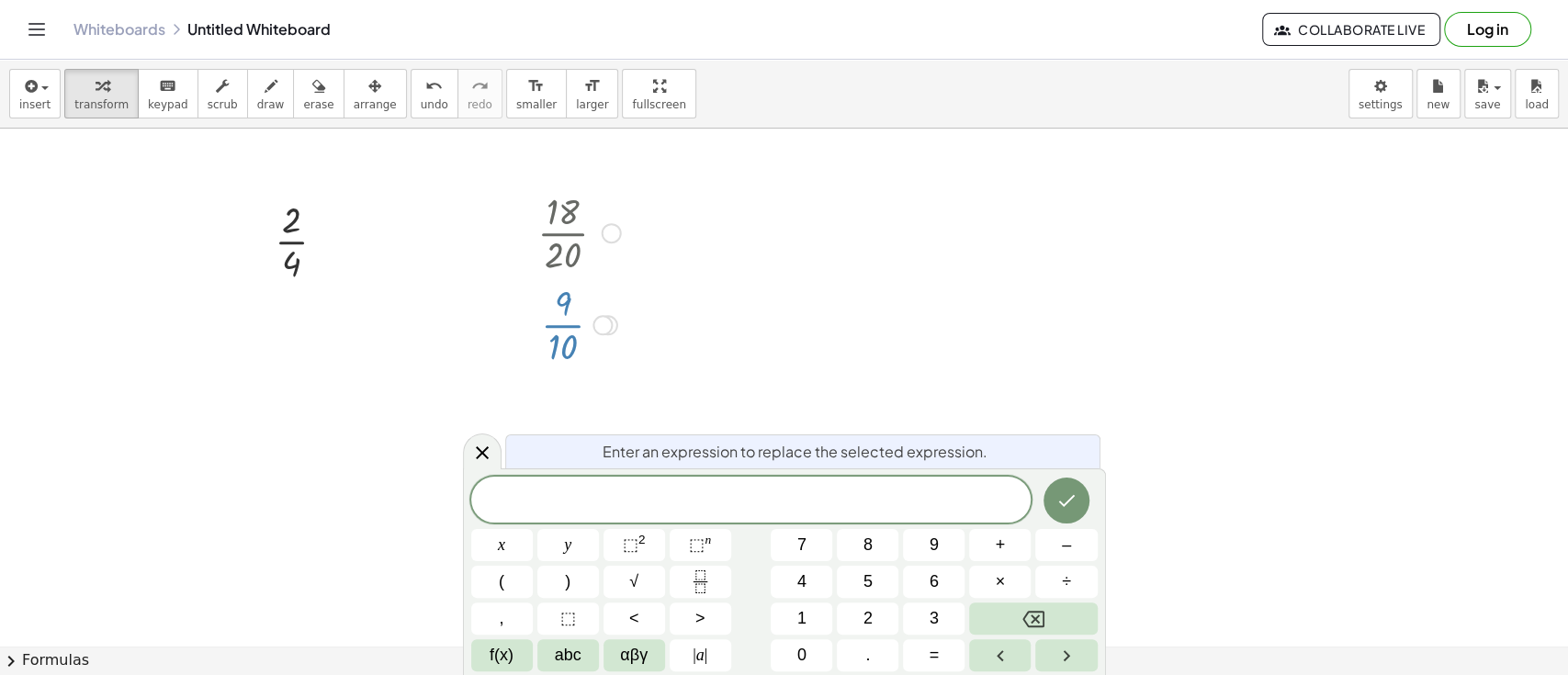
click at [554, 210] on div at bounding box center [579, 231] width 102 height 92
click at [704, 584] on icon "Fraction" at bounding box center [700, 587] width 9 height 9
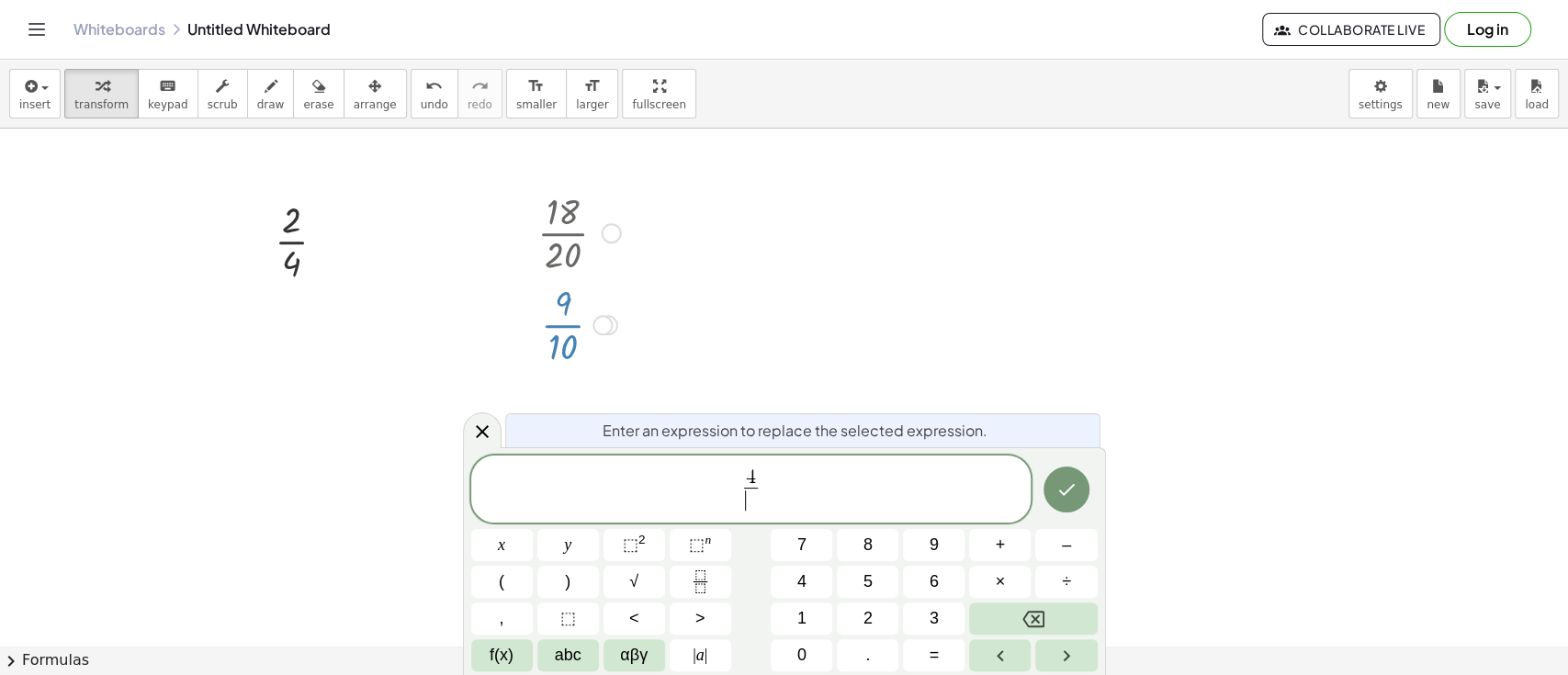
click at [752, 504] on span "​" at bounding box center [751, 500] width 14 height 25
click at [1057, 490] on icon "Done" at bounding box center [1066, 489] width 22 height 22
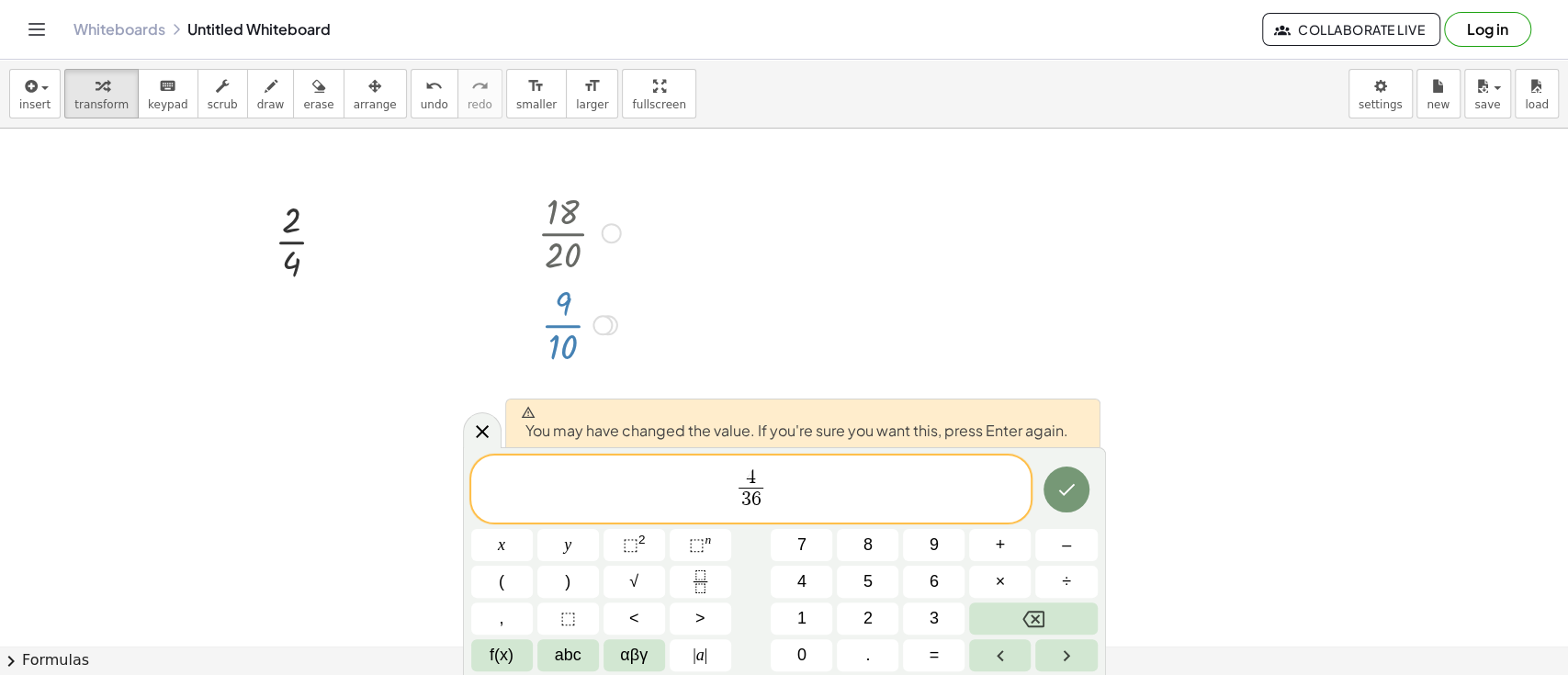
click at [481, 406] on div at bounding box center [784, 433] width 1568 height 1155
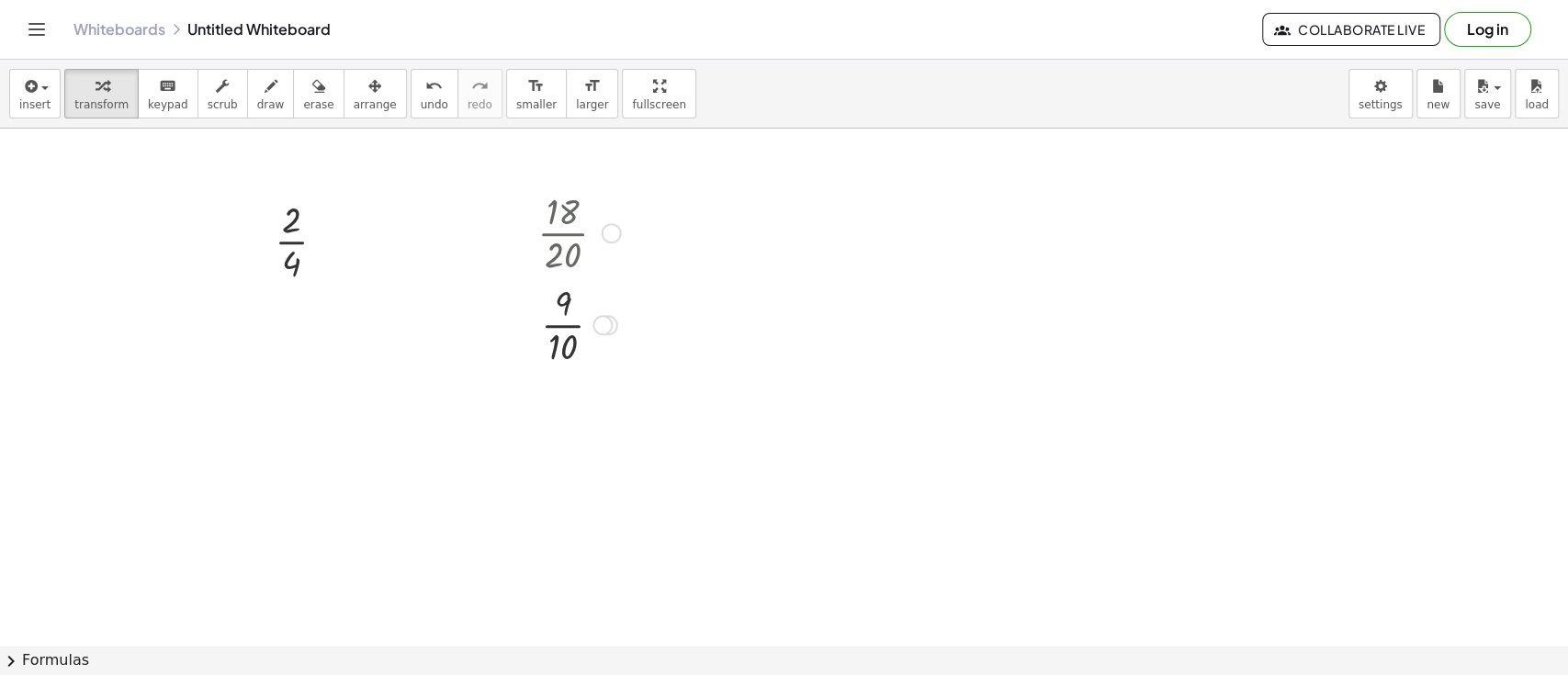
click at [606, 312] on div at bounding box center [579, 323] width 102 height 92
click at [608, 320] on div at bounding box center [603, 325] width 20 height 20
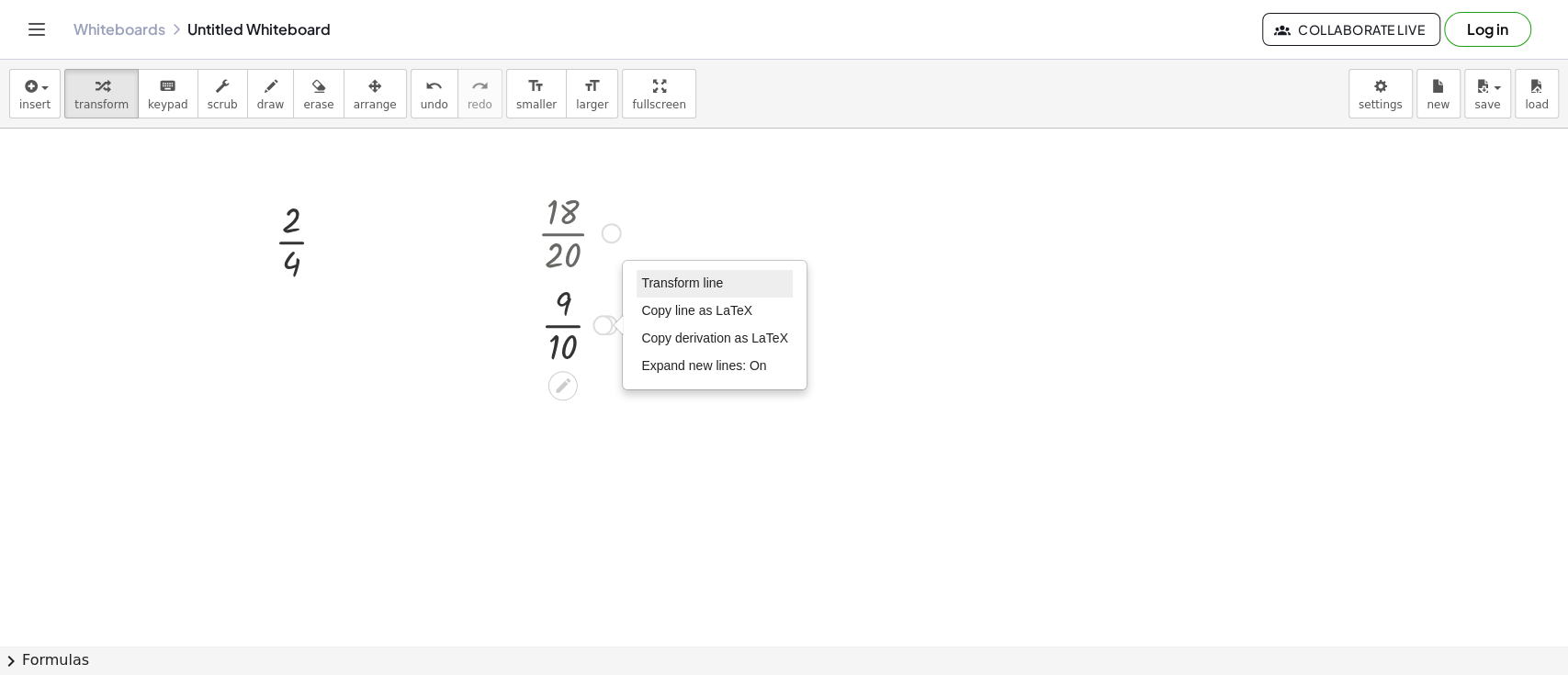
click at [679, 280] on span "Transform line" at bounding box center [682, 283] width 82 height 15
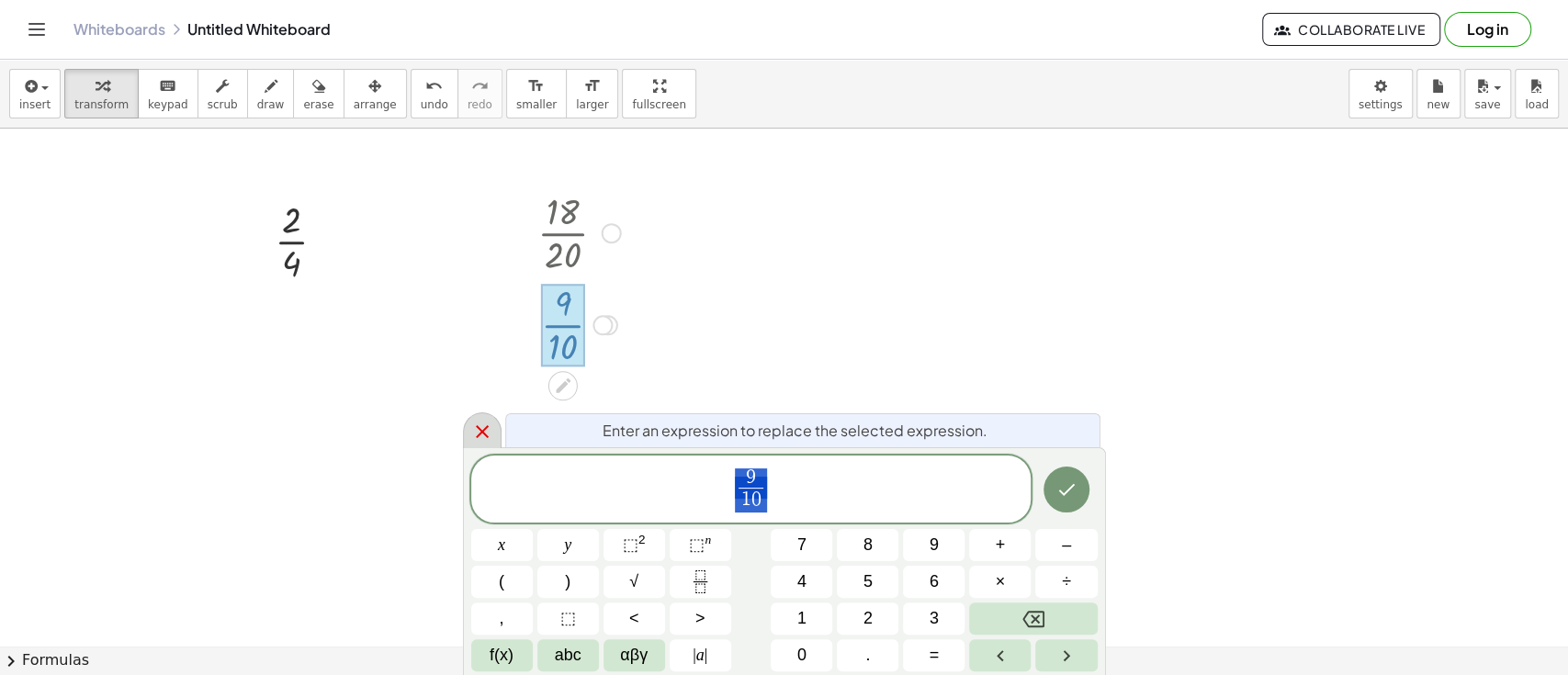
click at [488, 415] on div at bounding box center [482, 430] width 39 height 36
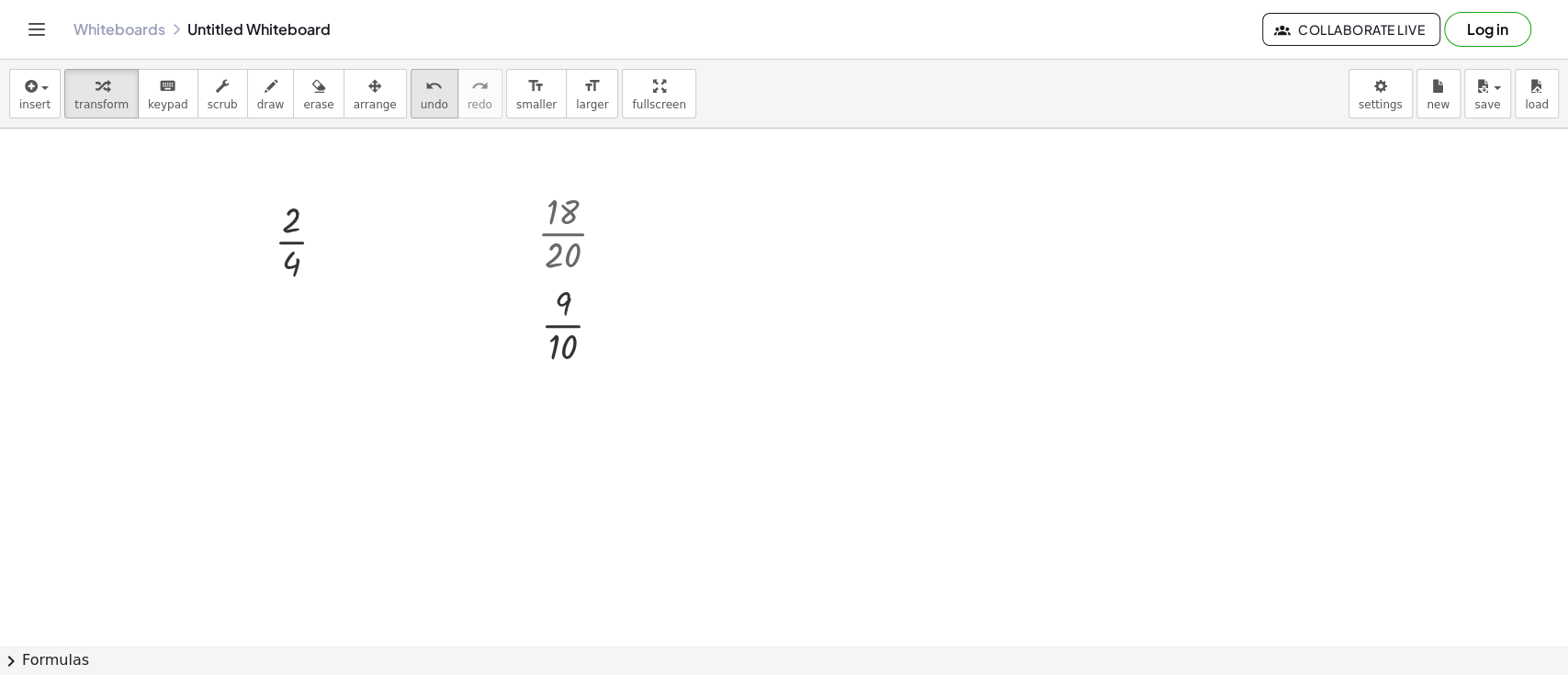
click at [425, 95] on icon "undo" at bounding box center [434, 86] width 18 height 22
click at [425, 88] on icon "undo" at bounding box center [434, 86] width 18 height 22
click at [308, 231] on div at bounding box center [308, 239] width 85 height 92
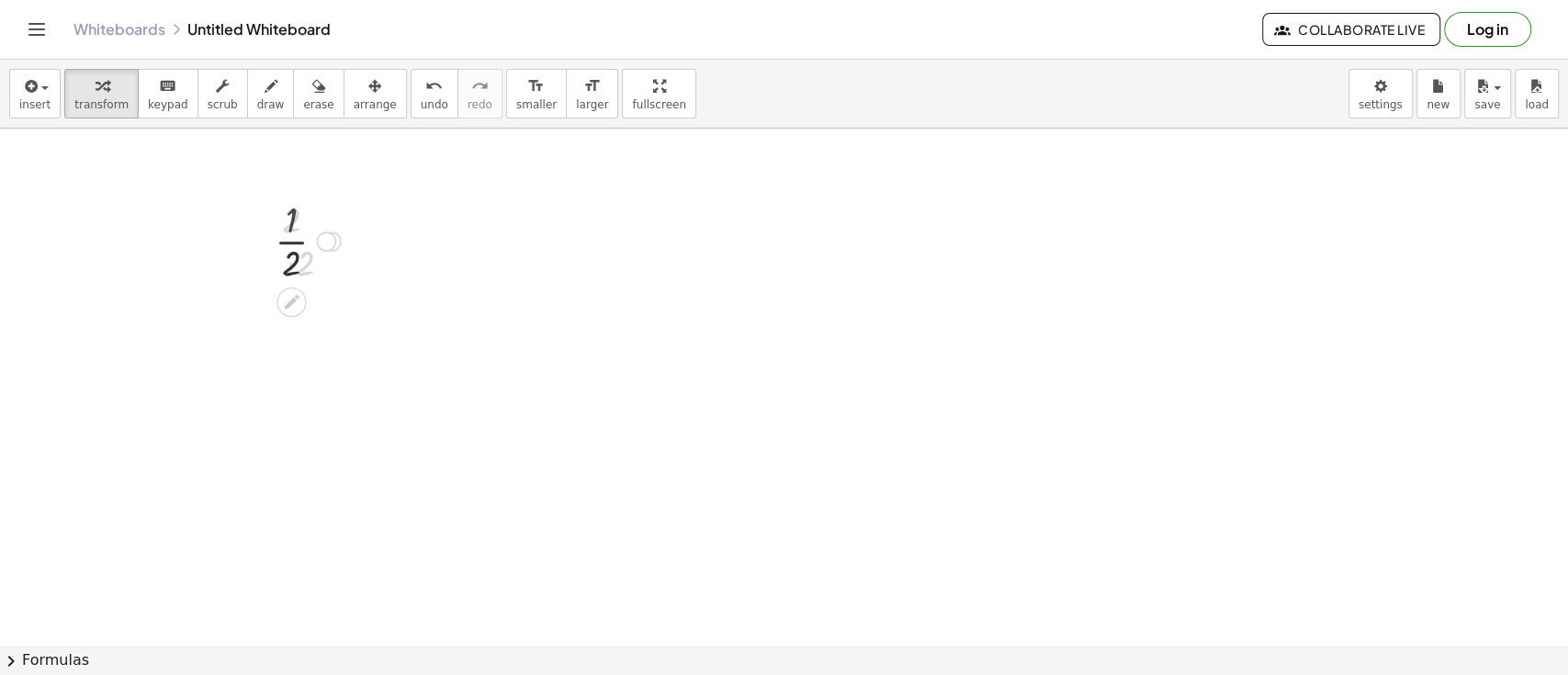
click at [287, 239] on div at bounding box center [308, 239] width 85 height 92
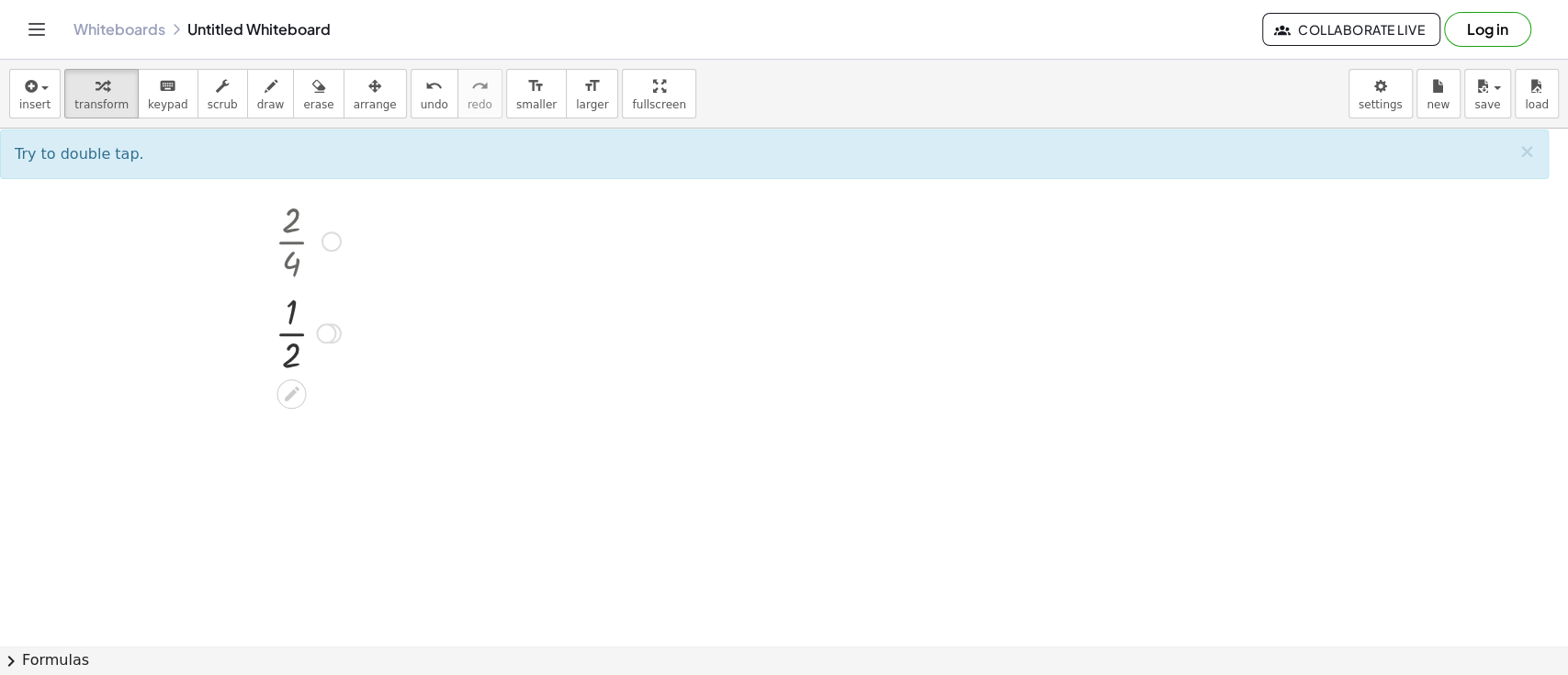
click at [287, 287] on div at bounding box center [308, 331] width 85 height 92
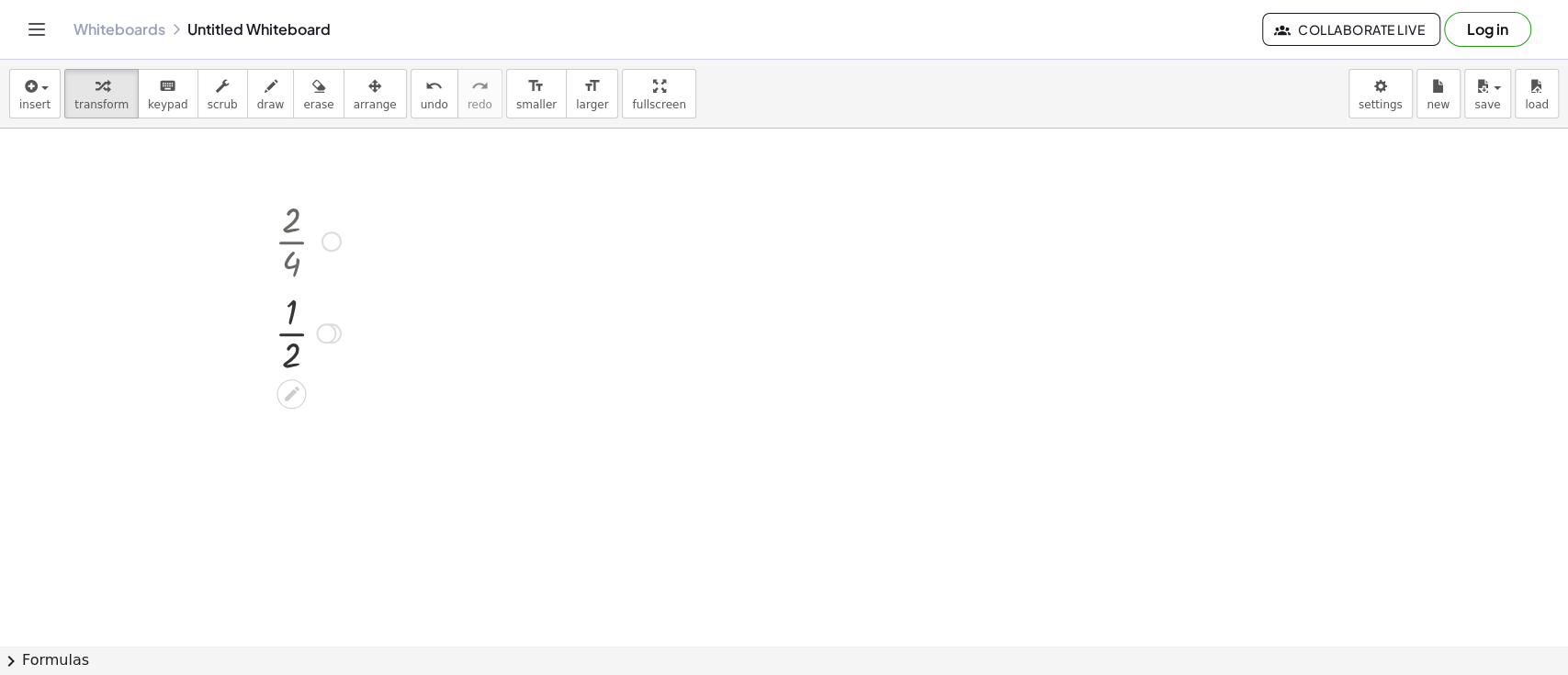
click at [291, 291] on div at bounding box center [308, 331] width 85 height 92
drag, startPoint x: 1136, startPoint y: 216, endPoint x: 1082, endPoint y: 207, distance: 54.7
click at [1082, 207] on div at bounding box center [784, 433] width 1568 height 1155
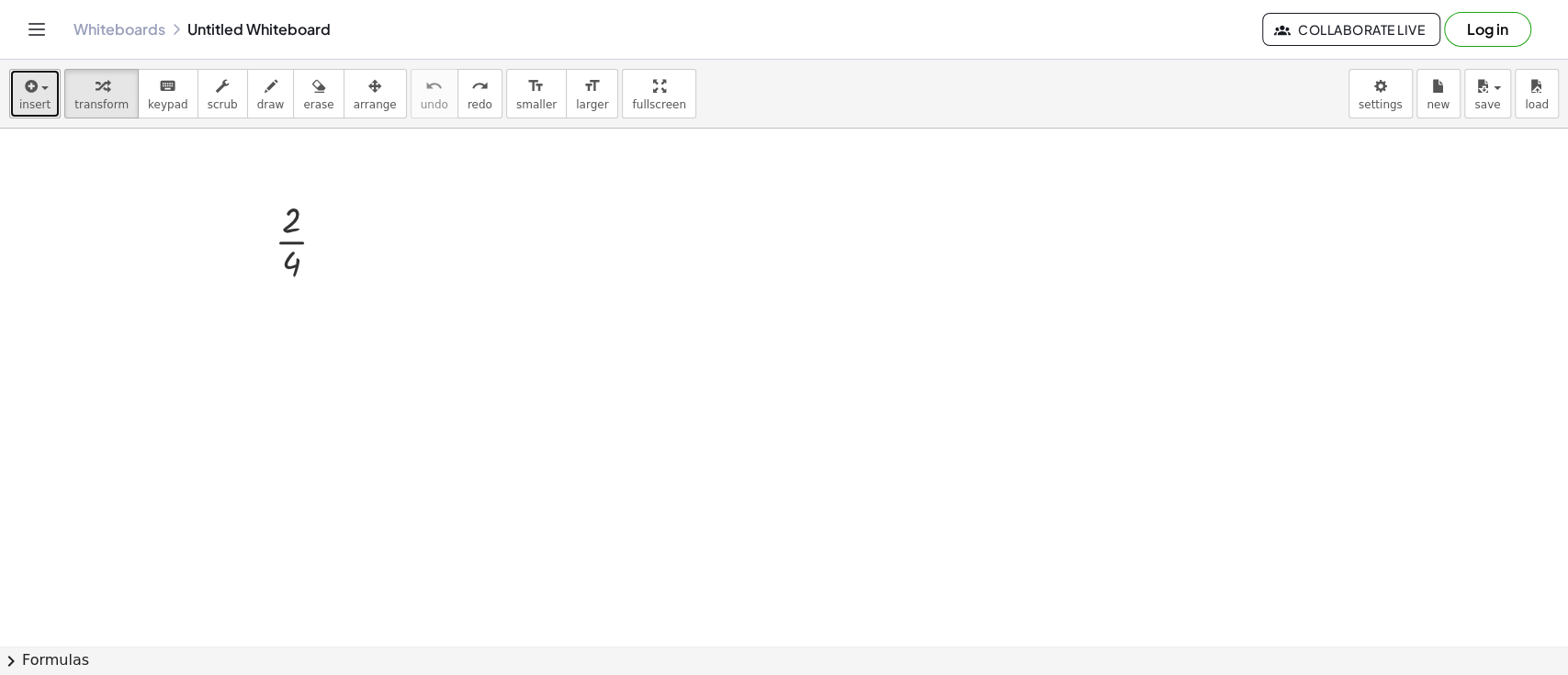
click at [39, 104] on span "insert" at bounding box center [36, 104] width 32 height 13
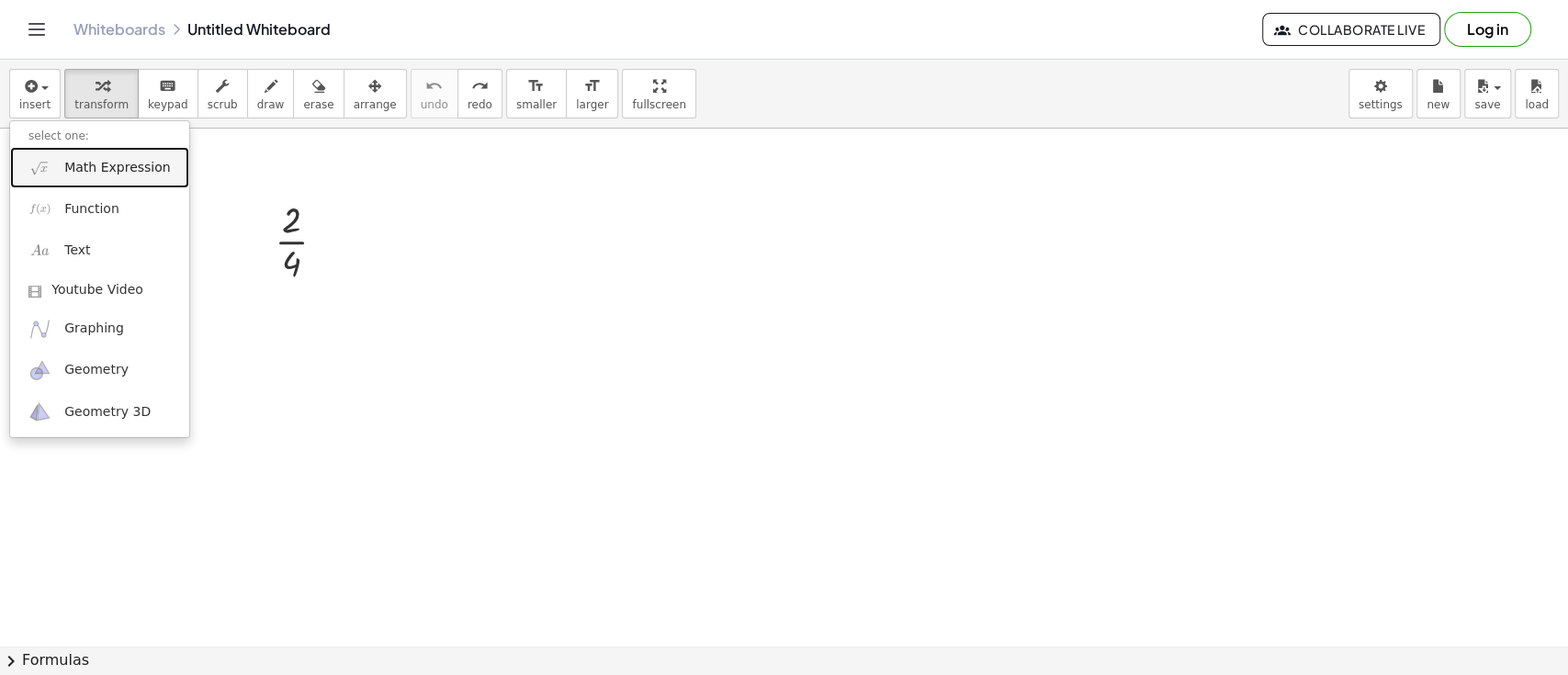
click at [86, 165] on span "Math Expression" at bounding box center [117, 168] width 106 height 19
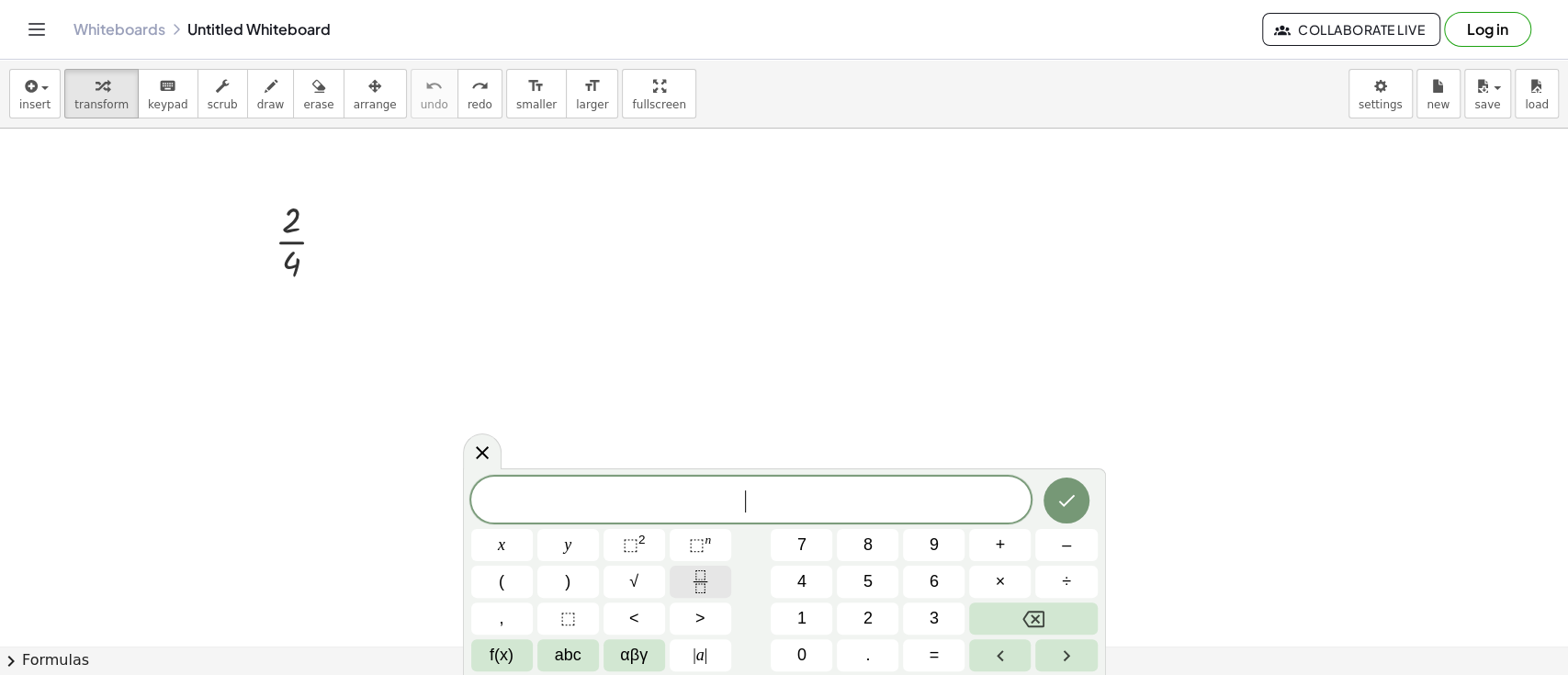
click at [697, 588] on icon "Fraction" at bounding box center [700, 581] width 23 height 23
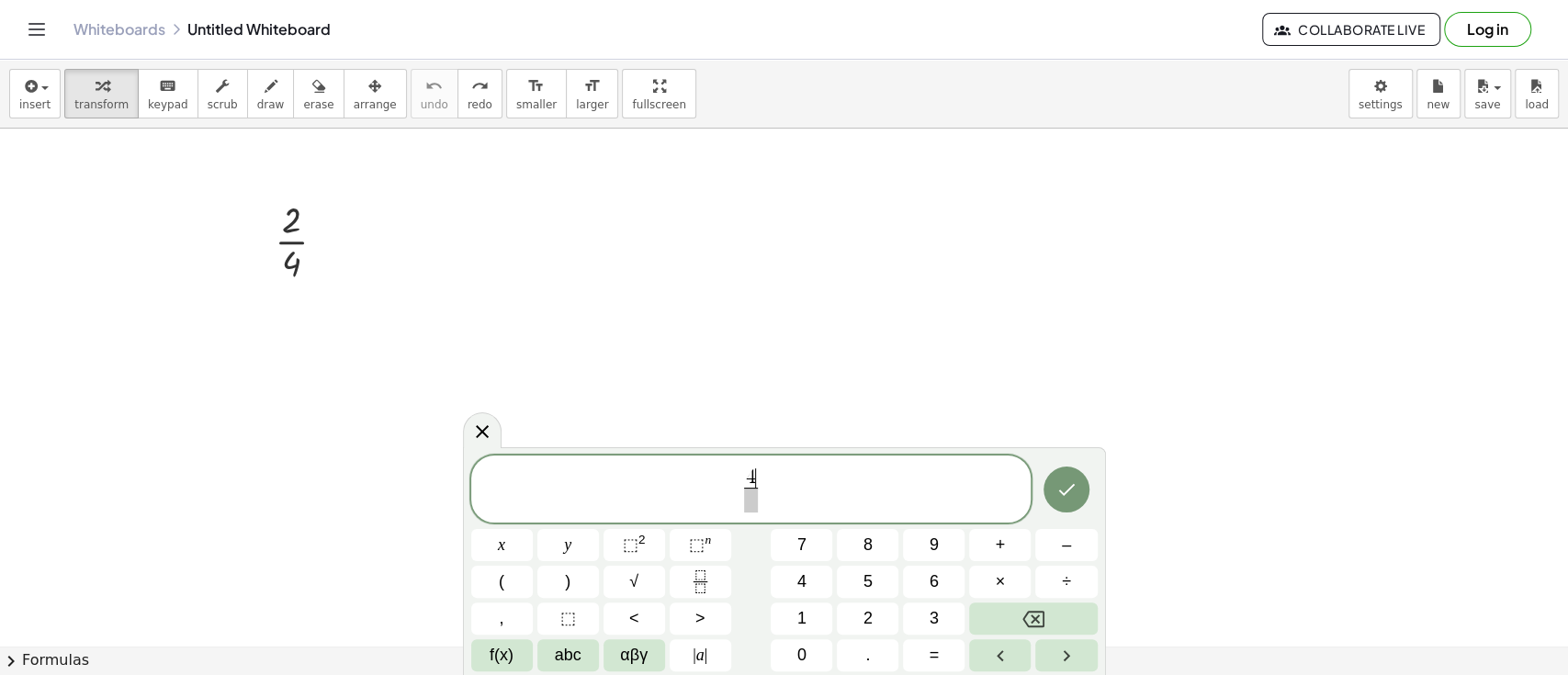
click at [753, 503] on span at bounding box center [751, 500] width 14 height 25
click at [1061, 491] on icon "Done" at bounding box center [1066, 490] width 17 height 12
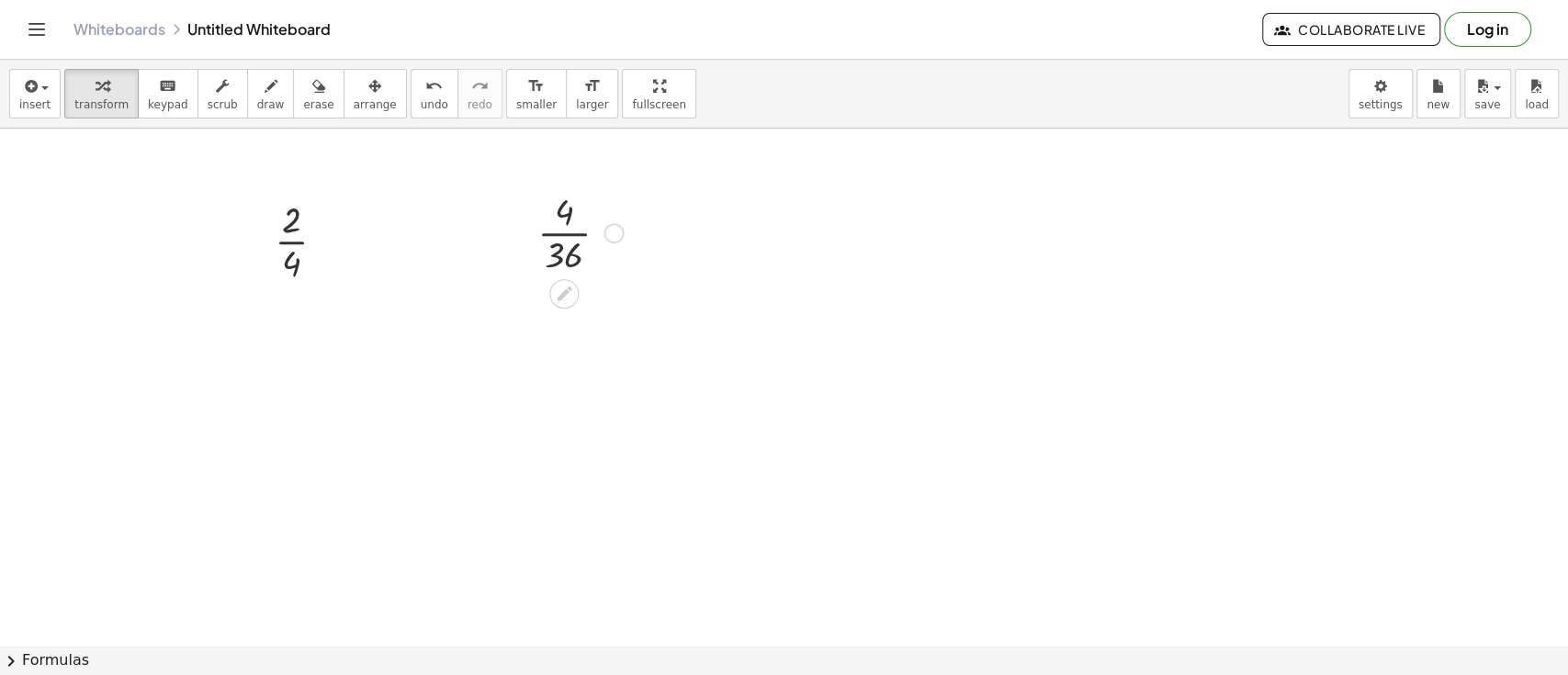
click at [562, 240] on div at bounding box center [581, 231] width 105 height 92
click at [23, 72] on button "insert" at bounding box center [35, 94] width 51 height 49
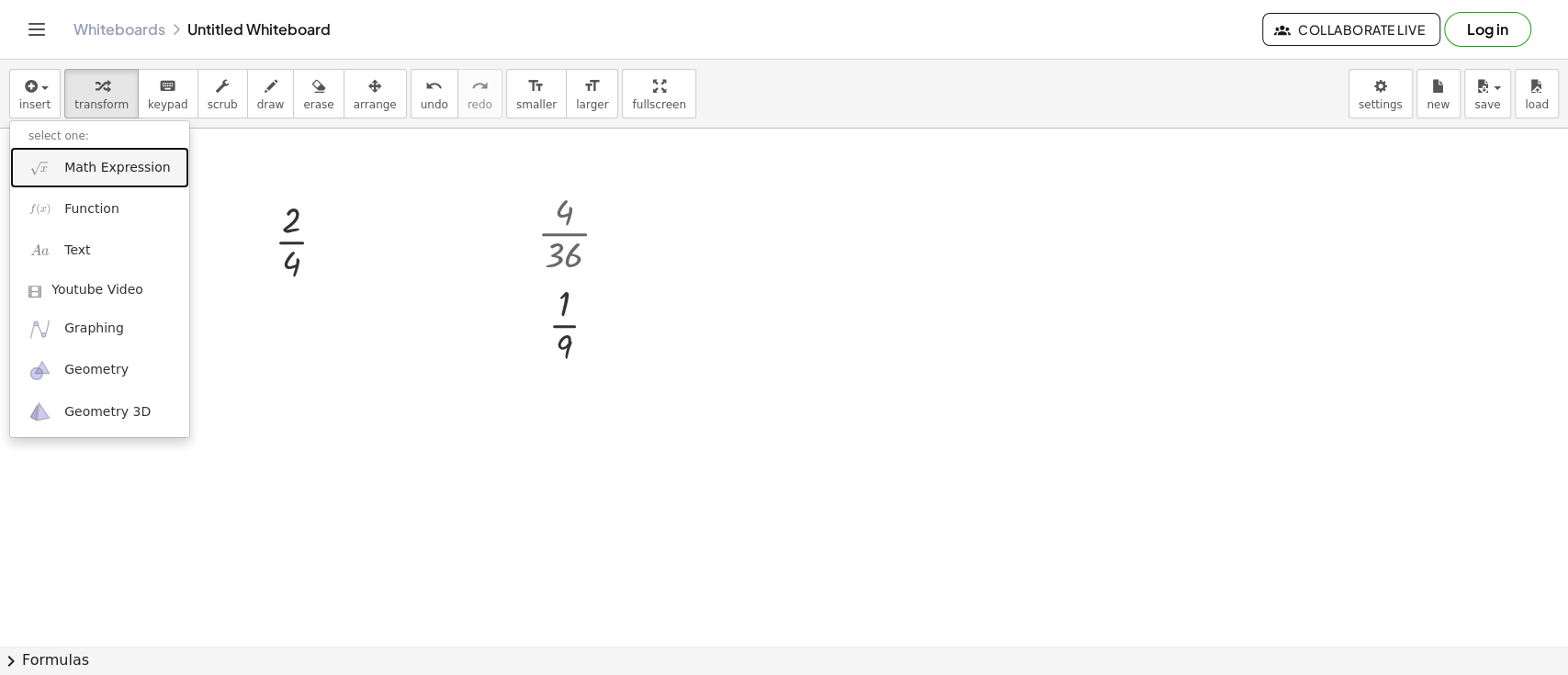
click at [88, 162] on span "Math Expression" at bounding box center [117, 168] width 106 height 19
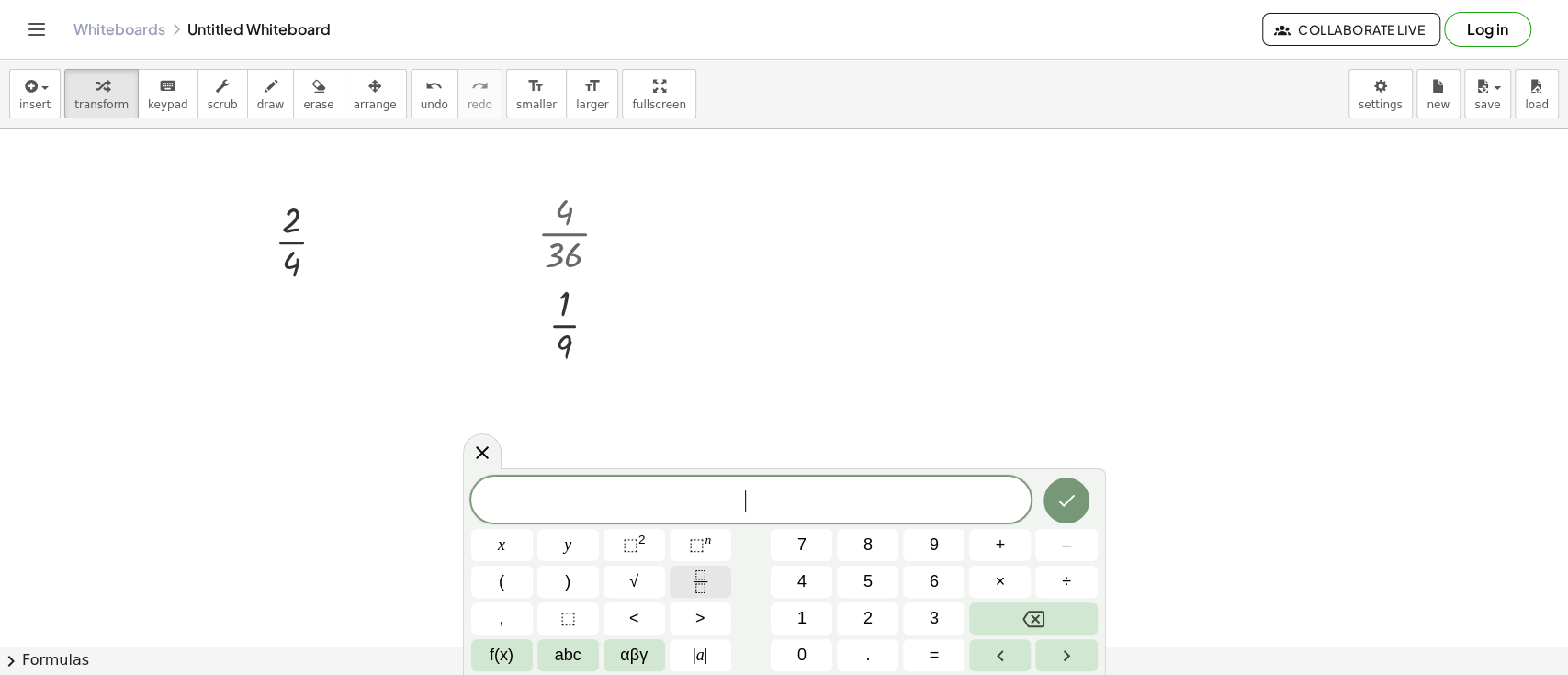
click at [692, 580] on icon "Fraction" at bounding box center [700, 581] width 23 height 23
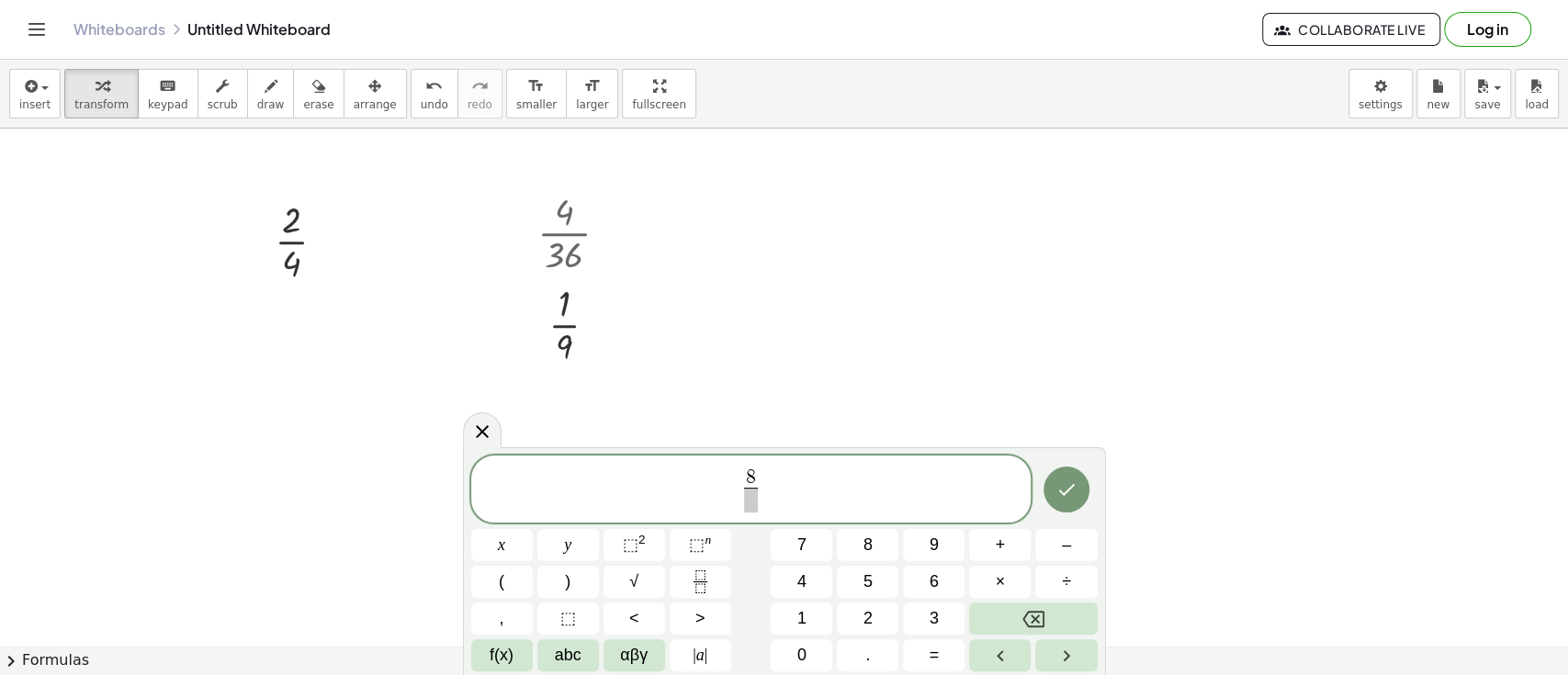
click at [748, 509] on span at bounding box center [751, 500] width 14 height 25
click at [1066, 490] on icon "Done" at bounding box center [1066, 490] width 17 height 12
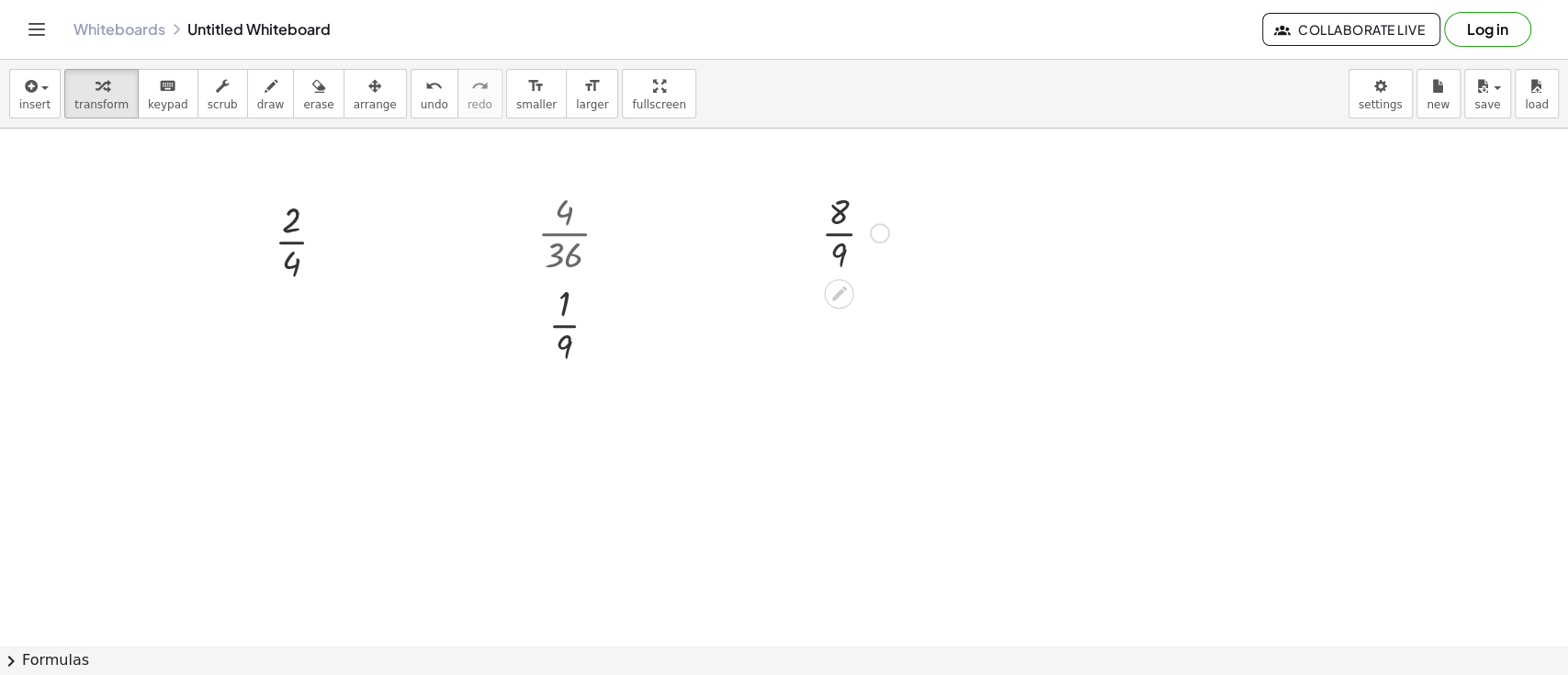
click at [842, 227] on div at bounding box center [855, 231] width 86 height 92
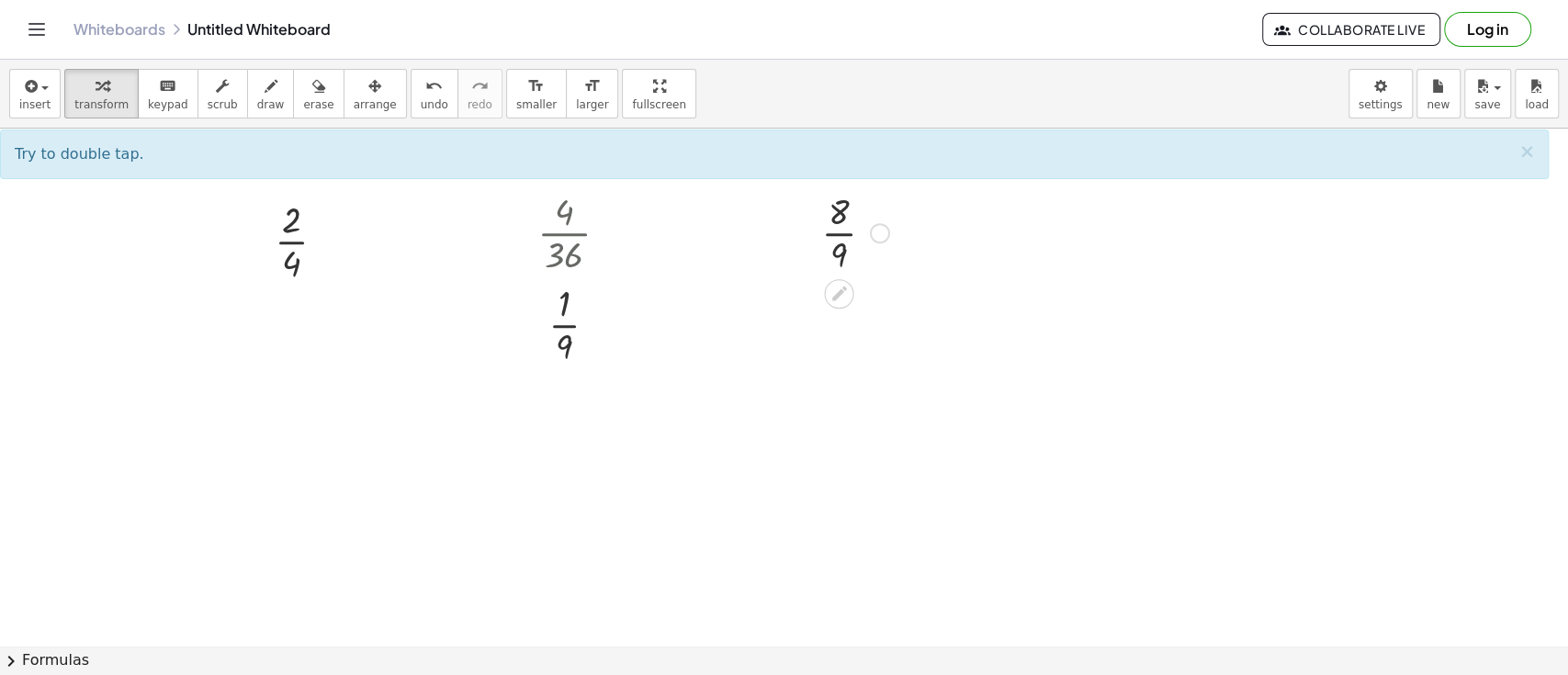
click at [835, 236] on div at bounding box center [855, 231] width 86 height 92
click at [838, 259] on div at bounding box center [855, 231] width 86 height 92
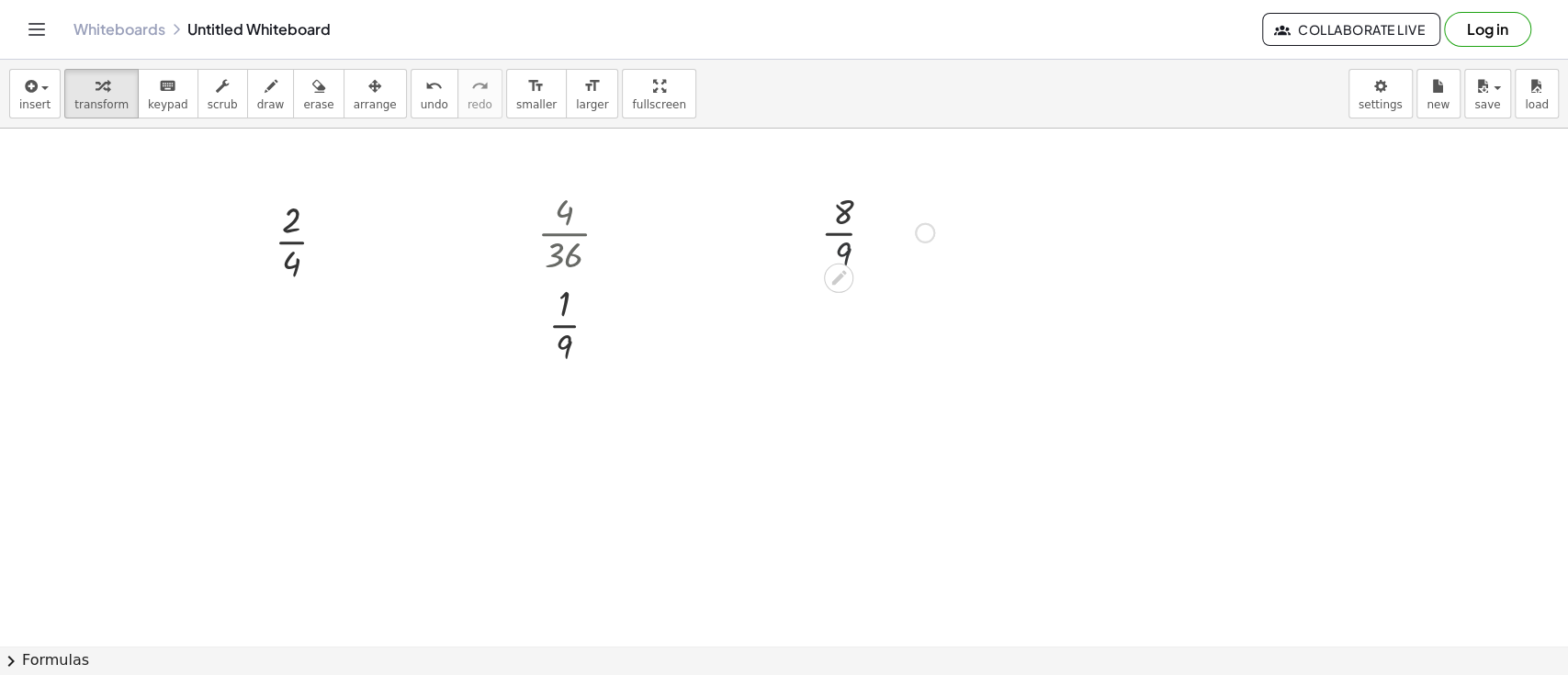
click at [838, 259] on div at bounding box center [854, 231] width 177 height 60
click at [838, 241] on div at bounding box center [854, 231] width 177 height 92
click at [35, 78] on icon "button" at bounding box center [29, 86] width 17 height 22
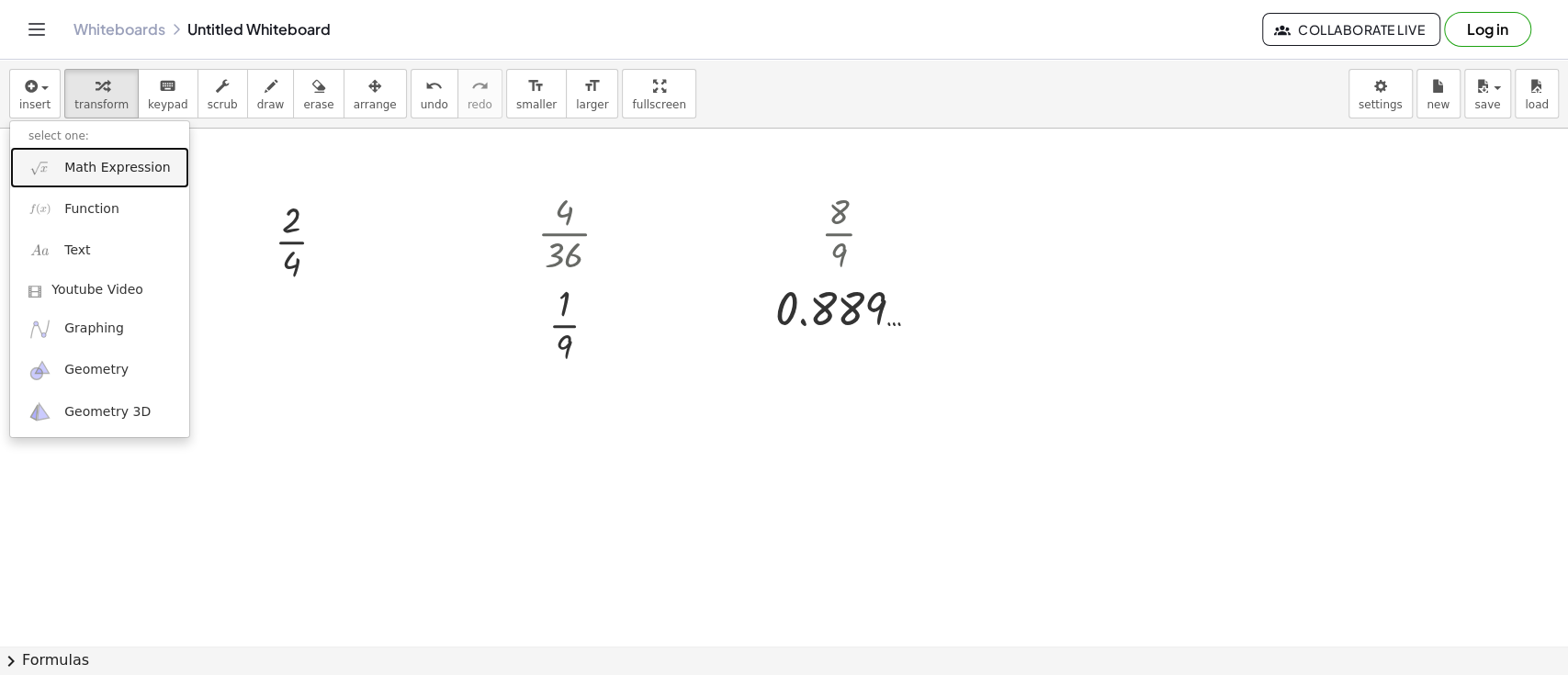
click at [64, 160] on span "Math Expression" at bounding box center [117, 168] width 106 height 19
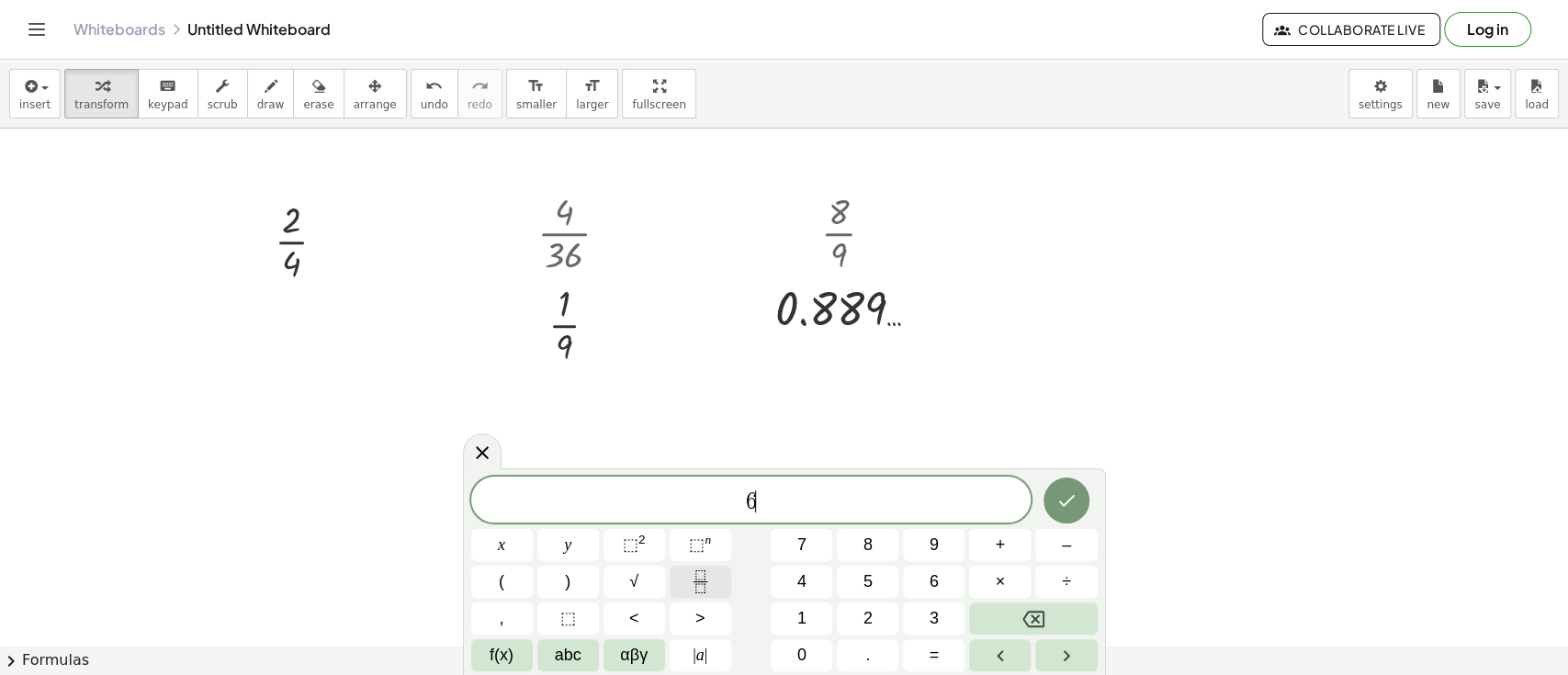
click at [692, 582] on icon "Fraction" at bounding box center [700, 581] width 23 height 23
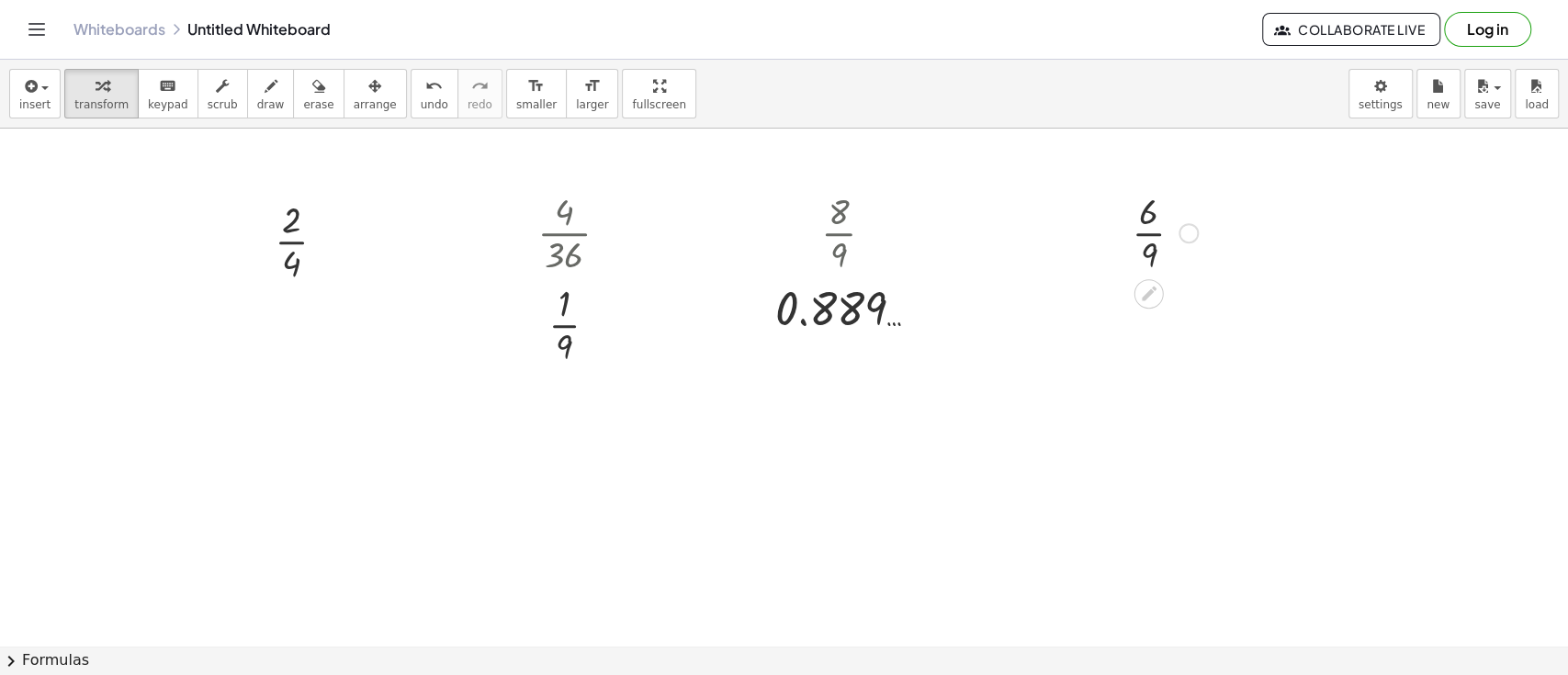
click at [1142, 236] on div at bounding box center [1165, 231] width 85 height 92
click at [44, 103] on span "insert" at bounding box center [36, 104] width 32 height 13
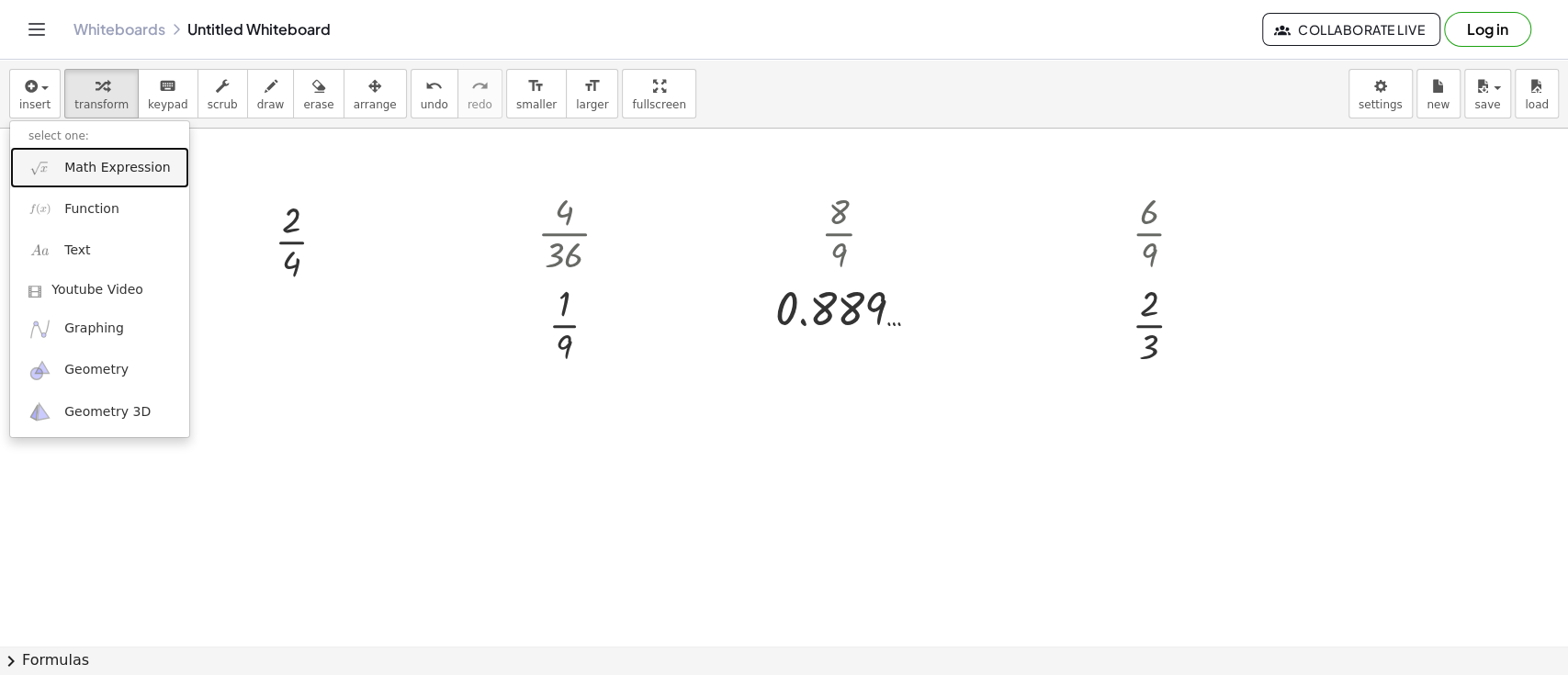
click at [96, 165] on span "Math Expression" at bounding box center [117, 168] width 106 height 19
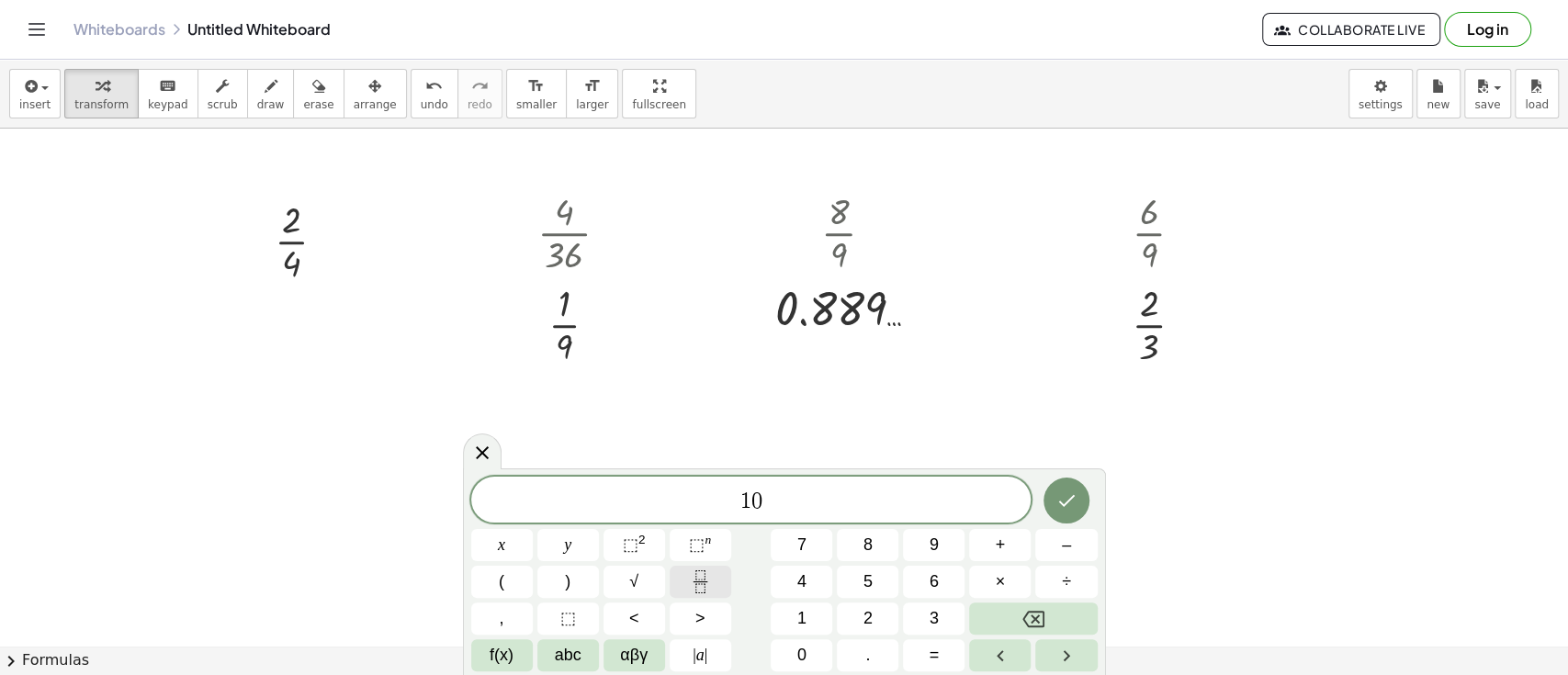
click at [696, 576] on icon "Fraction" at bounding box center [700, 574] width 9 height 9
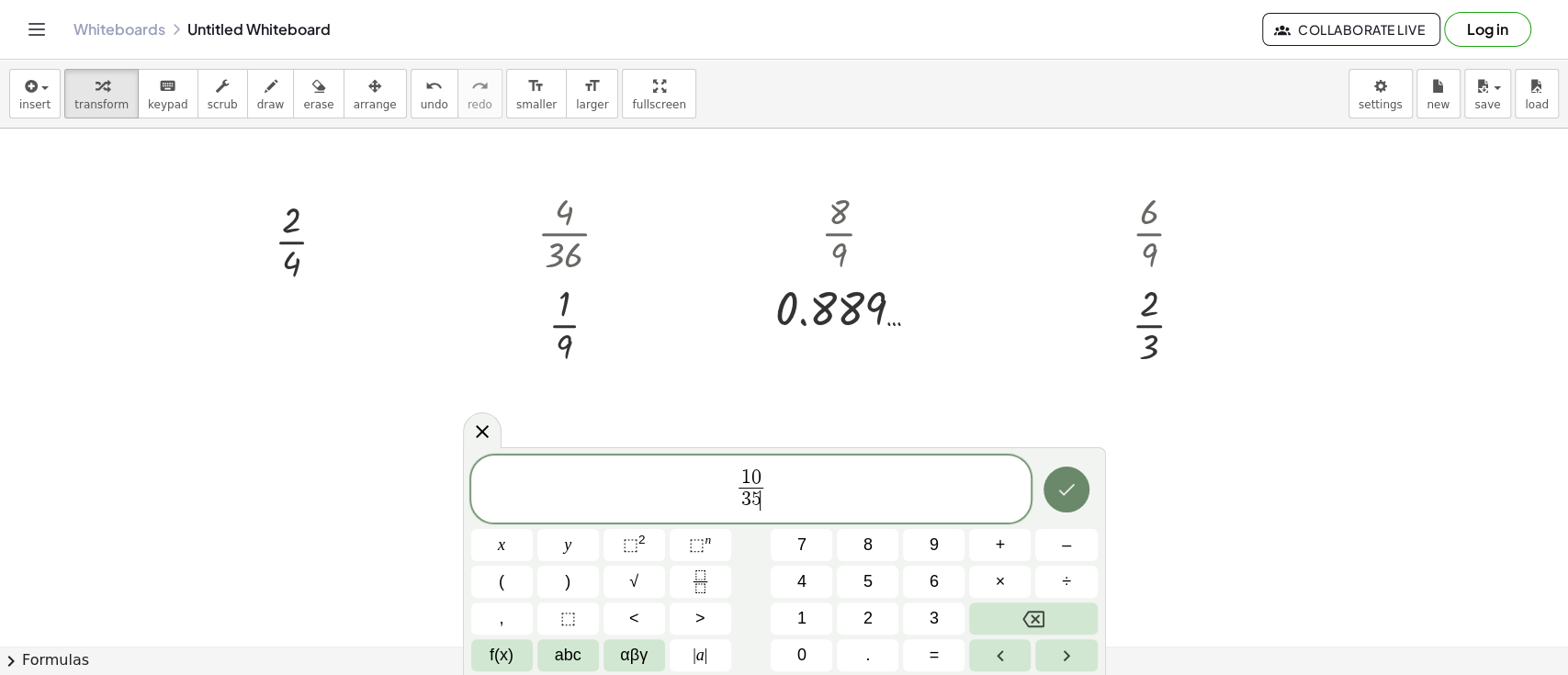
click at [1067, 487] on icon "Done" at bounding box center [1066, 489] width 22 height 22
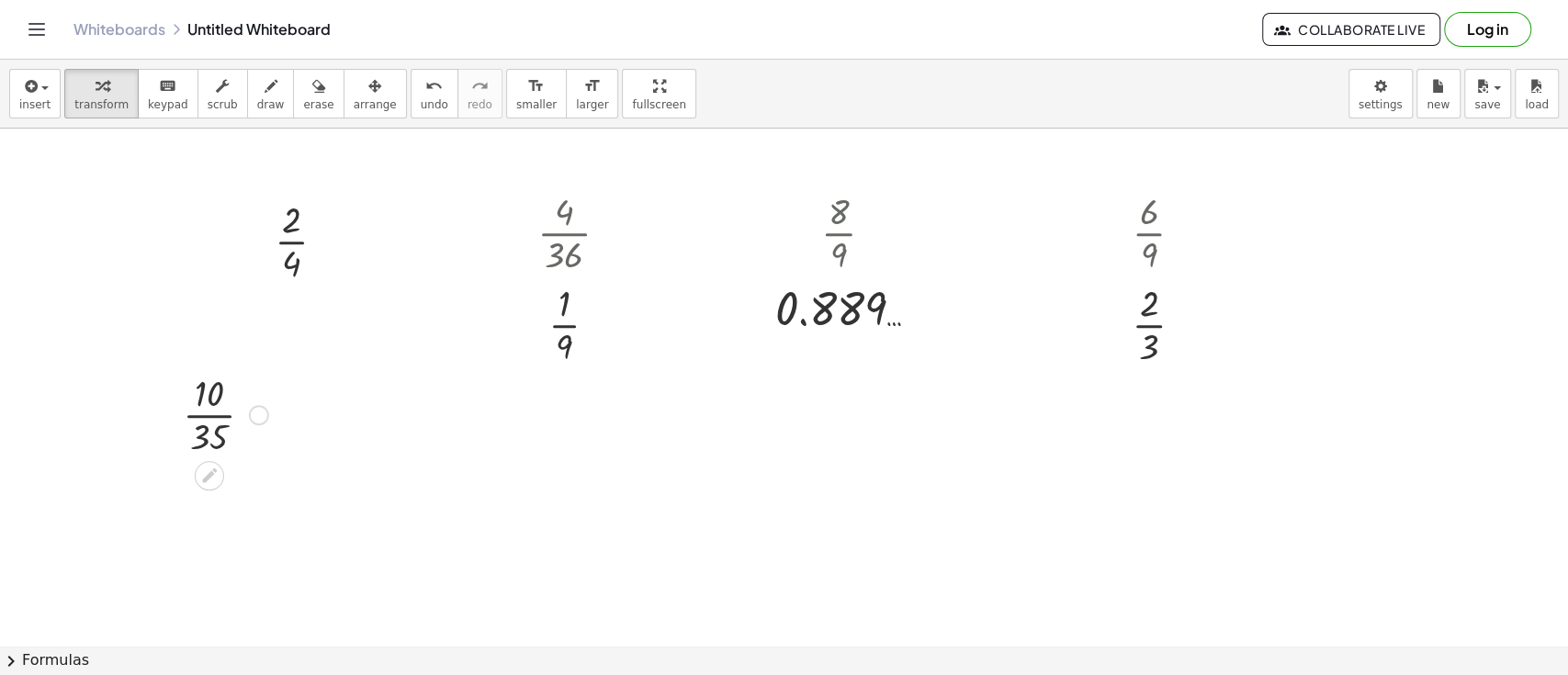
click at [211, 413] on div at bounding box center [225, 413] width 104 height 92
click at [30, 92] on icon "button" at bounding box center [29, 86] width 17 height 22
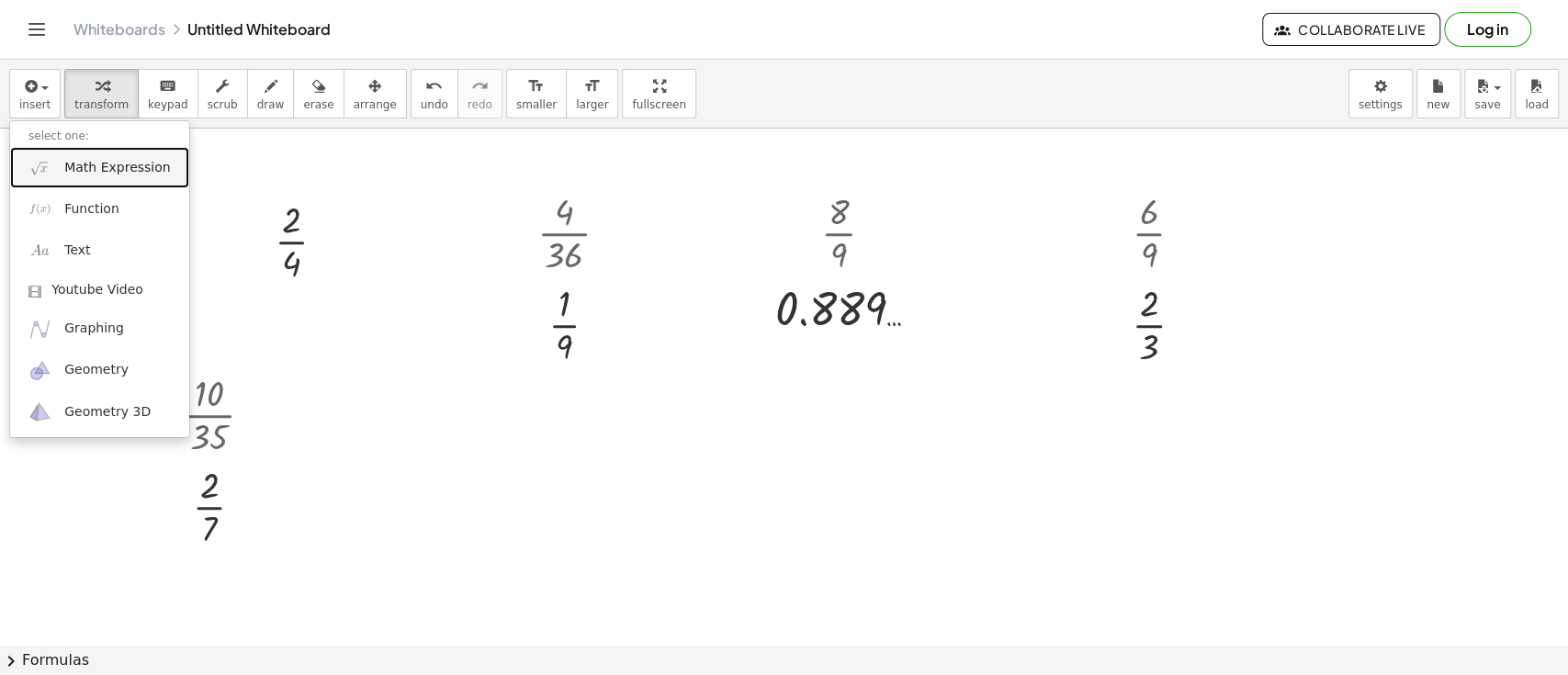
click at [94, 167] on span "Math Expression" at bounding box center [117, 168] width 106 height 19
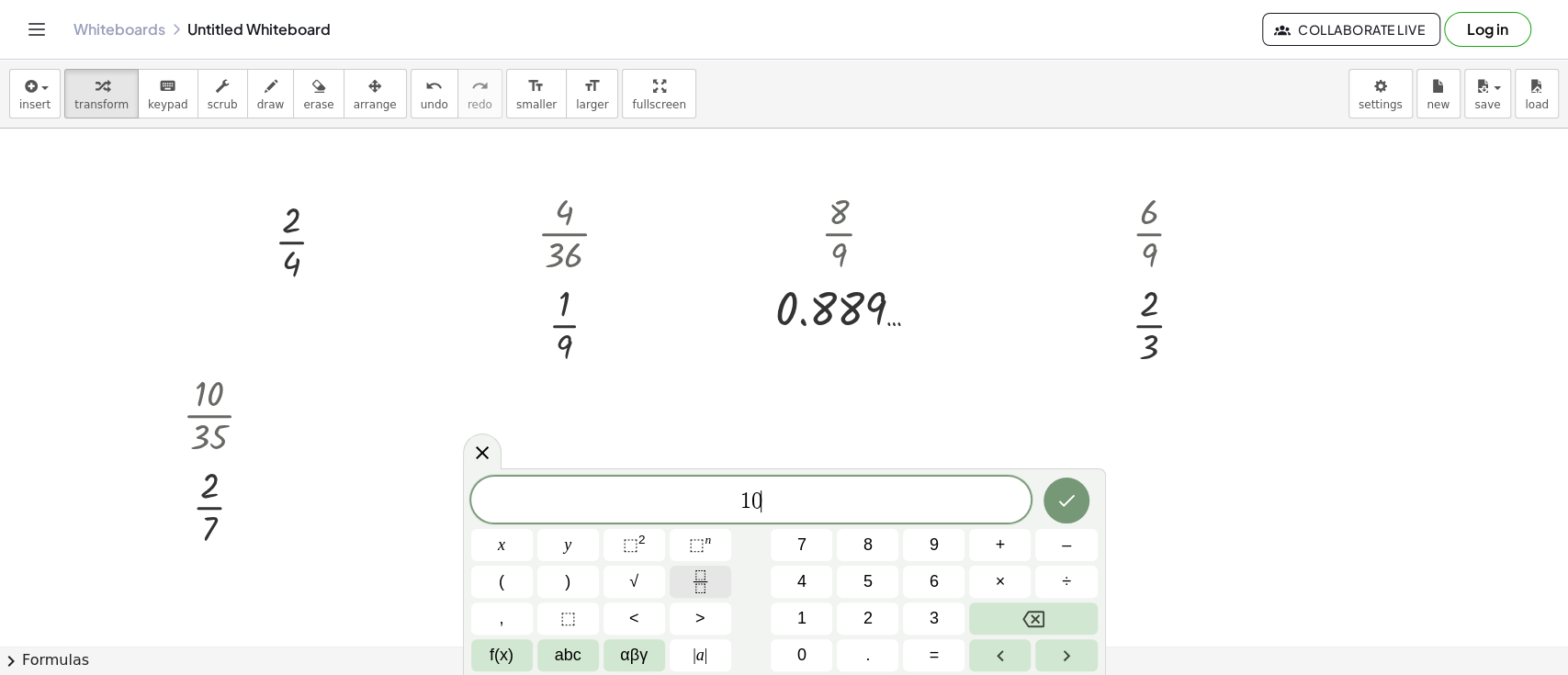
click at [701, 595] on button "Fraction" at bounding box center [701, 582] width 61 height 33
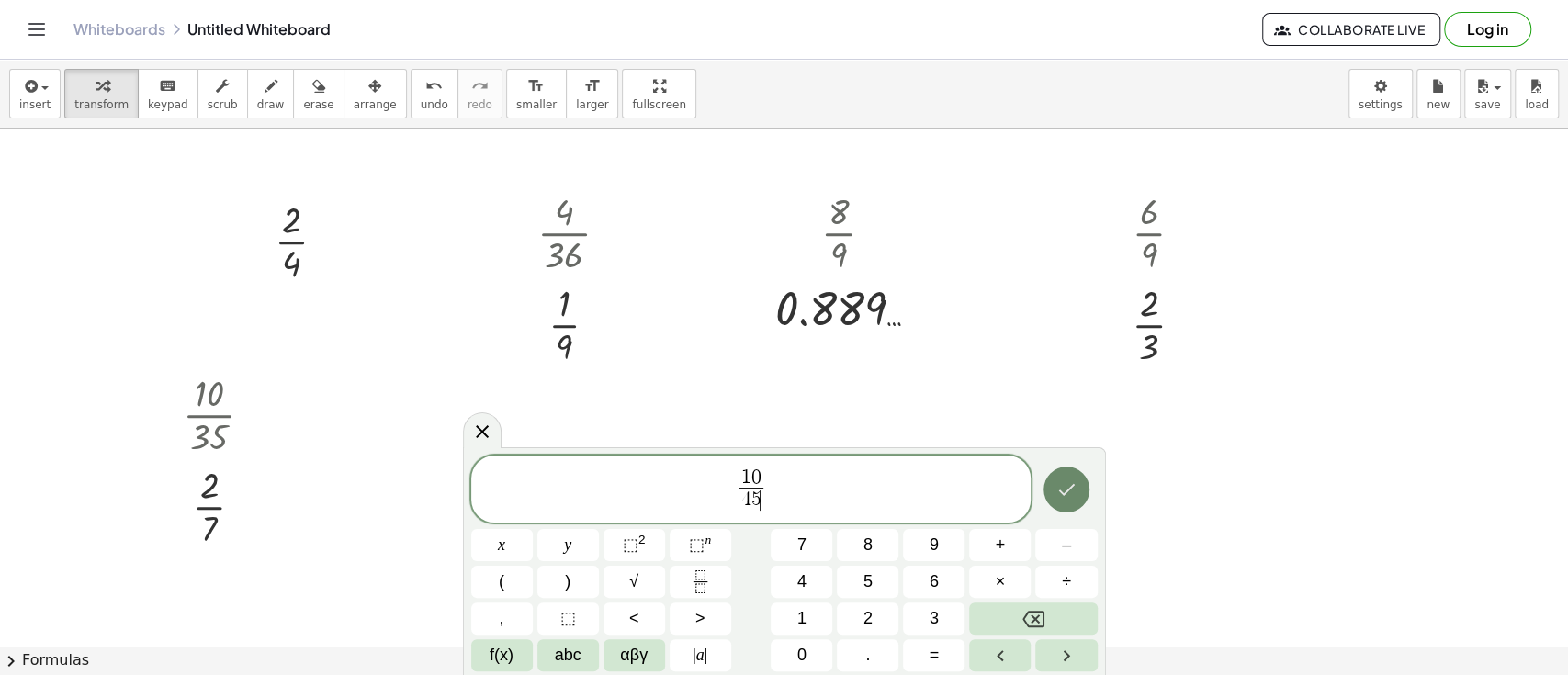
click at [1051, 479] on button "Done" at bounding box center [1066, 489] width 45 height 45
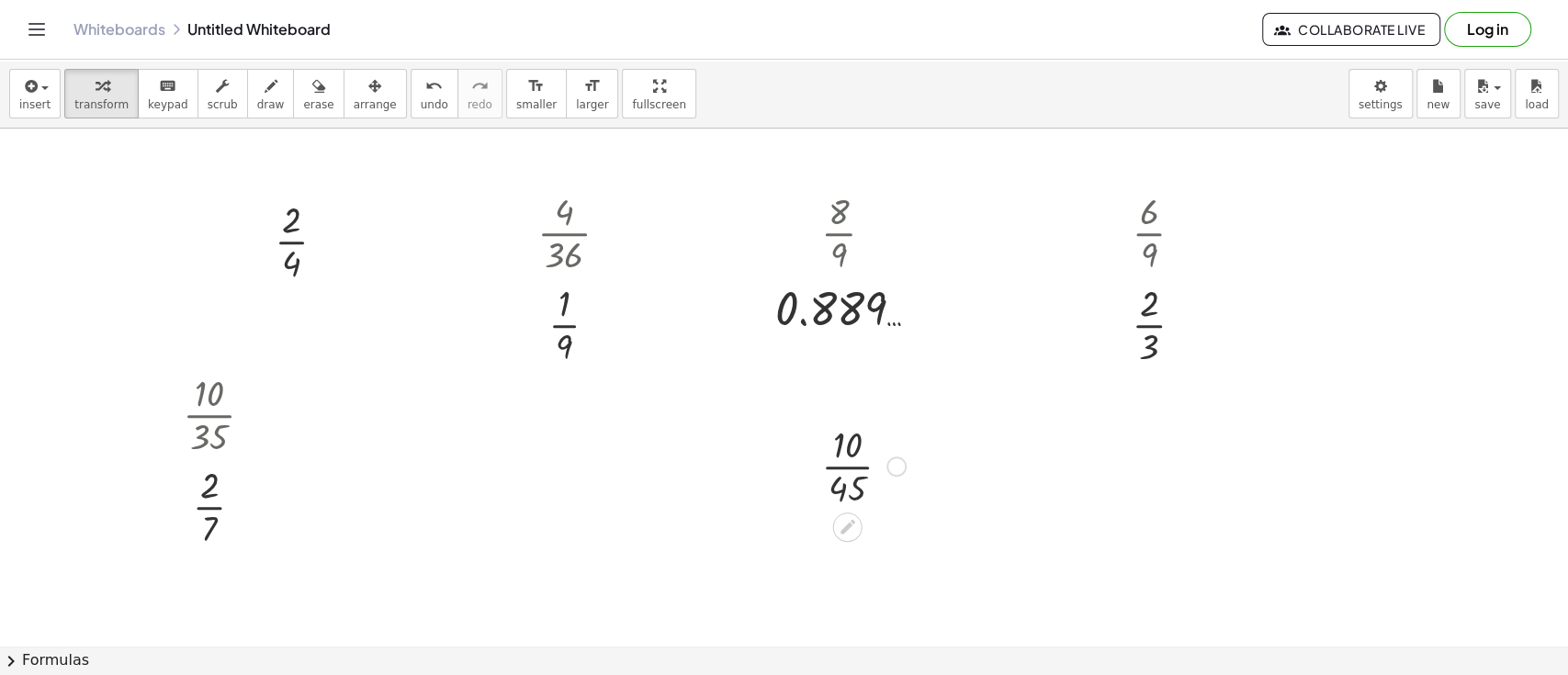
click at [830, 445] on div at bounding box center [864, 464] width 103 height 92
click at [840, 465] on div at bounding box center [864, 464] width 103 height 92
click at [5, 76] on div "insert select one: Math Expression Function Text Youtube Video Graphing Geometr…" at bounding box center [784, 94] width 1568 height 69
click at [22, 92] on icon "button" at bounding box center [29, 86] width 17 height 22
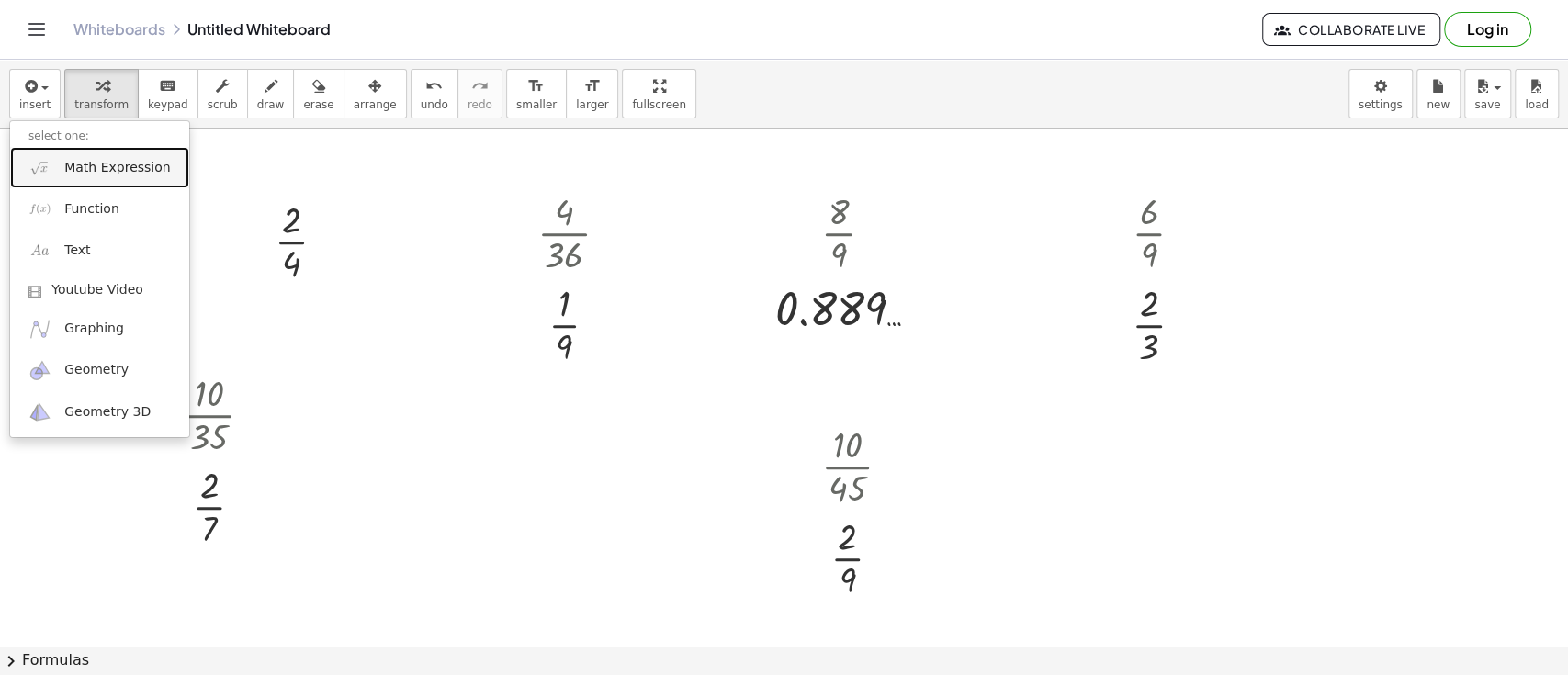
click at [73, 186] on link "Math Expression" at bounding box center [99, 168] width 179 height 42
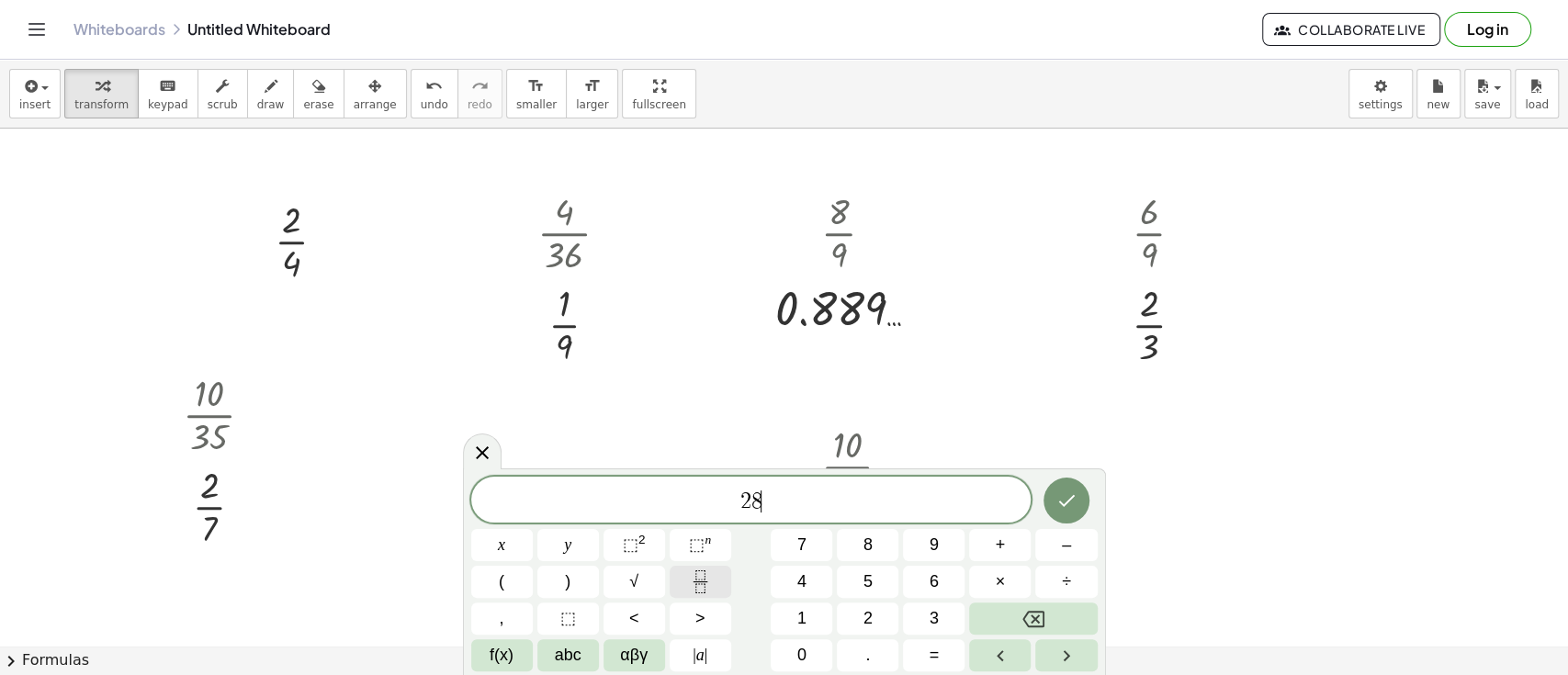
click at [684, 581] on button "Fraction" at bounding box center [701, 582] width 61 height 33
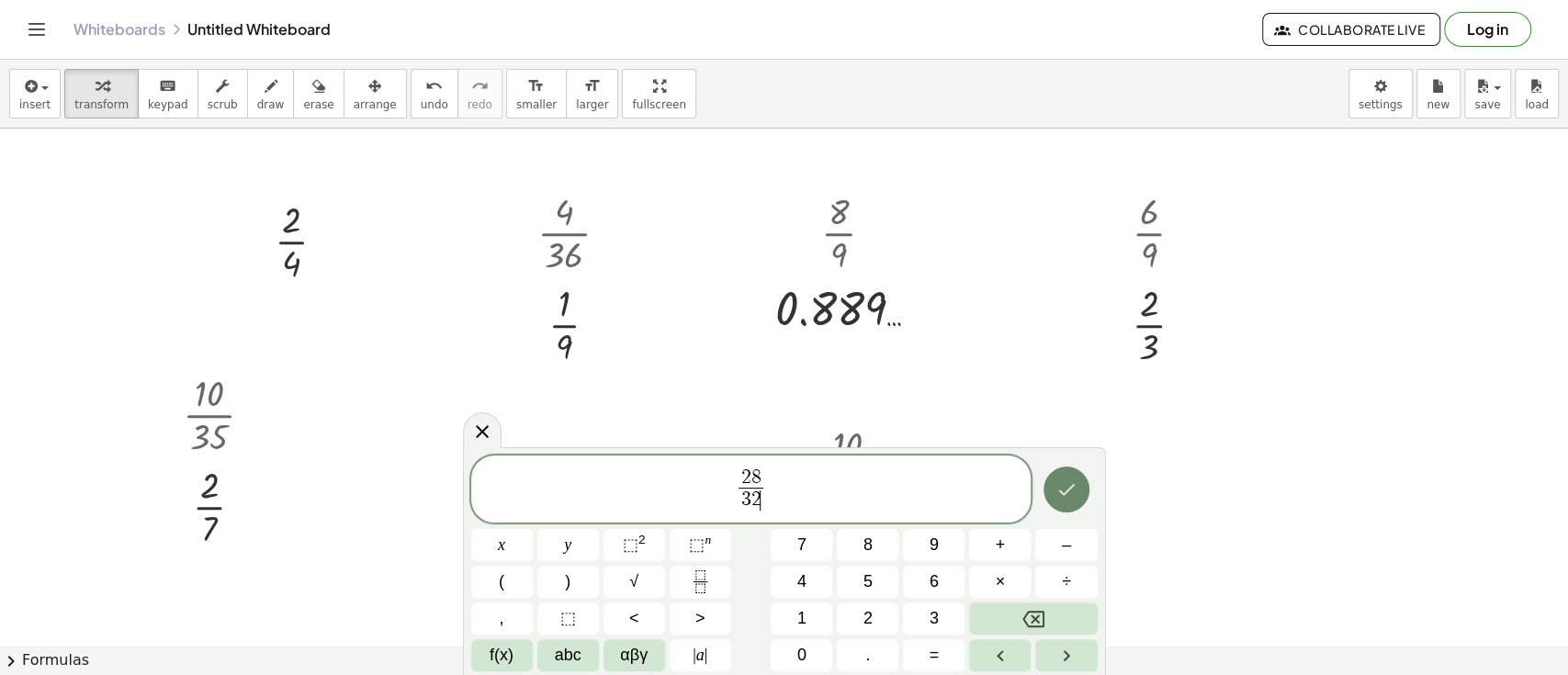
click at [1057, 485] on icon "Done" at bounding box center [1066, 489] width 22 height 22
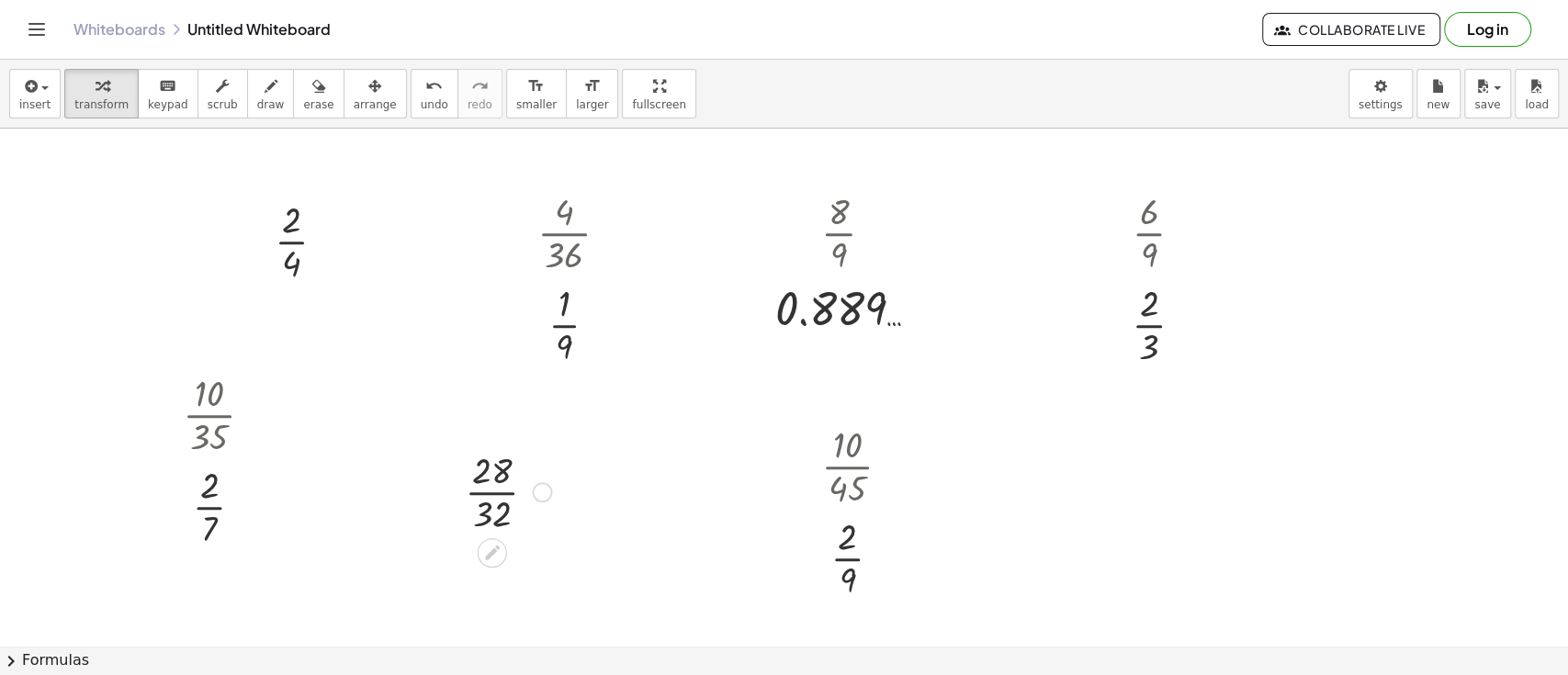
click at [484, 474] on div at bounding box center [508, 490] width 105 height 92
click at [488, 497] on div at bounding box center [508, 490] width 105 height 92
click at [18, 82] on button "insert" at bounding box center [35, 94] width 51 height 49
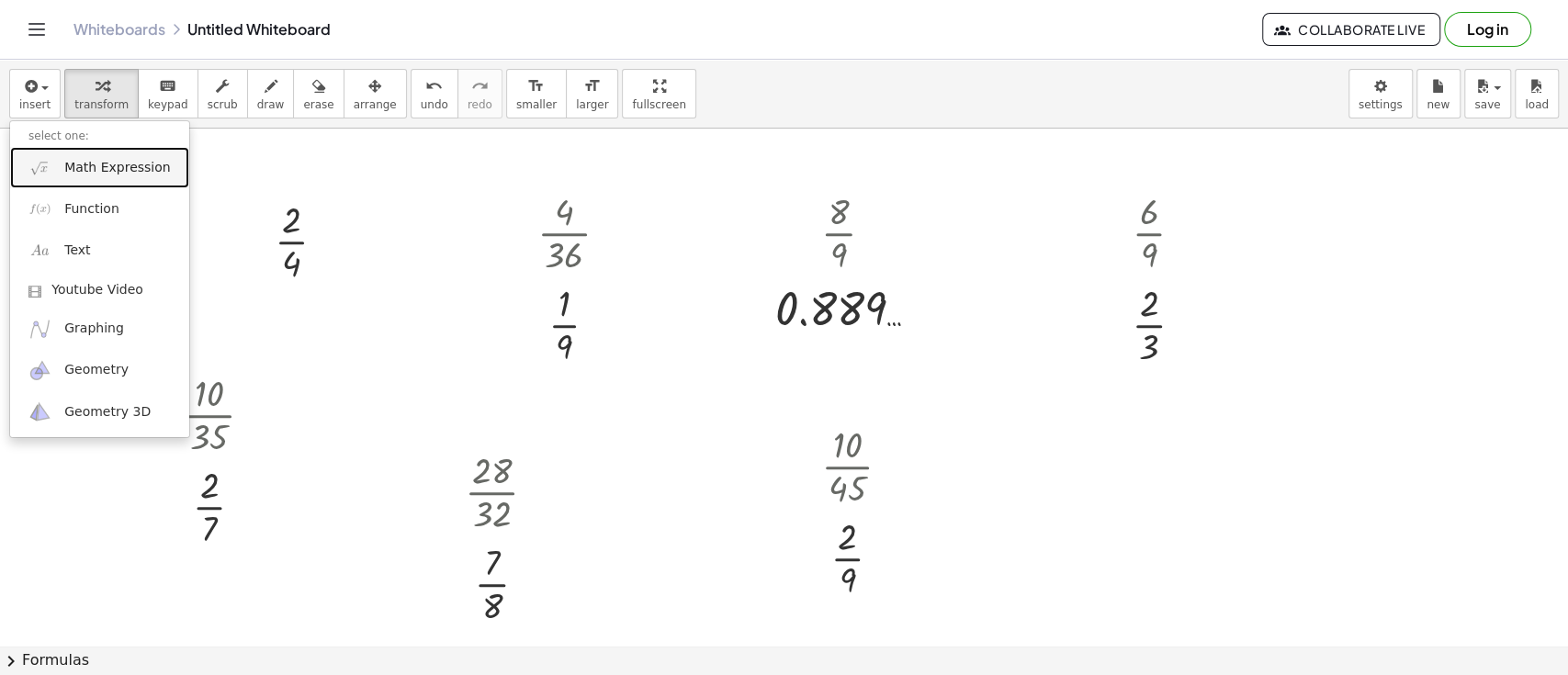
click at [79, 170] on span "Math Expression" at bounding box center [117, 168] width 106 height 19
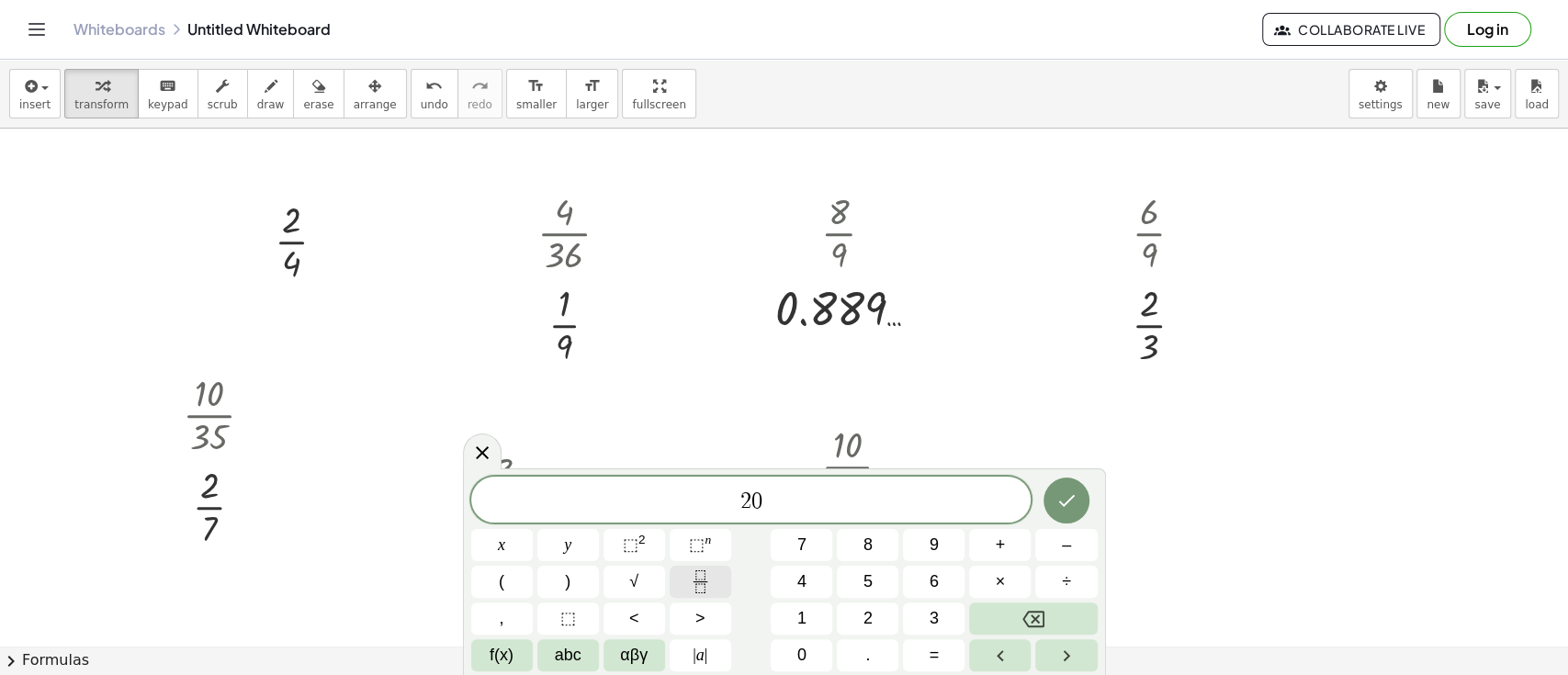
click at [715, 581] on button "Fraction" at bounding box center [701, 582] width 61 height 33
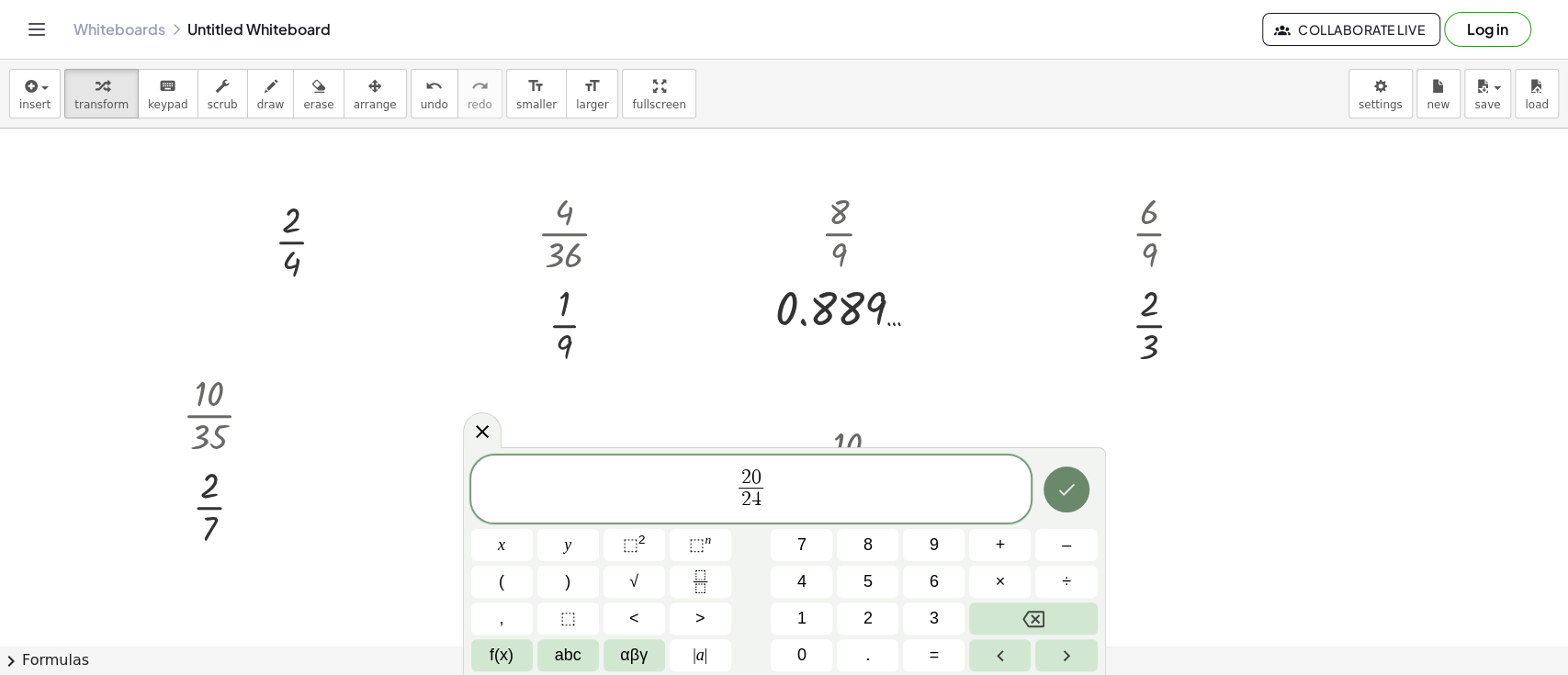
click at [1066, 480] on icon "Done" at bounding box center [1066, 489] width 22 height 22
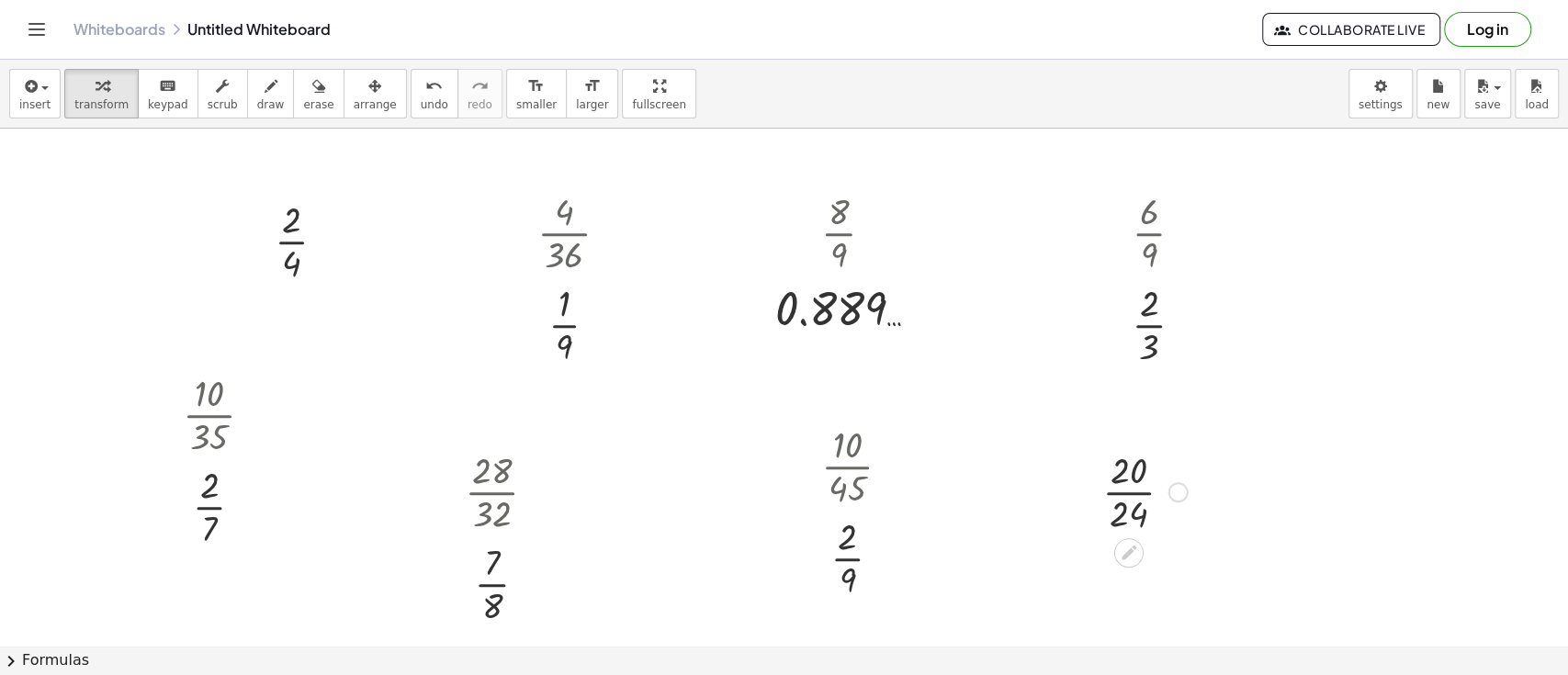
click at [1133, 472] on div at bounding box center [1144, 490] width 104 height 92
click at [1117, 473] on div at bounding box center [1144, 490] width 104 height 92
click at [1120, 482] on div at bounding box center [1144, 490] width 104 height 92
click at [1120, 482] on div at bounding box center [1145, 490] width 85 height 92
